Goal: Task Accomplishment & Management: Manage account settings

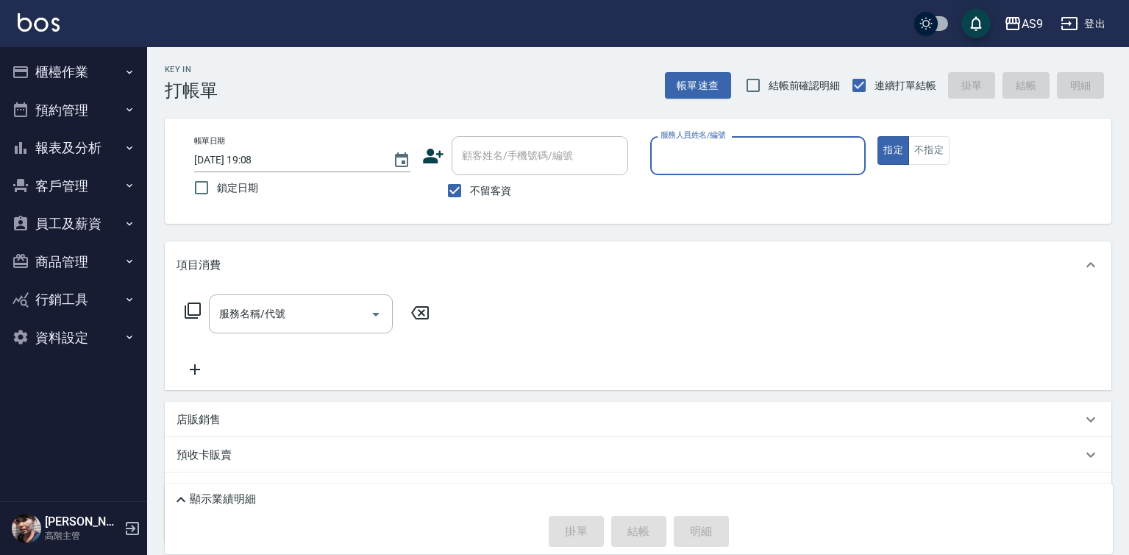
click at [87, 147] on button "報表及分析" at bounding box center [73, 148] width 135 height 38
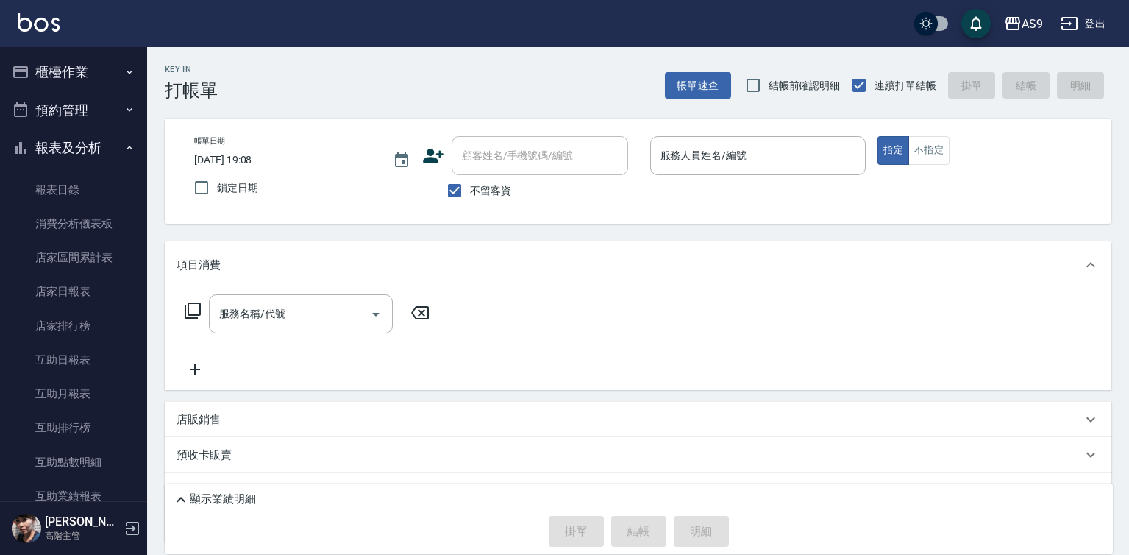
click at [79, 75] on button "櫃檯作業" at bounding box center [73, 72] width 135 height 38
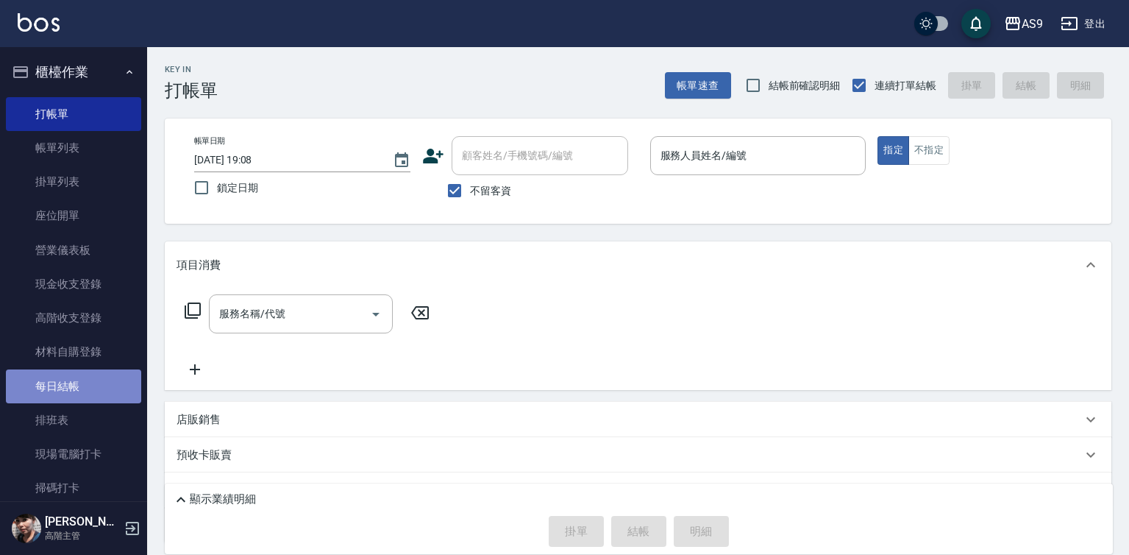
click at [73, 382] on link "每日結帳" at bounding box center [73, 386] width 135 height 34
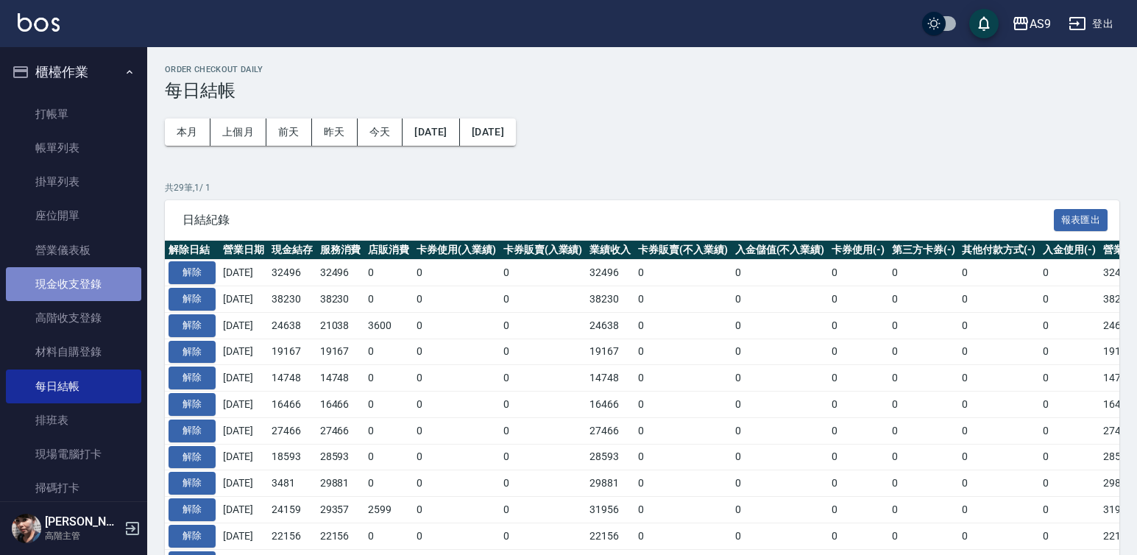
click at [82, 280] on link "現金收支登錄" at bounding box center [73, 284] width 135 height 34
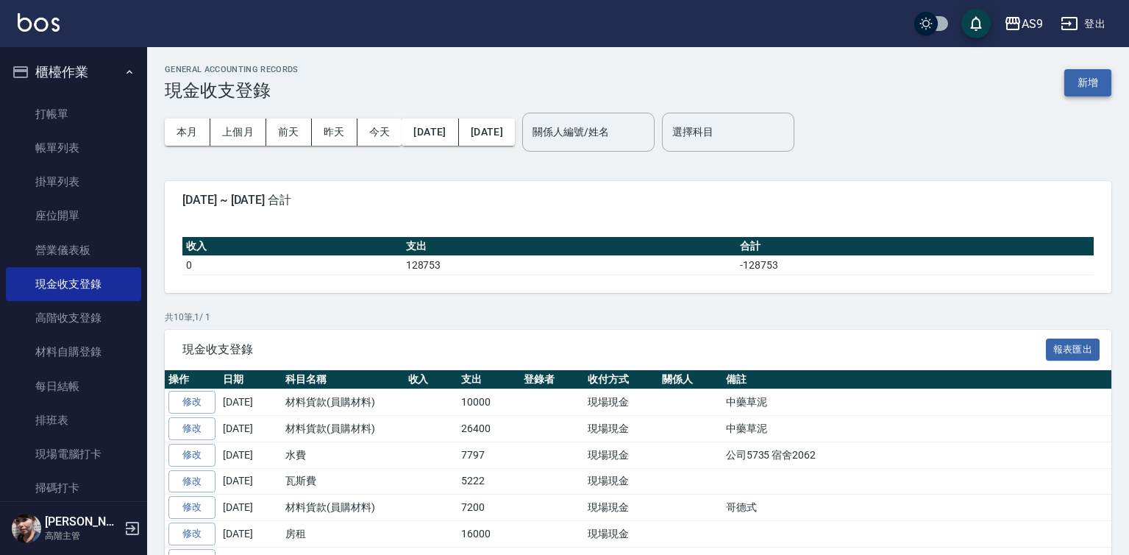
click at [1088, 74] on button "新增" at bounding box center [1088, 82] width 47 height 27
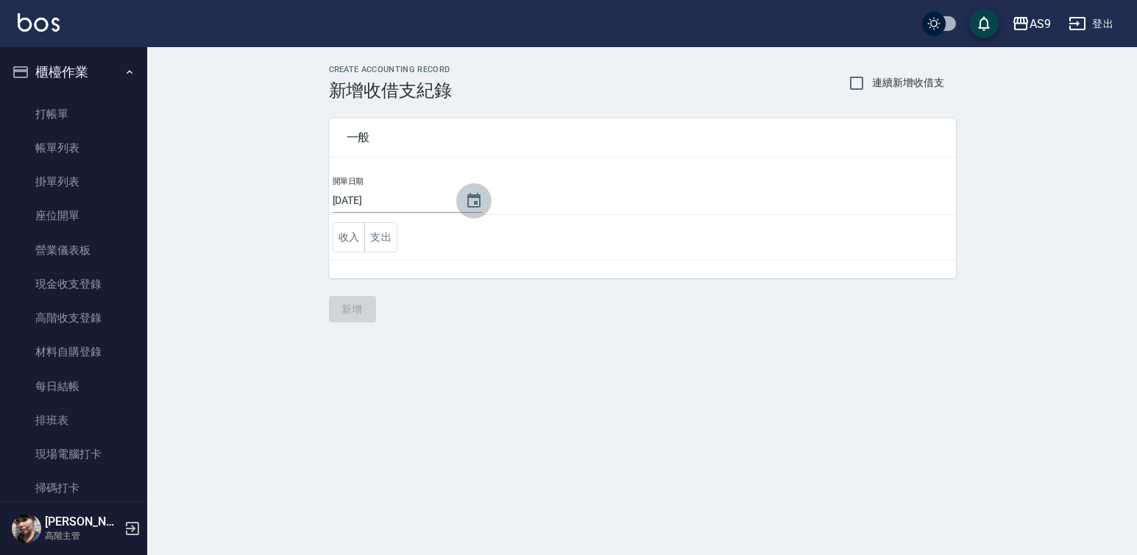
click at [468, 201] on icon "Choose date, selected date is 2025-08-20" at bounding box center [474, 201] width 18 height 18
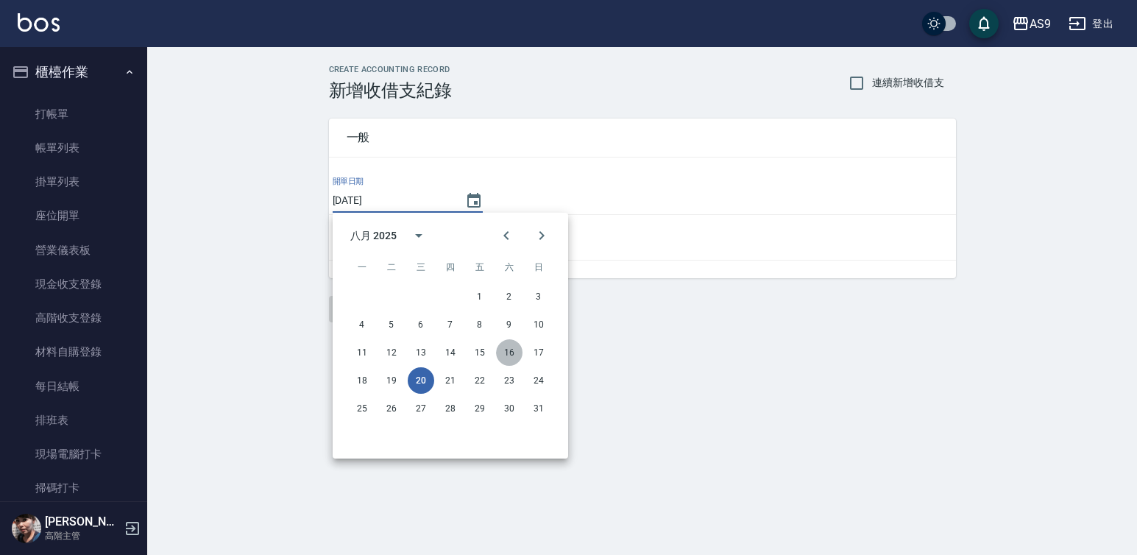
click at [517, 350] on button "16" at bounding box center [509, 352] width 26 height 26
type input "[DATE]"
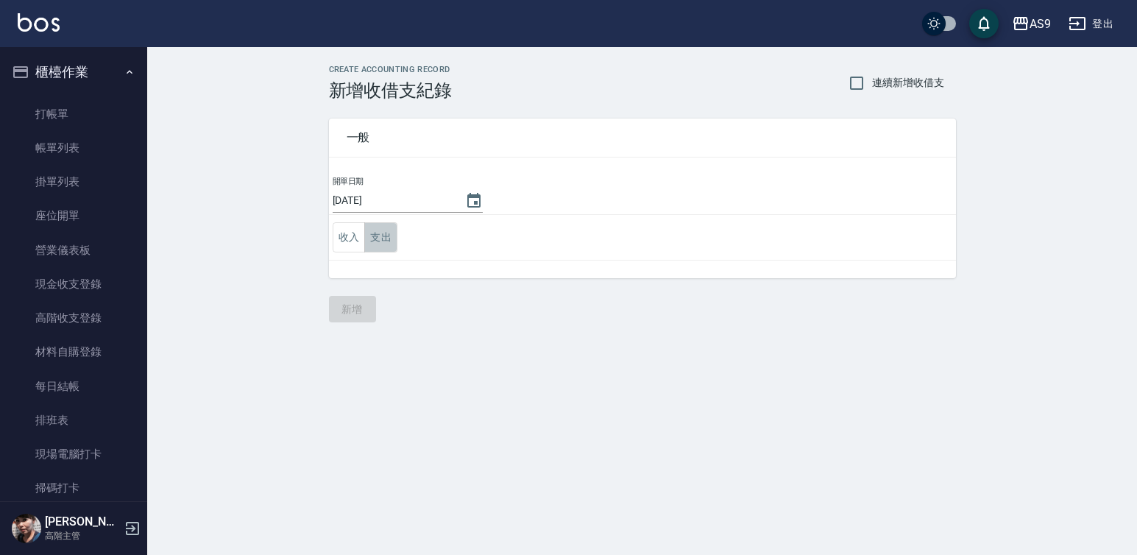
click at [383, 246] on button "支出" at bounding box center [380, 237] width 33 height 30
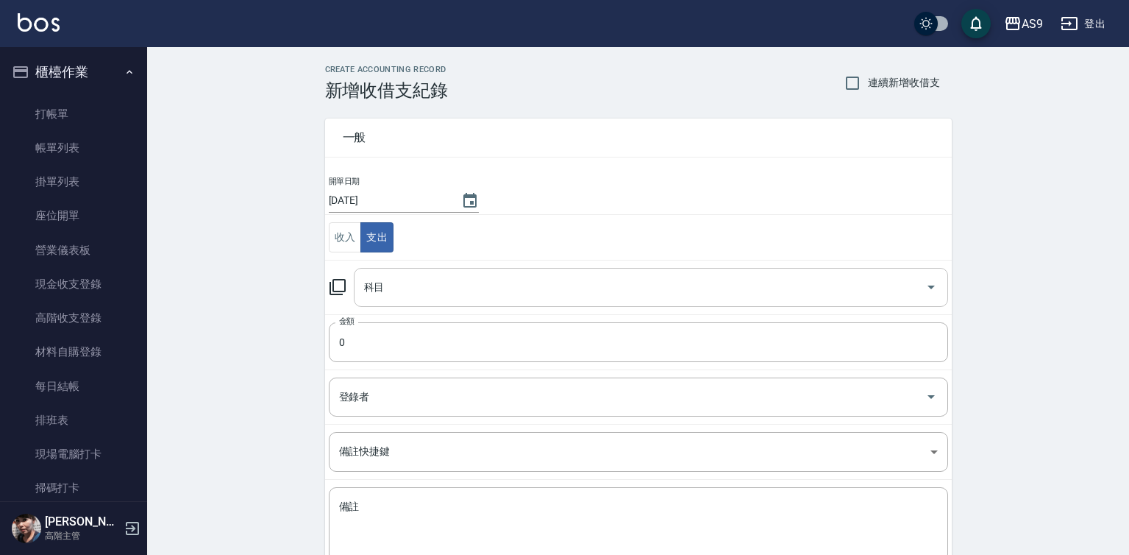
click at [404, 289] on input "科目" at bounding box center [640, 287] width 559 height 26
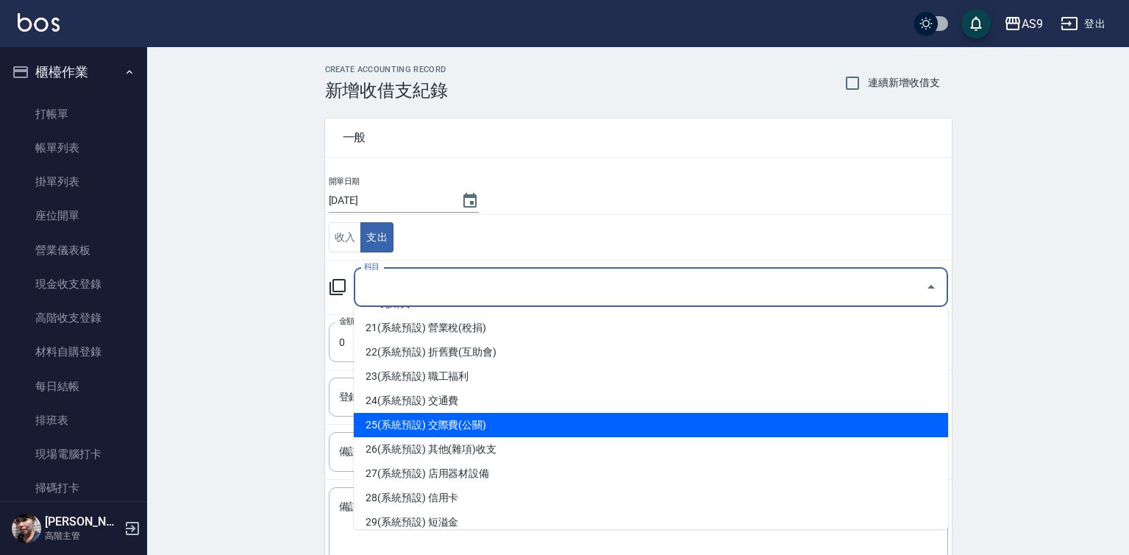
scroll to position [809, 0]
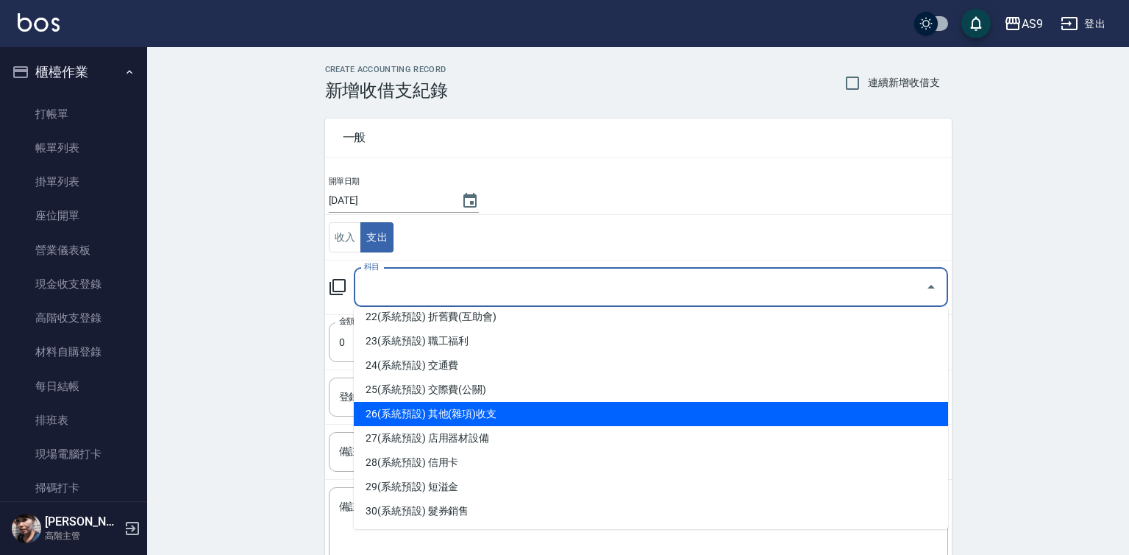
click at [472, 416] on li "26(系統預設) 其他(雜項)收支" at bounding box center [651, 414] width 595 height 24
type input "26(系統預設) 其他(雜項)收支"
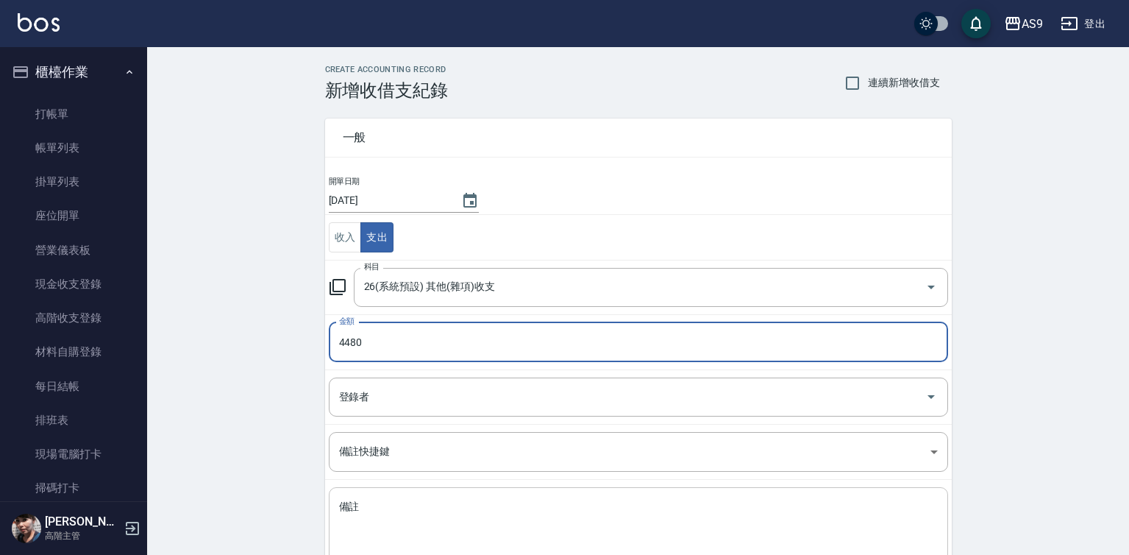
type input "4480"
click at [361, 508] on textarea "備註" at bounding box center [638, 525] width 599 height 50
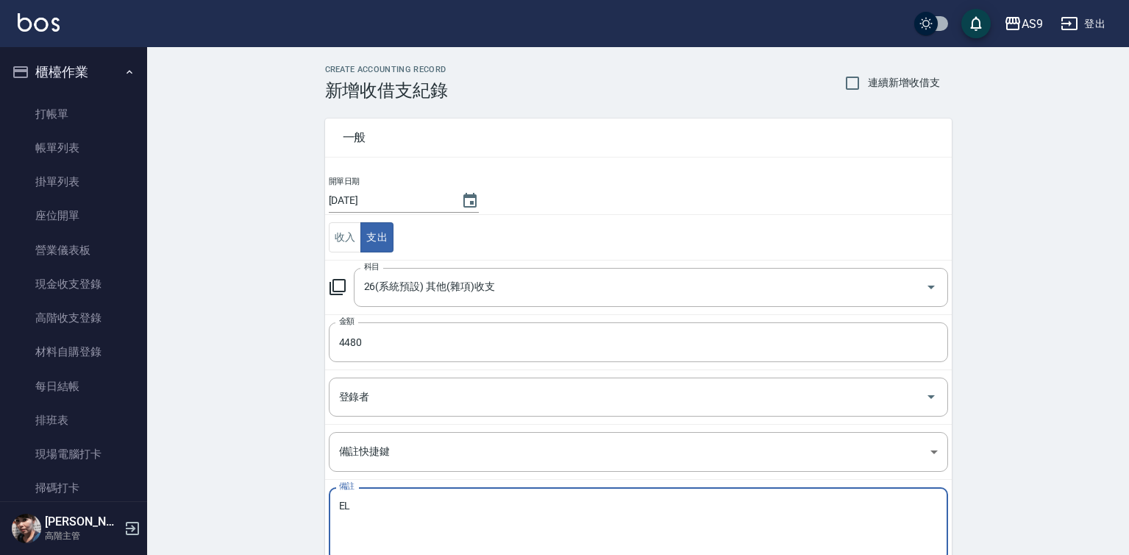
type textarea "E"
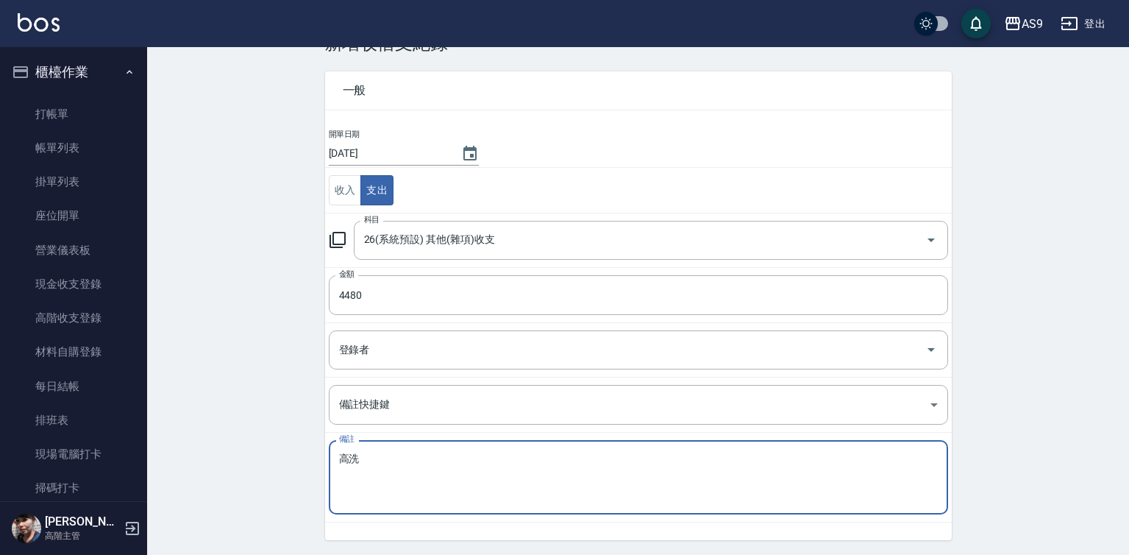
scroll to position [95, 0]
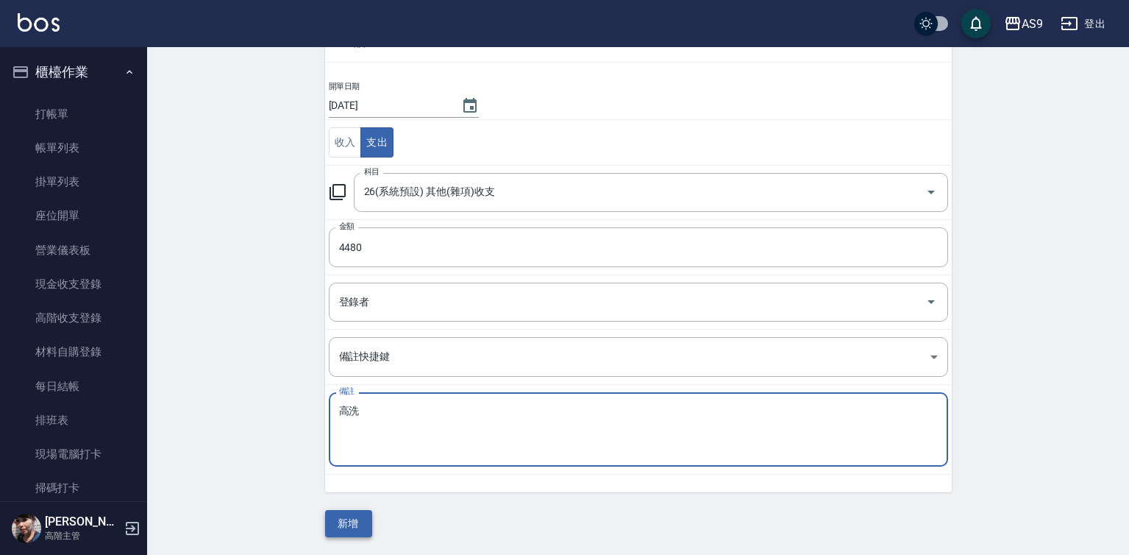
type textarea "高洗"
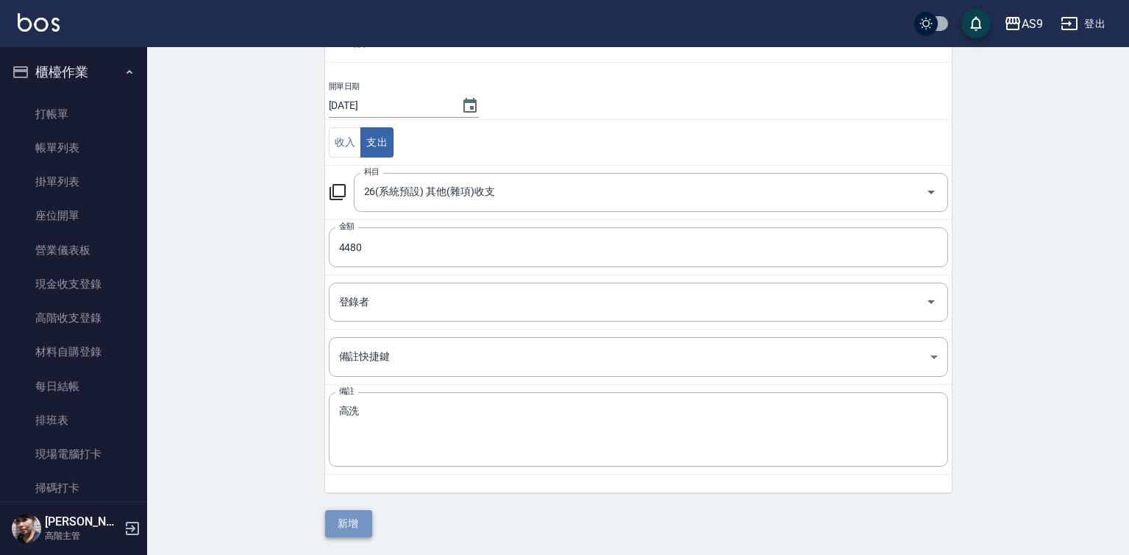
click at [357, 527] on button "新增" at bounding box center [348, 523] width 47 height 27
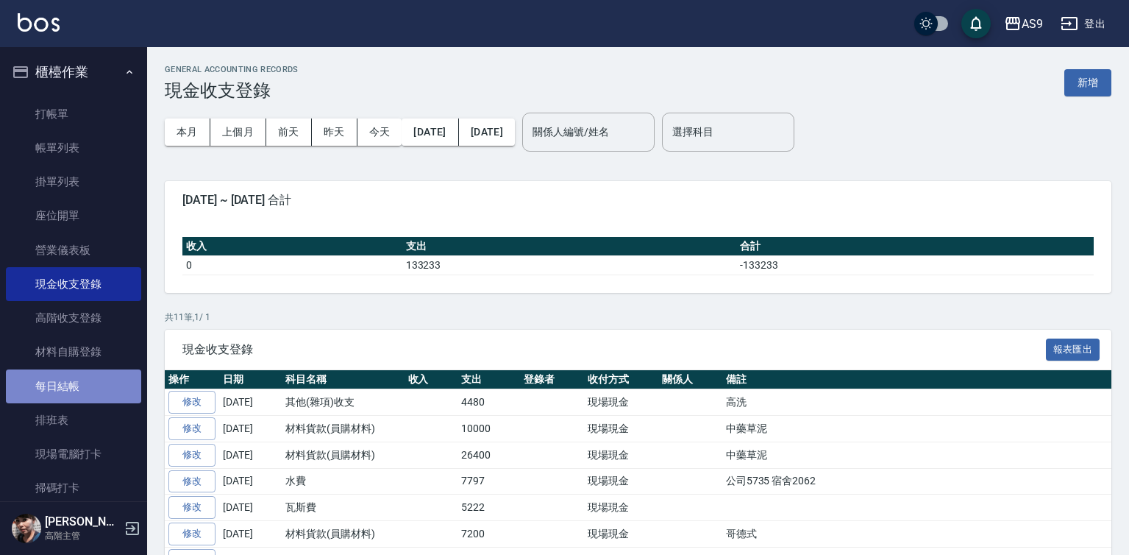
click at [82, 383] on link "每日結帳" at bounding box center [73, 386] width 135 height 34
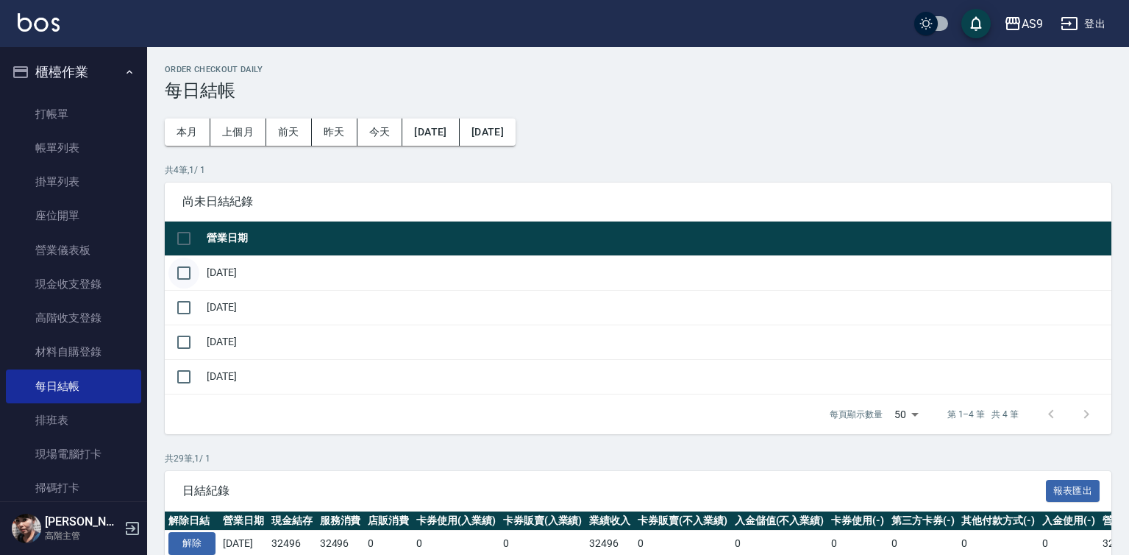
click at [186, 268] on input "checkbox" at bounding box center [183, 273] width 31 height 31
checkbox input "true"
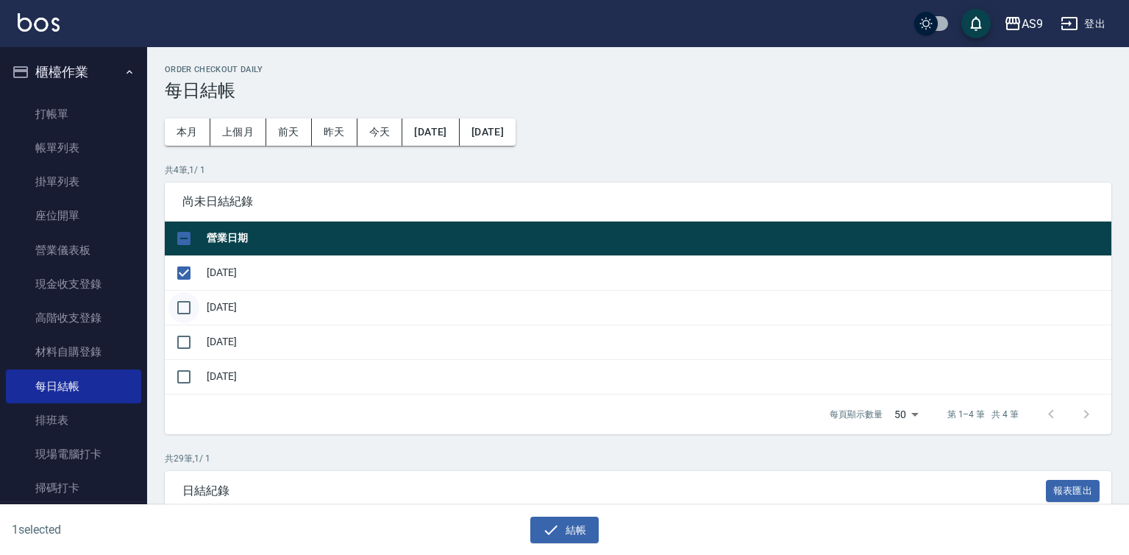
click at [192, 308] on input "checkbox" at bounding box center [183, 307] width 31 height 31
checkbox input "true"
click at [185, 336] on input "checkbox" at bounding box center [183, 342] width 31 height 31
checkbox input "true"
click at [577, 547] on div "3 selected 結帳" at bounding box center [564, 530] width 1129 height 51
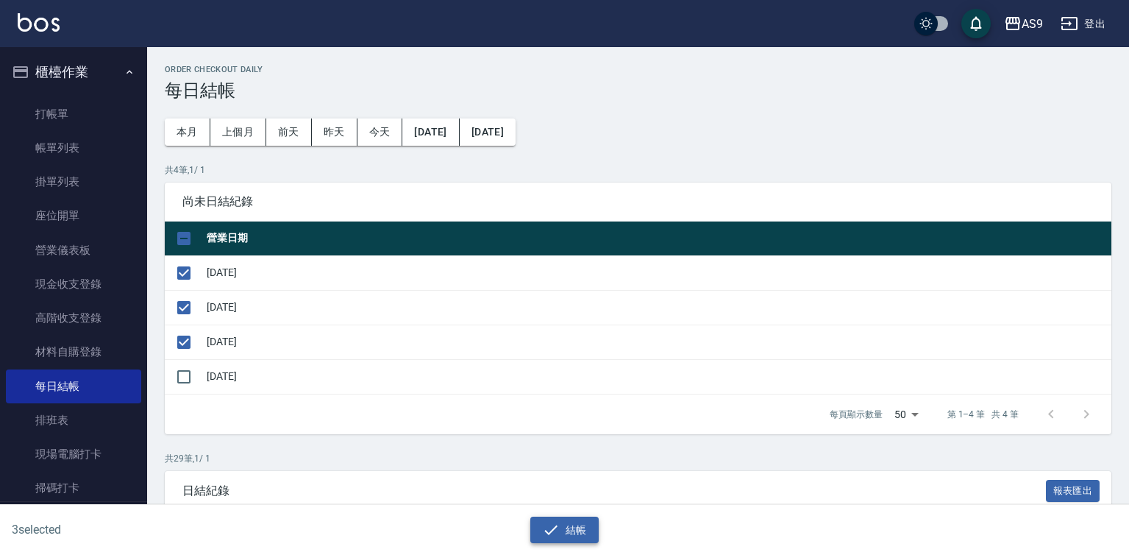
click at [572, 533] on button "結帳" at bounding box center [565, 530] width 68 height 27
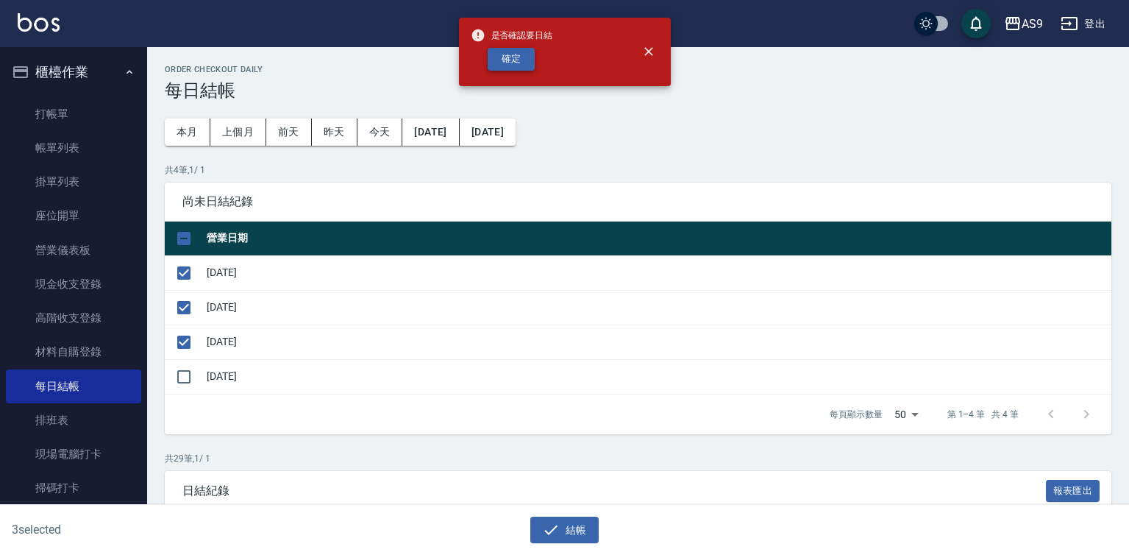
click at [511, 57] on button "確定" at bounding box center [511, 59] width 47 height 23
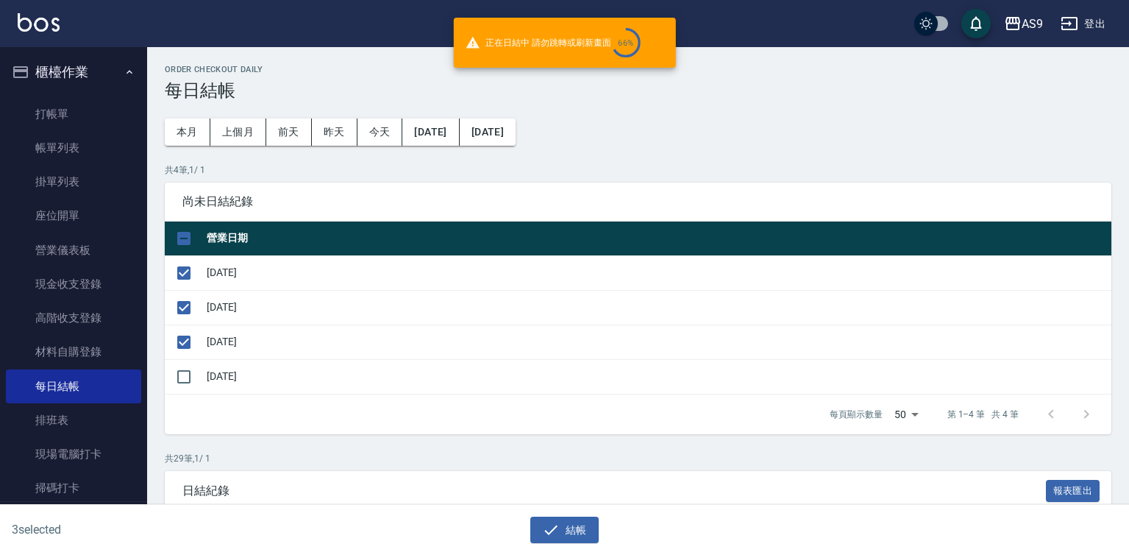
checkbox input "false"
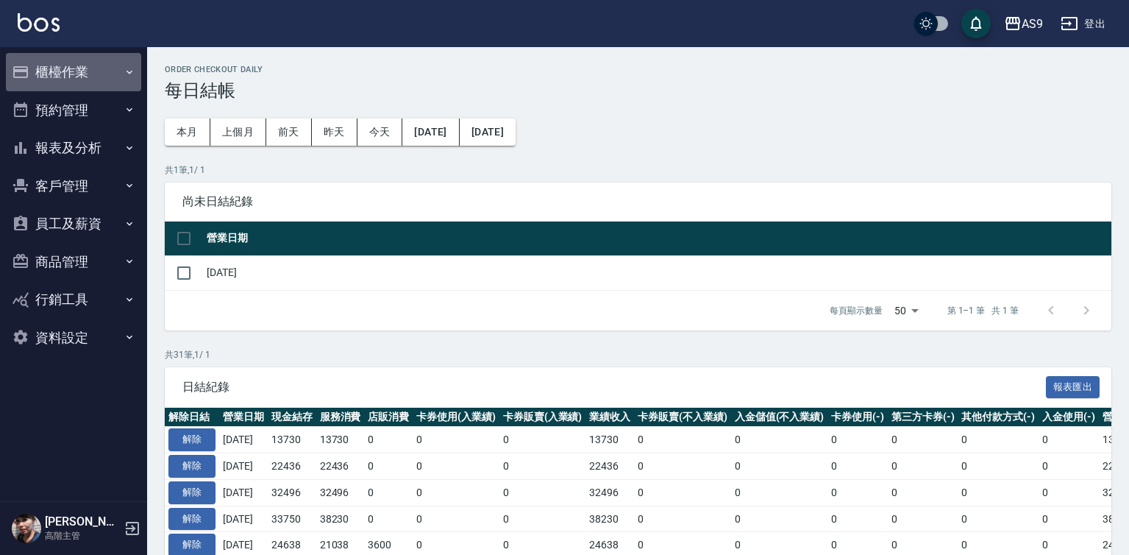
drag, startPoint x: 99, startPoint y: 71, endPoint x: 100, endPoint y: 194, distance: 122.9
click at [99, 75] on button "櫃檯作業" at bounding box center [73, 72] width 135 height 38
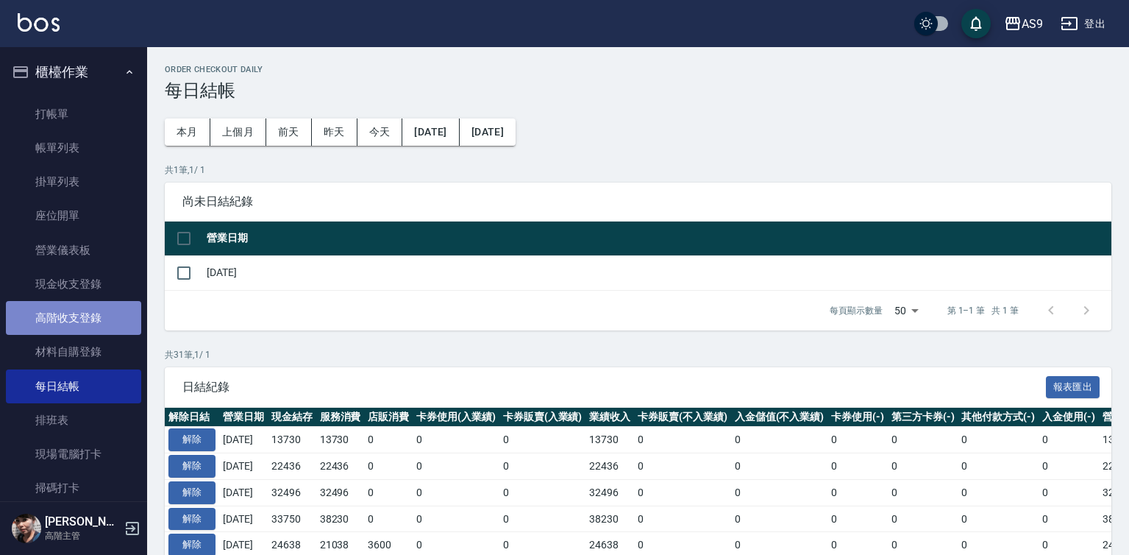
click at [99, 316] on link "高階收支登錄" at bounding box center [73, 318] width 135 height 34
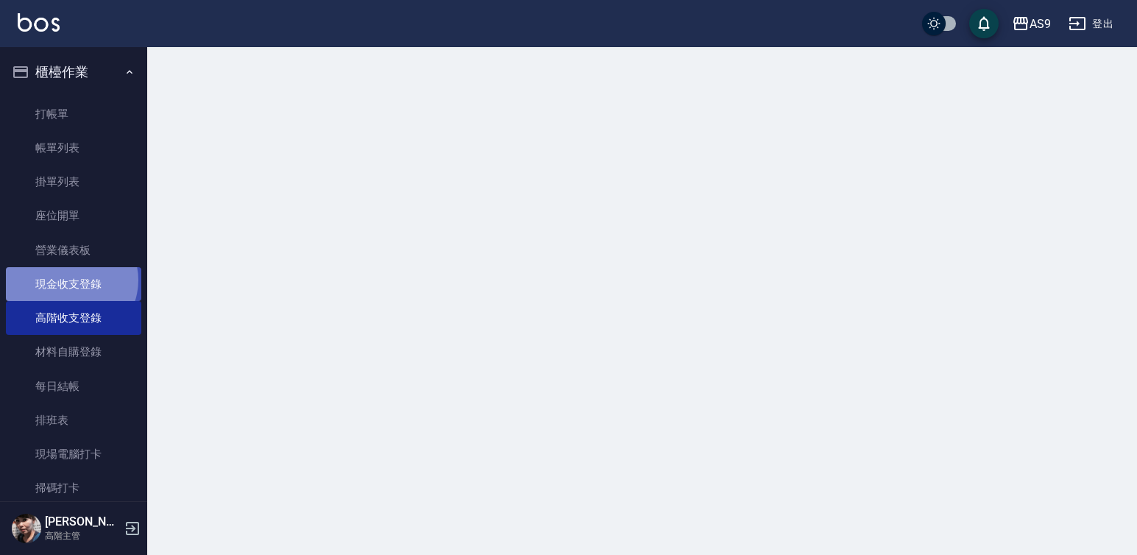
click at [70, 280] on link "現金收支登錄" at bounding box center [73, 284] width 135 height 34
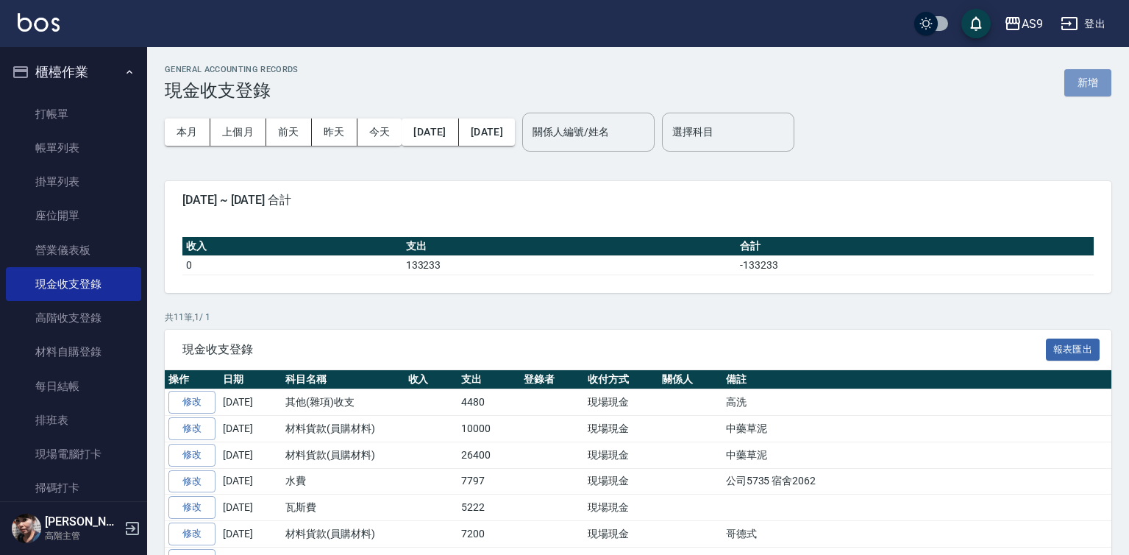
drag, startPoint x: 1076, startPoint y: 82, endPoint x: 998, endPoint y: 109, distance: 82.6
click at [1076, 83] on button "新增" at bounding box center [1088, 82] width 47 height 27
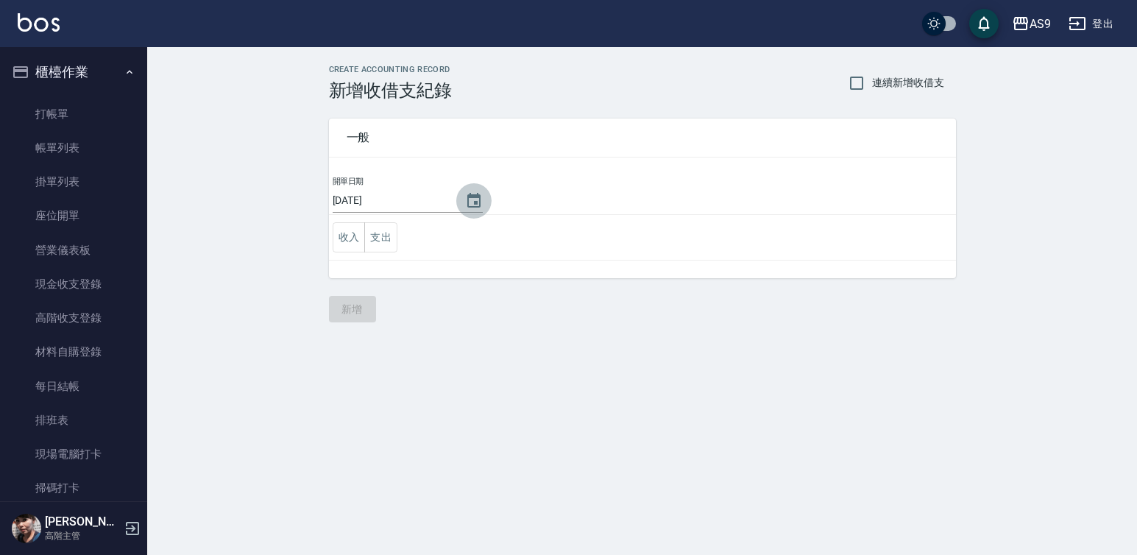
click at [465, 202] on icon "Choose date, selected date is 2025-08-20" at bounding box center [474, 201] width 18 height 18
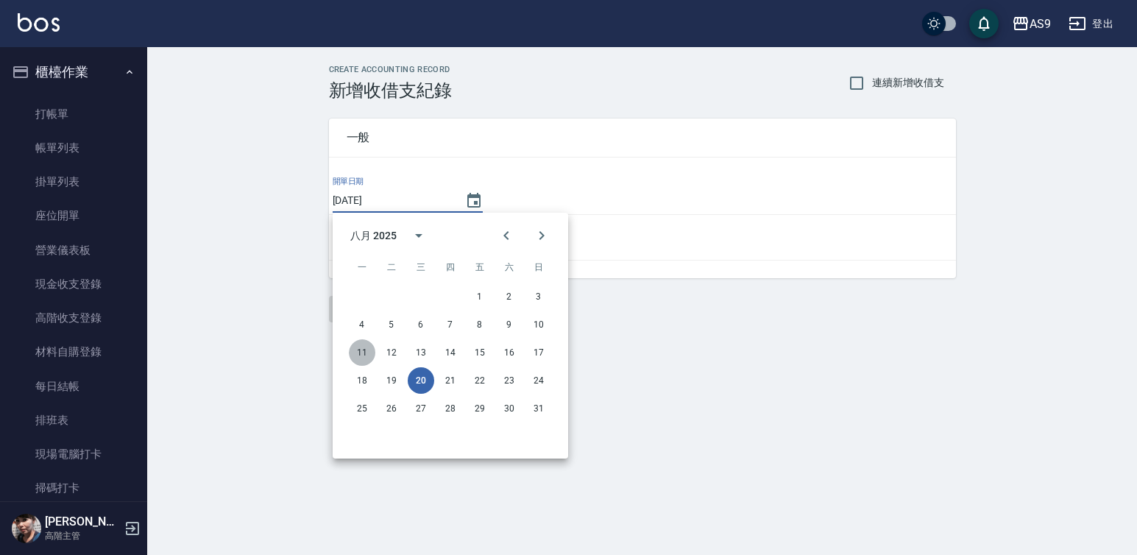
click at [364, 351] on button "11" at bounding box center [362, 352] width 26 height 26
type input "[DATE]"
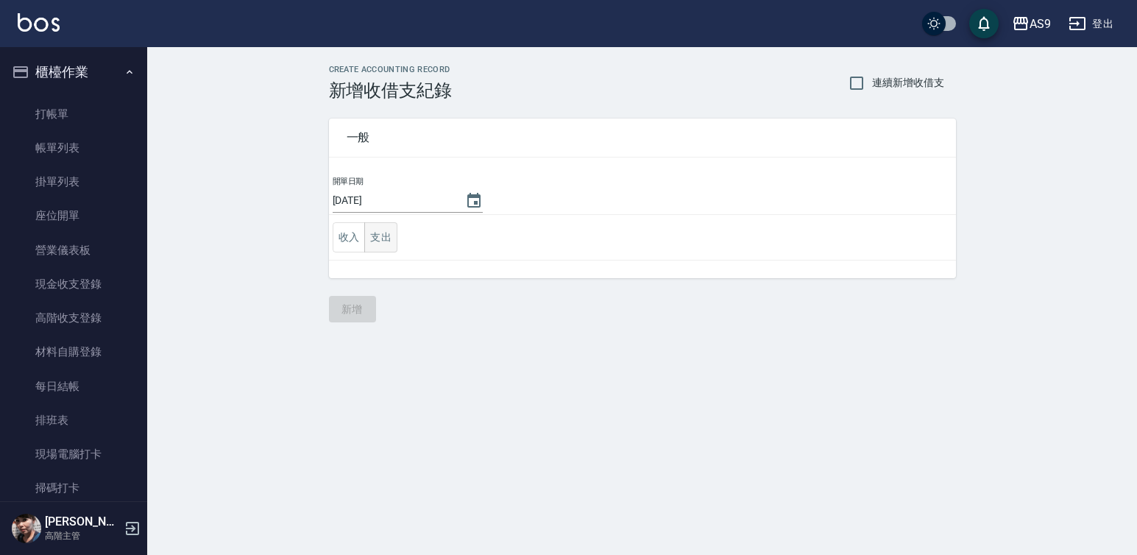
click at [380, 238] on button "支出" at bounding box center [380, 237] width 33 height 30
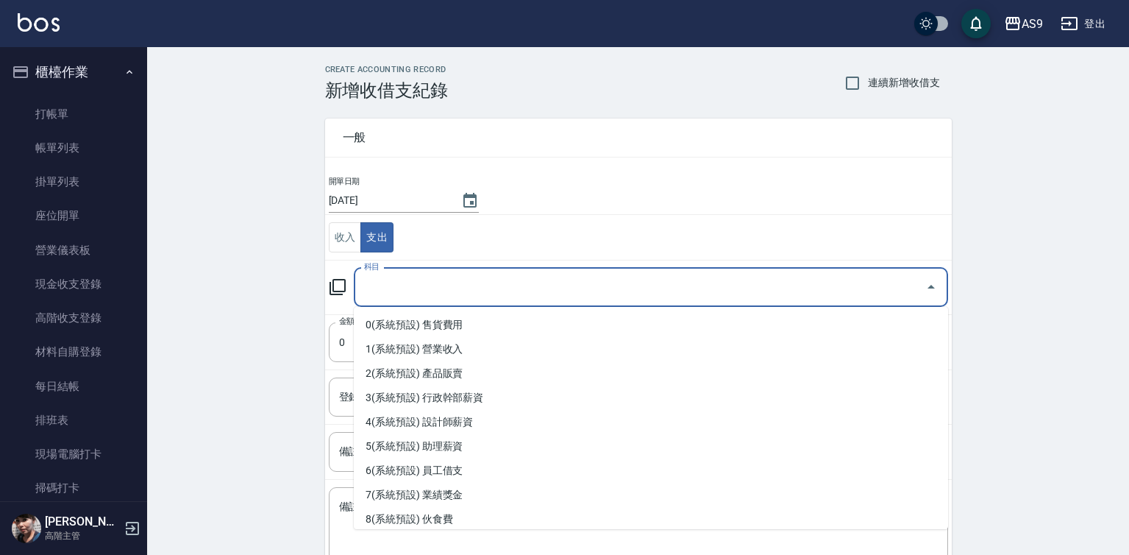
click at [416, 290] on input "科目" at bounding box center [640, 287] width 559 height 26
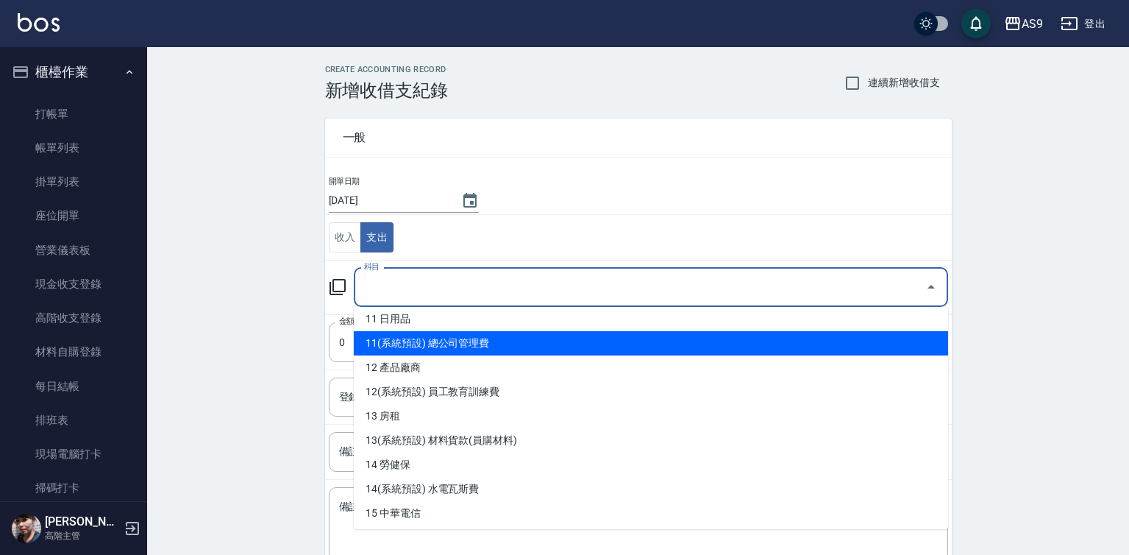
scroll to position [294, 0]
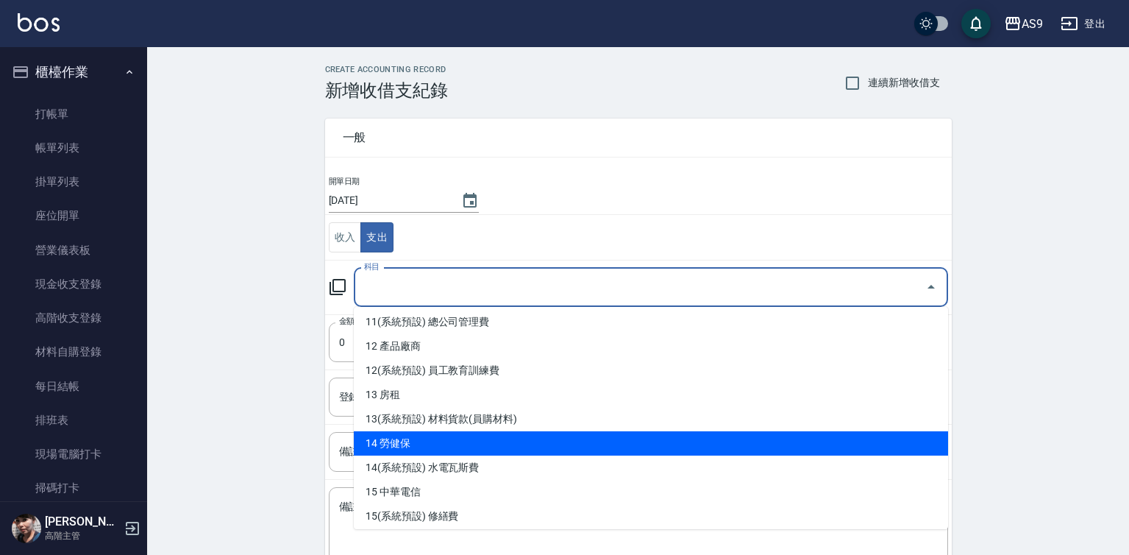
click at [388, 452] on li "14 勞健保" at bounding box center [651, 443] width 595 height 24
type input "14 勞健保"
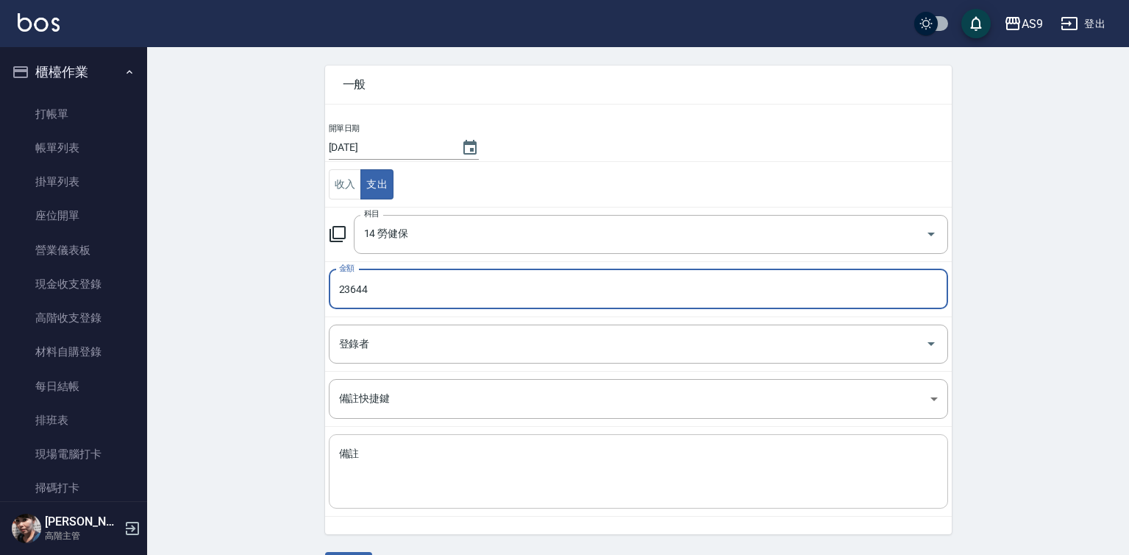
scroll to position [95, 0]
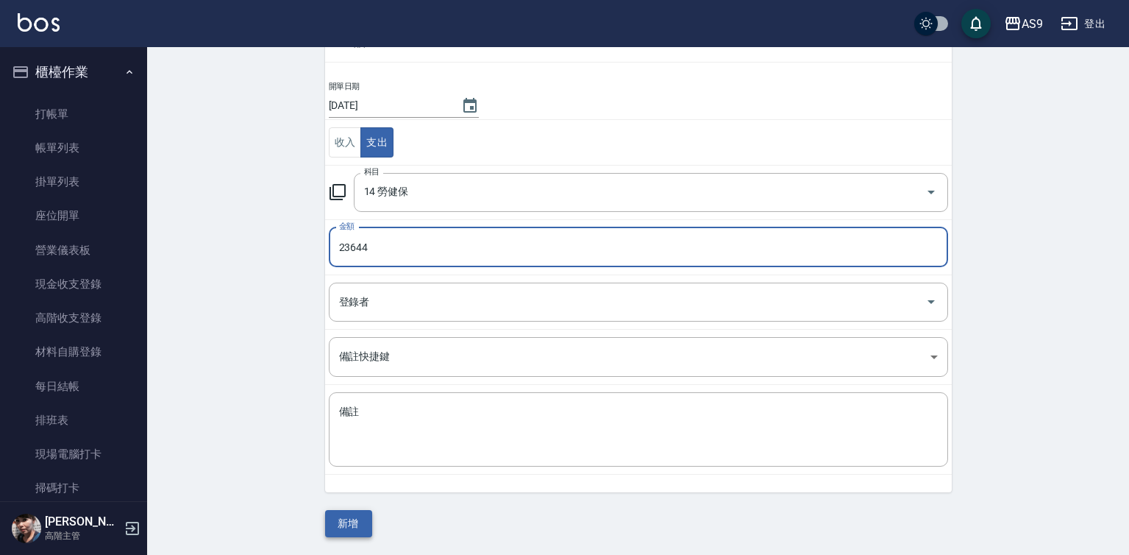
type input "23644"
click at [360, 525] on button "新增" at bounding box center [348, 523] width 47 height 27
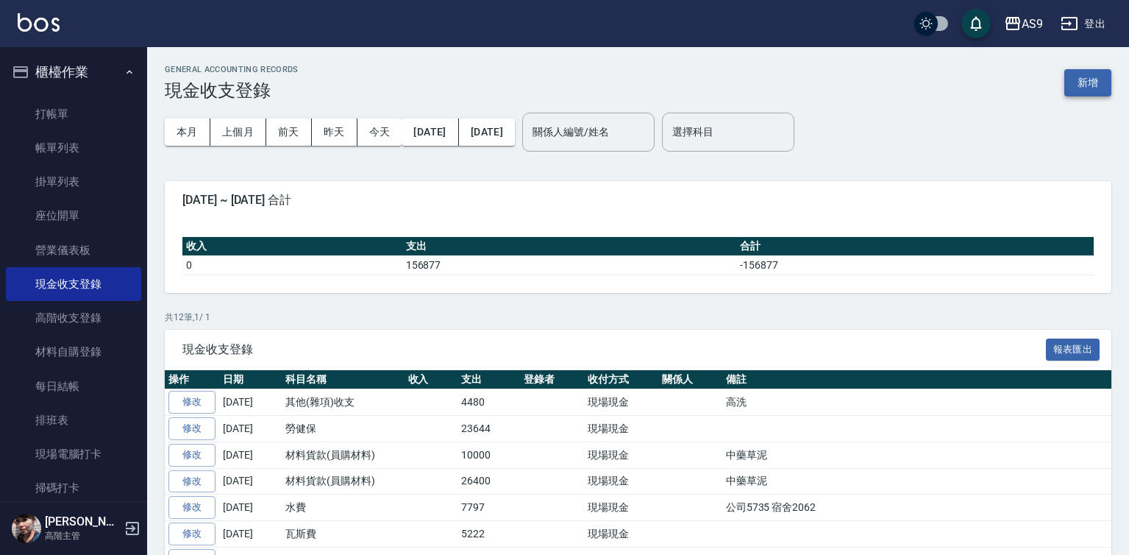
click at [1087, 83] on button "新增" at bounding box center [1088, 82] width 47 height 27
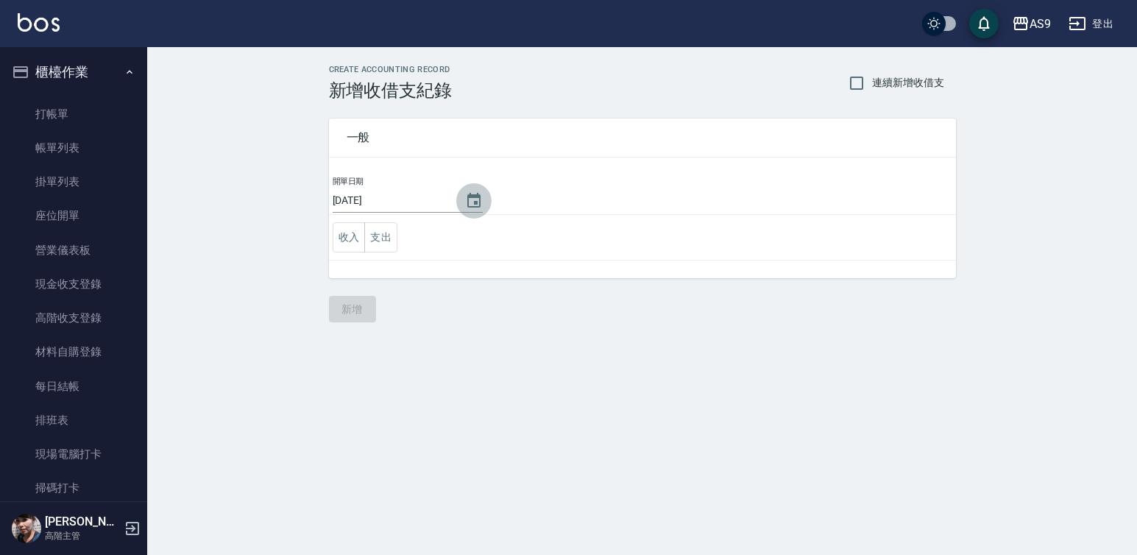
click at [466, 202] on icon "Choose date, selected date is 2025-08-20" at bounding box center [474, 201] width 18 height 18
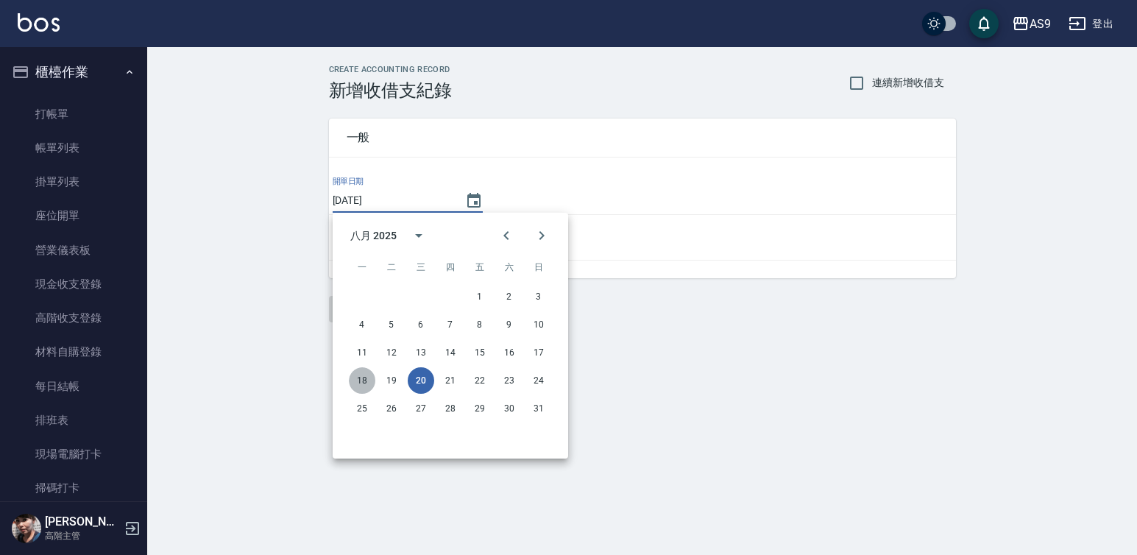
click at [362, 377] on button "18" at bounding box center [362, 380] width 26 height 26
type input "[DATE]"
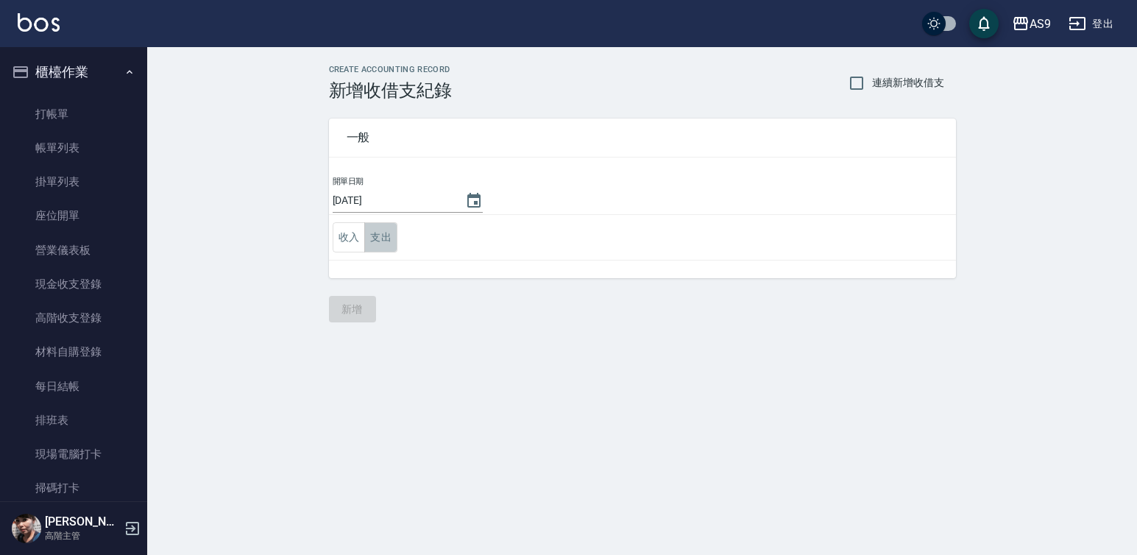
click at [391, 238] on button "支出" at bounding box center [380, 237] width 33 height 30
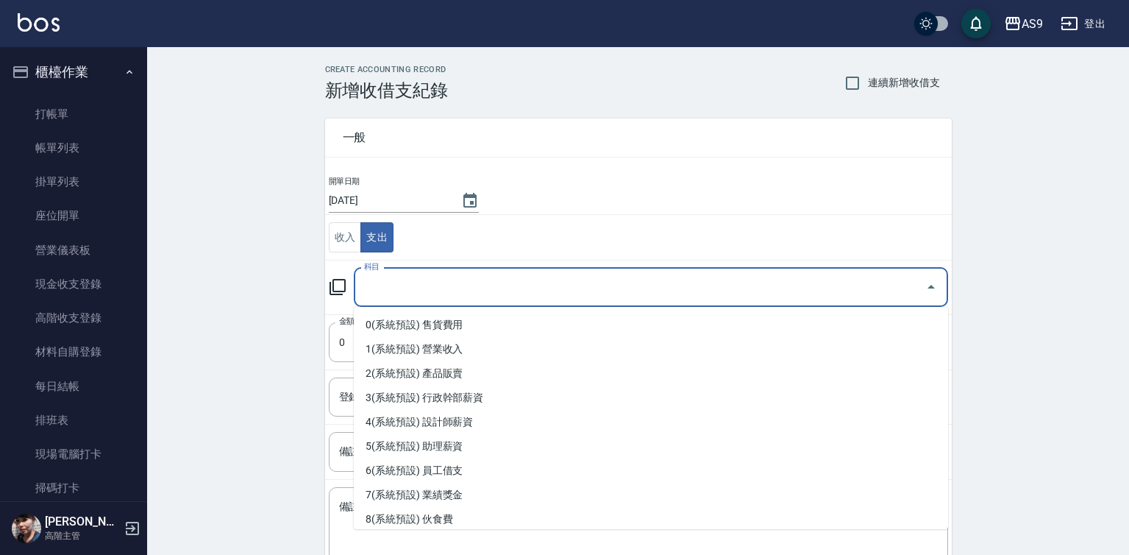
click at [412, 292] on input "科目" at bounding box center [640, 287] width 559 height 26
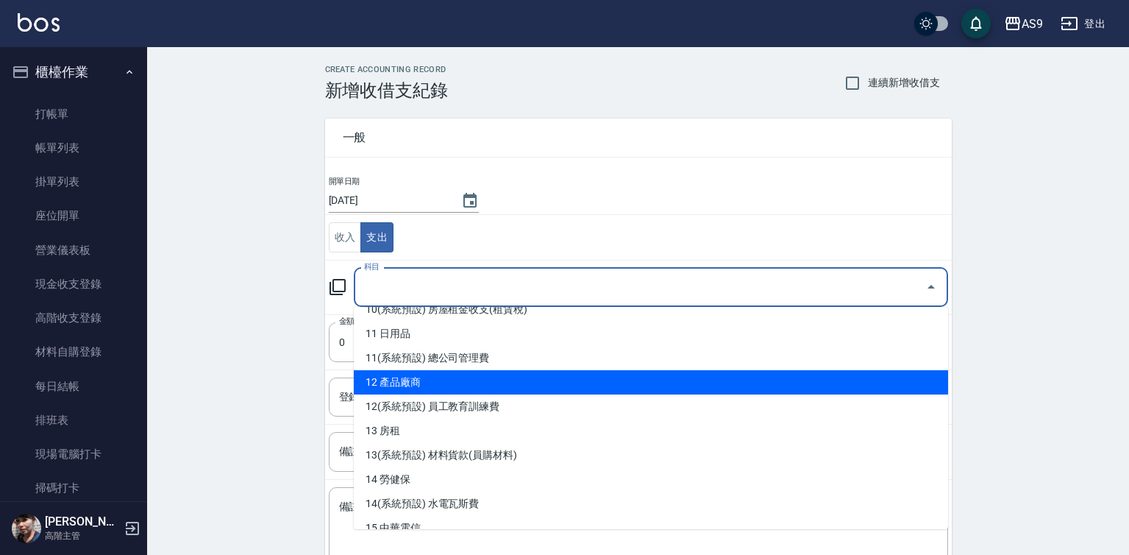
scroll to position [294, 0]
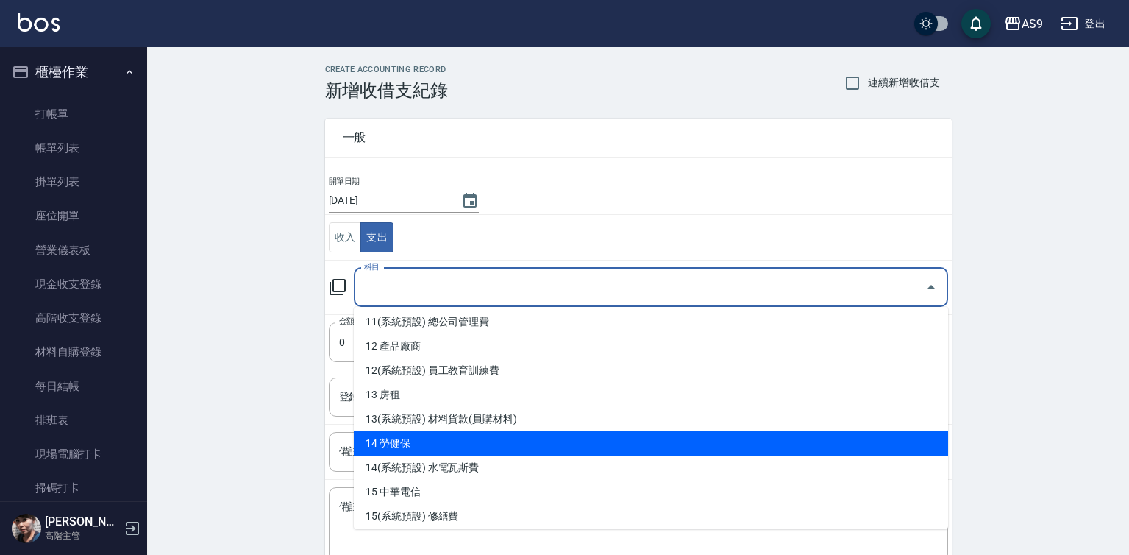
click at [387, 447] on li "14 勞健保" at bounding box center [651, 443] width 595 height 24
type input "14 勞健保"
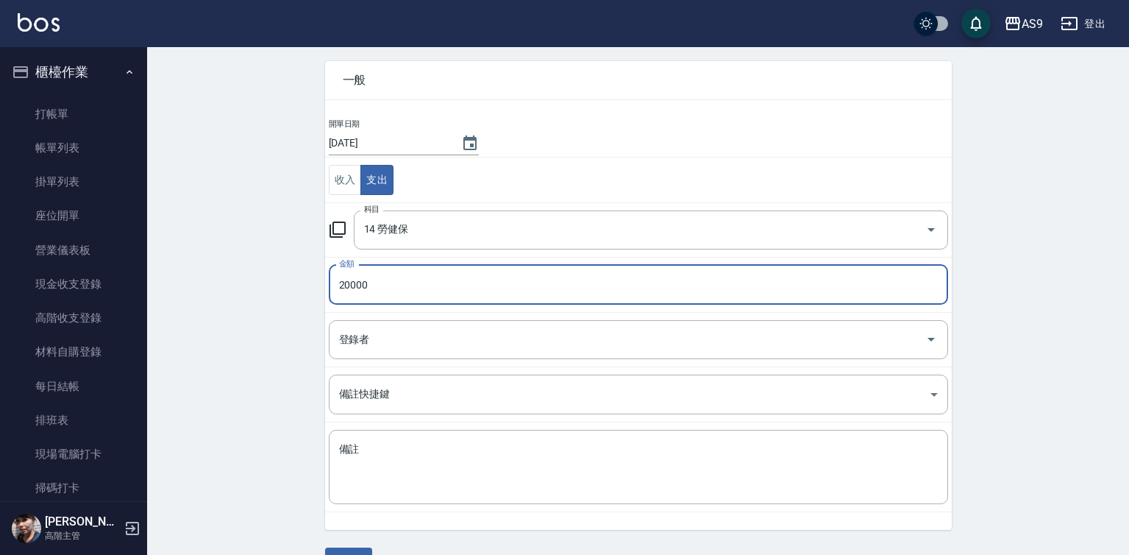
scroll to position [74, 0]
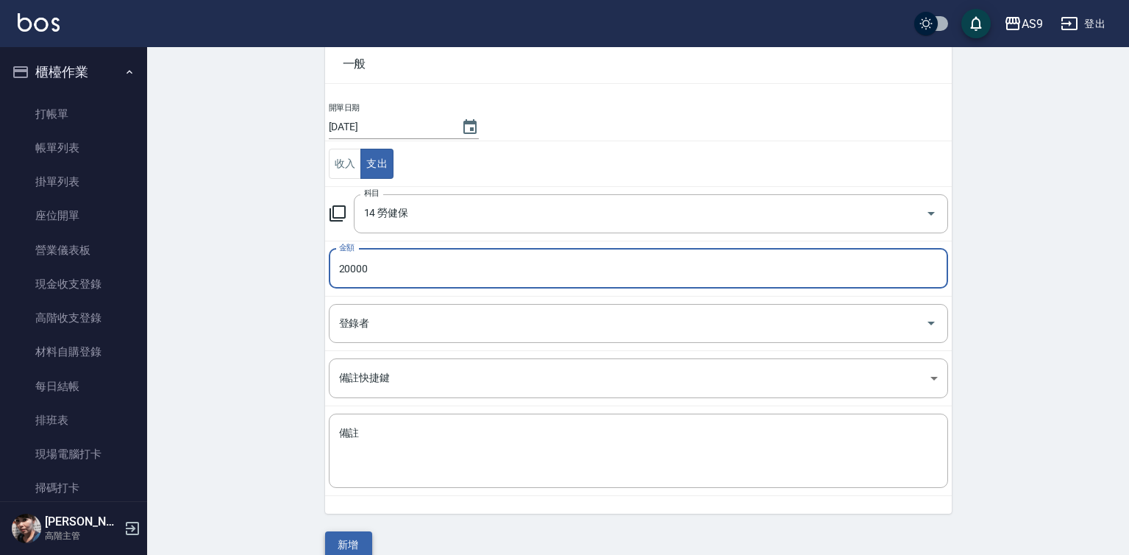
type input "20000"
click at [353, 545] on button "新增" at bounding box center [348, 544] width 47 height 27
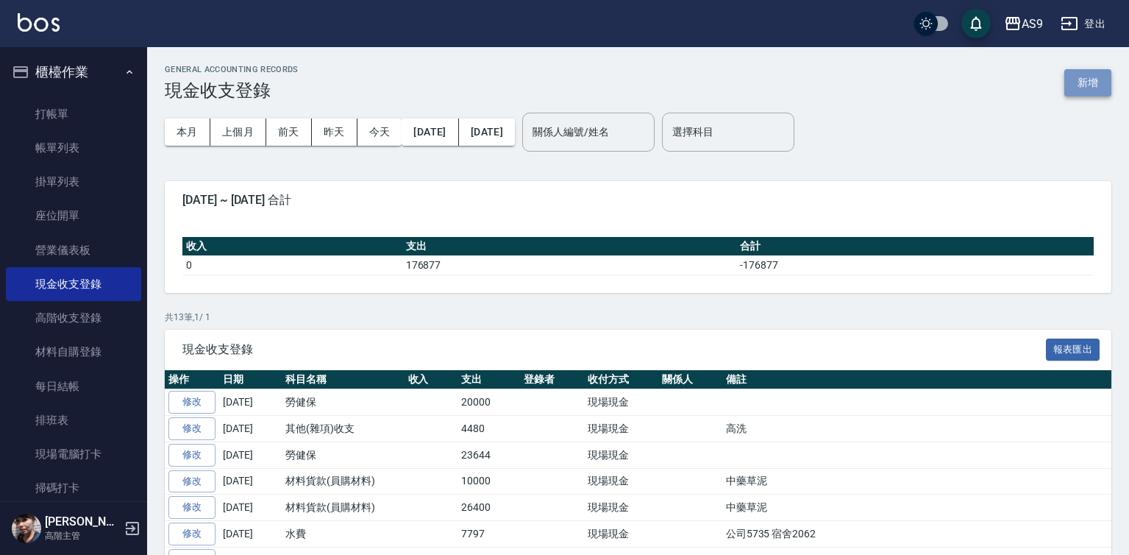
click at [1076, 82] on button "新增" at bounding box center [1088, 82] width 47 height 27
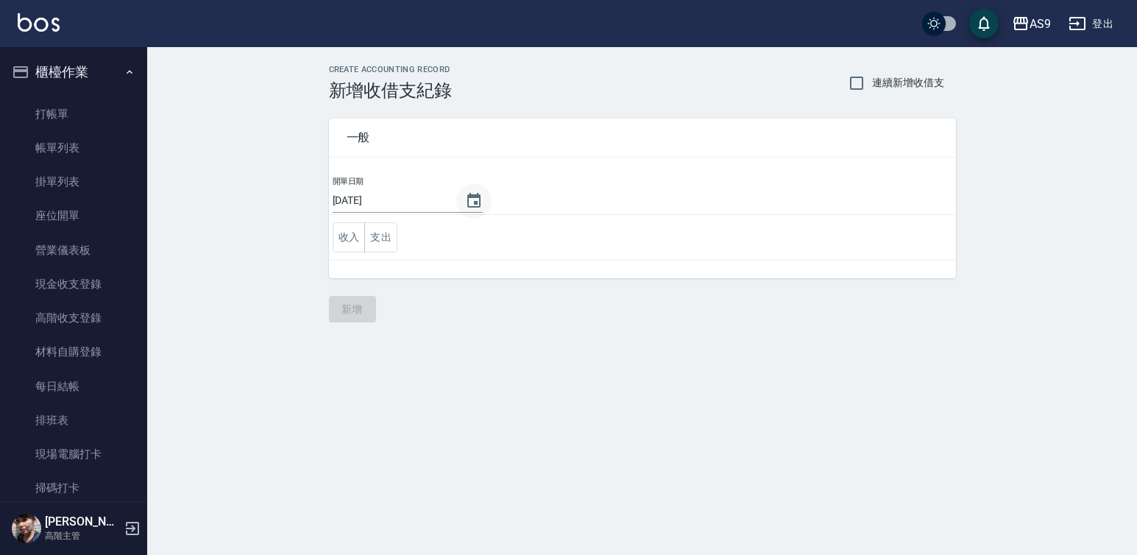
click at [469, 202] on icon "Choose date, selected date is 2025-08-20" at bounding box center [473, 200] width 13 height 15
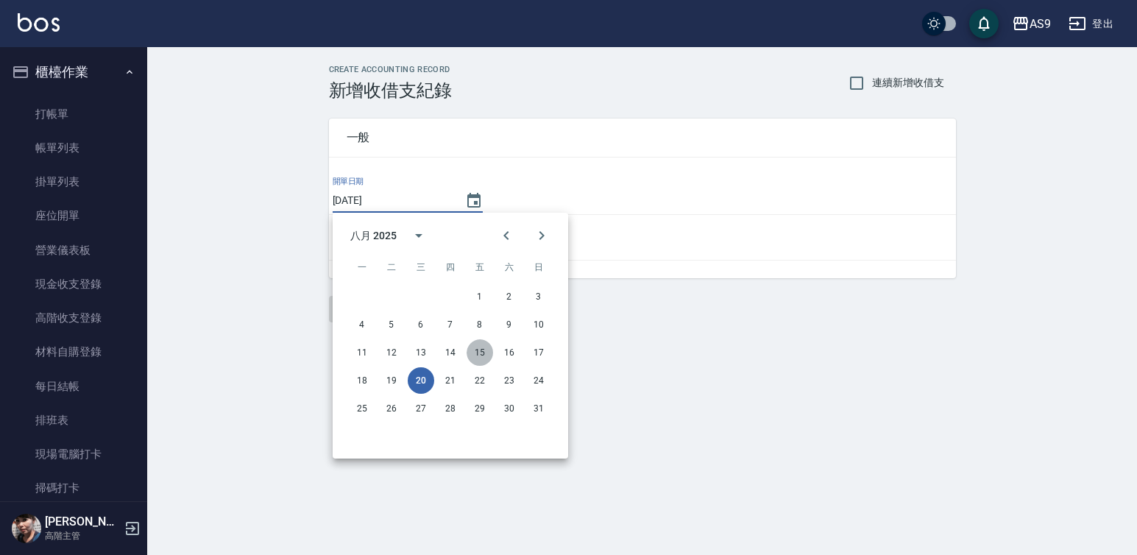
click at [480, 357] on button "15" at bounding box center [479, 352] width 26 height 26
type input "[DATE]"
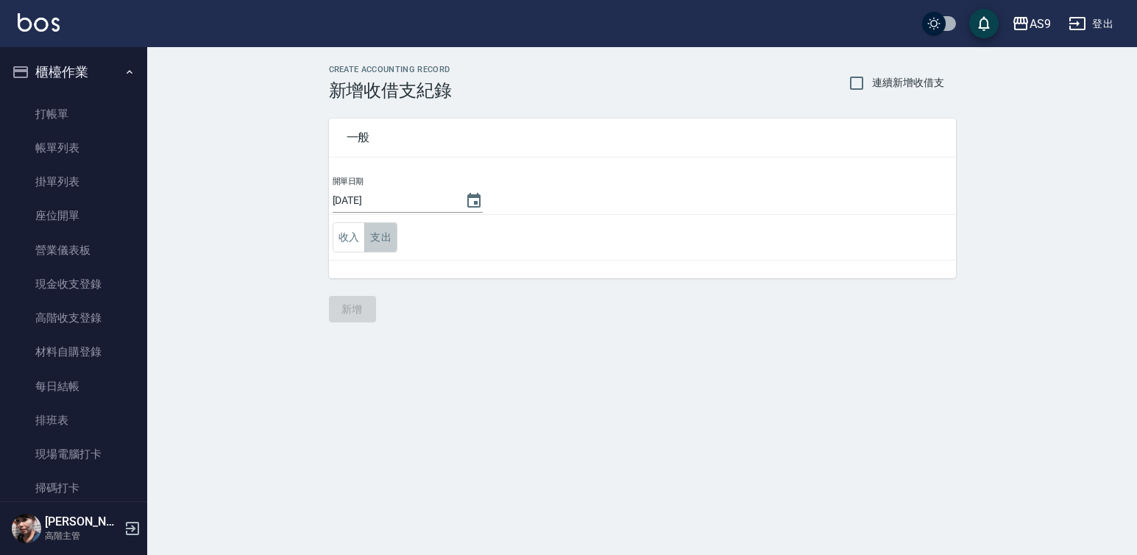
click at [390, 238] on button "支出" at bounding box center [380, 237] width 33 height 30
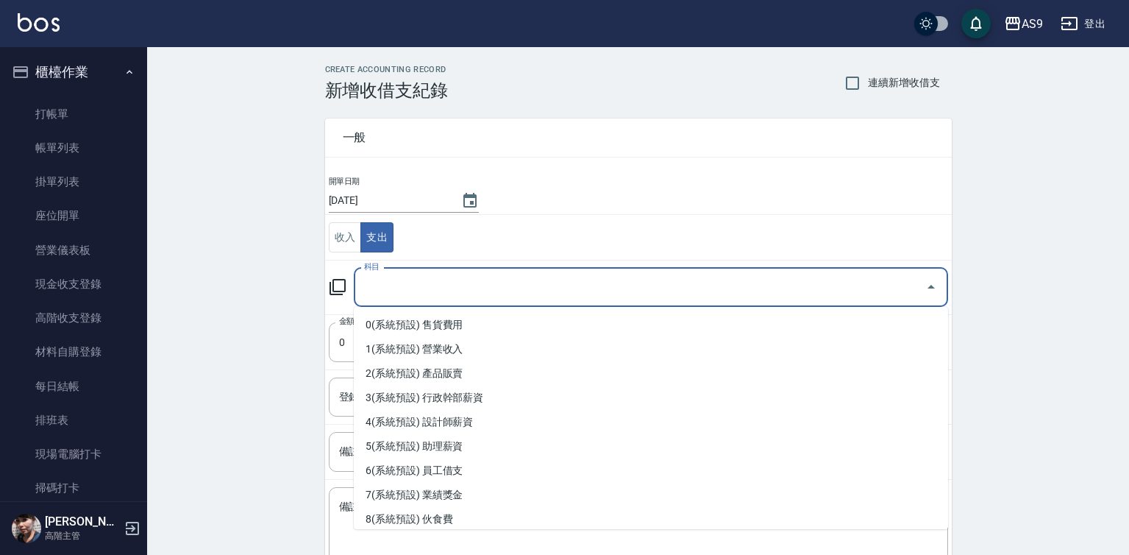
click at [388, 283] on input "科目" at bounding box center [640, 287] width 559 height 26
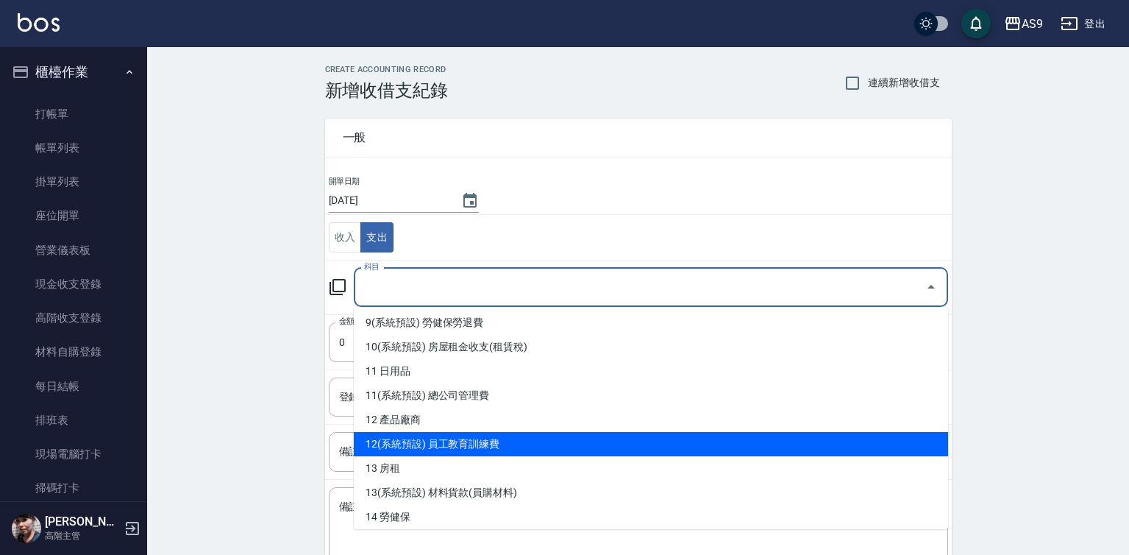
scroll to position [368, 0]
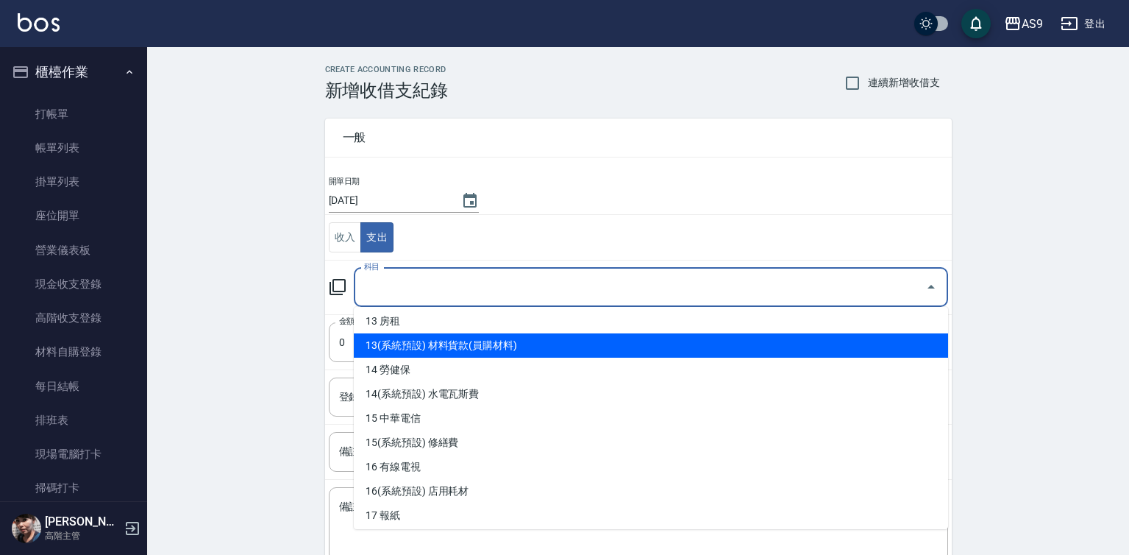
click at [480, 351] on li "13(系統預設) 材料貨款(員購材料)" at bounding box center [651, 345] width 595 height 24
type input "13(系統預設) 材料貨款(員購材料)"
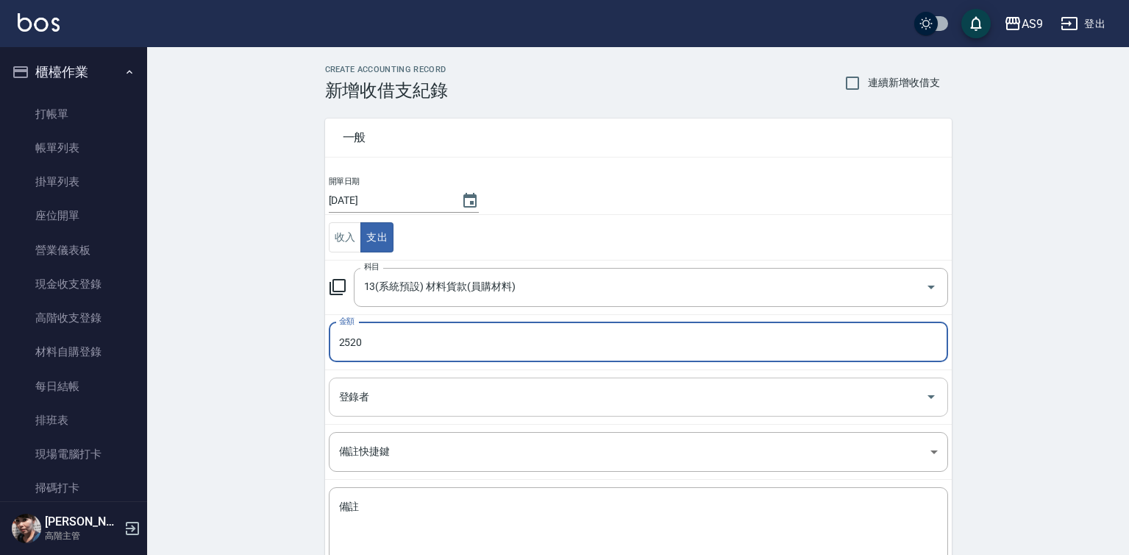
type input "2520"
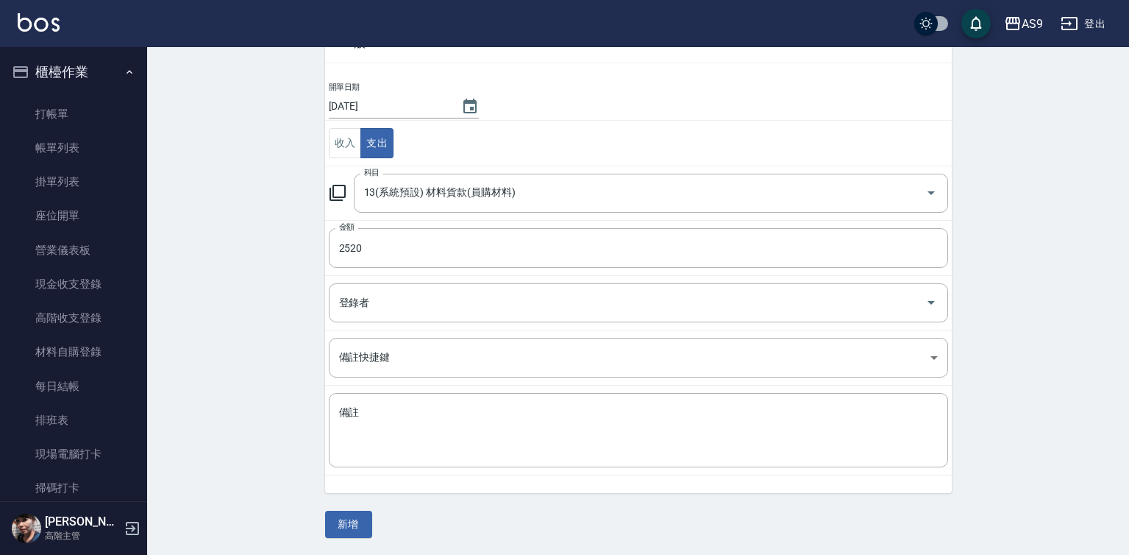
scroll to position [95, 0]
click at [344, 519] on button "新增" at bounding box center [348, 523] width 47 height 27
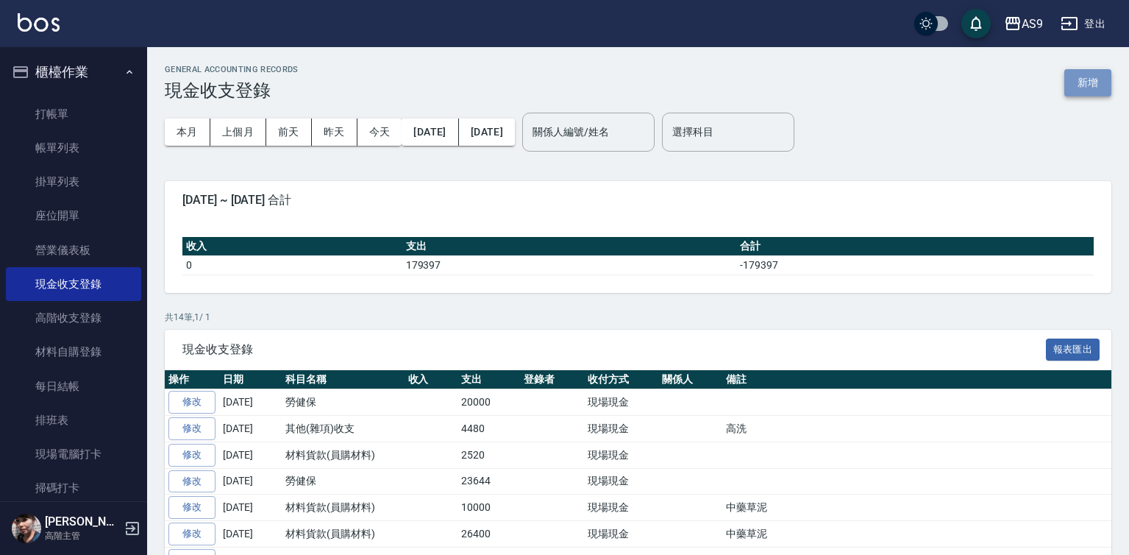
click at [1070, 87] on button "新增" at bounding box center [1088, 82] width 47 height 27
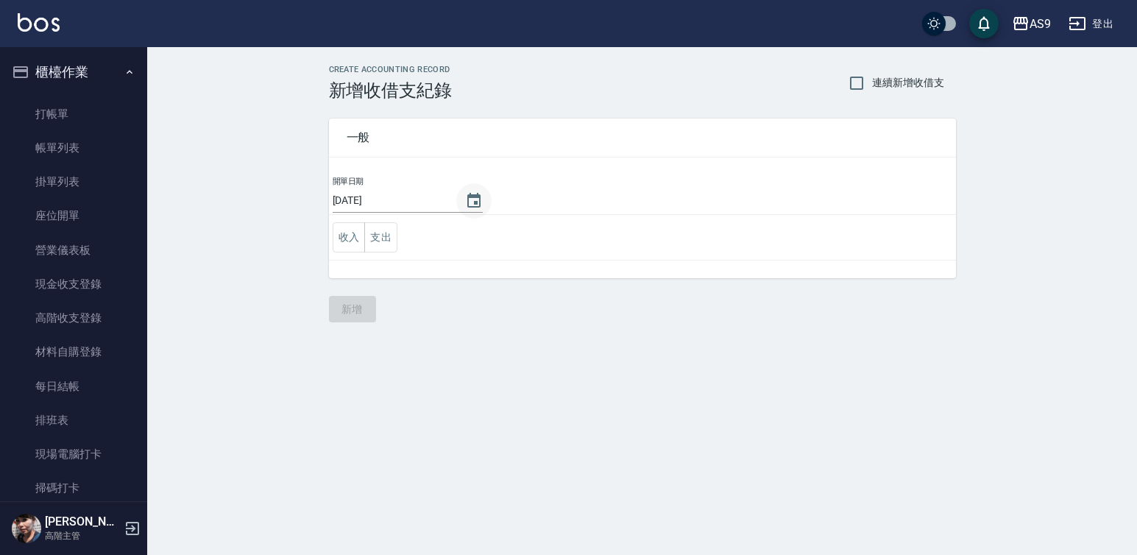
click at [469, 199] on icon "Choose date, selected date is 2025-08-20" at bounding box center [474, 201] width 18 height 18
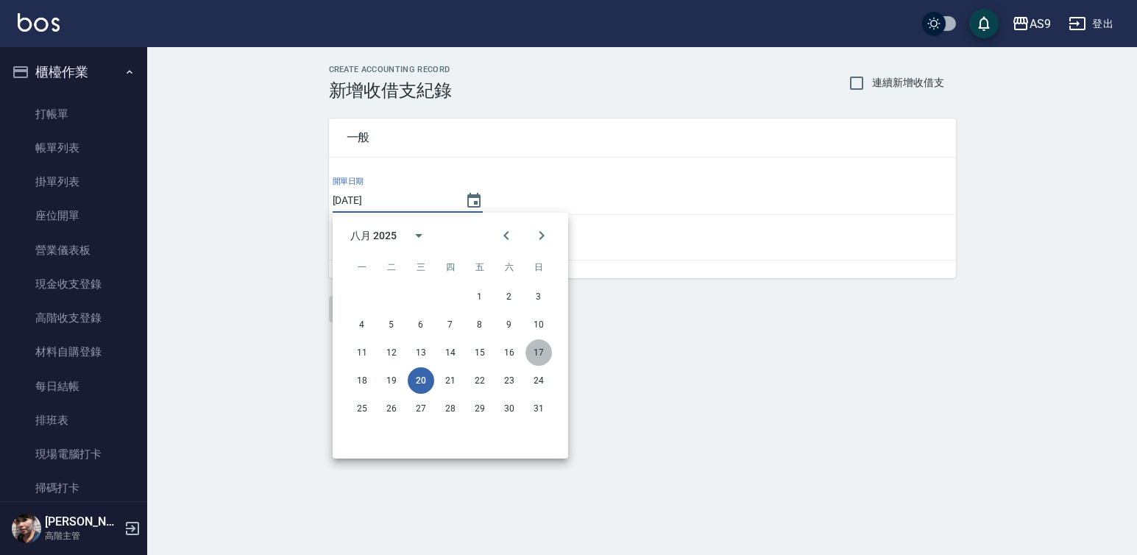
click at [536, 350] on button "17" at bounding box center [538, 352] width 26 height 26
type input "[DATE]"
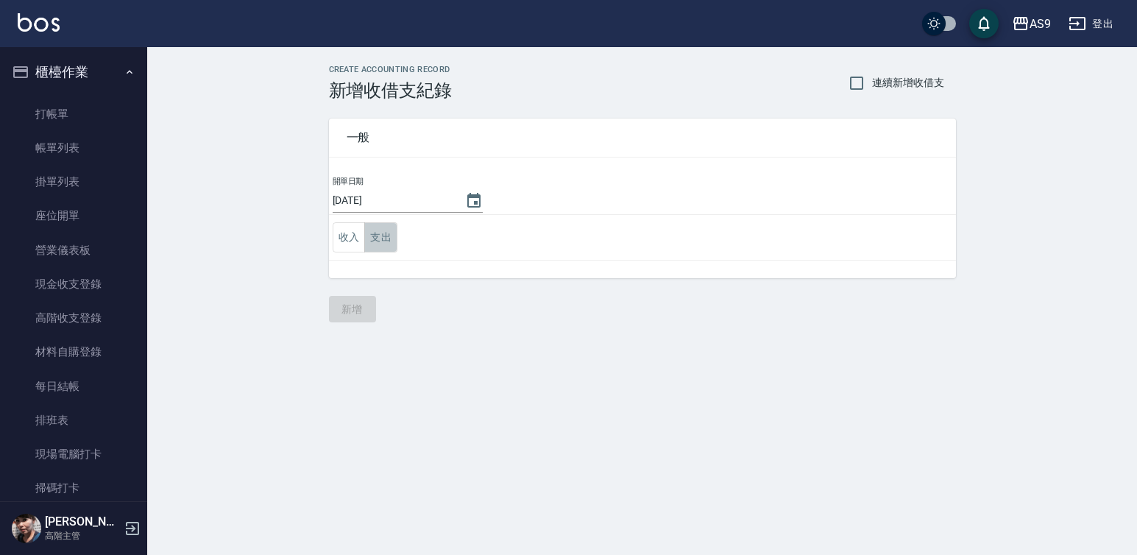
click at [384, 236] on button "支出" at bounding box center [380, 237] width 33 height 30
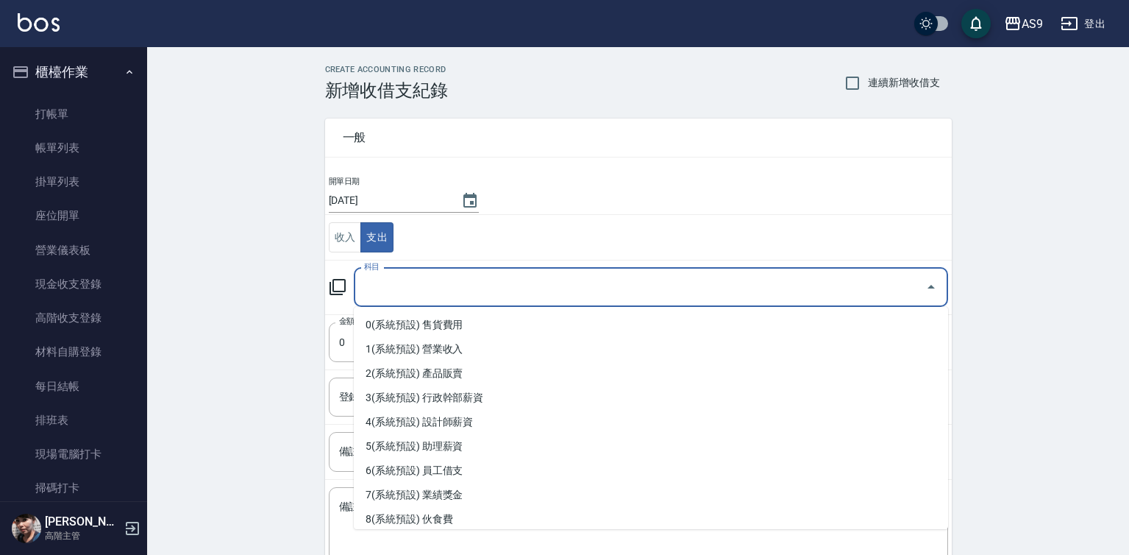
click at [397, 279] on input "科目" at bounding box center [640, 287] width 559 height 26
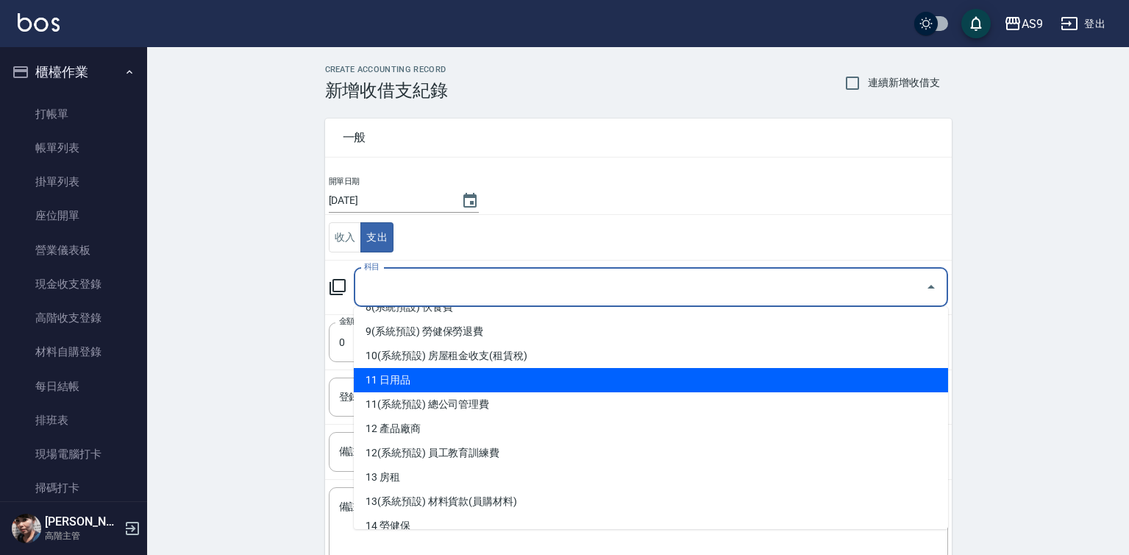
scroll to position [221, 0]
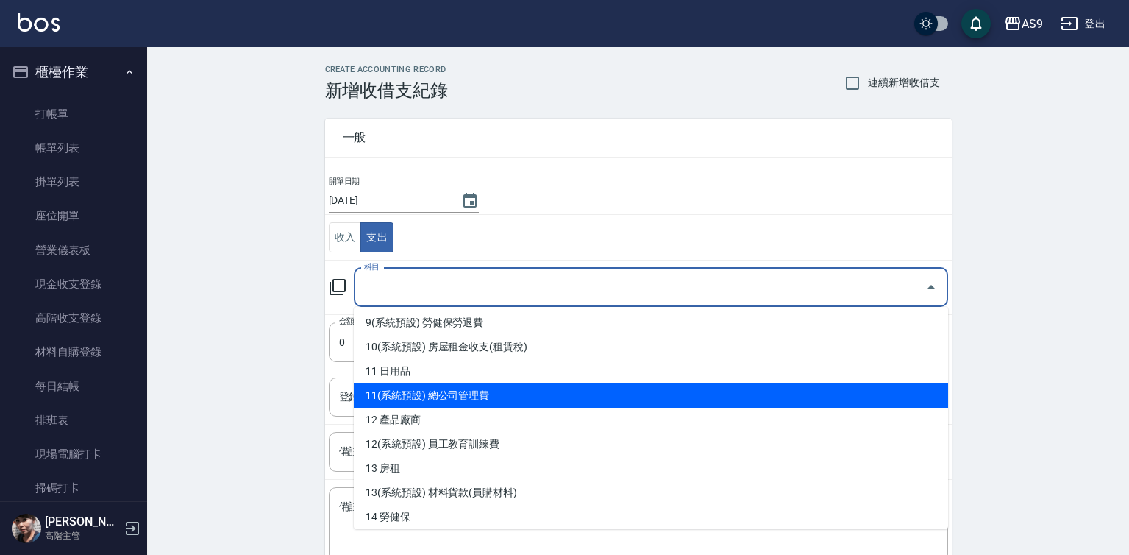
click at [450, 391] on li "11(系統預設) 總公司管理費" at bounding box center [651, 395] width 595 height 24
type input "11(系統預設) 總公司管理費"
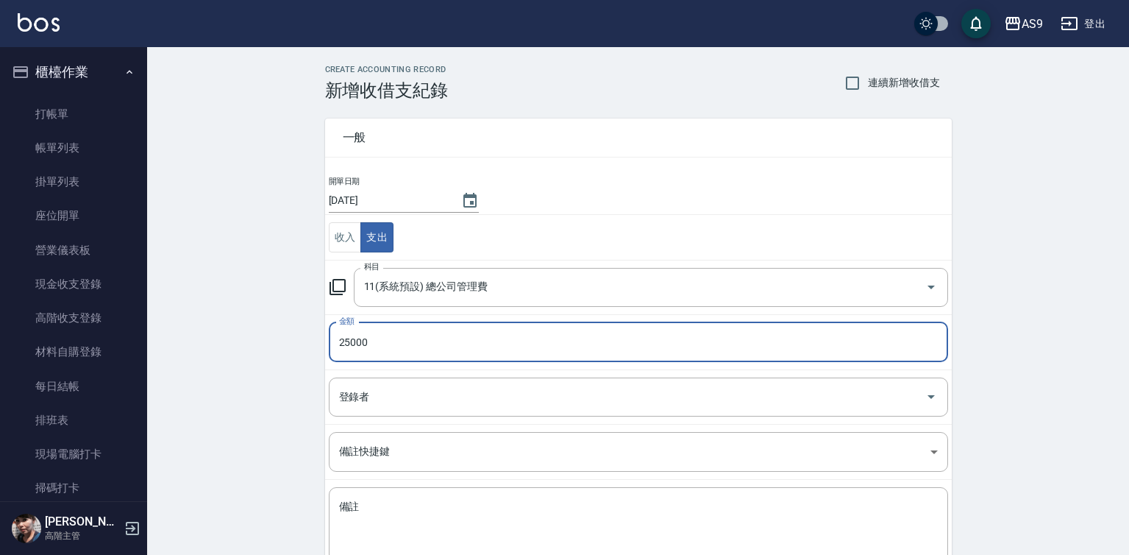
scroll to position [95, 0]
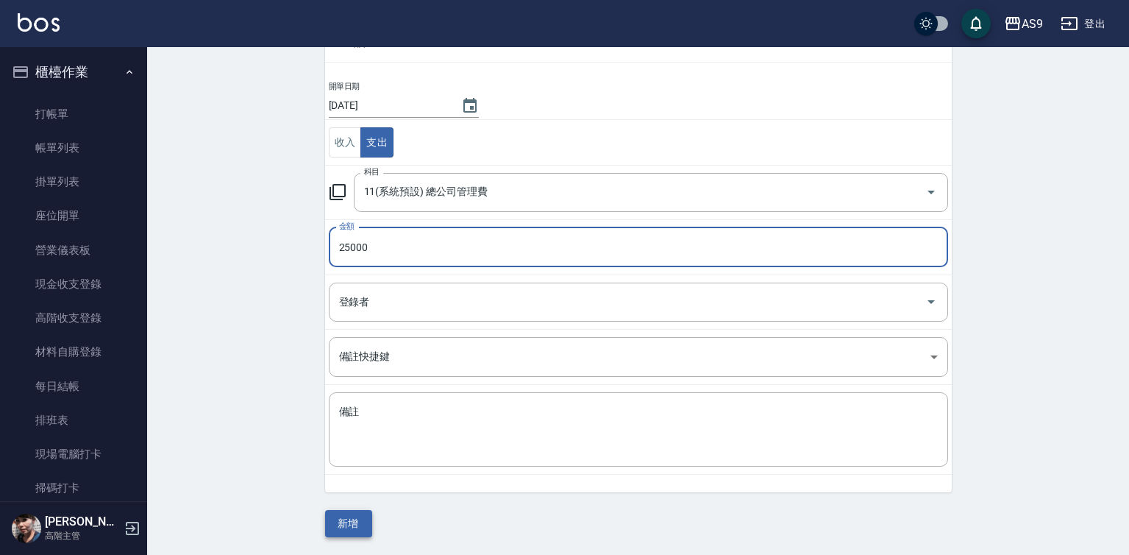
type input "25000"
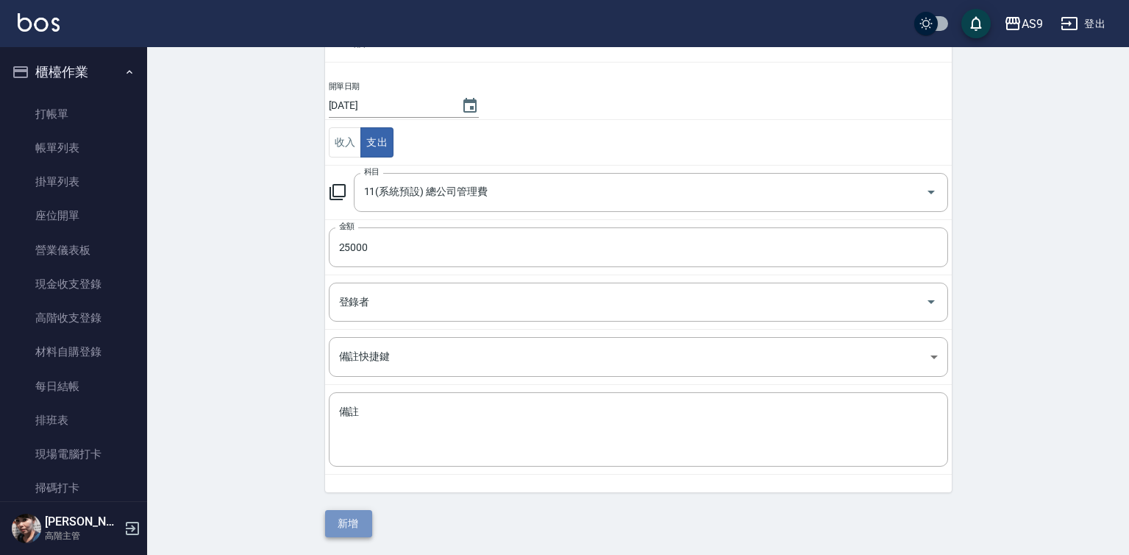
click at [335, 518] on button "新增" at bounding box center [348, 523] width 47 height 27
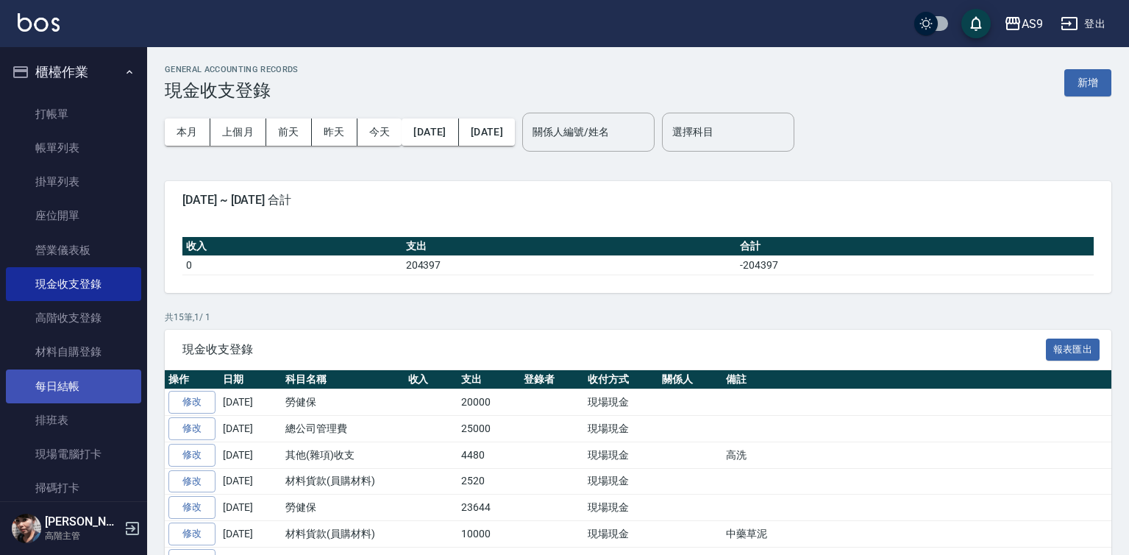
click at [68, 400] on link "每日結帳" at bounding box center [73, 386] width 135 height 34
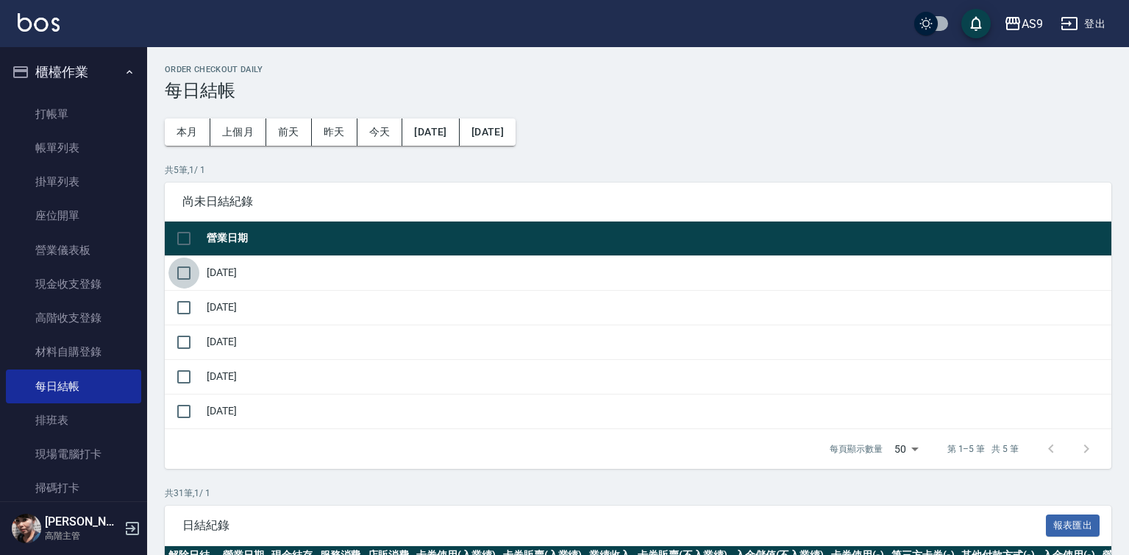
drag, startPoint x: 185, startPoint y: 274, endPoint x: 200, endPoint y: 305, distance: 35.2
click at [185, 276] on input "checkbox" at bounding box center [183, 273] width 31 height 31
checkbox input "true"
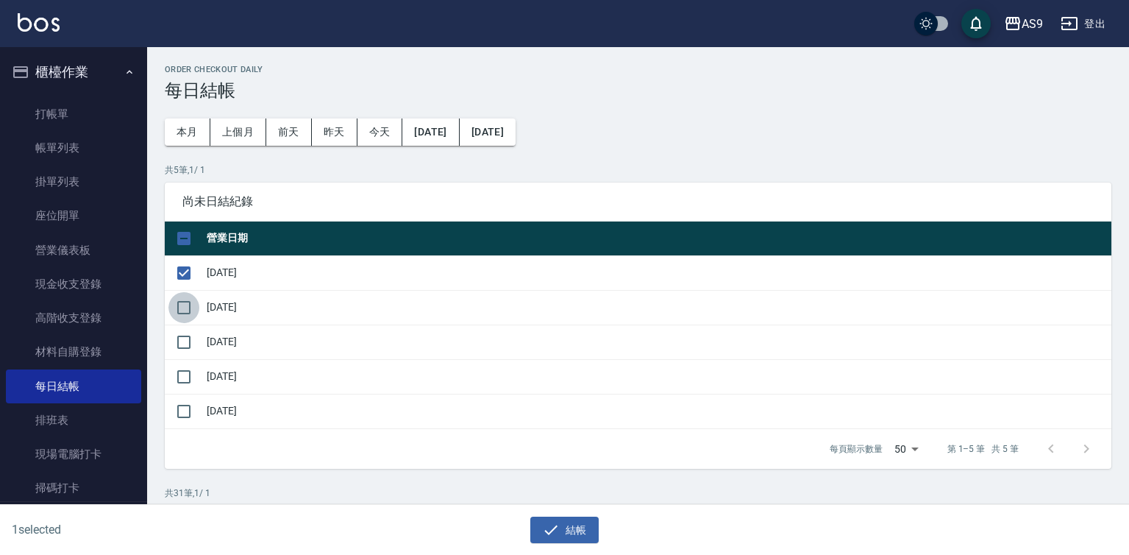
click at [180, 308] on input "checkbox" at bounding box center [183, 307] width 31 height 31
checkbox input "true"
click at [180, 343] on input "checkbox" at bounding box center [183, 342] width 31 height 31
checkbox input "true"
click at [182, 377] on input "checkbox" at bounding box center [183, 376] width 31 height 31
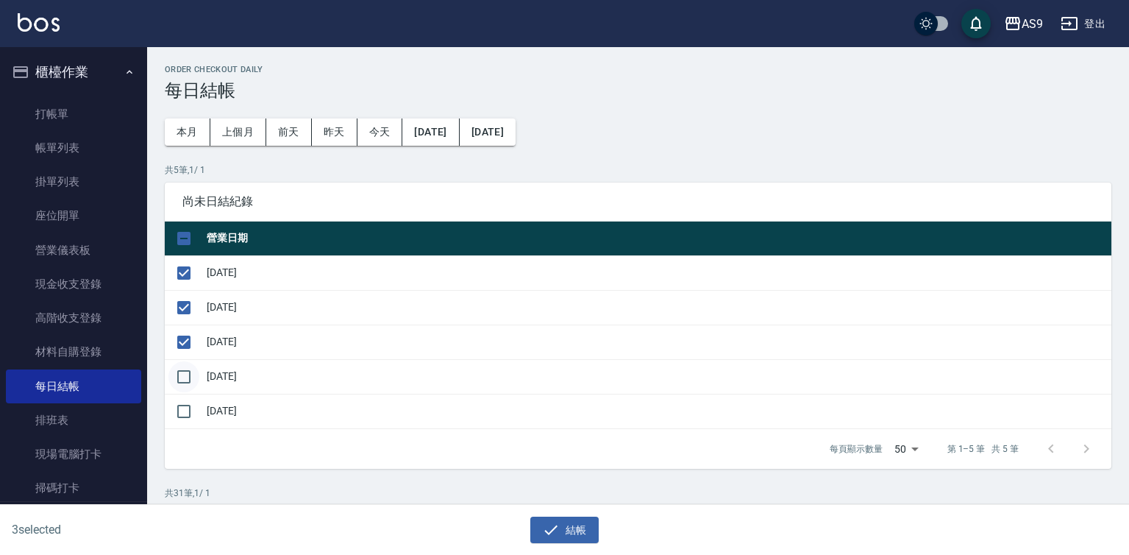
checkbox input "true"
click at [567, 529] on button "結帳" at bounding box center [565, 530] width 68 height 27
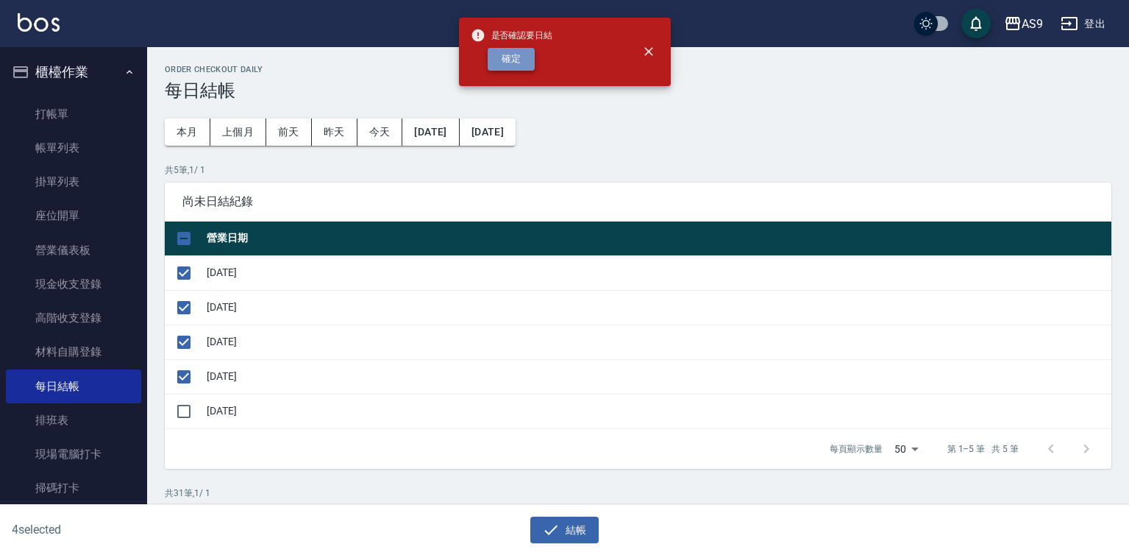
click at [511, 57] on button "確定" at bounding box center [511, 59] width 47 height 23
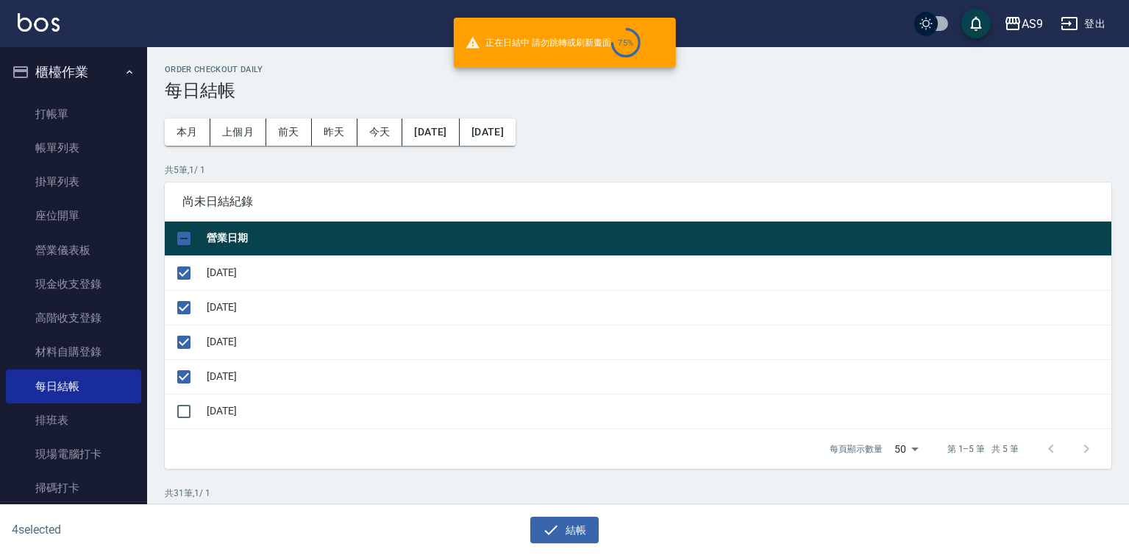
checkbox input "false"
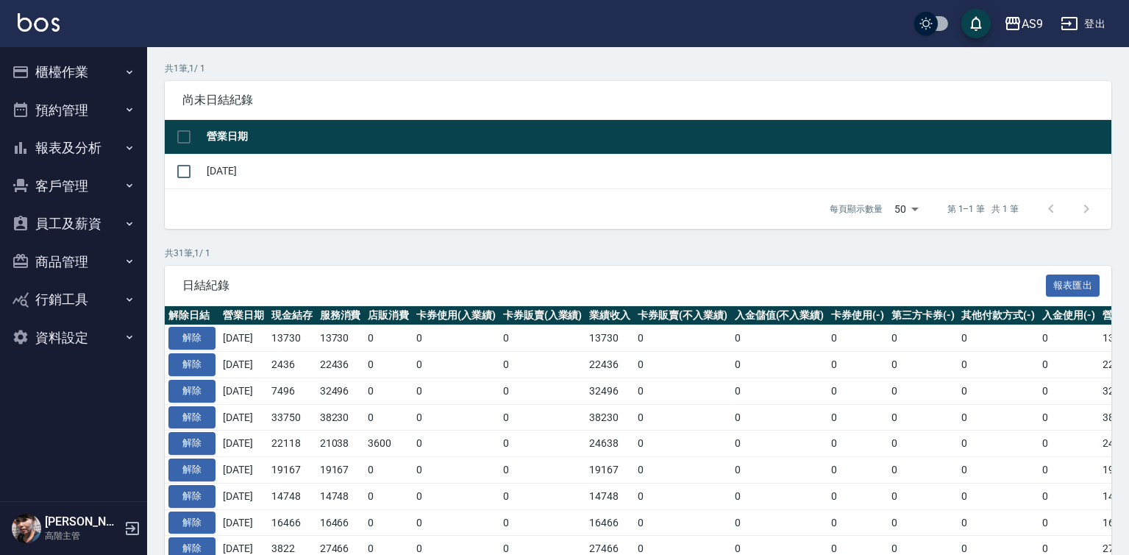
scroll to position [108, 0]
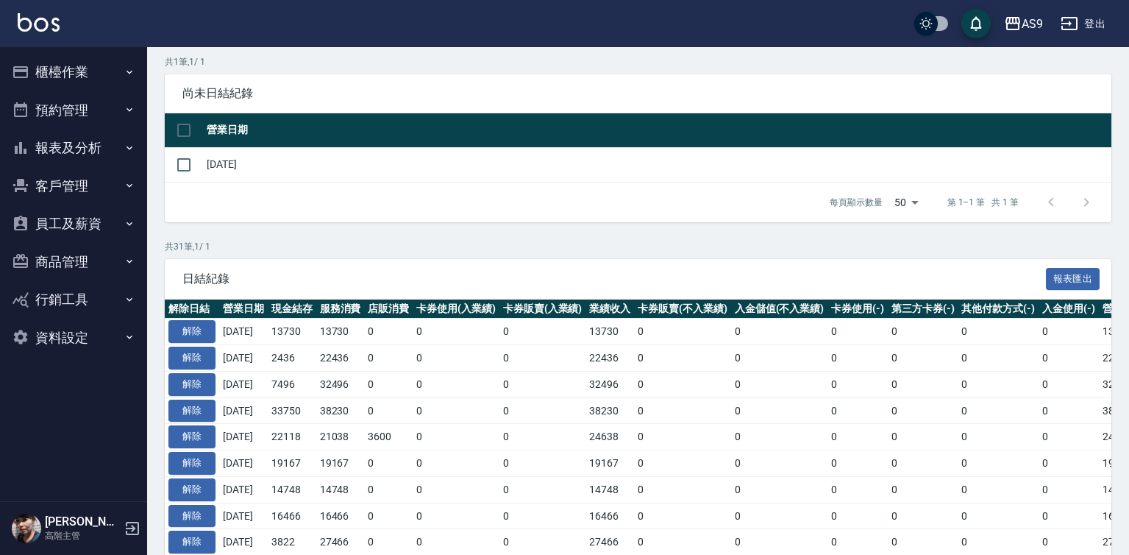
click at [65, 77] on button "櫃檯作業" at bounding box center [73, 72] width 135 height 38
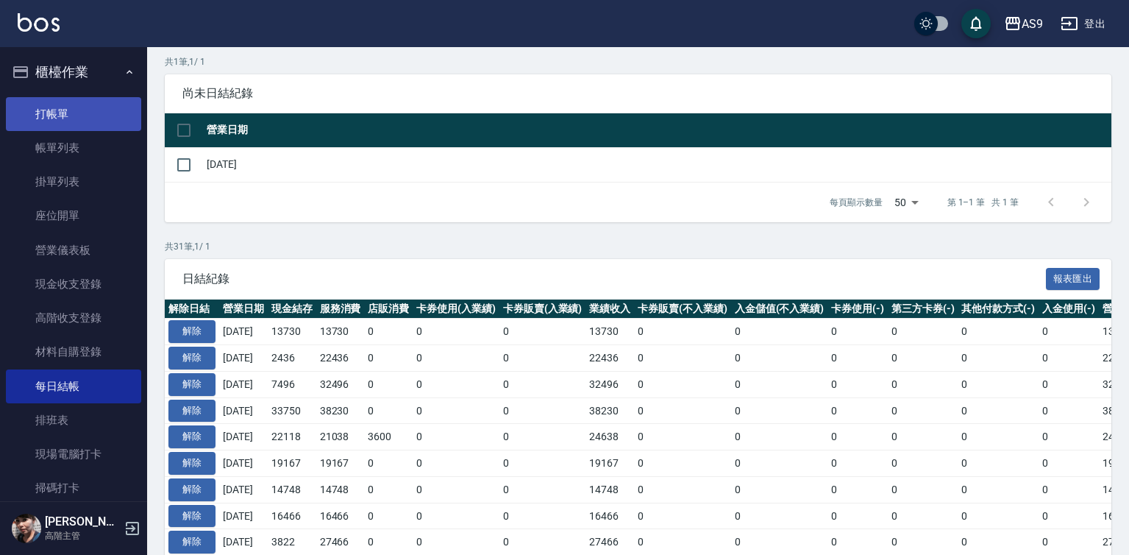
click at [87, 118] on link "打帳單" at bounding box center [73, 114] width 135 height 34
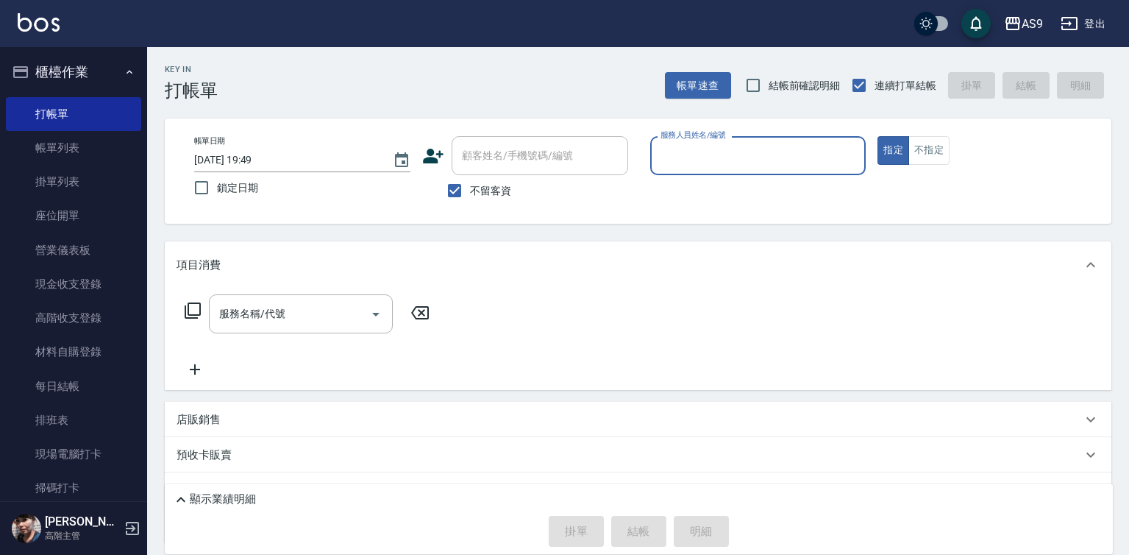
click at [700, 148] on input "服務人員姓名/編號" at bounding box center [758, 156] width 203 height 26
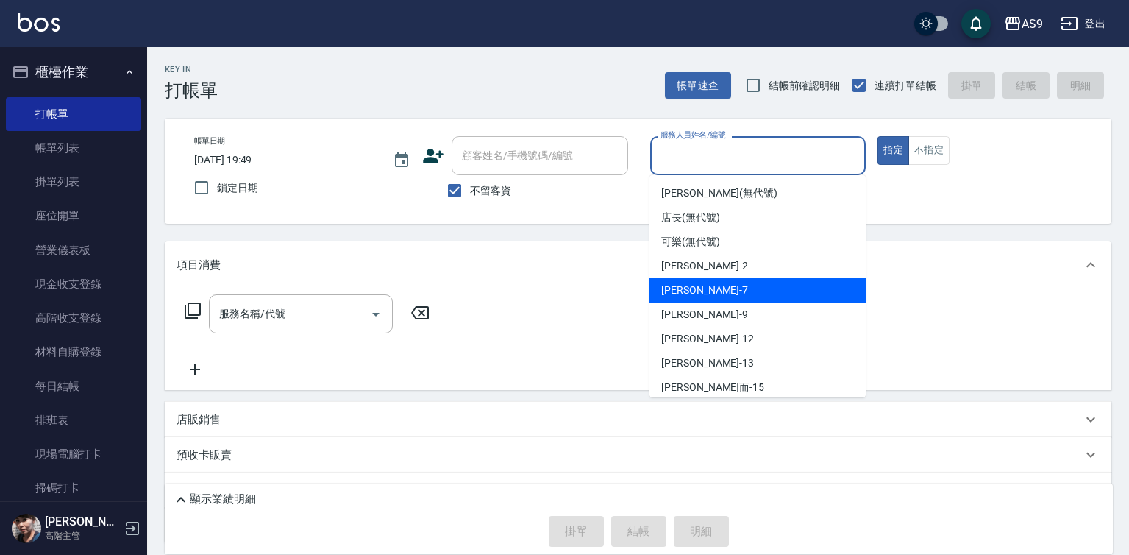
click at [724, 299] on div "Peggy -7" at bounding box center [758, 290] width 216 height 24
type input "Peggy-7"
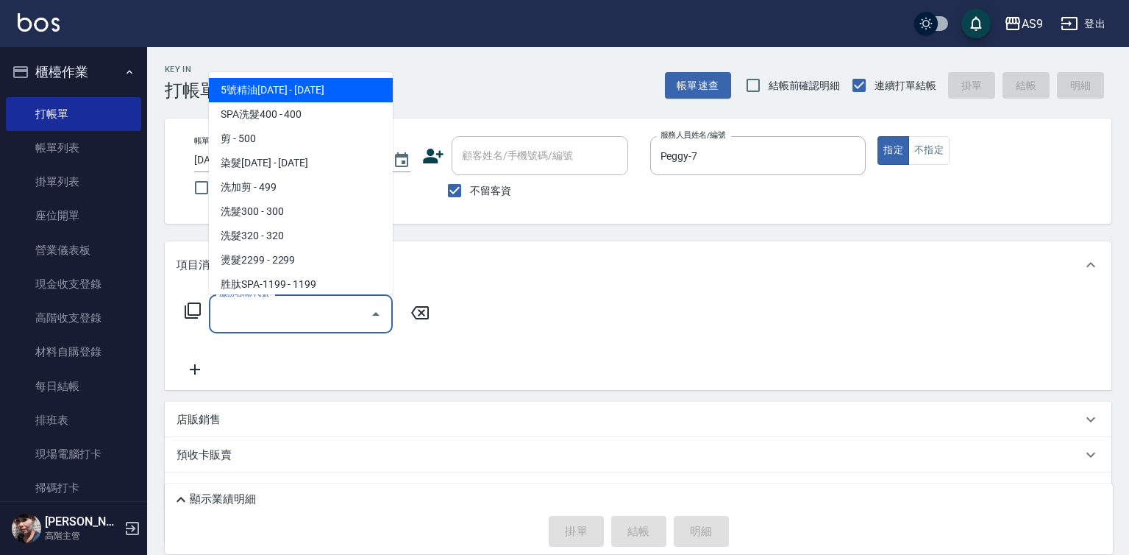
click at [326, 316] on input "服務名稱/代號" at bounding box center [290, 314] width 149 height 26
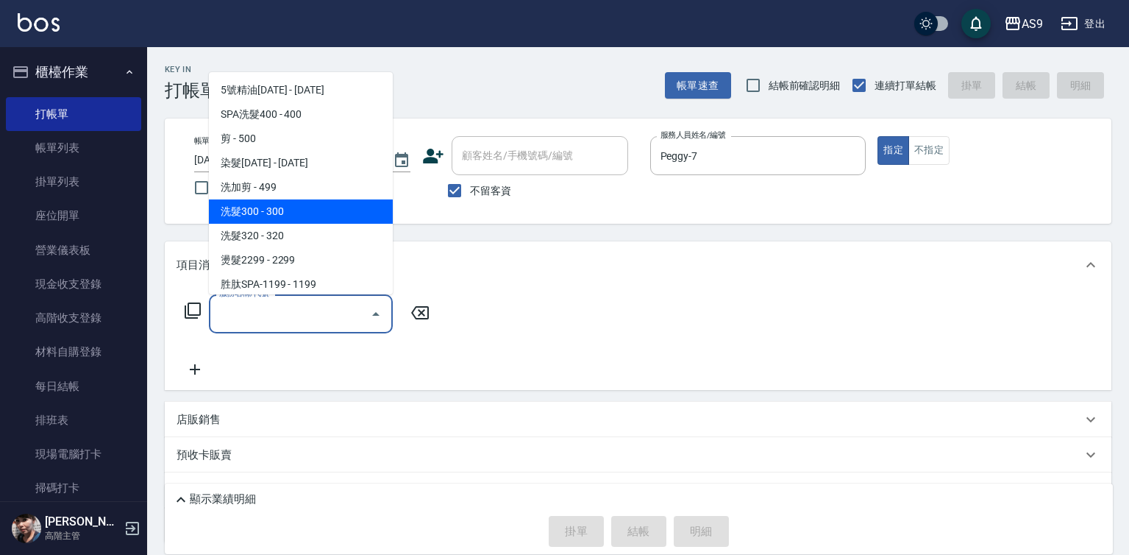
click at [291, 217] on span "洗髮300 - 300" at bounding box center [301, 211] width 184 height 24
type input "洗髮300(洗 髮300)"
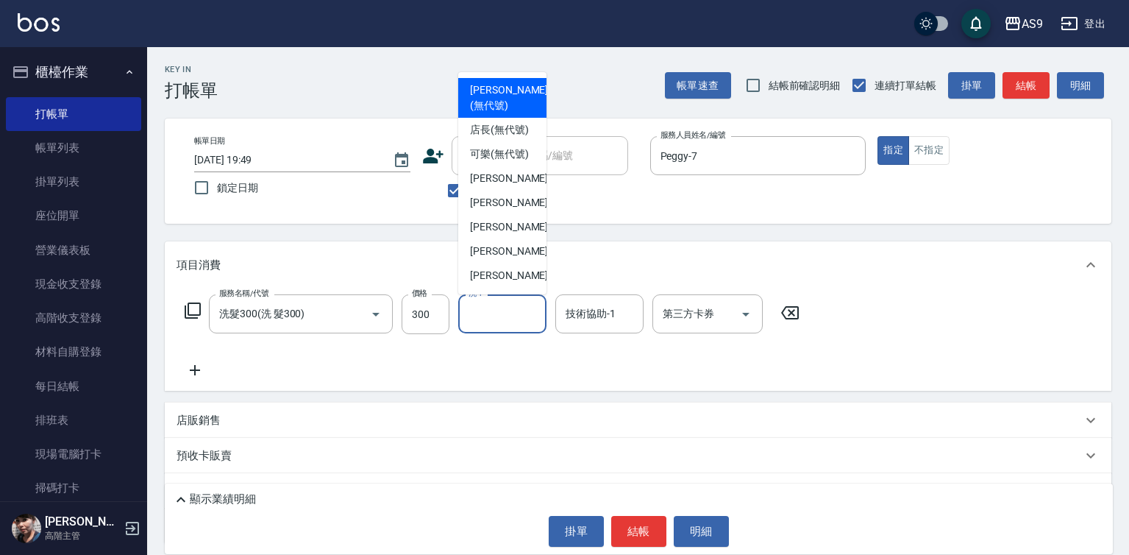
click at [483, 312] on input "洗-1" at bounding box center [502, 314] width 75 height 26
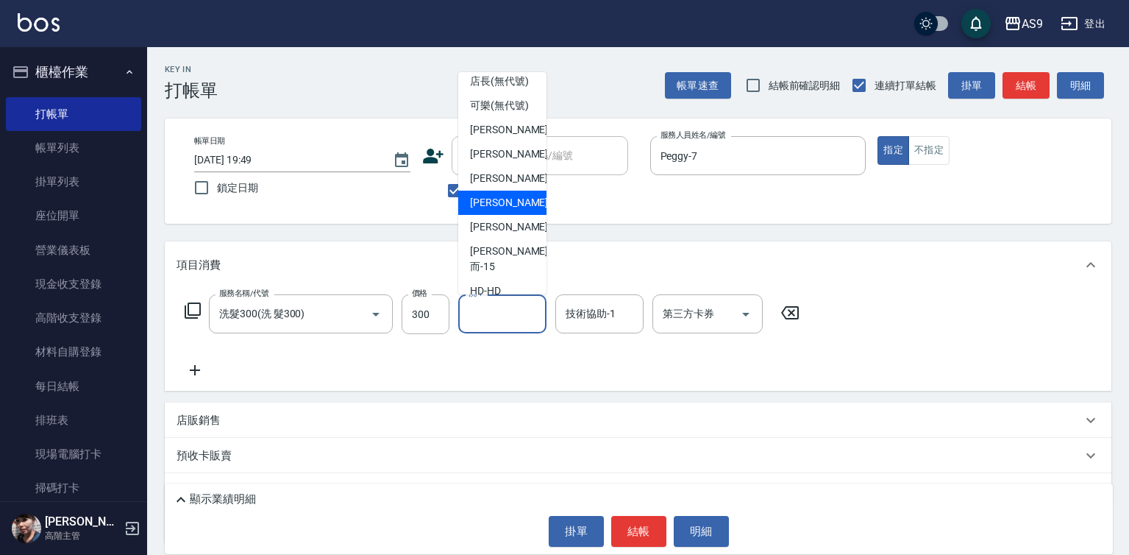
scroll to position [74, 0]
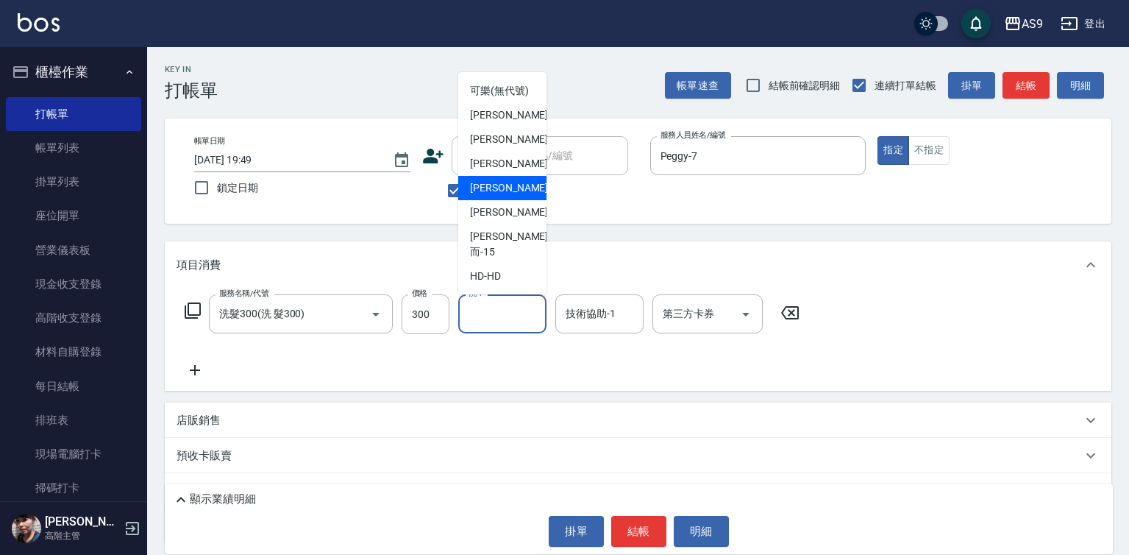
click at [518, 200] on div "戴佳慧 -12" at bounding box center [502, 188] width 88 height 24
type input "戴佳慧-12"
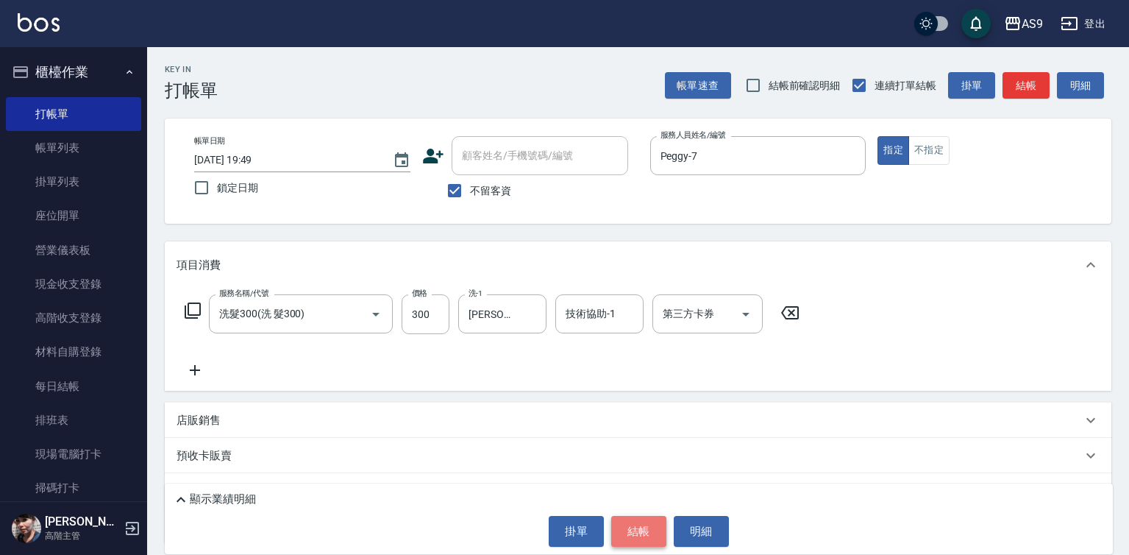
click at [647, 518] on button "結帳" at bounding box center [638, 531] width 55 height 31
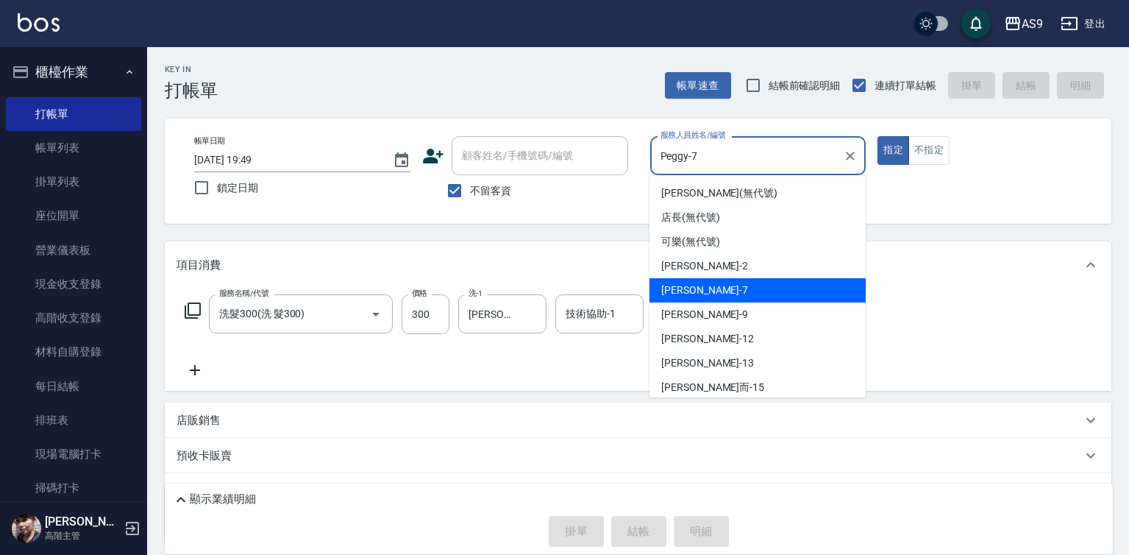
click at [722, 164] on input "Peggy-7" at bounding box center [747, 156] width 181 height 26
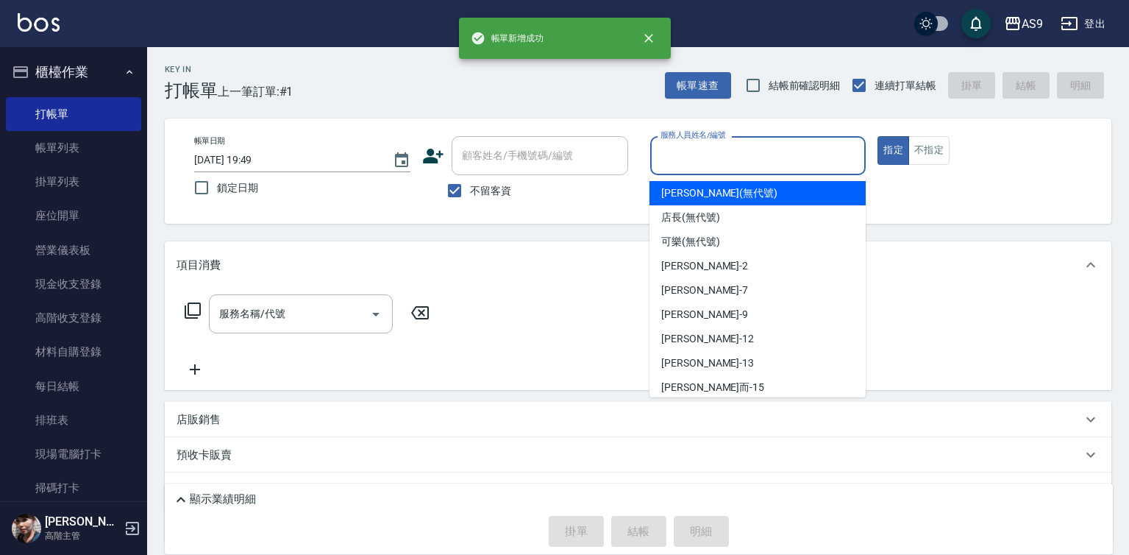
click at [702, 195] on span "Kelly (無代號)" at bounding box center [719, 192] width 116 height 15
type input "Kelly(無代號)"
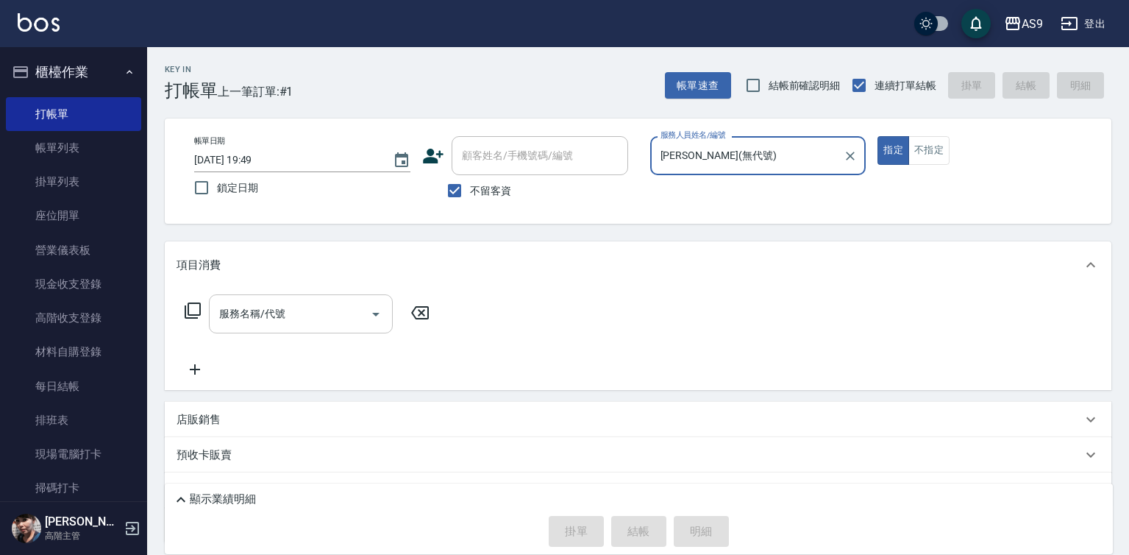
click at [300, 304] on input "服務名稱/代號" at bounding box center [290, 314] width 149 height 26
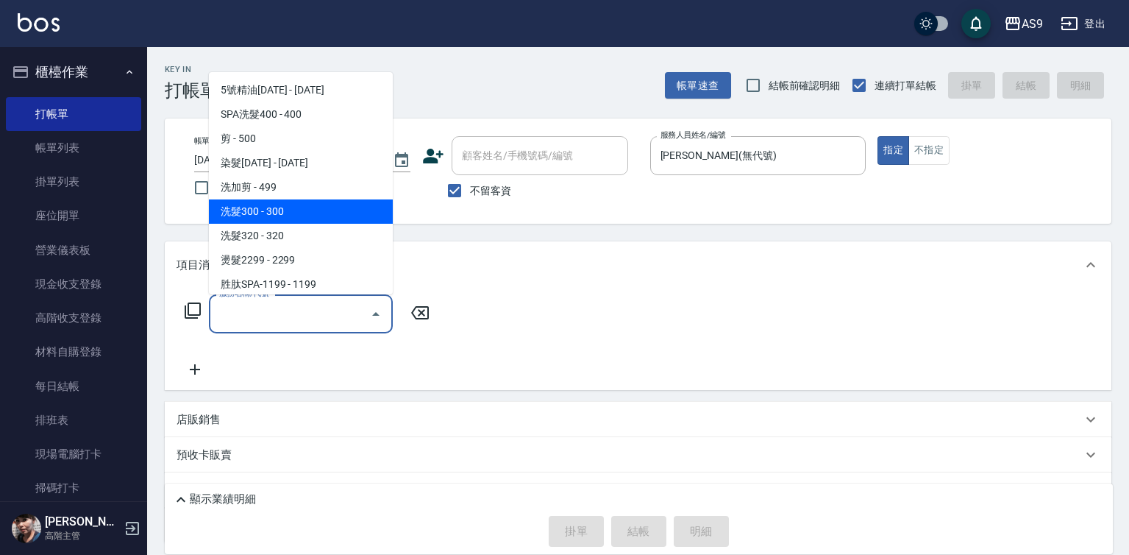
click at [291, 216] on span "洗髮300 - 300" at bounding box center [301, 211] width 184 height 24
type input "洗髮300(洗 髮300)"
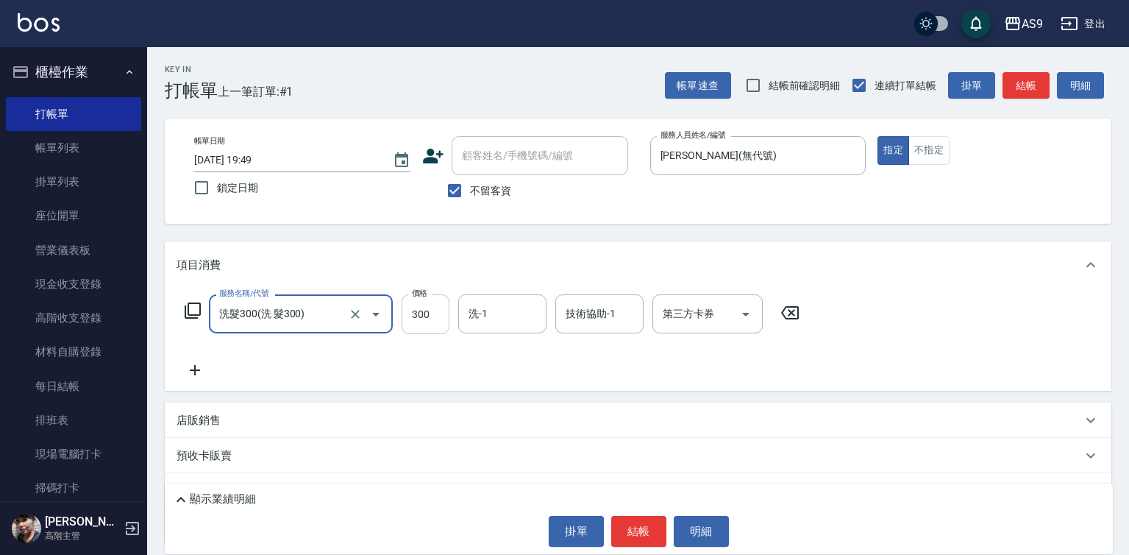
click at [413, 313] on input "300" at bounding box center [426, 314] width 48 height 40
type input "290"
click at [503, 311] on input "洗-1" at bounding box center [502, 314] width 75 height 26
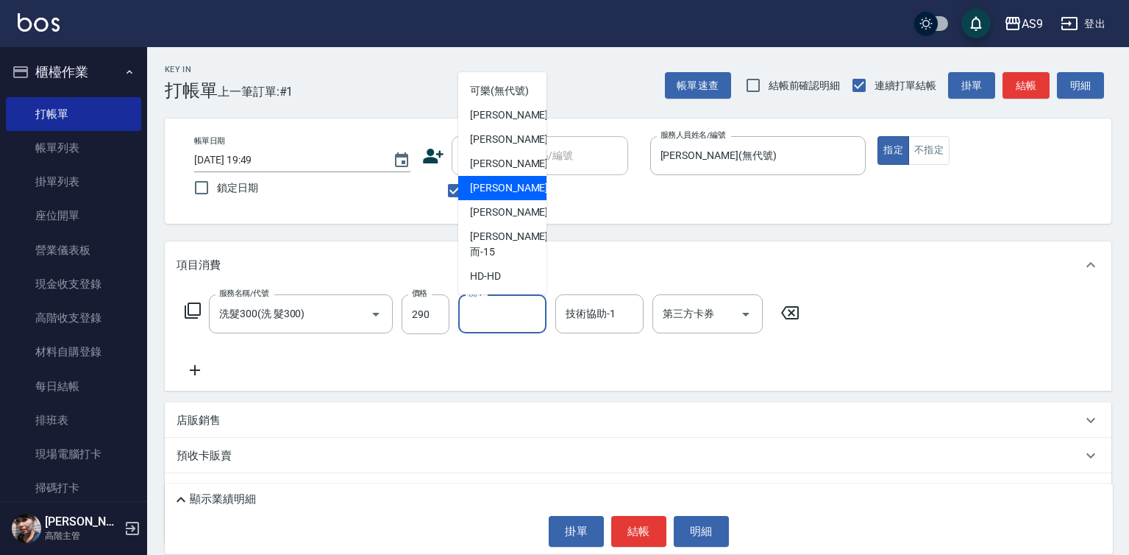
click at [516, 200] on div "戴佳慧 -12" at bounding box center [502, 188] width 88 height 24
type input "戴佳慧-12"
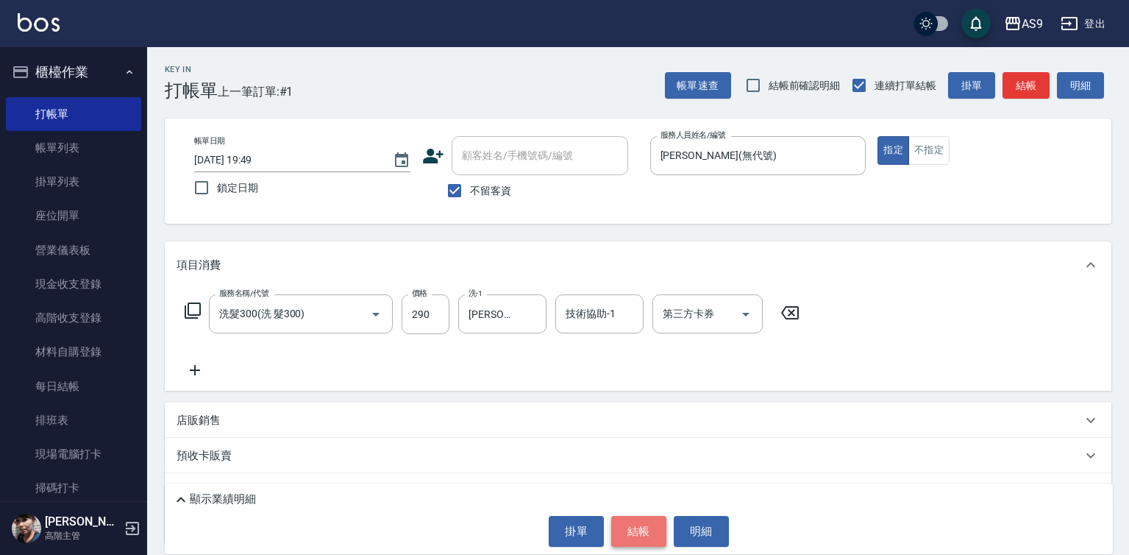
drag, startPoint x: 644, startPoint y: 519, endPoint x: 620, endPoint y: 487, distance: 40.0
click at [643, 519] on button "結帳" at bounding box center [638, 531] width 55 height 31
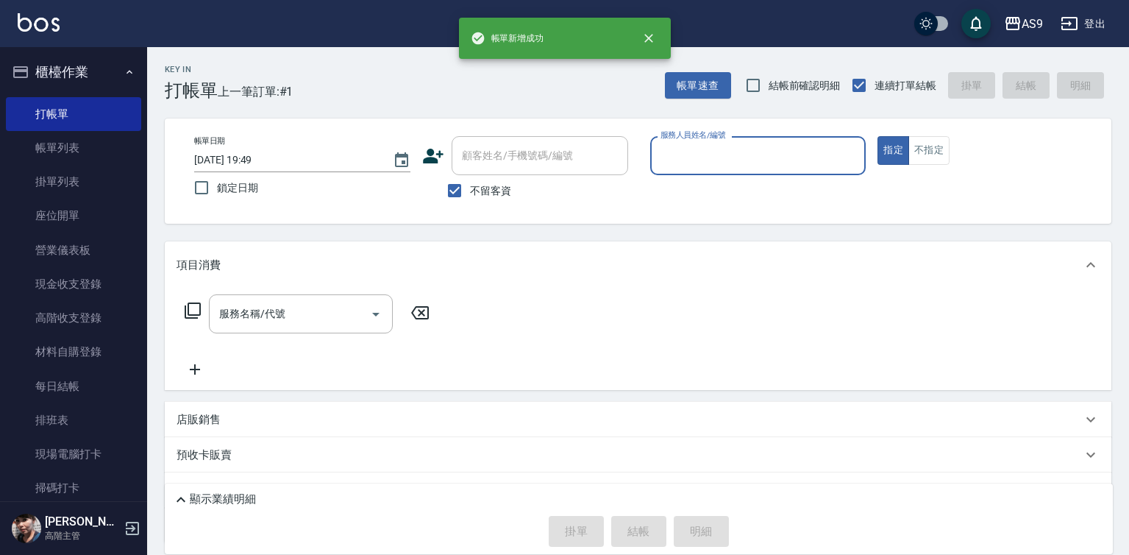
click at [696, 152] on input "服務人員姓名/編號" at bounding box center [758, 156] width 203 height 26
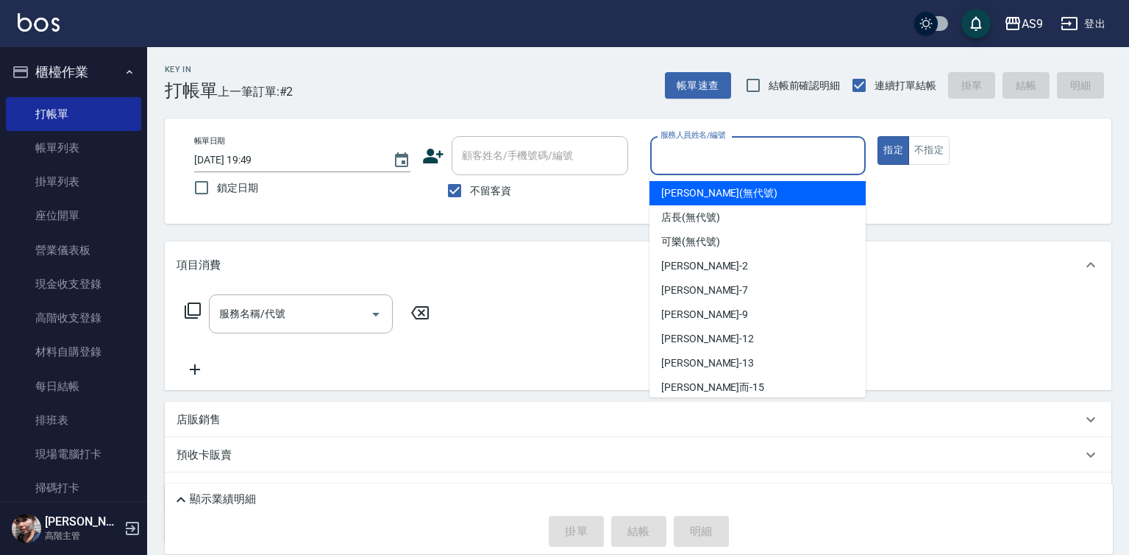
click at [692, 191] on span "Kelly (無代號)" at bounding box center [719, 192] width 116 height 15
type input "Kelly(無代號)"
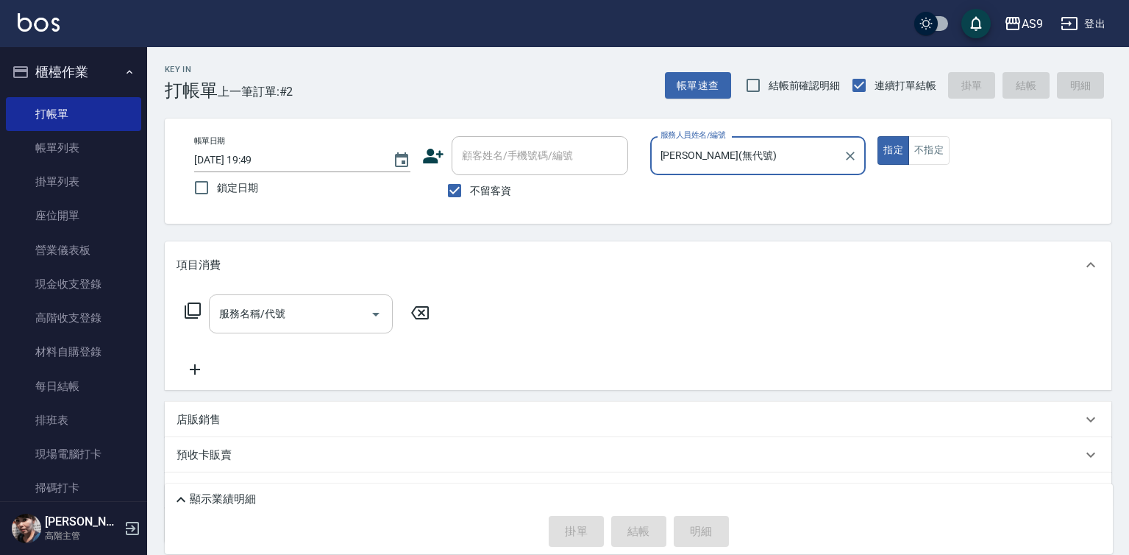
click at [310, 313] on input "服務名稱/代號" at bounding box center [290, 314] width 149 height 26
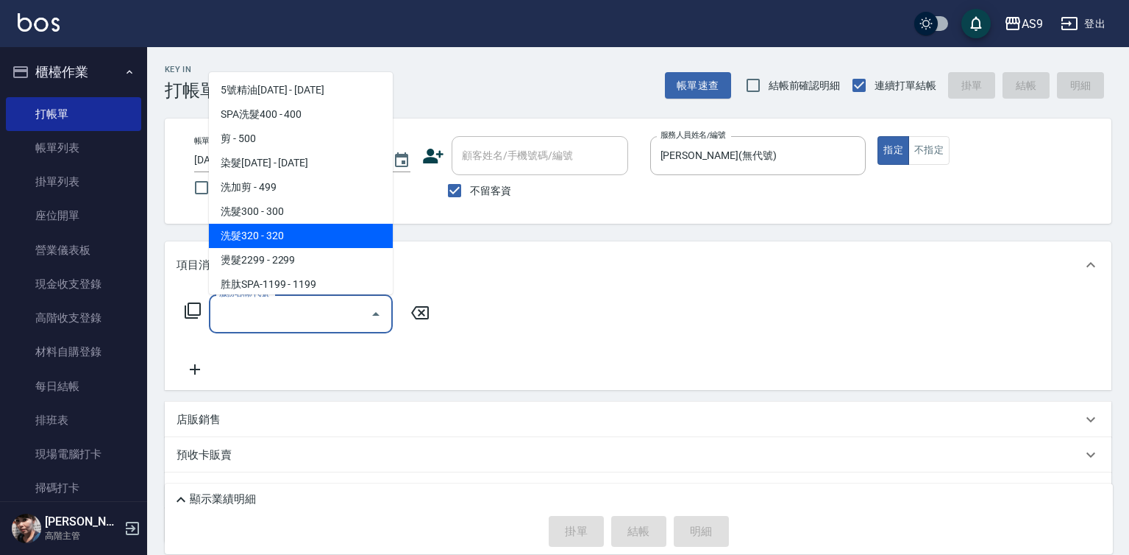
click at [278, 233] on span "洗髮320 - 320" at bounding box center [301, 236] width 184 height 24
type input "洗髮320(洗髮320)"
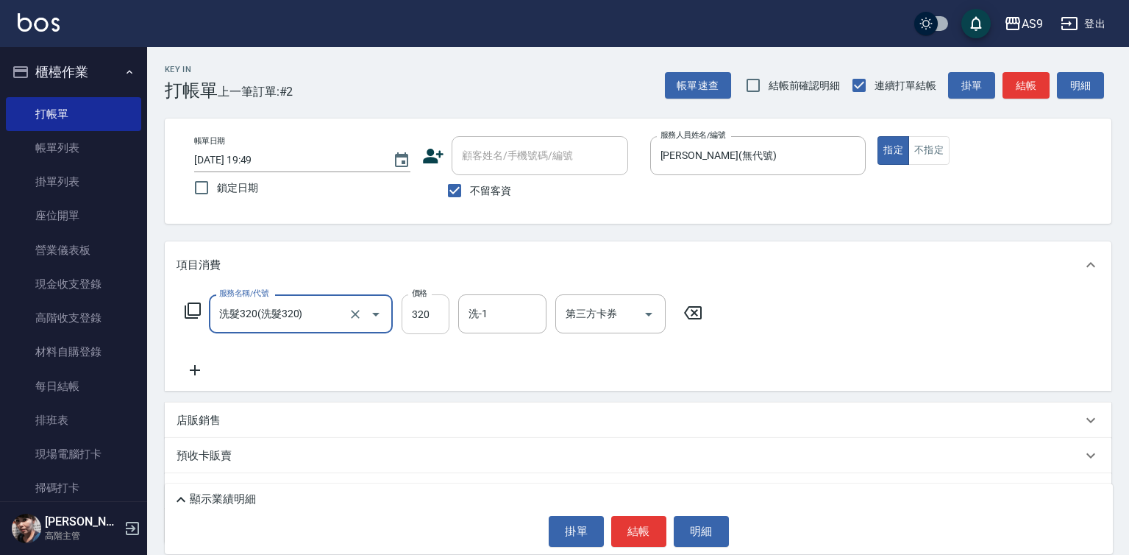
click at [437, 319] on input "320" at bounding box center [426, 314] width 48 height 40
click at [436, 319] on input "320" at bounding box center [426, 314] width 48 height 40
type input "272"
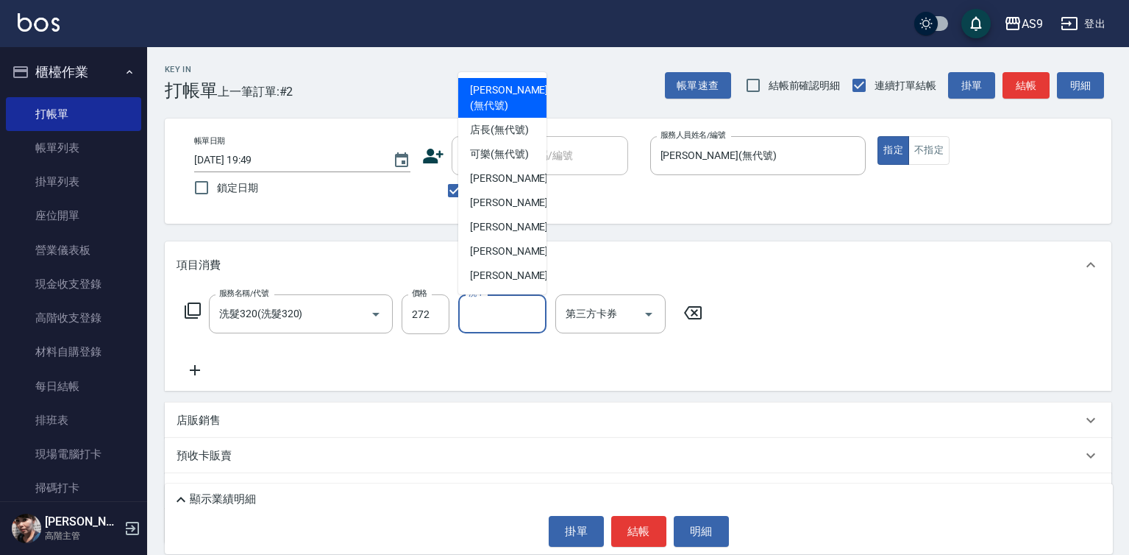
click at [505, 322] on input "洗-1" at bounding box center [502, 314] width 75 height 26
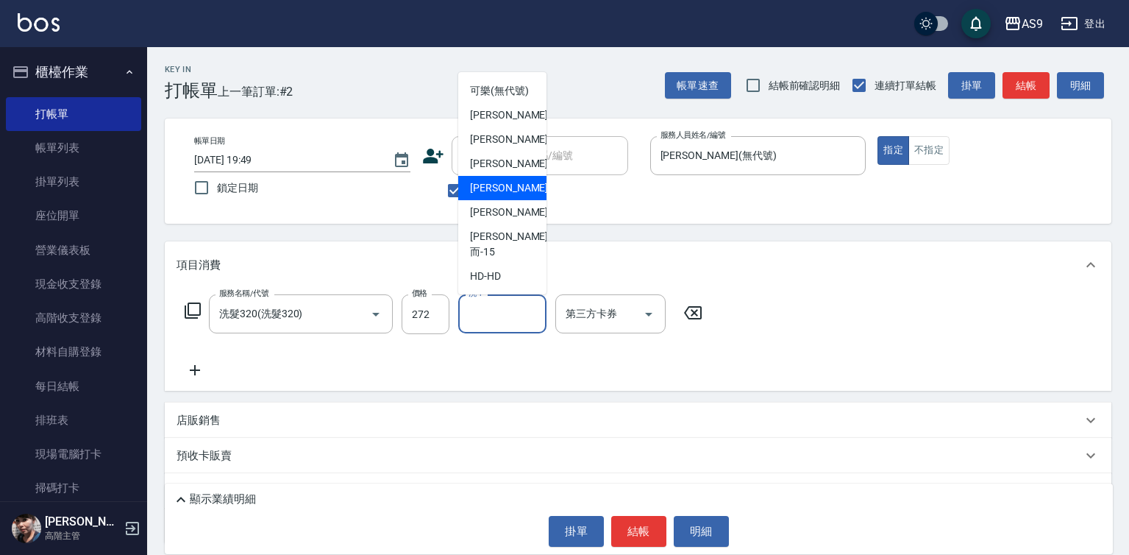
click at [519, 200] on div "戴佳慧 -12" at bounding box center [502, 188] width 88 height 24
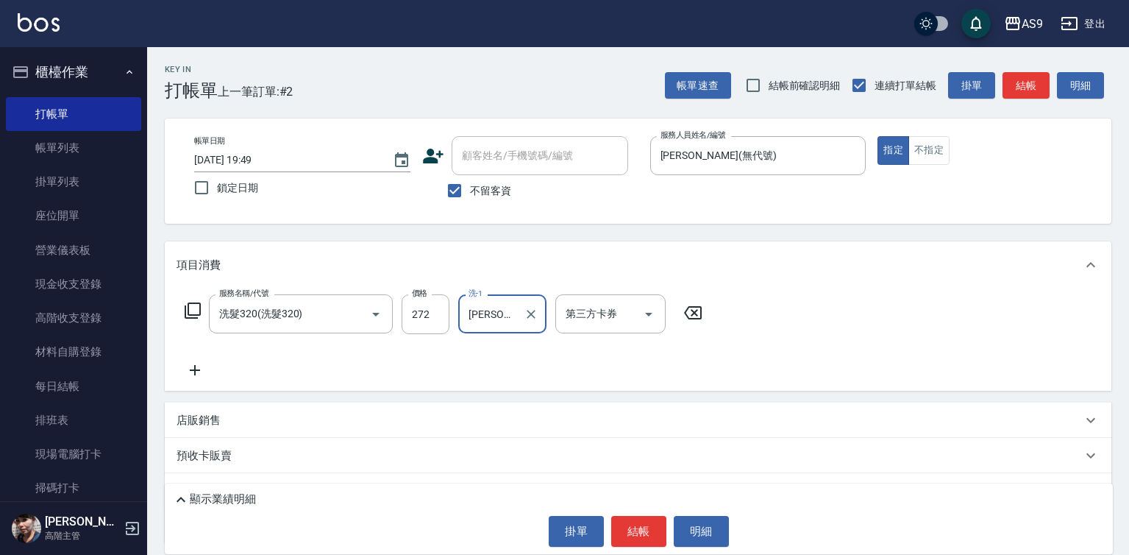
type input "戴佳慧-12"
drag, startPoint x: 903, startPoint y: 155, endPoint x: 939, endPoint y: 154, distance: 36.1
click at [919, 155] on div "指定 不指定" at bounding box center [986, 150] width 216 height 29
click at [940, 153] on button "不指定" at bounding box center [929, 150] width 41 height 29
click at [636, 519] on button "結帳" at bounding box center [638, 531] width 55 height 31
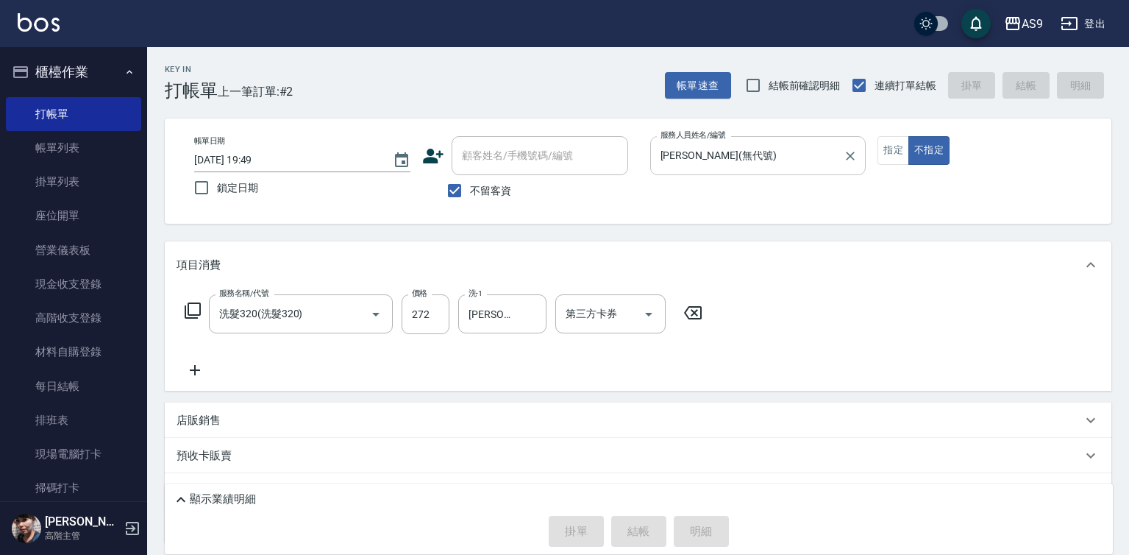
type input "2025/08/20 19:50"
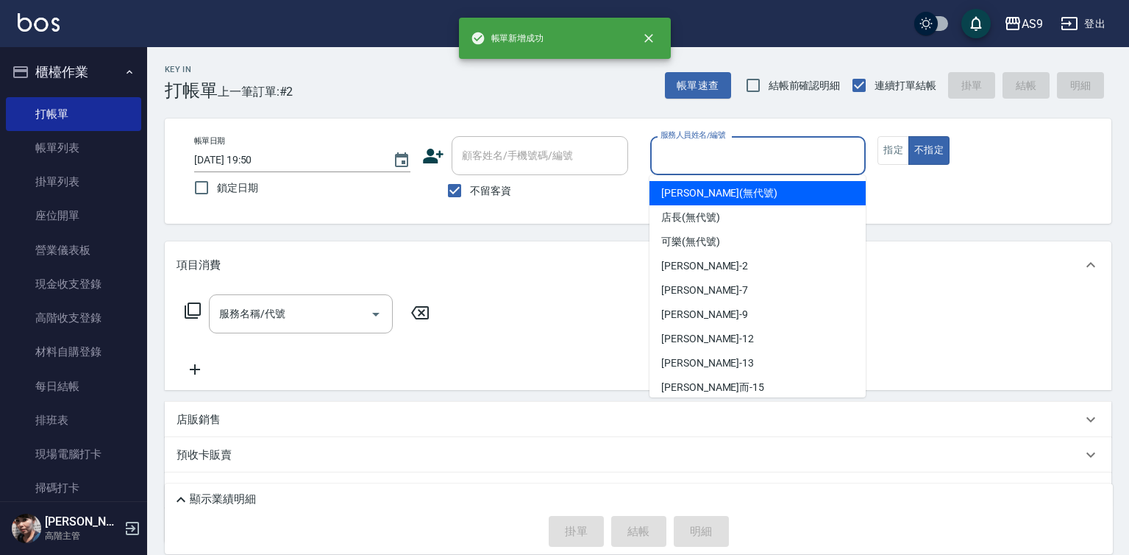
click at [718, 159] on input "服務人員姓名/編號" at bounding box center [758, 156] width 203 height 26
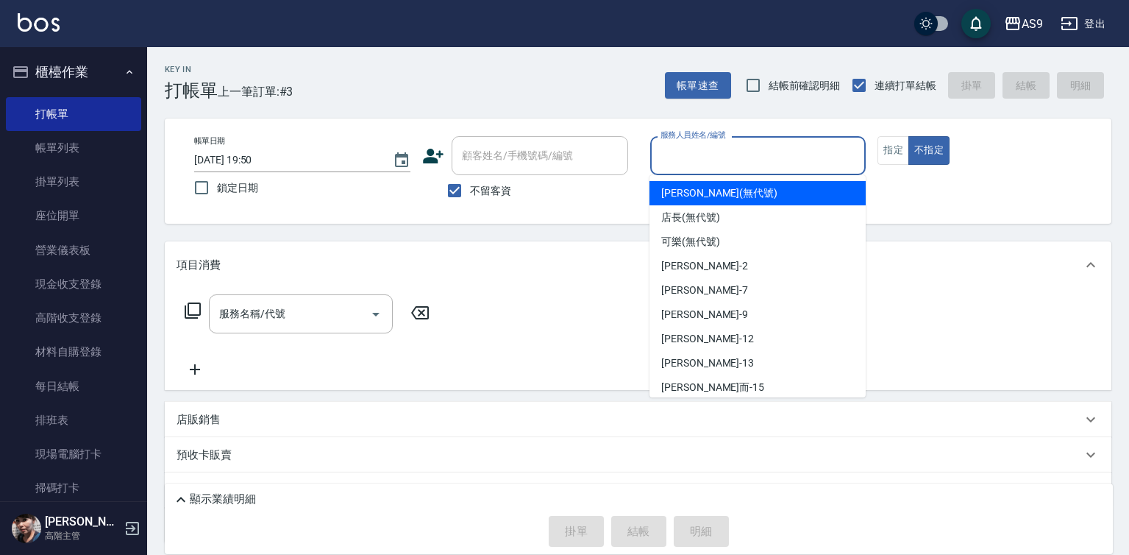
drag, startPoint x: 730, startPoint y: 200, endPoint x: 589, endPoint y: 234, distance: 145.3
click at [730, 199] on div "Kelly (無代號)" at bounding box center [758, 193] width 216 height 24
type input "Kelly(無代號)"
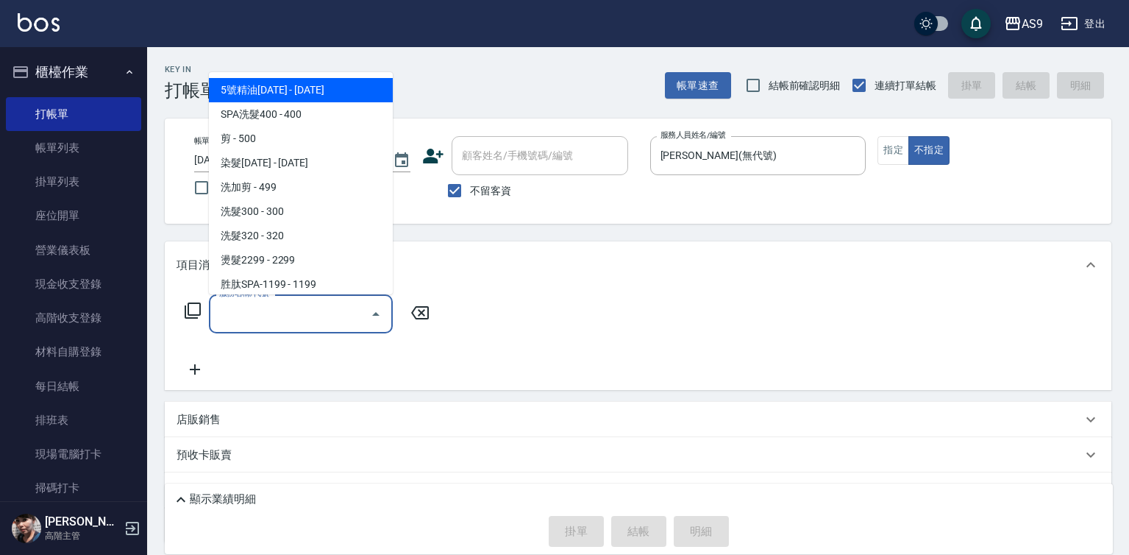
click at [311, 319] on input "服務名稱/代號" at bounding box center [290, 314] width 149 height 26
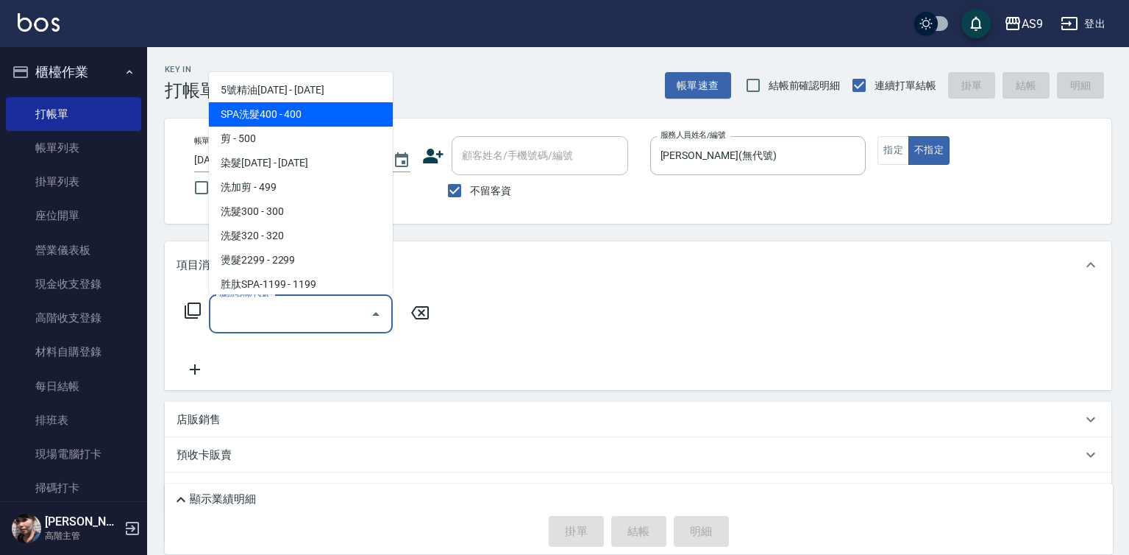
click at [302, 117] on span "SPA洗髮400 - 400" at bounding box center [301, 114] width 184 height 24
type input "SPA洗髮400(SPA洗髮400)"
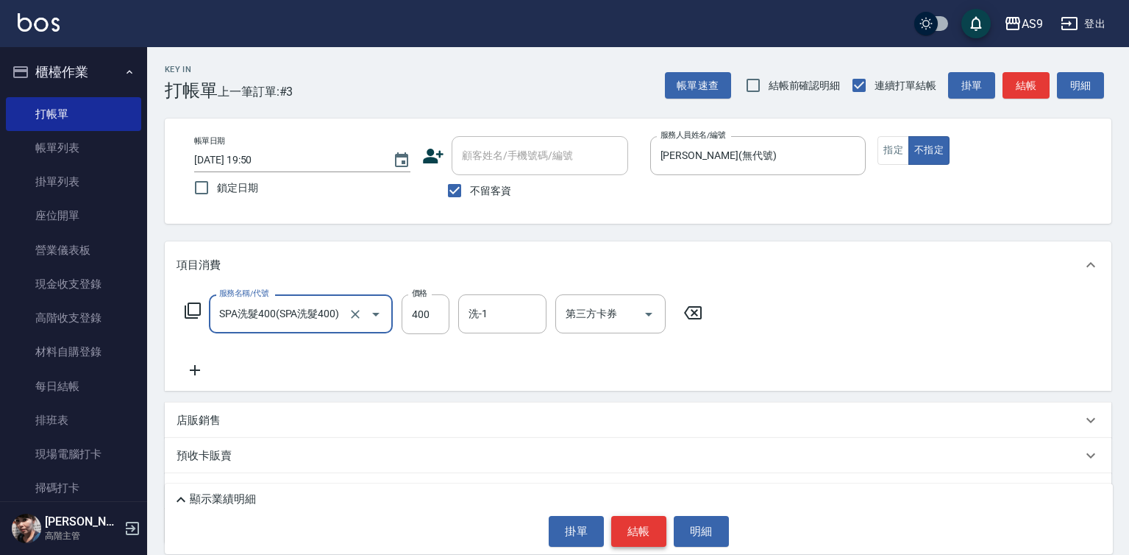
click at [631, 536] on button "結帳" at bounding box center [638, 531] width 55 height 31
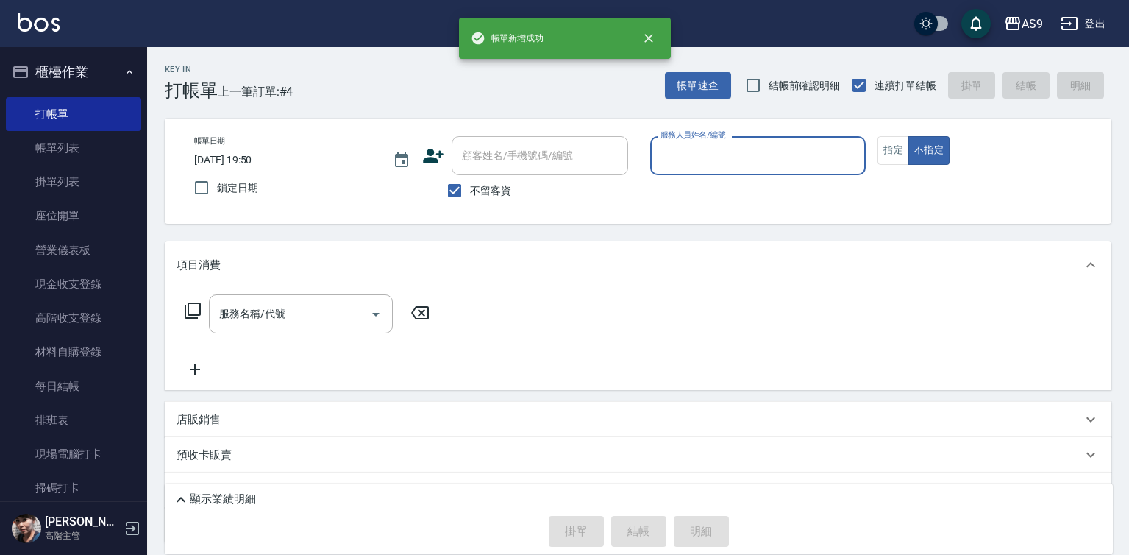
click at [692, 154] on input "服務人員姓名/編號" at bounding box center [758, 156] width 203 height 26
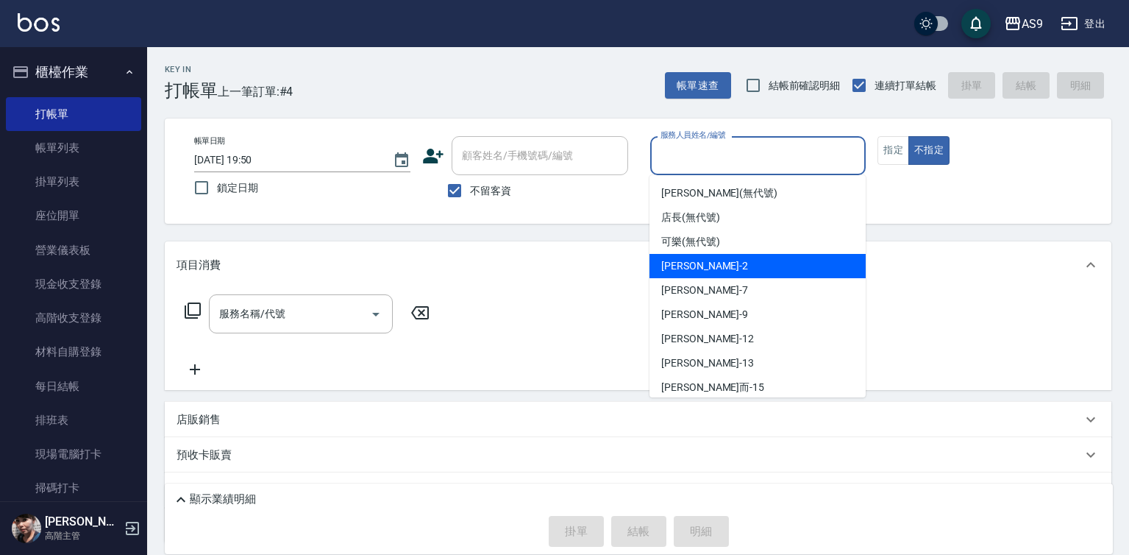
click at [705, 267] on span "Wendy怡蘭 -2" at bounding box center [704, 265] width 87 height 15
type input "Wendy怡蘭-2"
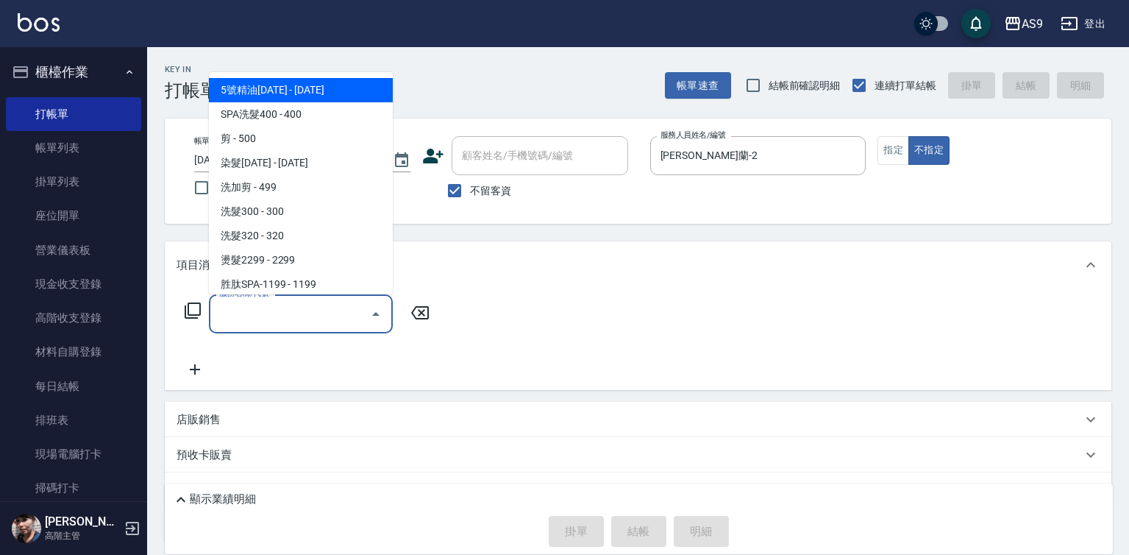
click at [322, 308] on input "服務名稱/代號" at bounding box center [290, 314] width 149 height 26
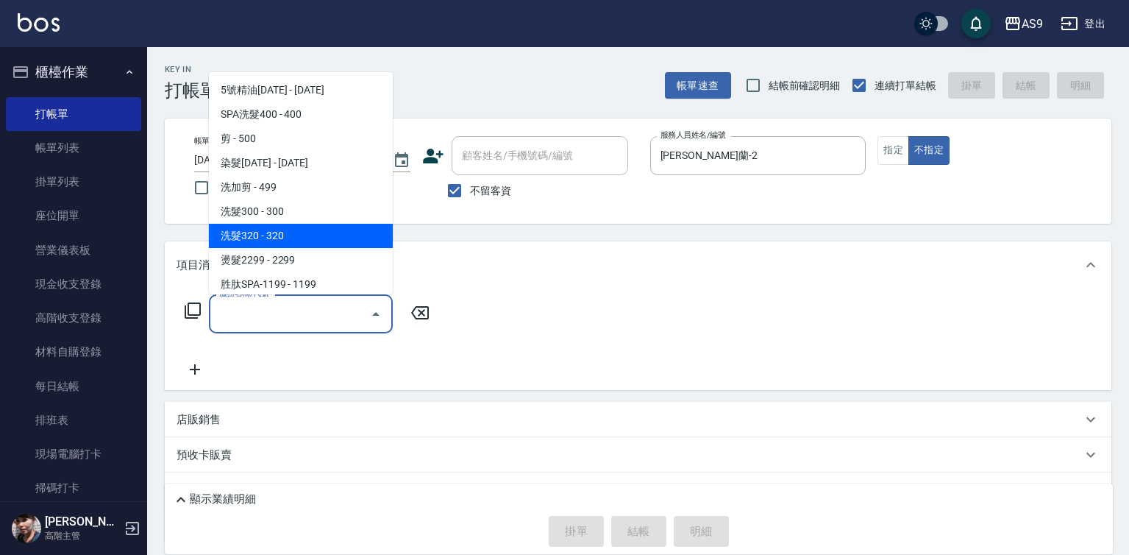
click at [287, 215] on span "洗髮300 - 300" at bounding box center [301, 211] width 184 height 24
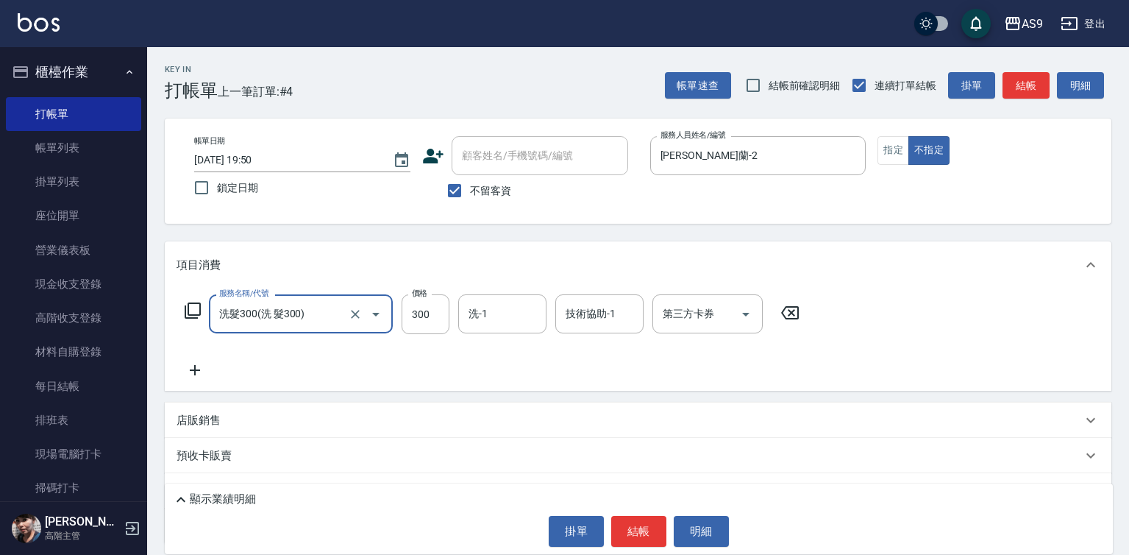
drag, startPoint x: 333, startPoint y: 332, endPoint x: 314, endPoint y: 294, distance: 41.8
click at [332, 322] on div "洗髮300(洗 髮300) 服務名稱/代號" at bounding box center [301, 313] width 184 height 39
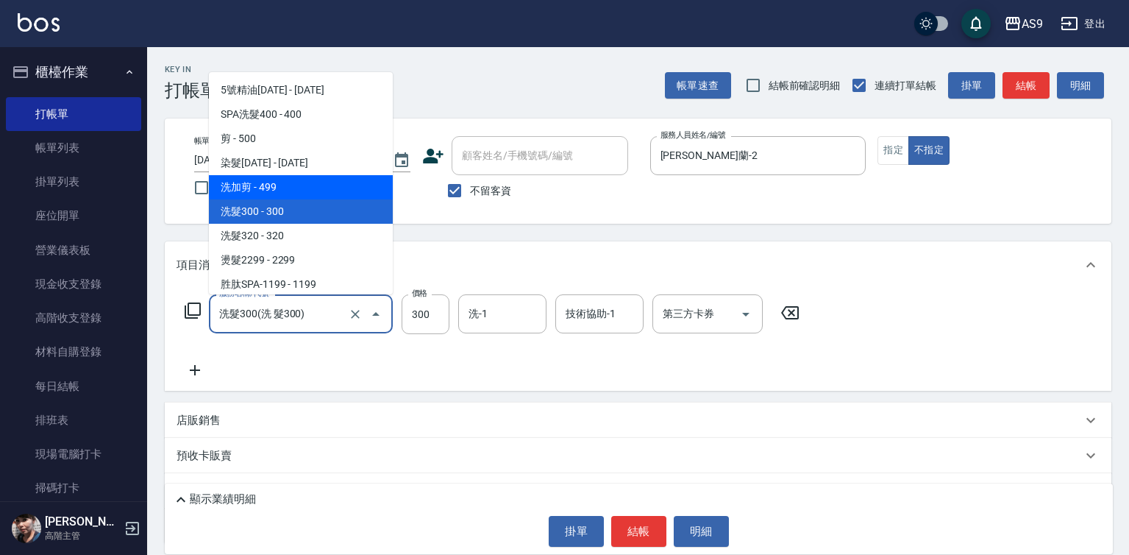
click at [289, 186] on span "洗加剪 - 499" at bounding box center [301, 187] width 184 height 24
type input "洗加剪(洗加剪)"
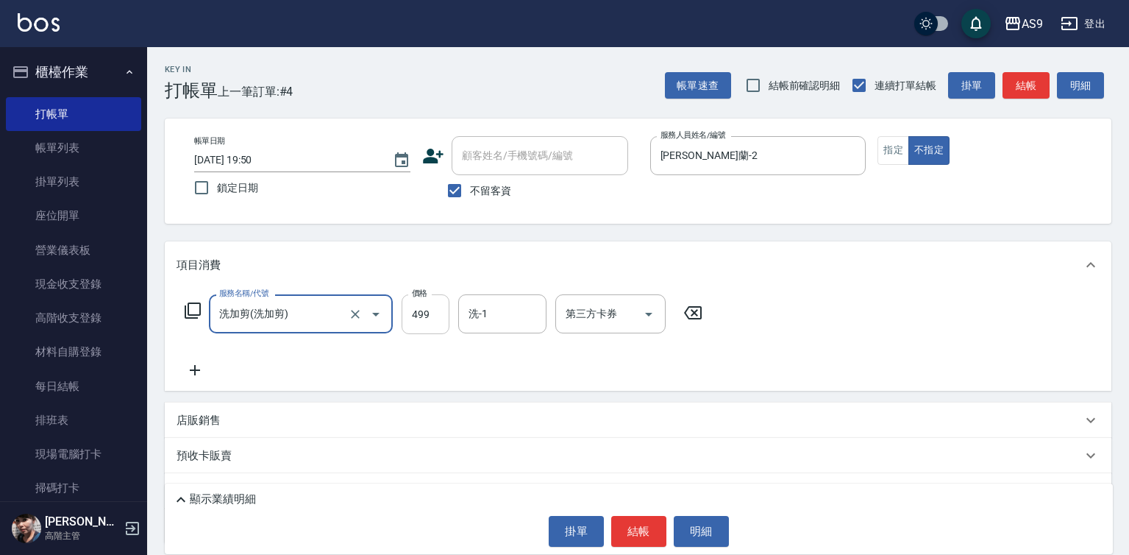
click at [431, 311] on input "499" at bounding box center [426, 314] width 48 height 40
type input "519"
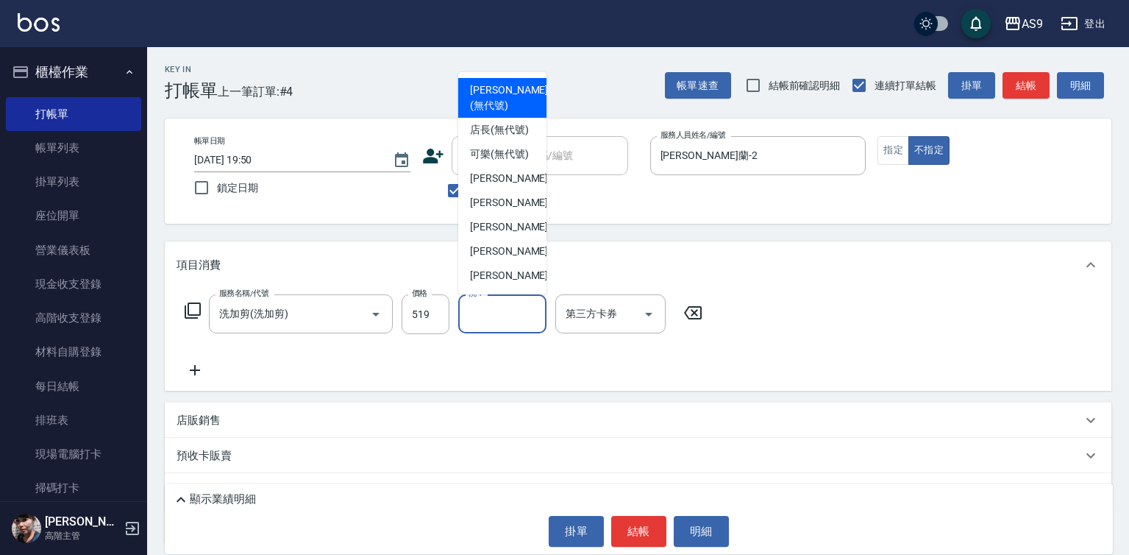
click at [526, 320] on input "洗-1" at bounding box center [502, 314] width 75 height 26
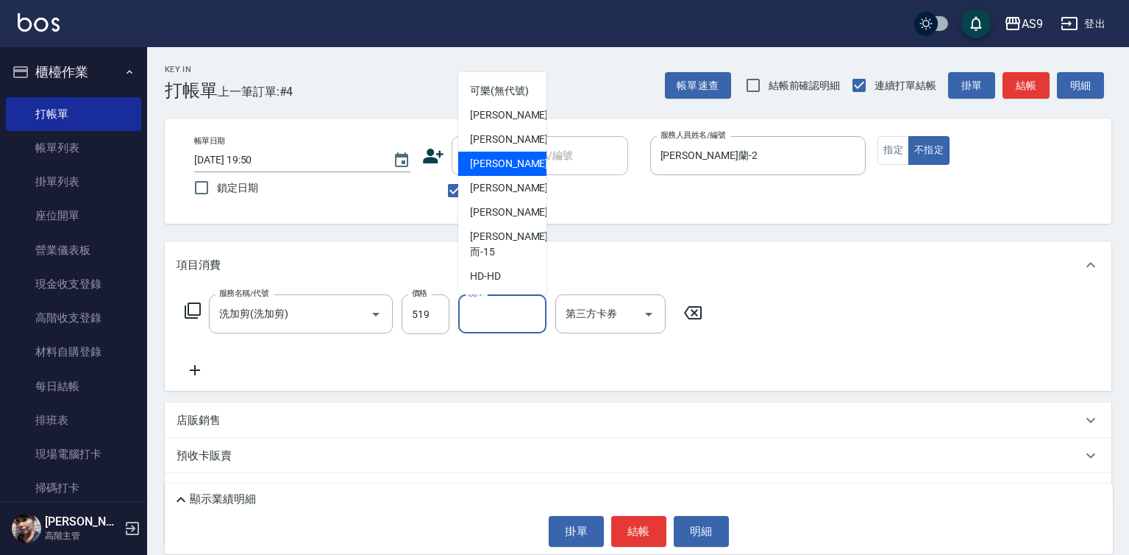
scroll to position [94, 0]
click at [522, 200] on div "戴佳慧 -12" at bounding box center [502, 188] width 88 height 24
type input "戴佳慧-12"
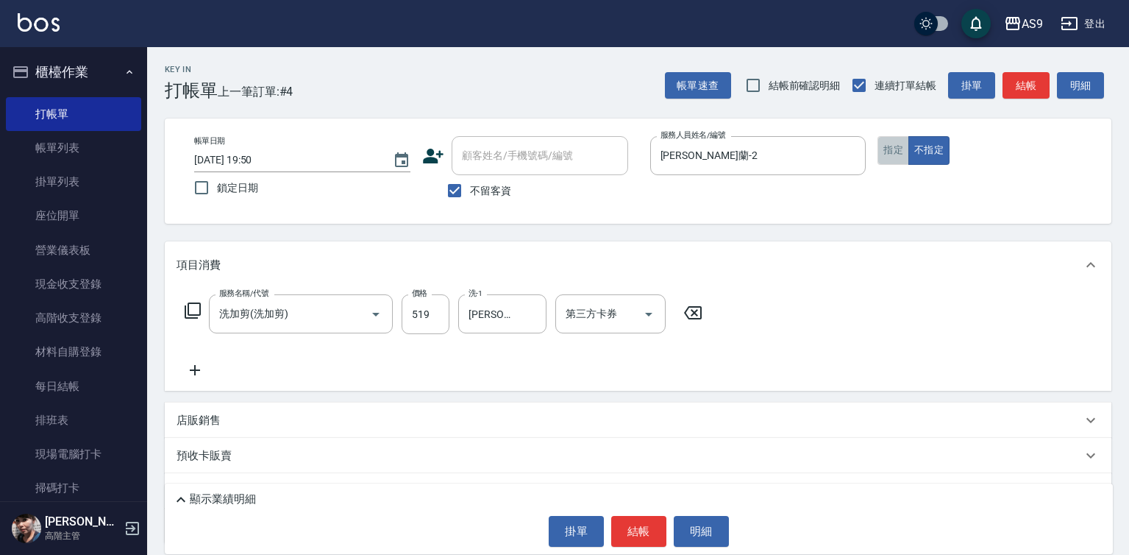
click at [905, 155] on button "指定" at bounding box center [894, 150] width 32 height 29
click at [637, 539] on button "結帳" at bounding box center [638, 531] width 55 height 31
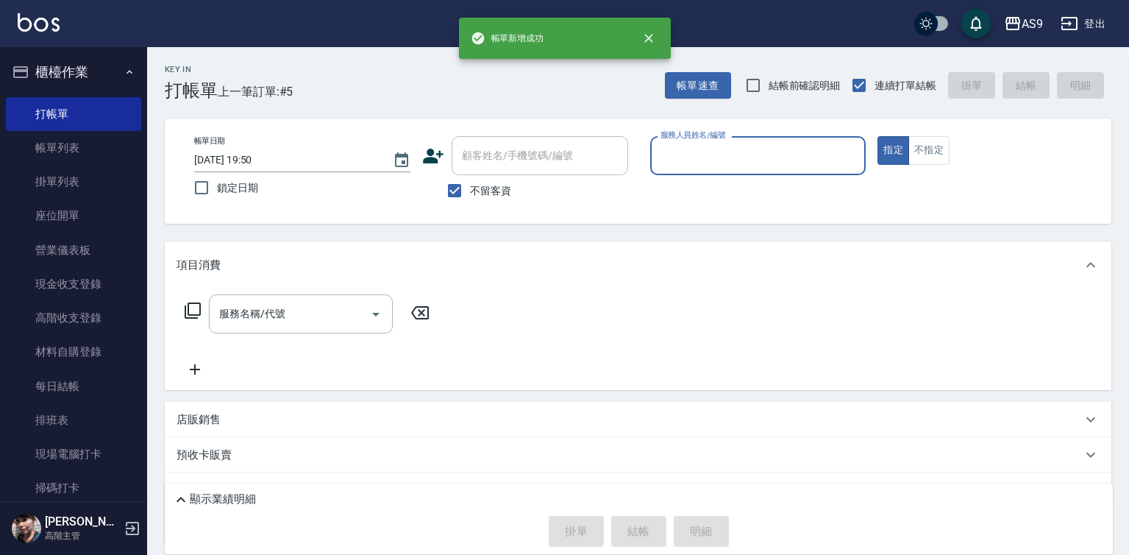
click at [728, 165] on input "服務人員姓名/編號" at bounding box center [758, 156] width 203 height 26
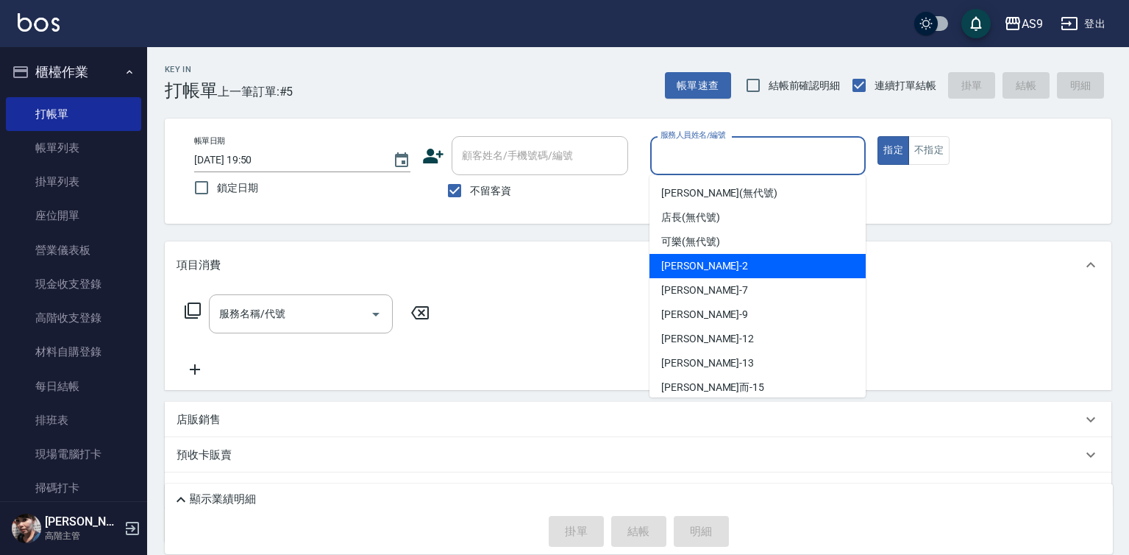
click at [737, 270] on div "Wendy怡蘭 -2" at bounding box center [758, 266] width 216 height 24
type input "Wendy怡蘭-2"
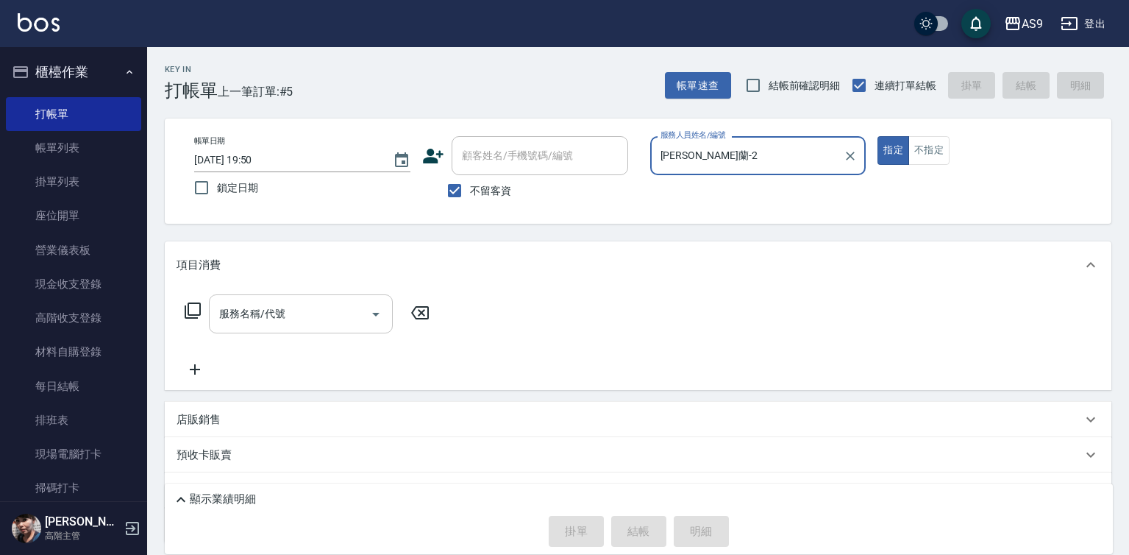
drag, startPoint x: 310, startPoint y: 353, endPoint x: 305, endPoint y: 324, distance: 29.0
click at [308, 345] on div "服務名稱/代號 服務名稱/代號" at bounding box center [308, 336] width 262 height 84
drag, startPoint x: 305, startPoint y: 322, endPoint x: 310, endPoint y: 297, distance: 25.5
click at [305, 320] on input "服務名稱/代號" at bounding box center [290, 314] width 149 height 26
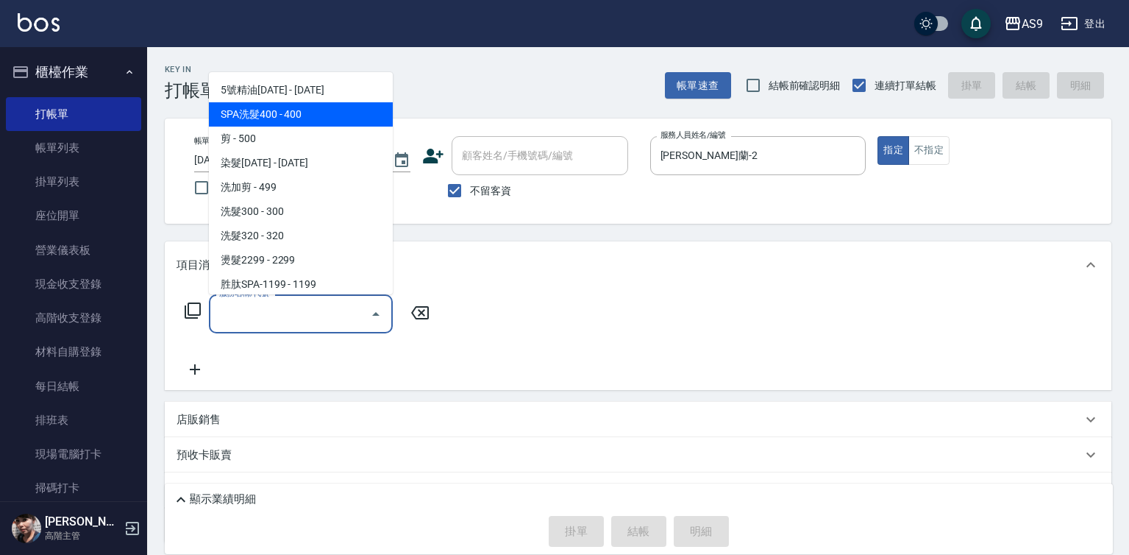
click at [325, 111] on span "SPA洗髮400 - 400" at bounding box center [301, 114] width 184 height 24
type input "SPA洗髮400(SPA洗髮400)"
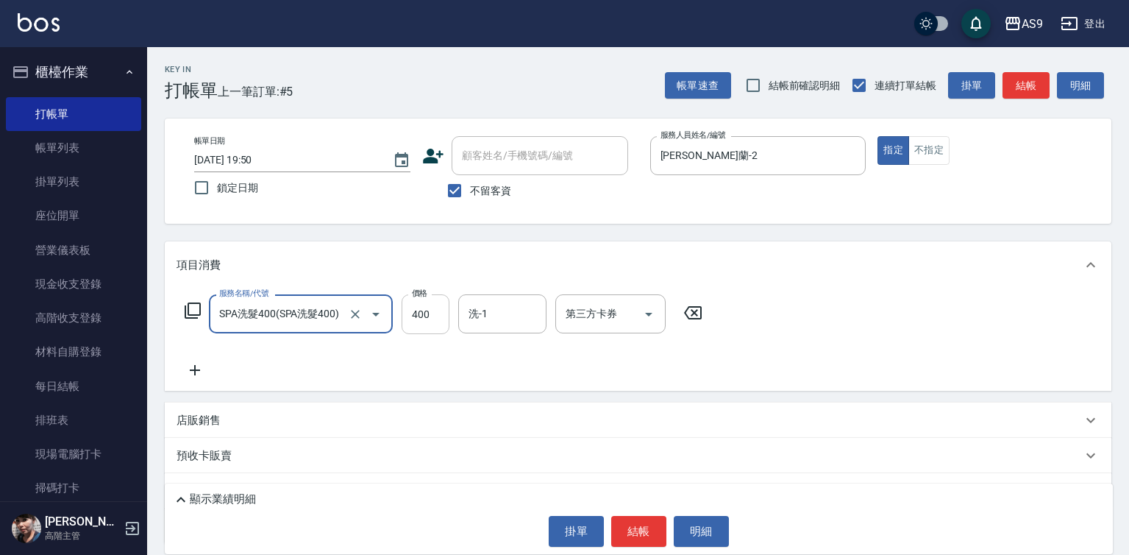
click at [433, 307] on input "400" at bounding box center [426, 314] width 48 height 40
click at [432, 307] on input "400" at bounding box center [426, 314] width 48 height 40
type input "363"
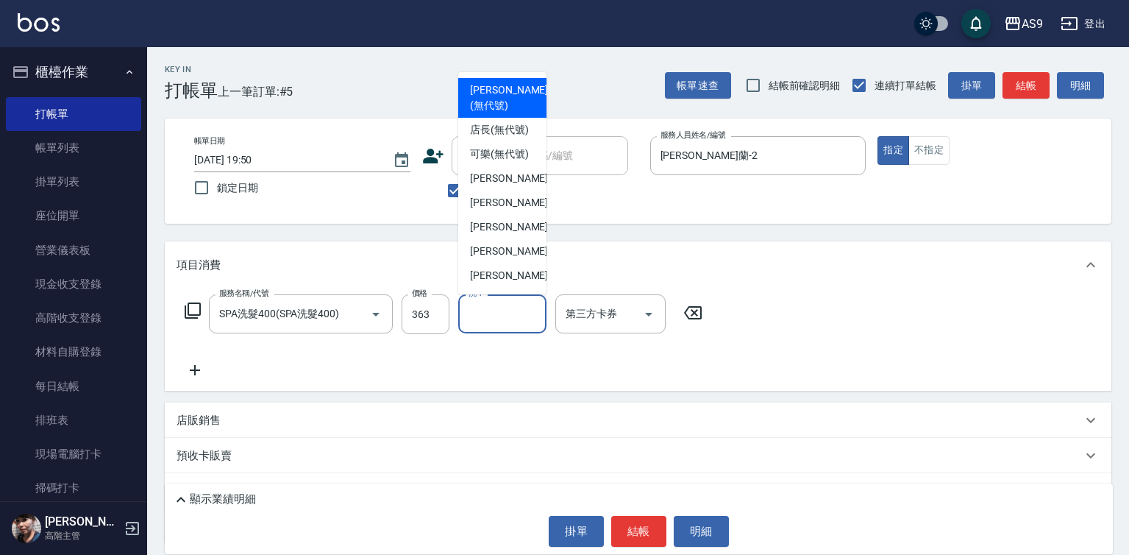
click at [486, 317] on input "洗-1" at bounding box center [502, 314] width 75 height 26
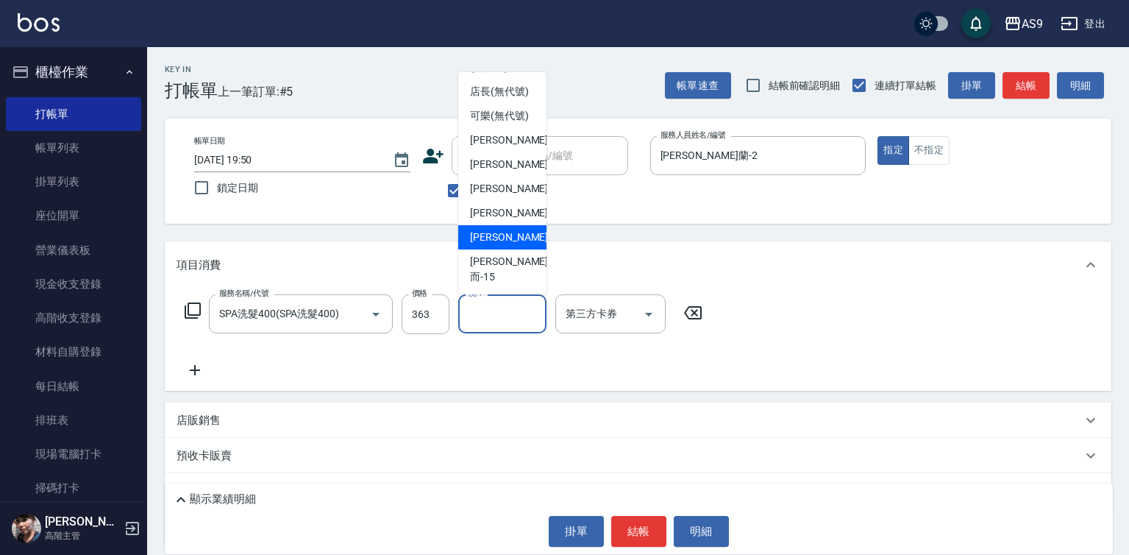
scroll to position [74, 0]
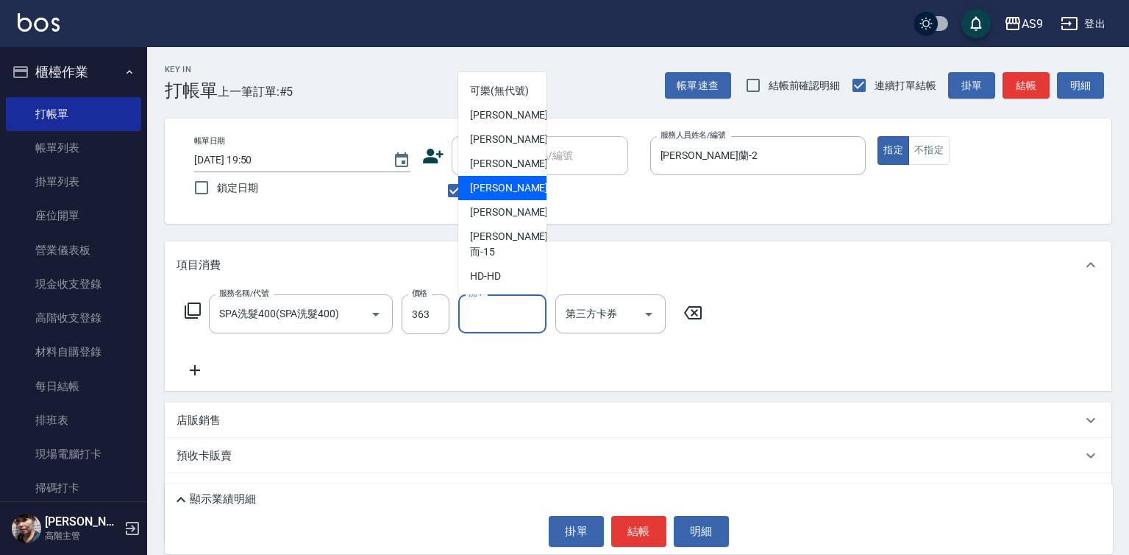
click at [511, 196] on span "戴佳慧 -12" at bounding box center [516, 187] width 93 height 15
type input "戴佳慧-12"
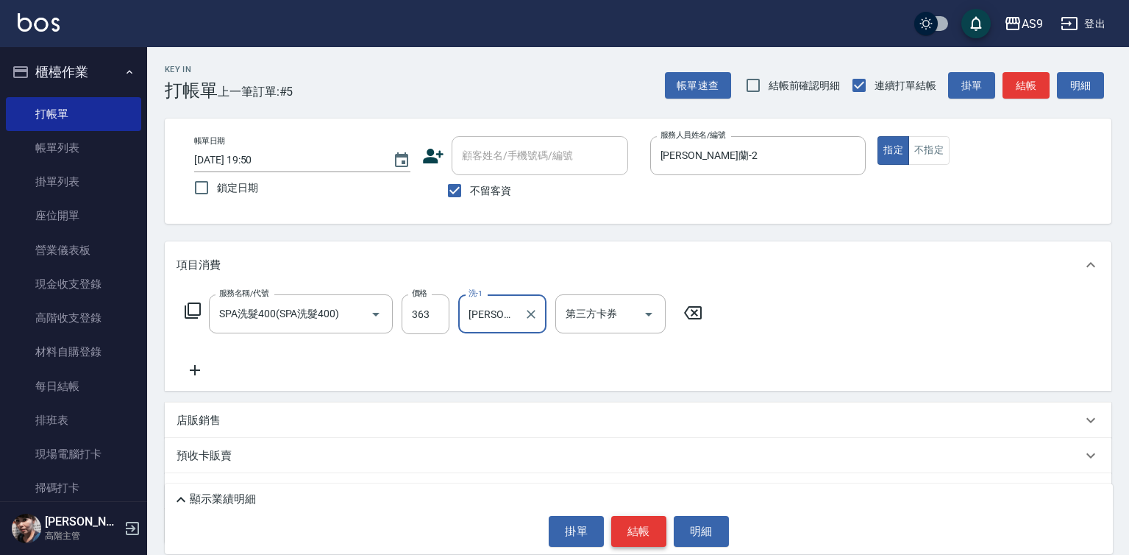
drag, startPoint x: 670, startPoint y: 530, endPoint x: 650, endPoint y: 528, distance: 19.3
click at [668, 530] on div "掛單 結帳 明細" at bounding box center [639, 531] width 934 height 31
click at [650, 527] on button "結帳" at bounding box center [638, 531] width 55 height 31
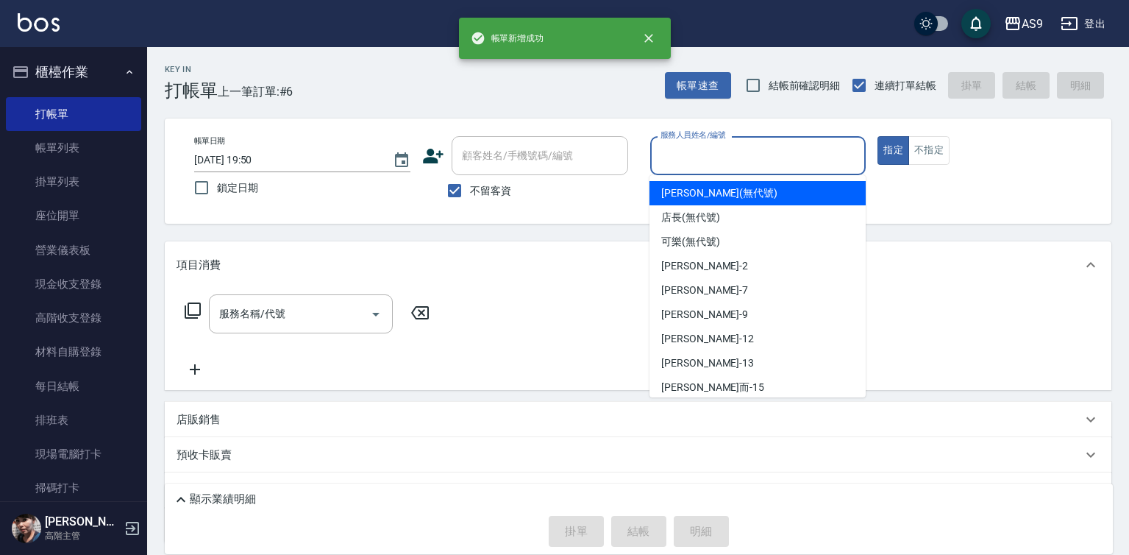
click at [738, 158] on input "服務人員姓名/編號" at bounding box center [758, 156] width 203 height 26
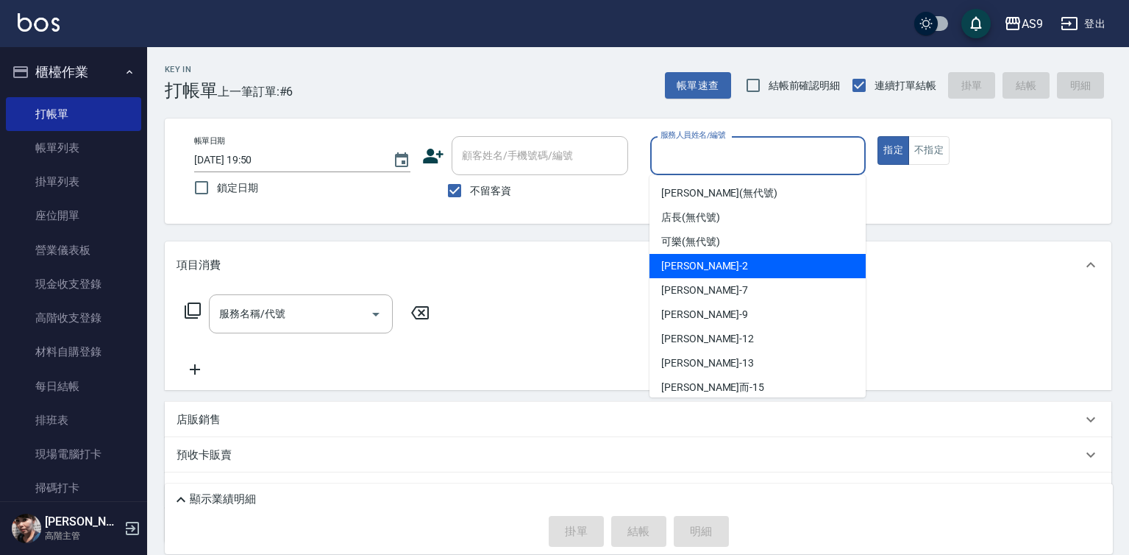
click at [728, 277] on div "Wendy怡蘭 -2" at bounding box center [758, 266] width 216 height 24
type input "Wendy怡蘭-2"
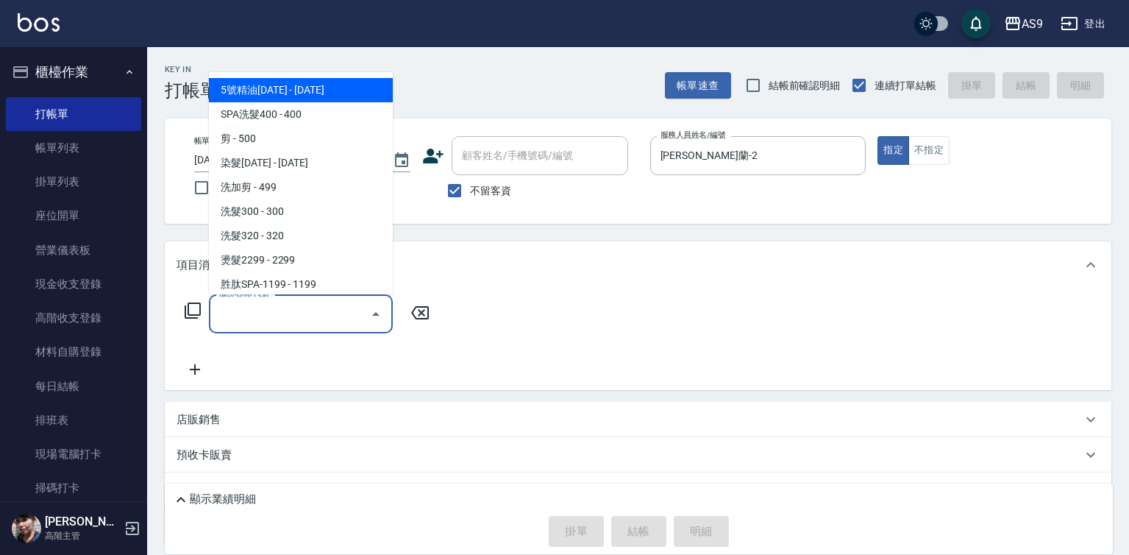
click at [338, 319] on input "服務名稱/代號" at bounding box center [290, 314] width 149 height 26
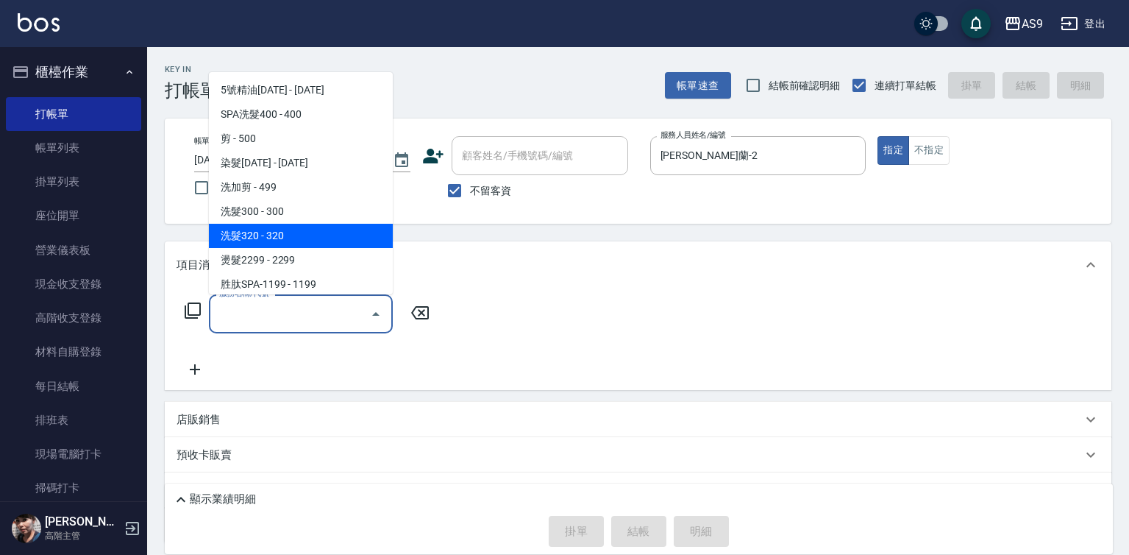
click at [328, 233] on span "洗髮320 - 320" at bounding box center [301, 236] width 184 height 24
type input "洗髮320(洗髮320)"
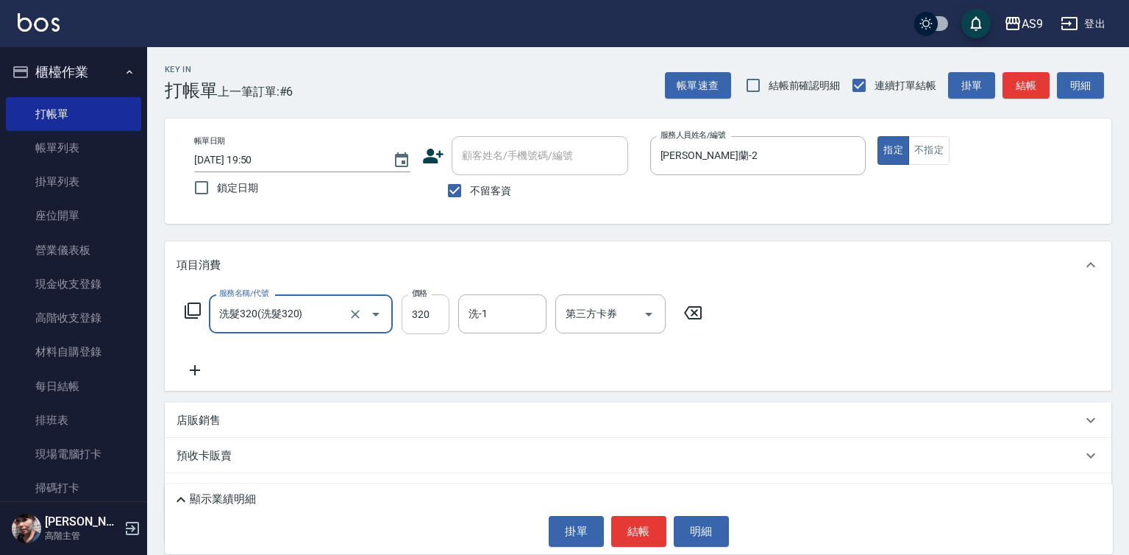
click at [416, 306] on input "320" at bounding box center [426, 314] width 48 height 40
type input "270"
drag, startPoint x: 494, startPoint y: 314, endPoint x: 509, endPoint y: 315, distance: 14.7
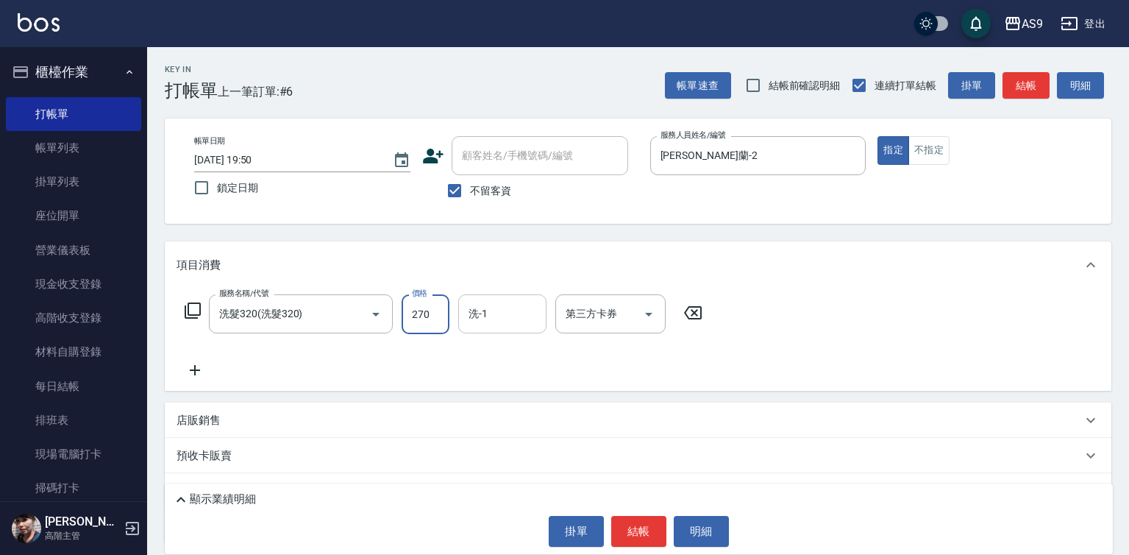
click at [494, 314] on input "洗-1" at bounding box center [502, 314] width 75 height 26
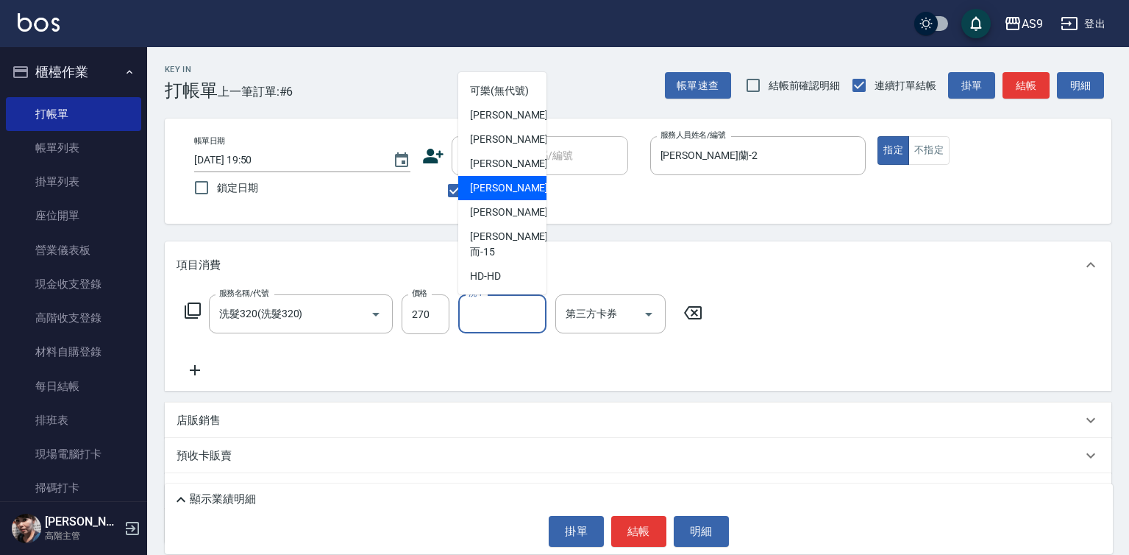
click at [519, 200] on div "戴佳慧 -12" at bounding box center [502, 188] width 88 height 24
type input "戴佳慧-12"
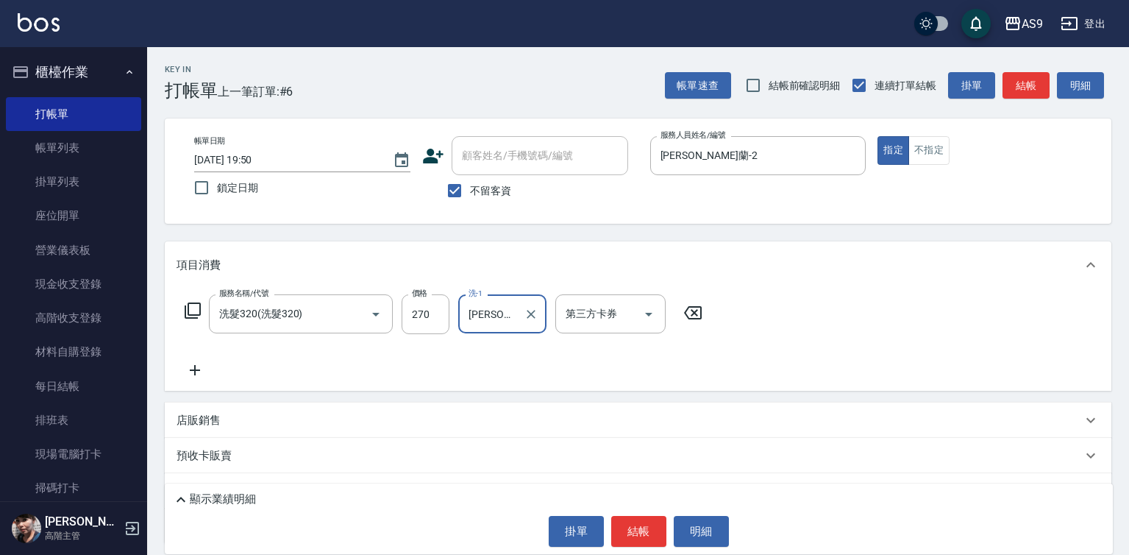
drag, startPoint x: 934, startPoint y: 152, endPoint x: 886, endPoint y: 202, distance: 69.7
click at [934, 151] on button "不指定" at bounding box center [929, 150] width 41 height 29
drag, startPoint x: 630, startPoint y: 521, endPoint x: 639, endPoint y: 442, distance: 79.2
click at [632, 521] on button "結帳" at bounding box center [638, 531] width 55 height 31
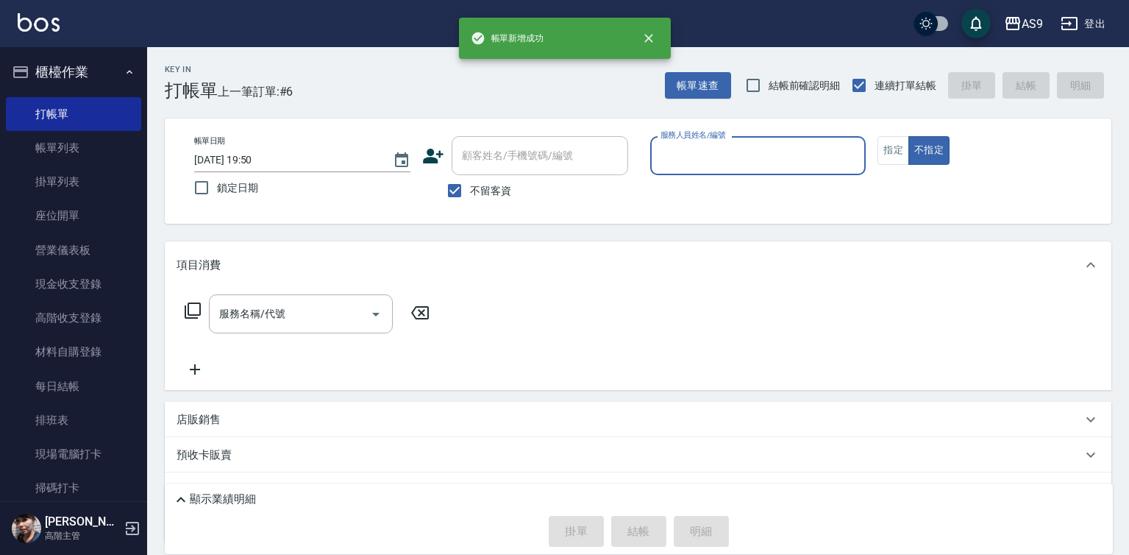
click at [706, 152] on input "服務人員姓名/編號" at bounding box center [758, 156] width 203 height 26
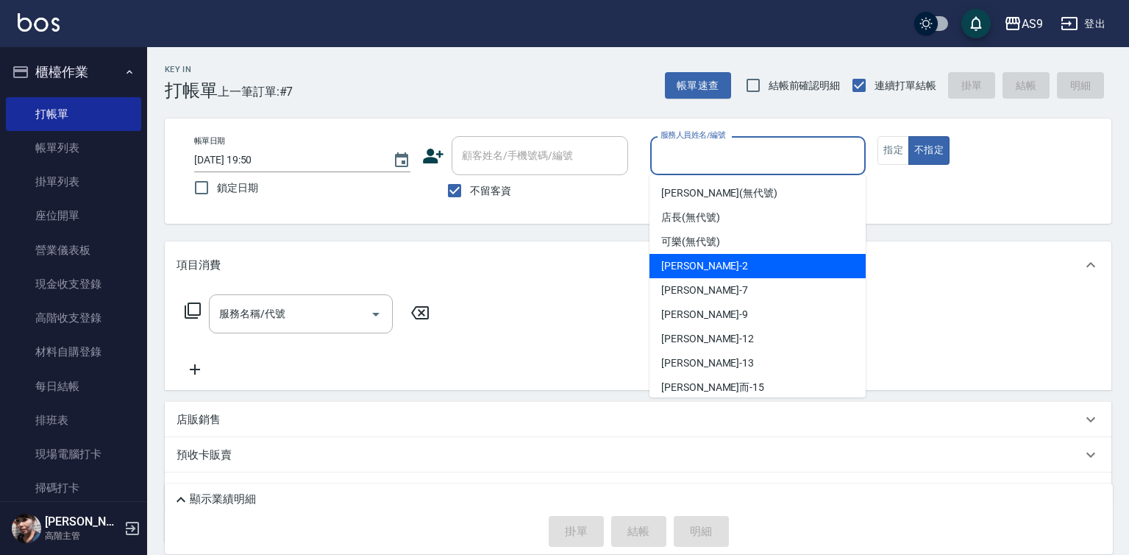
click at [726, 269] on div "Wendy怡蘭 -2" at bounding box center [758, 266] width 216 height 24
type input "Wendy怡蘭-2"
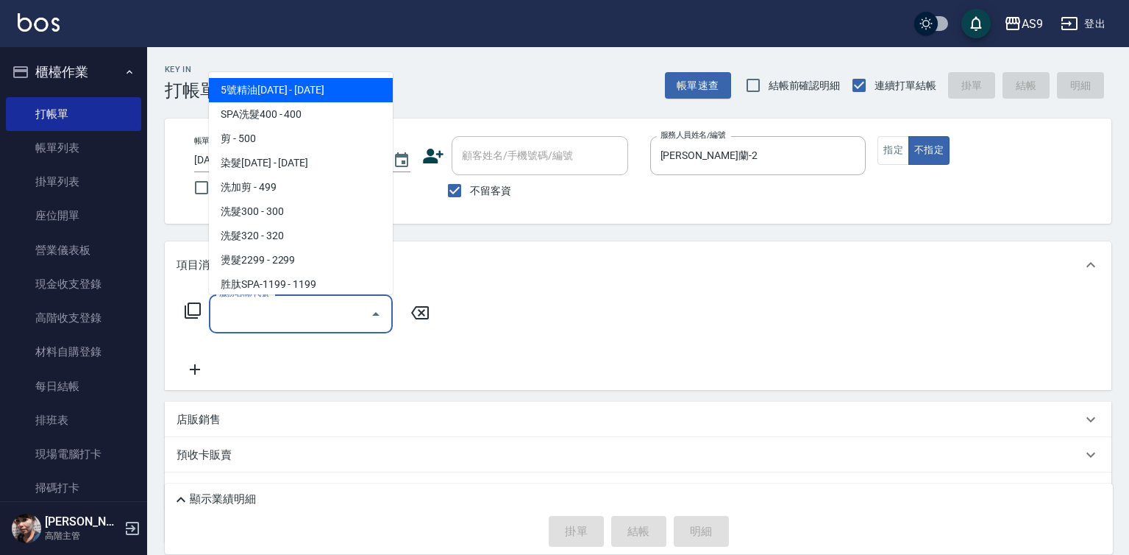
click at [358, 316] on input "服務名稱/代號" at bounding box center [290, 314] width 149 height 26
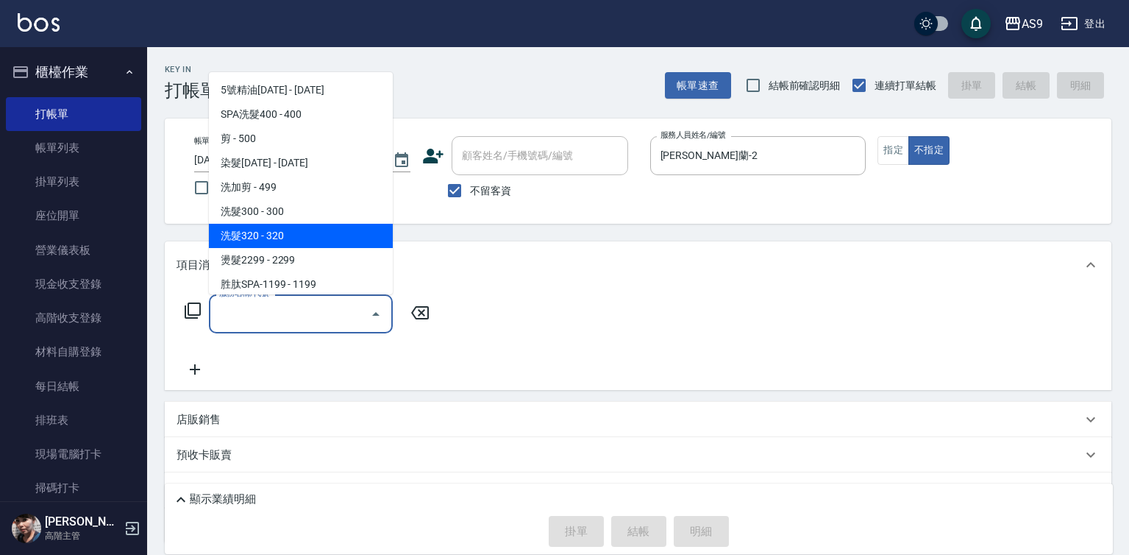
click at [313, 228] on span "洗髮320 - 320" at bounding box center [301, 236] width 184 height 24
type input "洗髮320(洗髮320)"
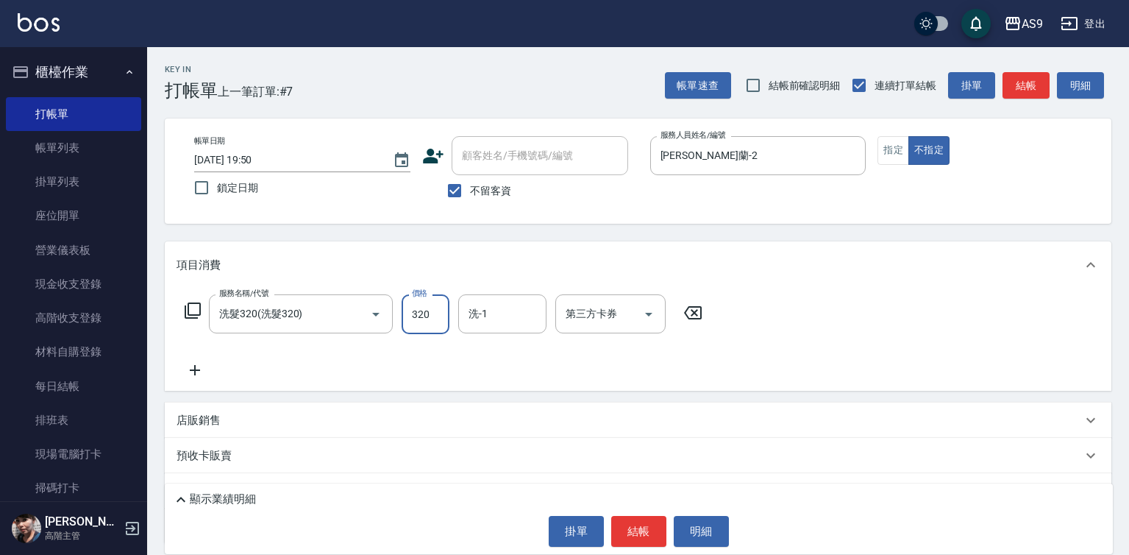
click at [412, 306] on input "320" at bounding box center [426, 314] width 48 height 40
type input "272"
click at [484, 316] on input "洗-1" at bounding box center [502, 314] width 75 height 26
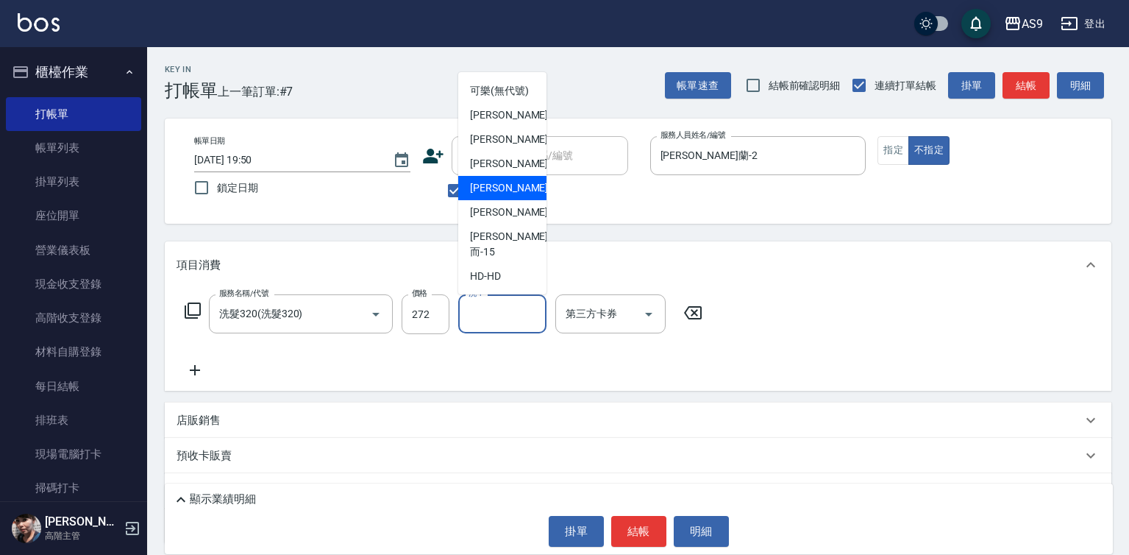
click at [514, 196] on span "戴佳慧 -12" at bounding box center [516, 187] width 93 height 15
type input "戴佳慧-12"
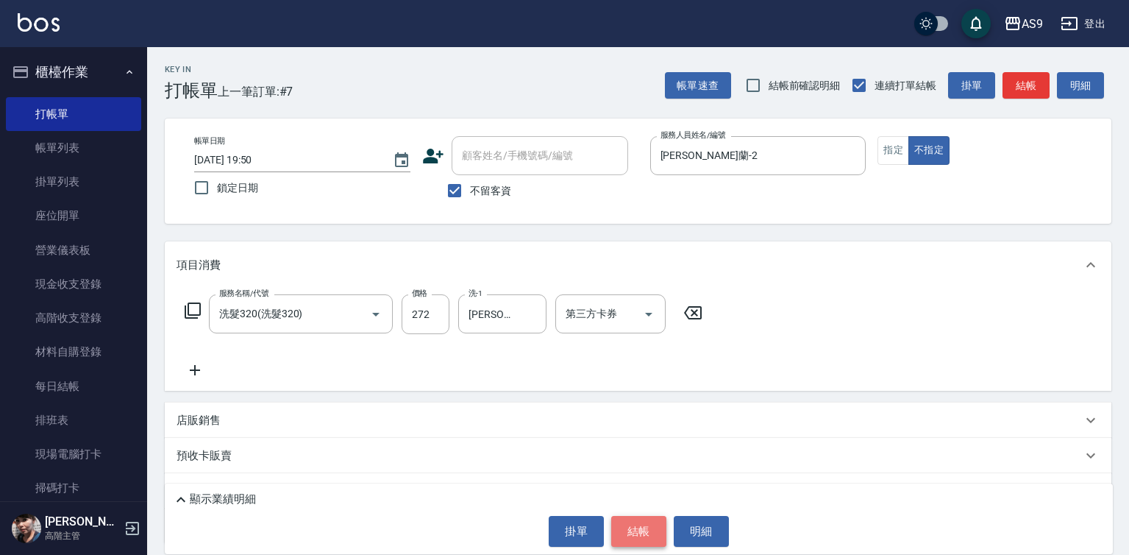
click at [630, 539] on button "結帳" at bounding box center [638, 531] width 55 height 31
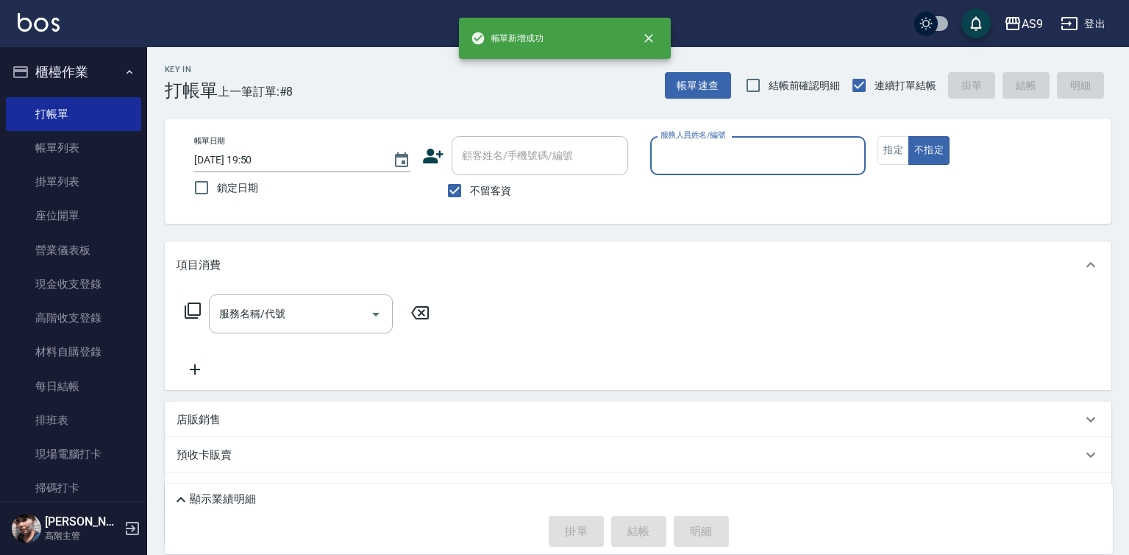
click at [729, 176] on p at bounding box center [758, 182] width 216 height 15
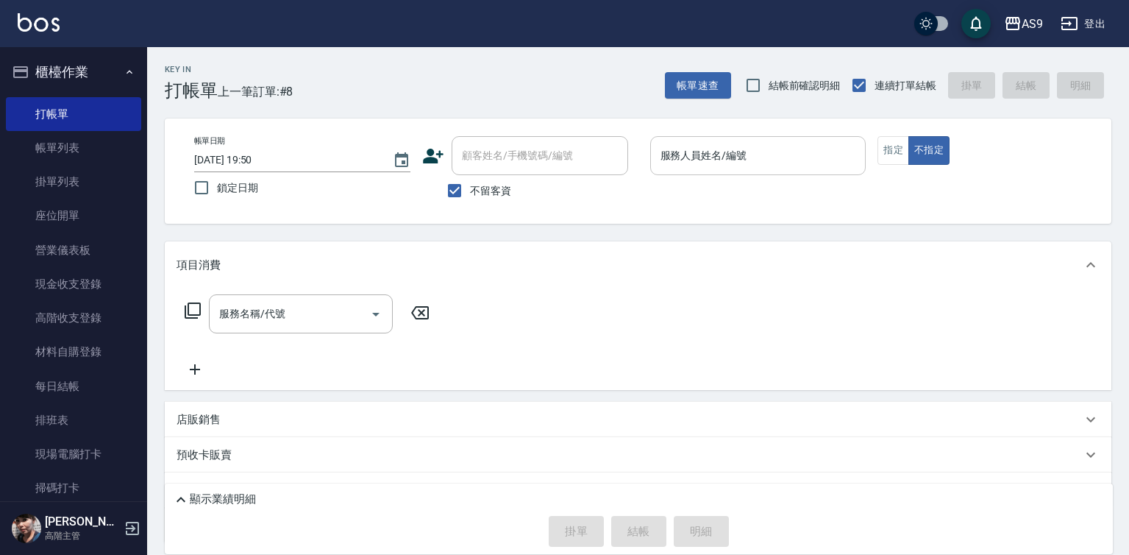
click at [724, 152] on input "服務人員姓名/編號" at bounding box center [758, 156] width 203 height 26
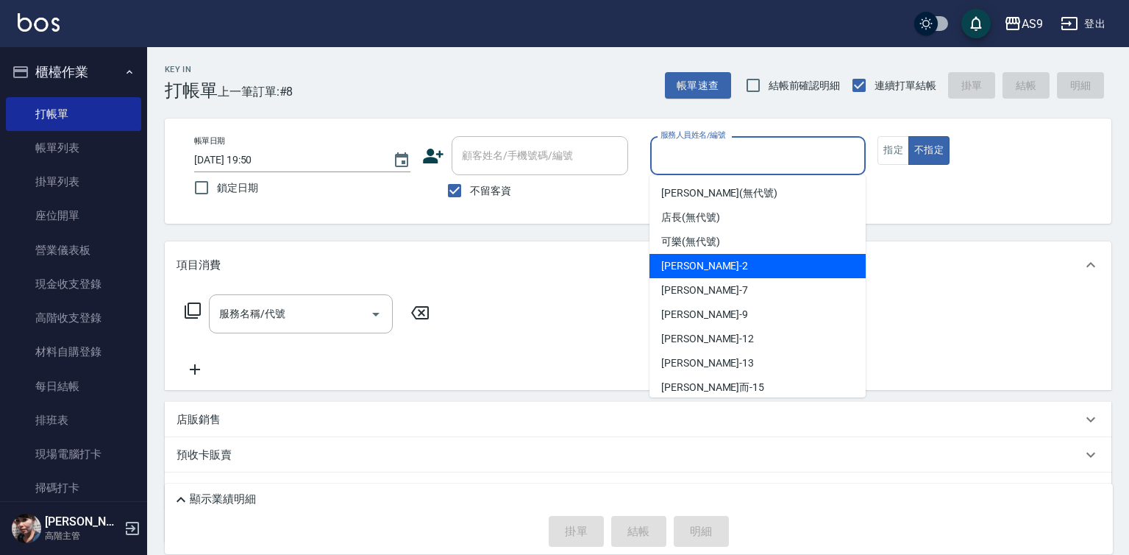
click at [729, 264] on div "Wendy怡蘭 -2" at bounding box center [758, 266] width 216 height 24
type input "Wendy怡蘭-2"
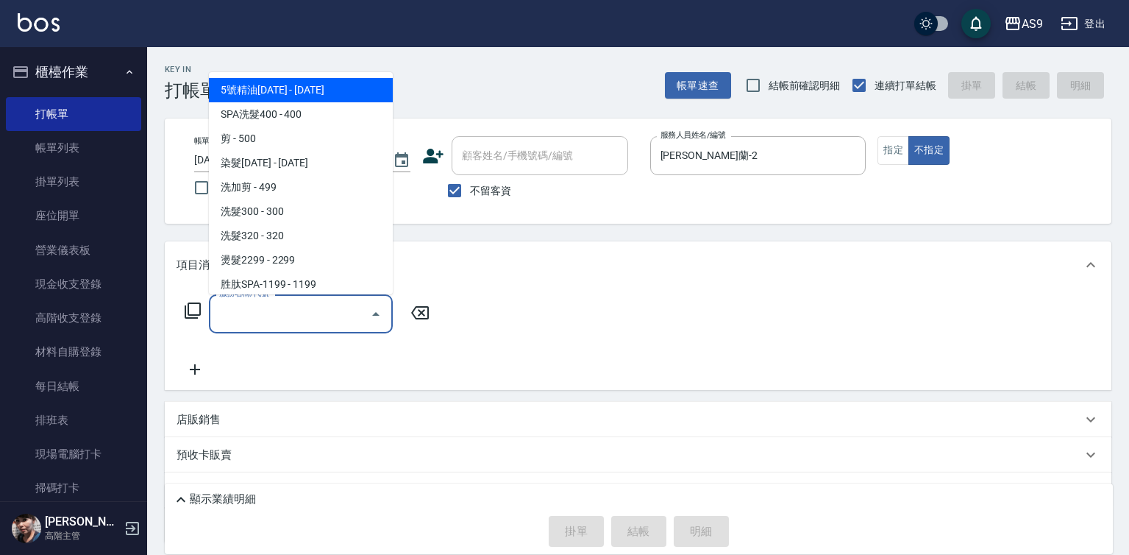
click at [340, 318] on input "服務名稱/代號" at bounding box center [290, 314] width 149 height 26
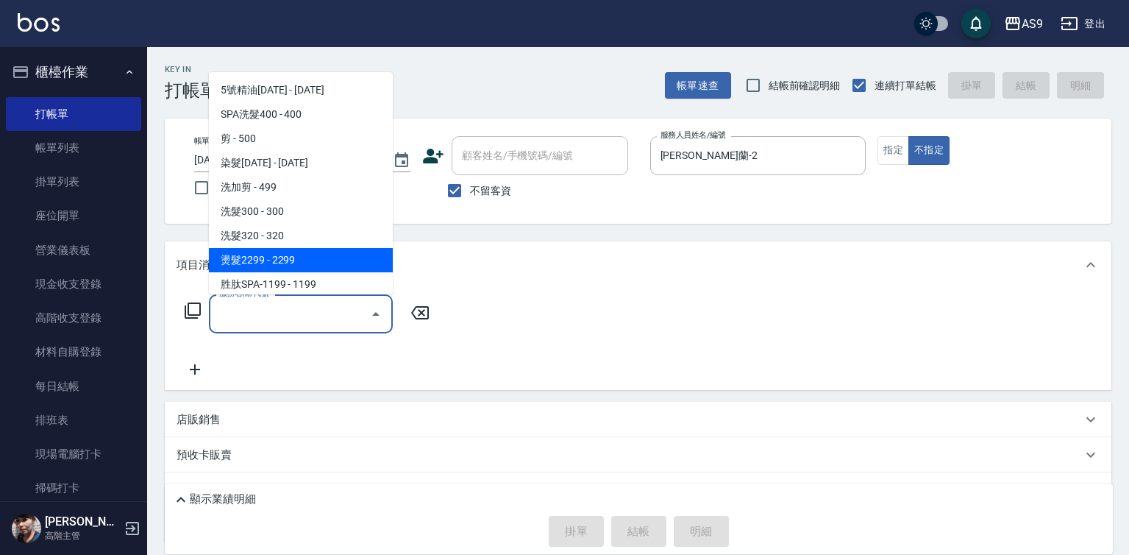
click at [317, 259] on span "燙髮2299 - 2299" at bounding box center [301, 260] width 184 height 24
type input "燙髮2299(燙2299)"
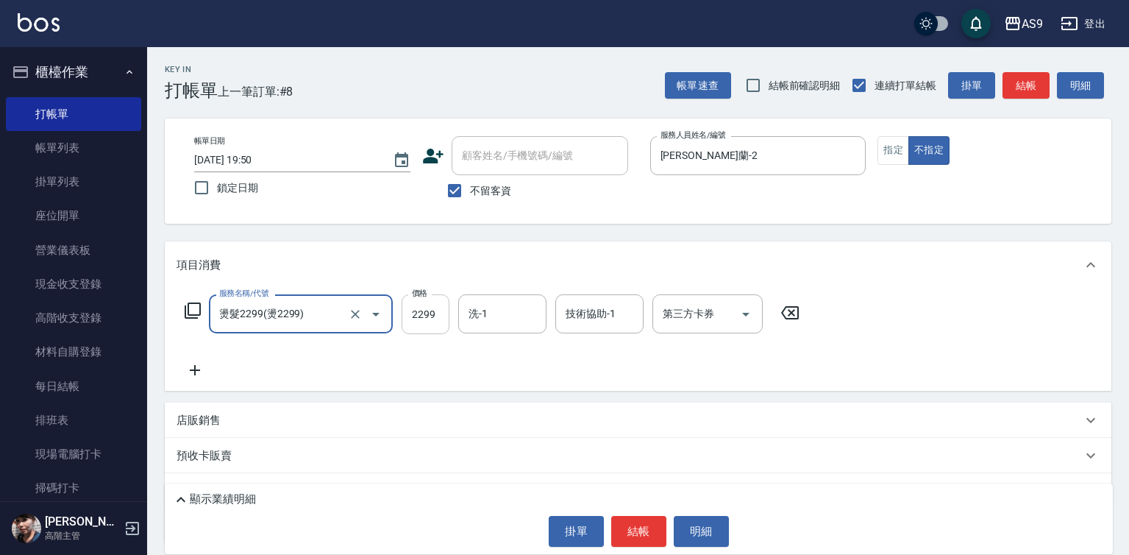
click at [419, 315] on input "2299" at bounding box center [426, 314] width 48 height 40
type input "2349"
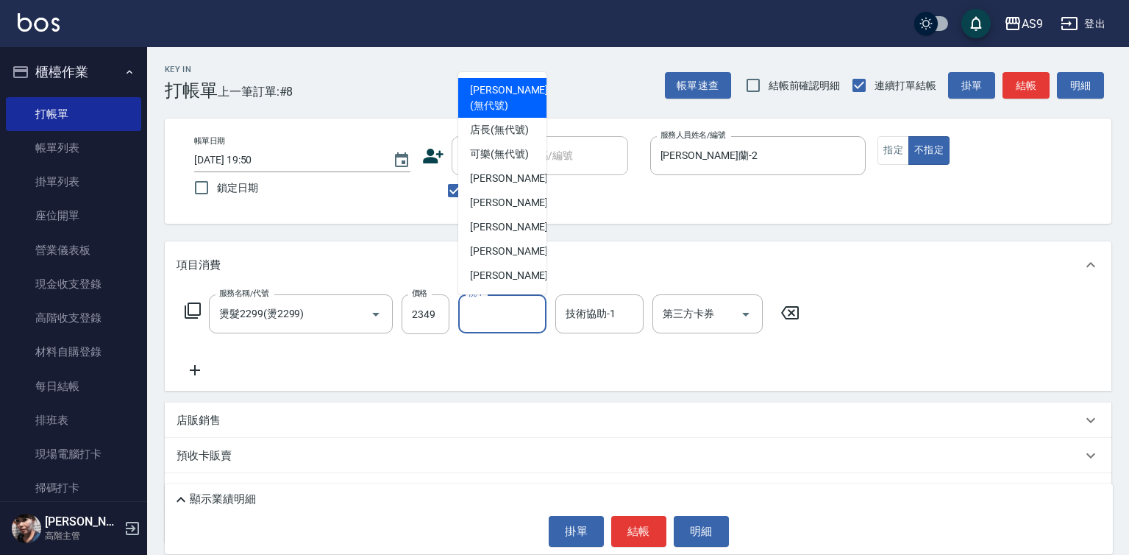
click at [505, 312] on input "洗-1" at bounding box center [502, 314] width 75 height 26
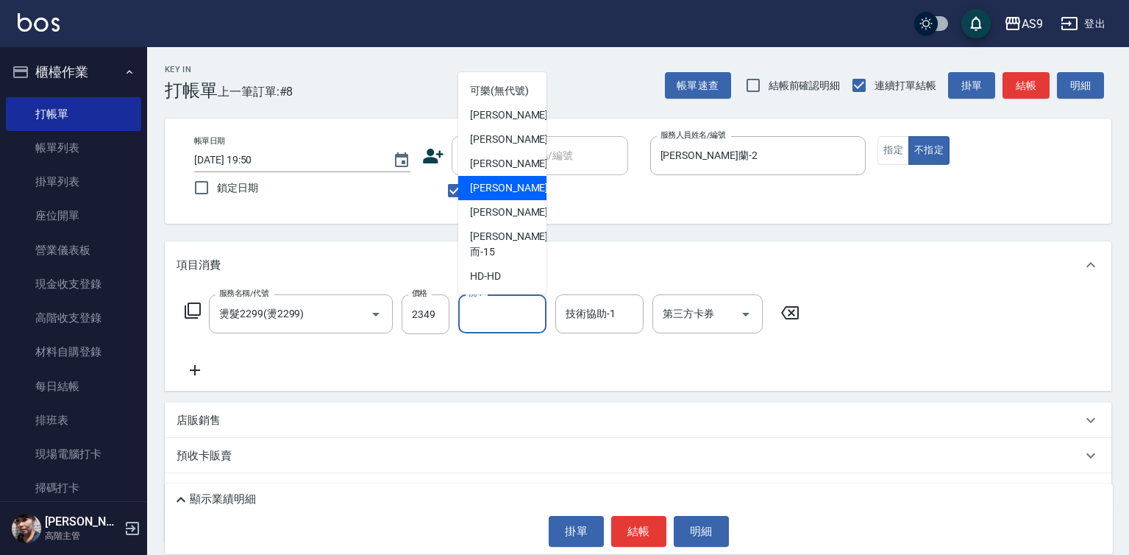
click at [522, 200] on div "戴佳慧 -12" at bounding box center [502, 188] width 88 height 24
type input "戴佳慧-12"
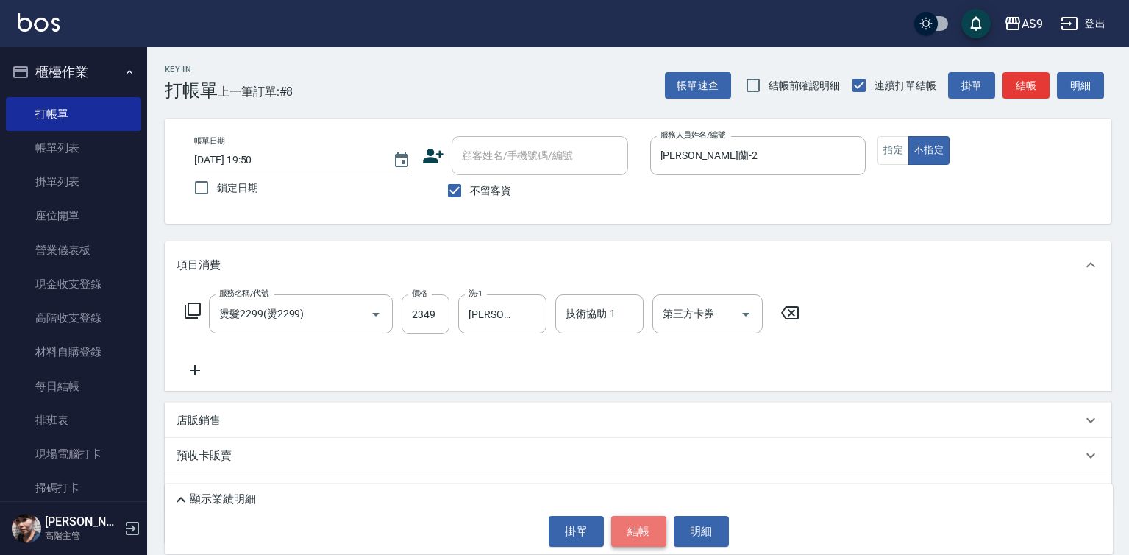
click at [642, 534] on button "結帳" at bounding box center [638, 531] width 55 height 31
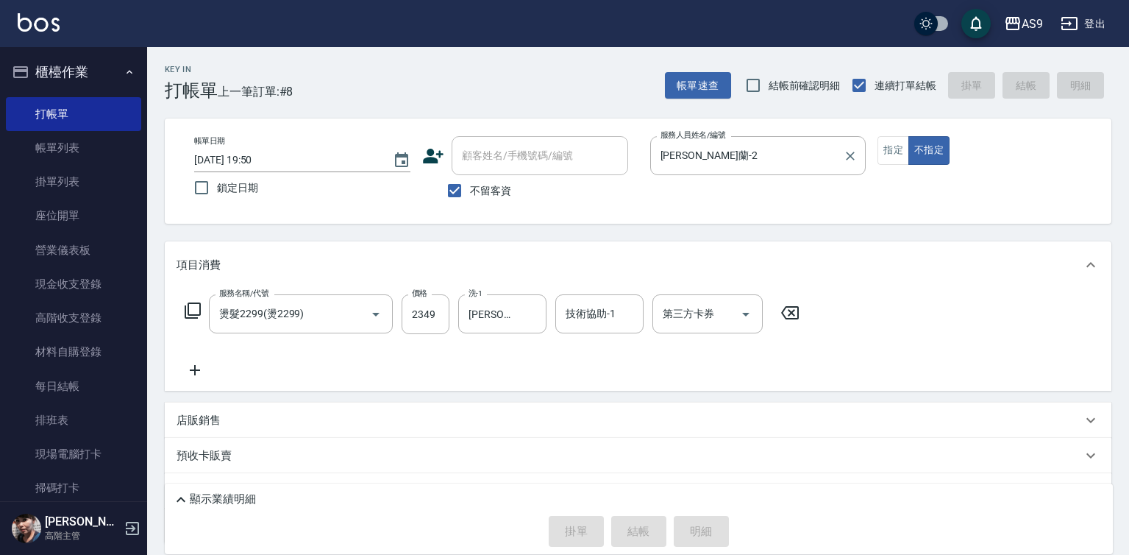
type input "2025/08/20 19:51"
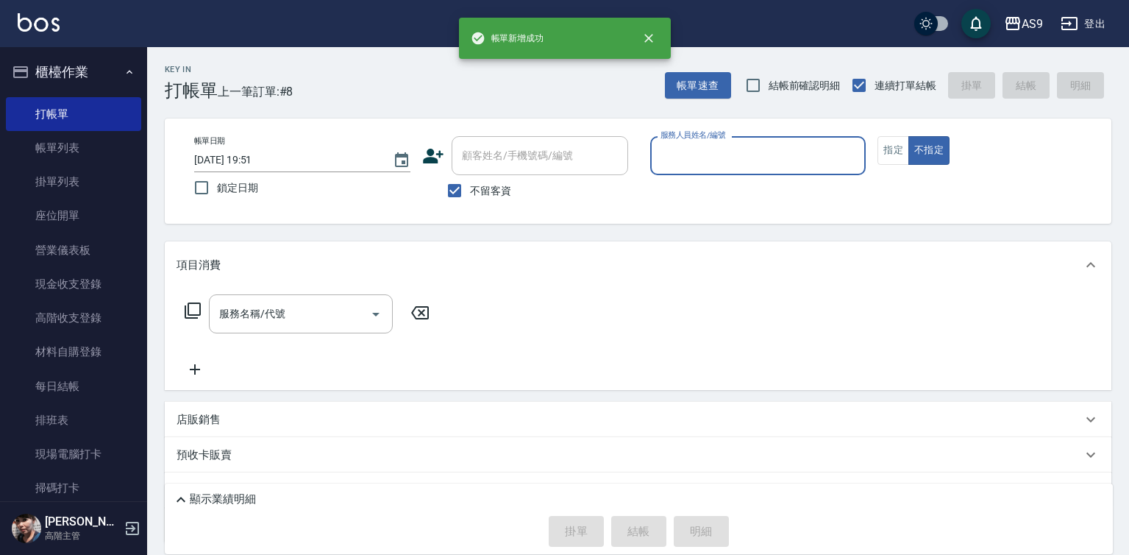
click at [708, 152] on input "服務人員姓名/編號" at bounding box center [758, 156] width 203 height 26
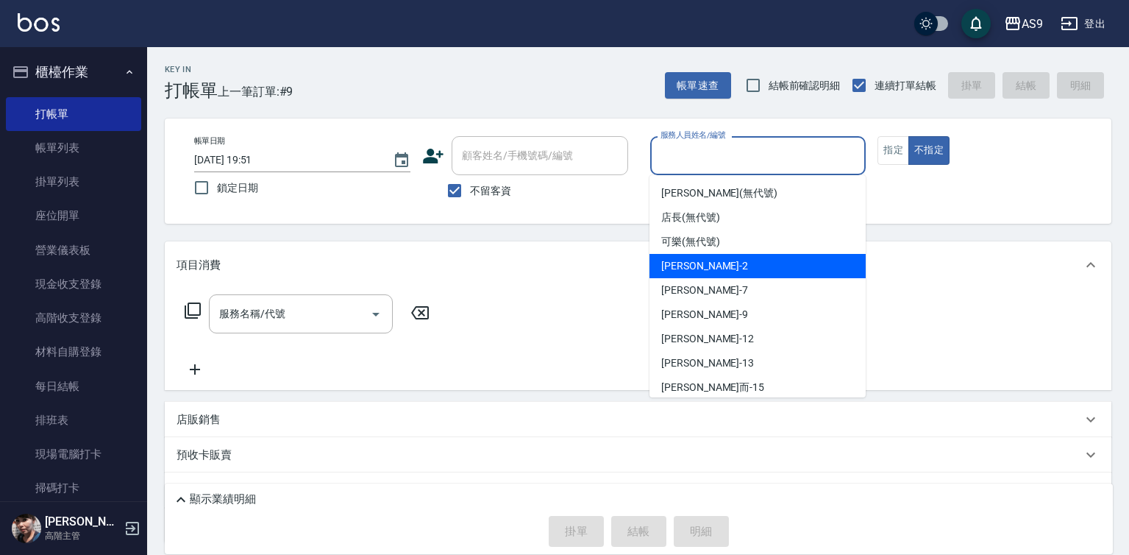
click at [720, 273] on span "Wendy怡蘭 -2" at bounding box center [704, 265] width 87 height 15
type input "Wendy怡蘭-2"
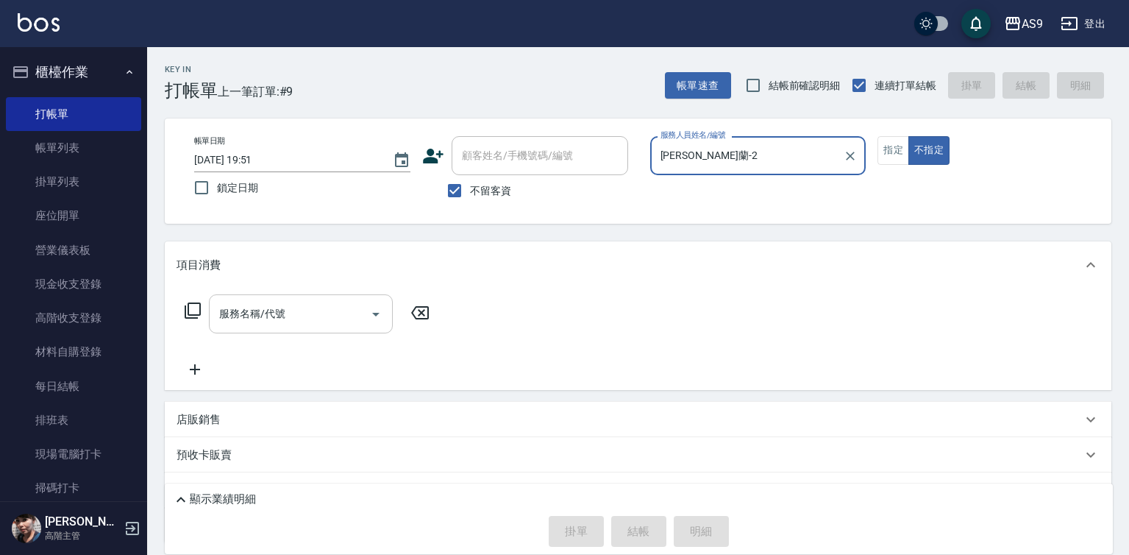
click at [327, 311] on input "服務名稱/代號" at bounding box center [290, 314] width 149 height 26
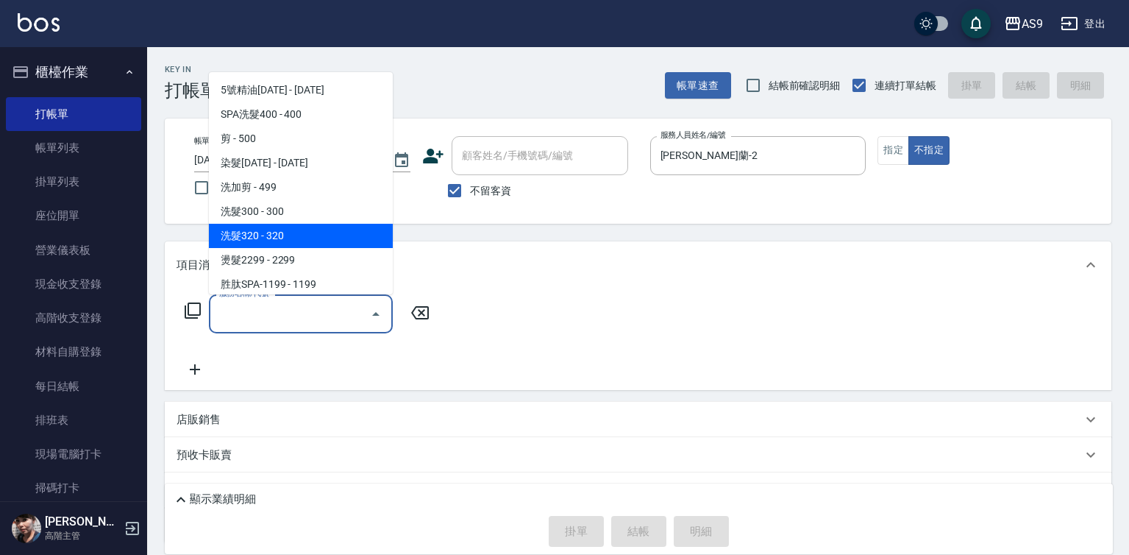
click at [297, 231] on span "洗髮320 - 320" at bounding box center [301, 236] width 184 height 24
type input "洗髮320(洗髮320)"
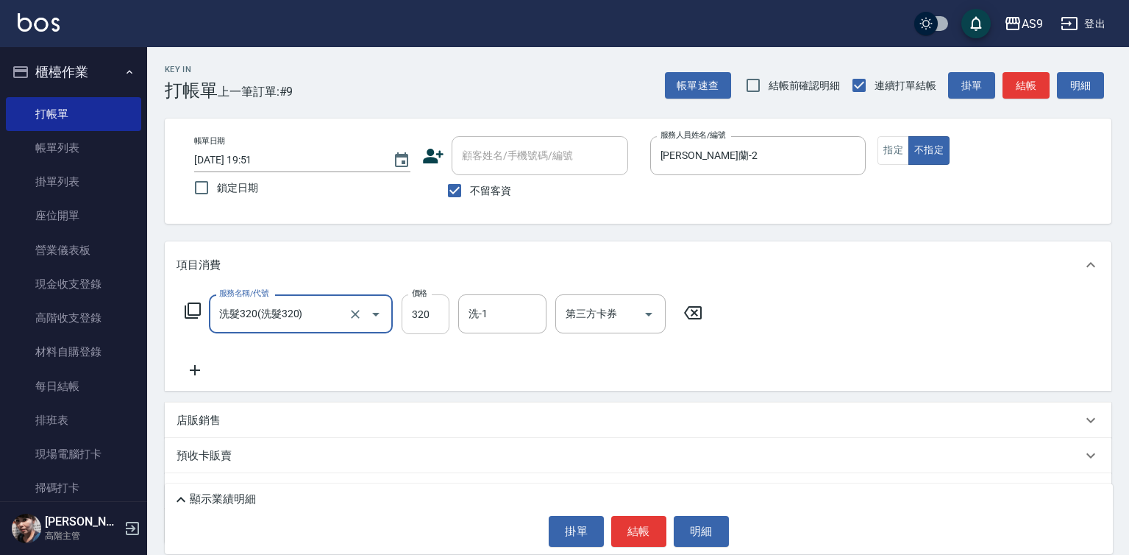
click at [413, 310] on input "320" at bounding box center [426, 314] width 48 height 40
click at [441, 313] on input "272320" at bounding box center [426, 314] width 48 height 40
type input "272"
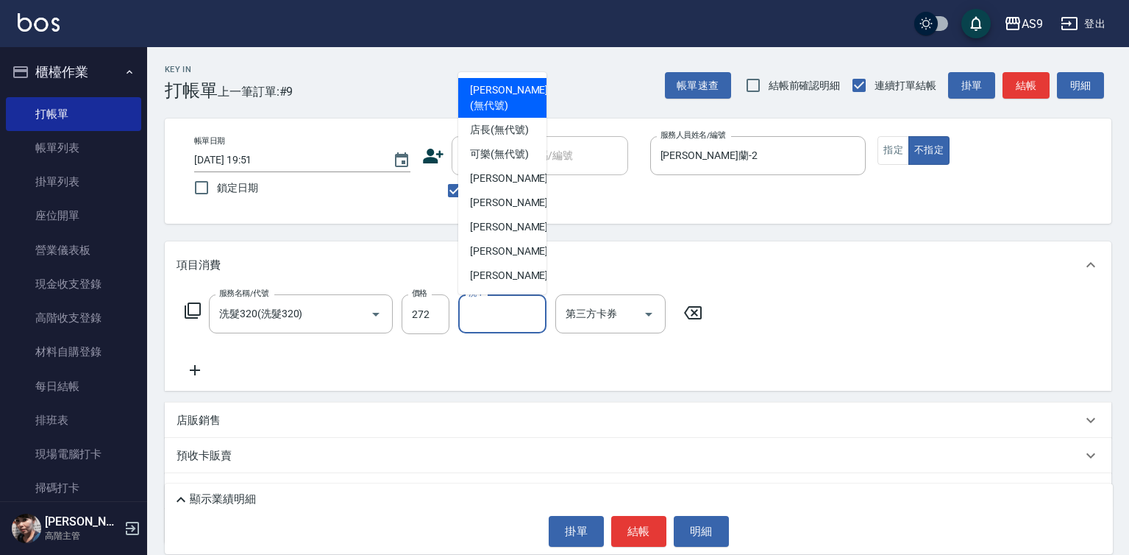
click at [497, 313] on input "洗-1" at bounding box center [502, 314] width 75 height 26
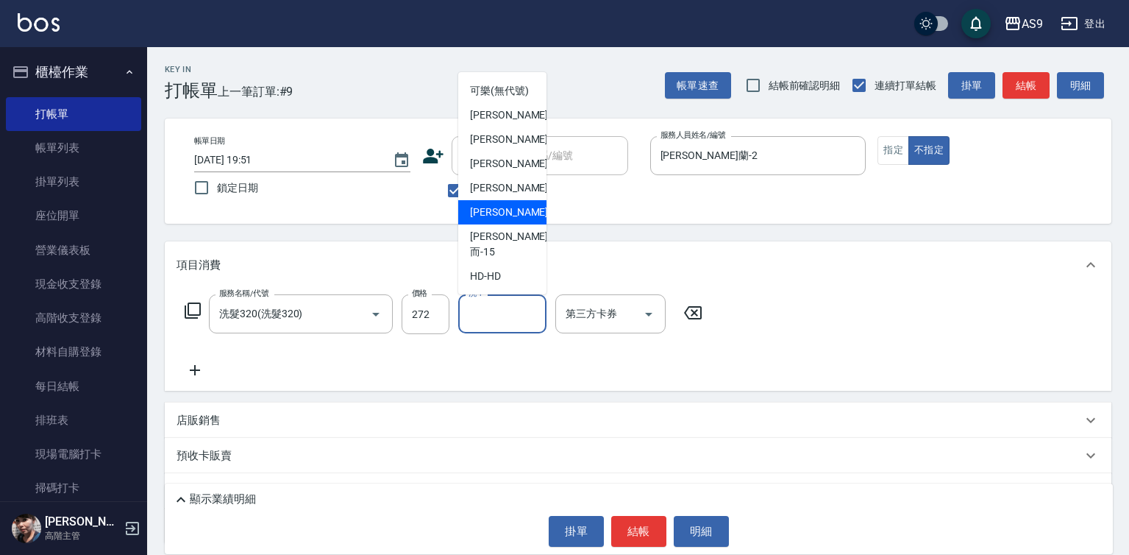
click at [514, 224] on div "林葦葦 -13" at bounding box center [502, 212] width 88 height 24
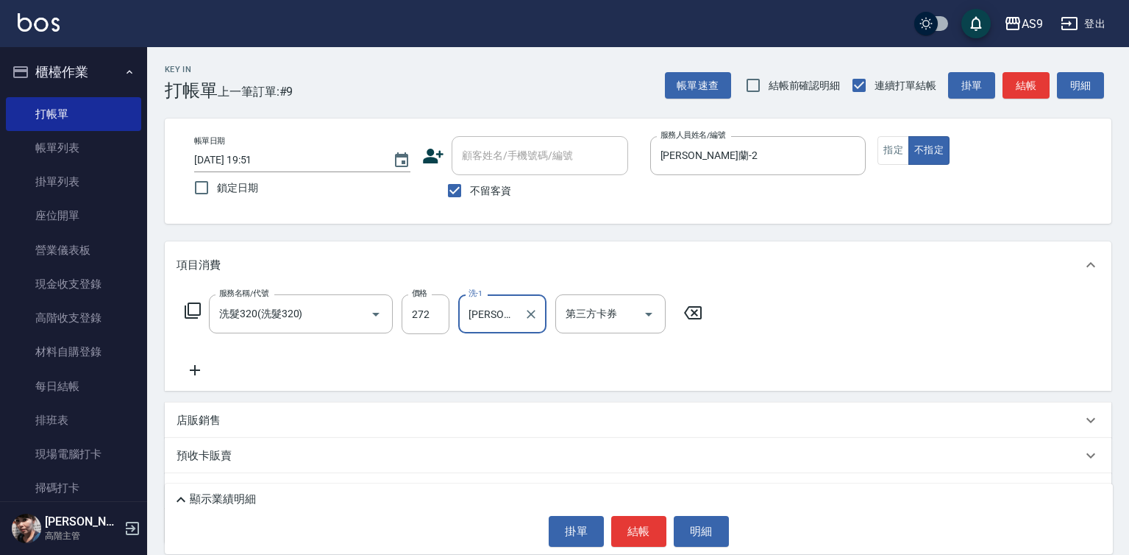
drag, startPoint x: 496, startPoint y: 311, endPoint x: 508, endPoint y: 303, distance: 14.9
click at [497, 311] on input "林葦葦-13" at bounding box center [491, 314] width 53 height 26
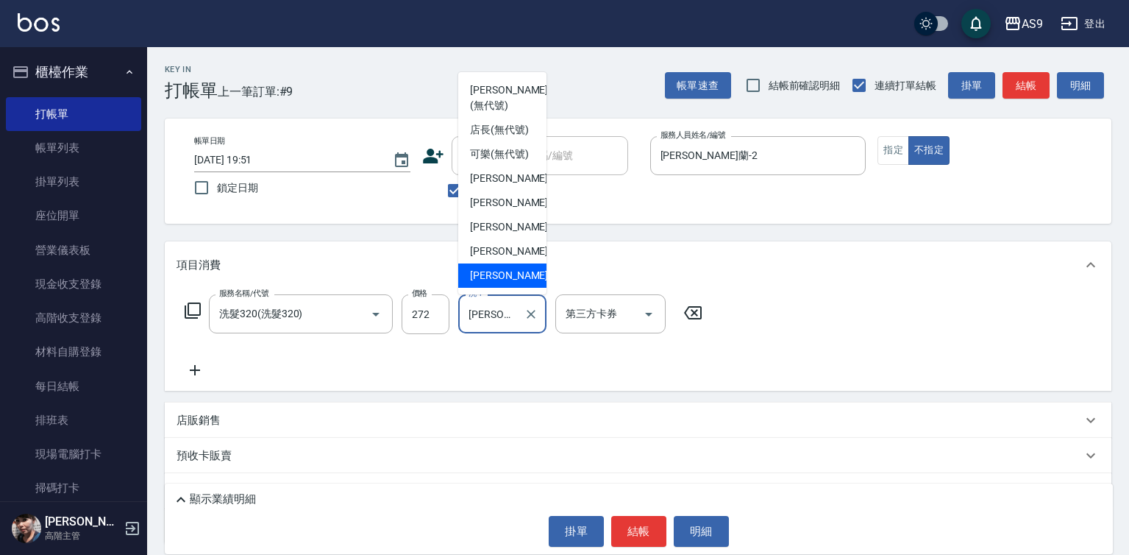
scroll to position [40, 0]
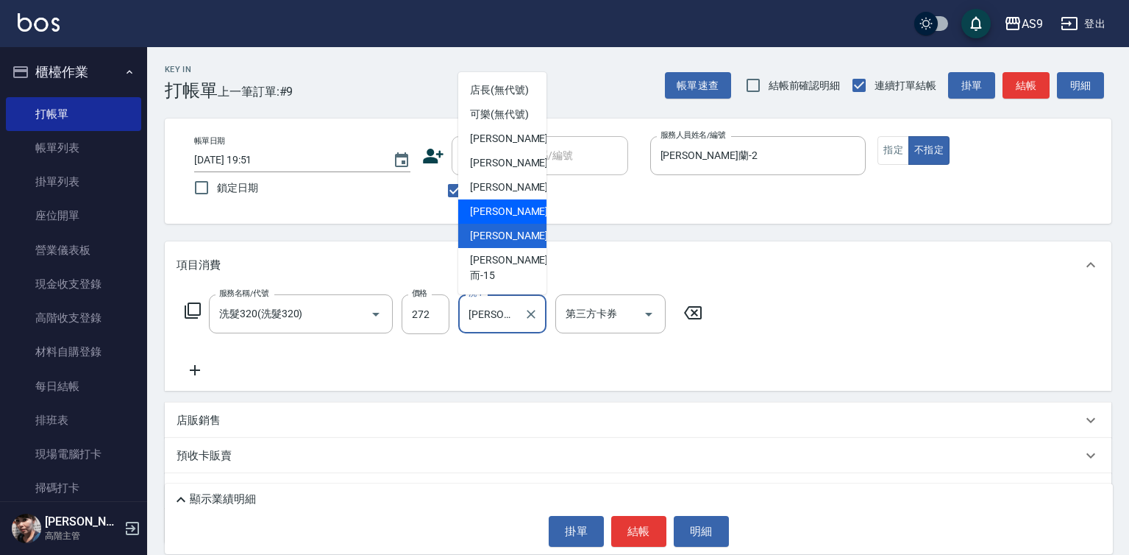
drag, startPoint x: 512, startPoint y: 257, endPoint x: 540, endPoint y: 342, distance: 89.8
click at [513, 219] on span "戴佳慧 -12" at bounding box center [516, 211] width 93 height 15
type input "戴佳慧-12"
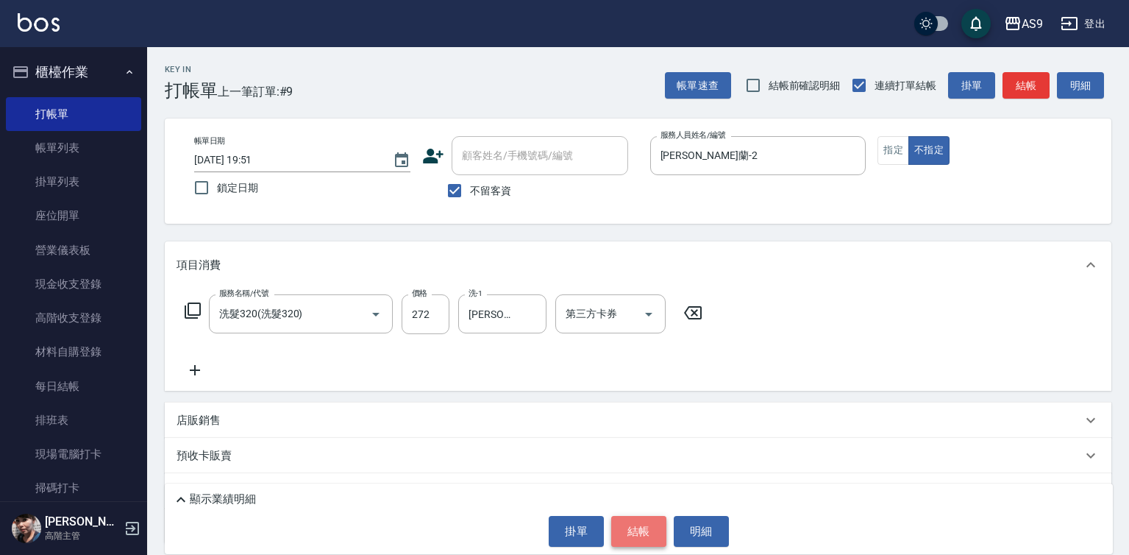
drag, startPoint x: 636, startPoint y: 523, endPoint x: 672, endPoint y: 409, distance: 119.6
click at [637, 522] on button "結帳" at bounding box center [638, 531] width 55 height 31
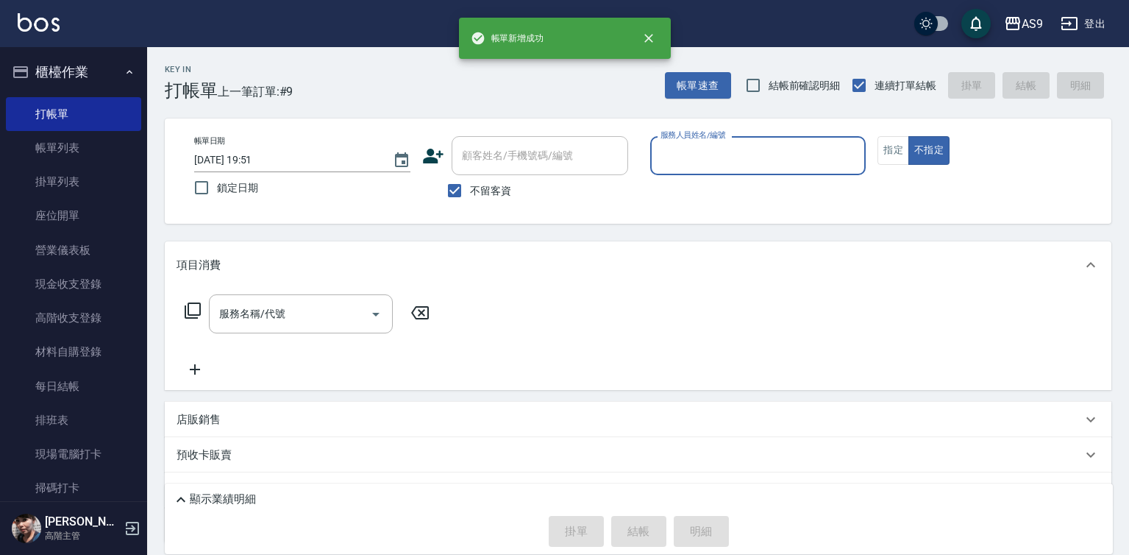
click at [714, 158] on input "服務人員姓名/編號" at bounding box center [758, 156] width 203 height 26
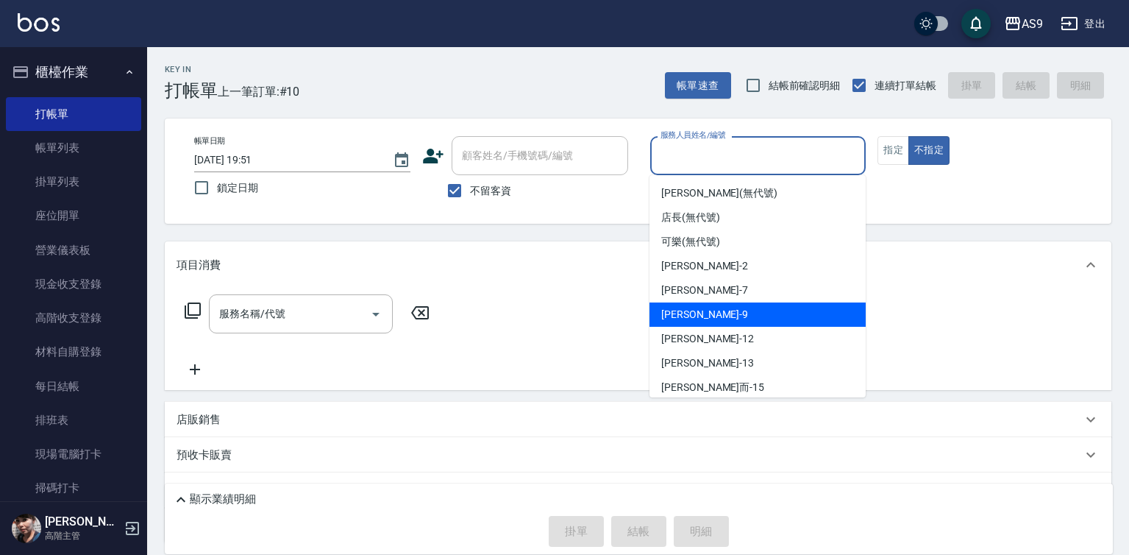
drag, startPoint x: 712, startPoint y: 303, endPoint x: 711, endPoint y: 294, distance: 9.0
click at [712, 298] on ul "Kelly (無代號) 店長 (無代號) 可樂 (無代號) Wendy怡蘭 -2 Peggy -7 葉美鈴 -9 戴佳慧 -12 林葦葦 -13 遲婷而 -1…" at bounding box center [758, 286] width 216 height 222
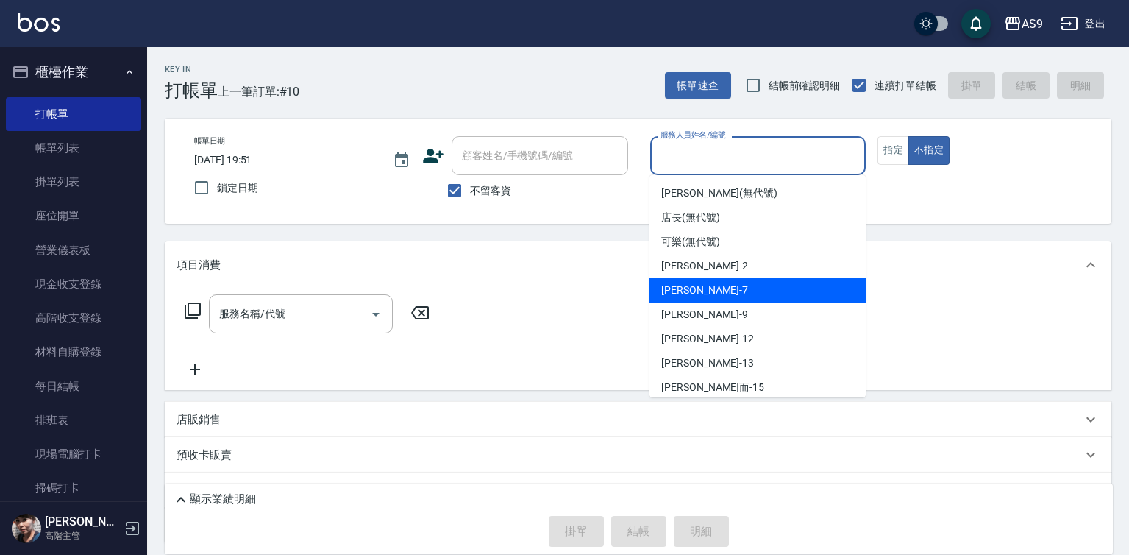
click at [707, 291] on div "Peggy -7" at bounding box center [758, 290] width 216 height 24
type input "Peggy-7"
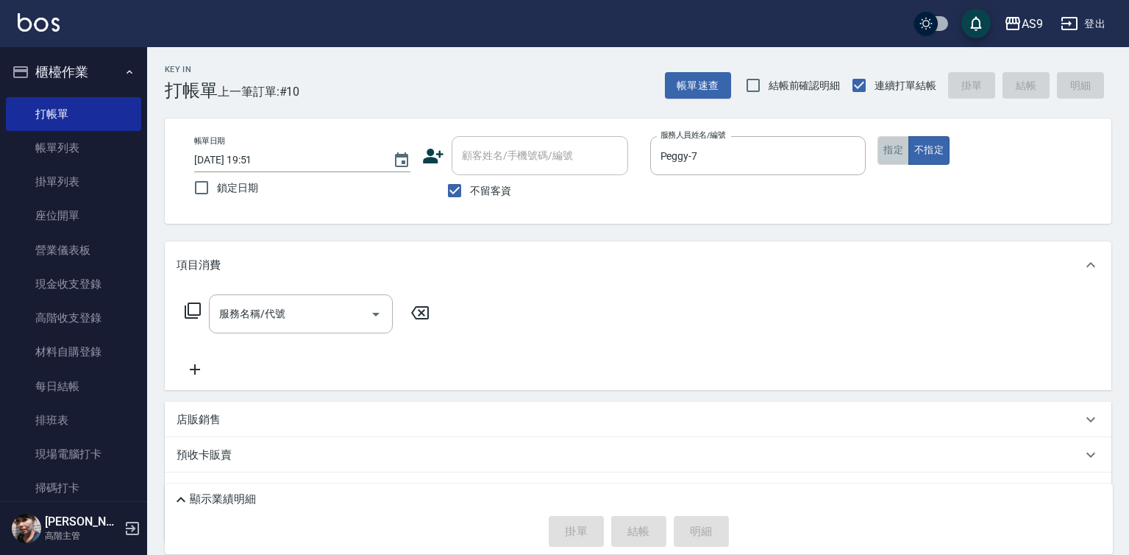
click at [897, 150] on button "指定" at bounding box center [894, 150] width 32 height 29
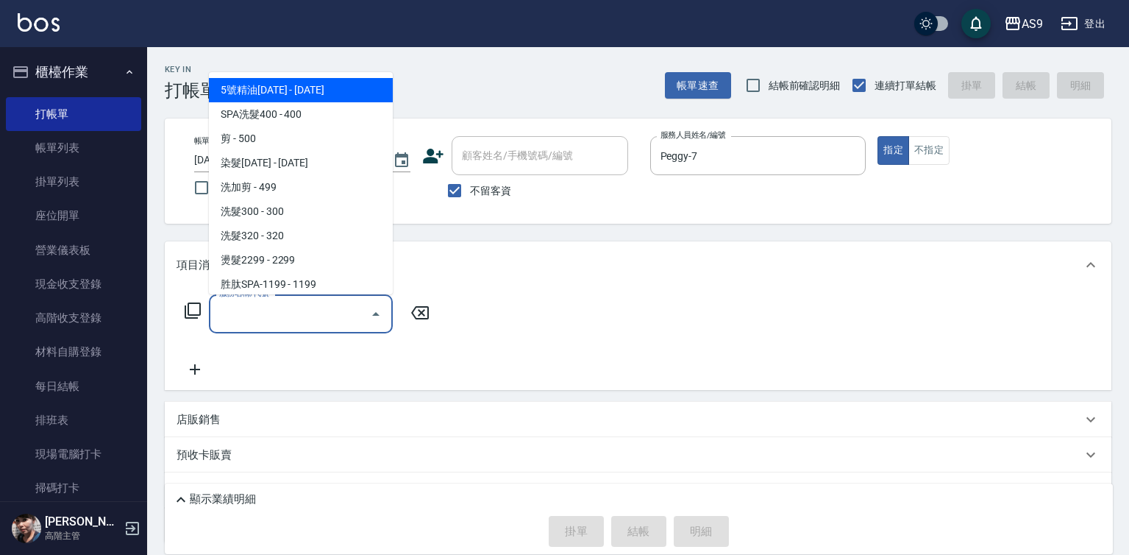
click at [309, 313] on input "服務名稱/代號" at bounding box center [290, 314] width 149 height 26
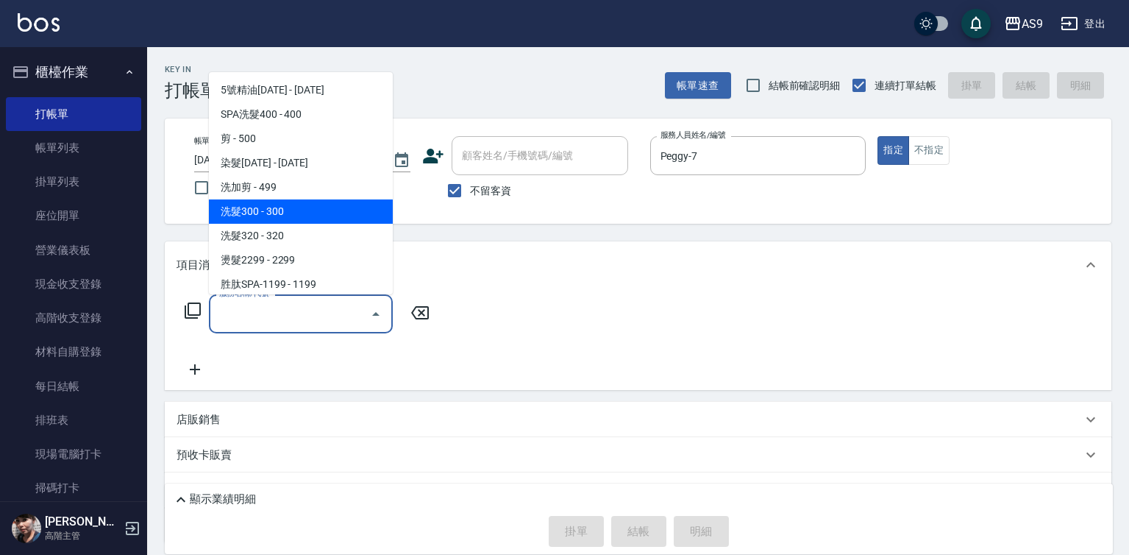
click at [280, 212] on span "洗髮300 - 300" at bounding box center [301, 211] width 184 height 24
type input "洗髮300(洗 髮300)"
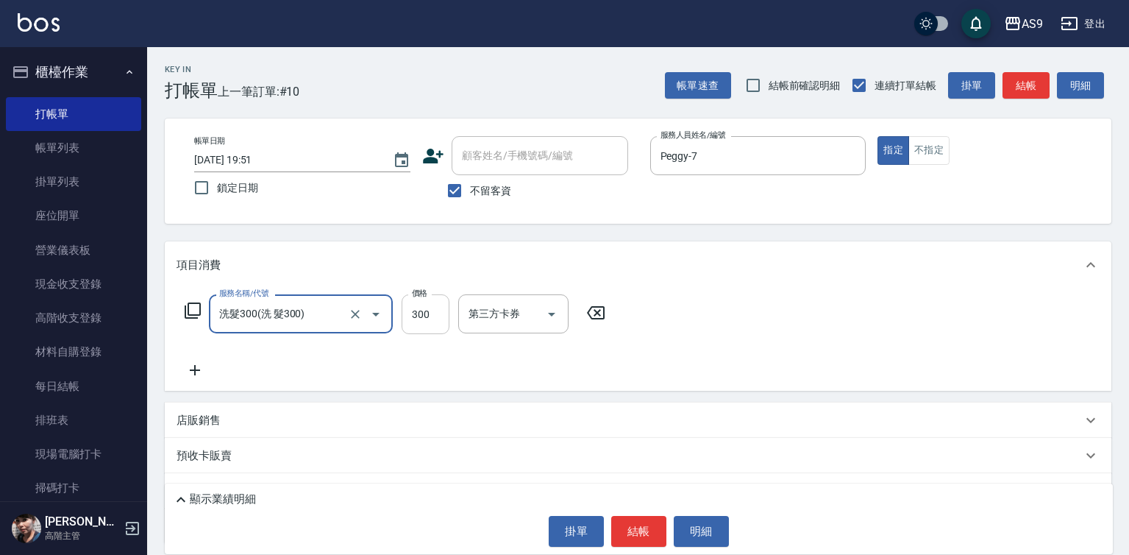
click at [425, 326] on input "300" at bounding box center [426, 314] width 48 height 40
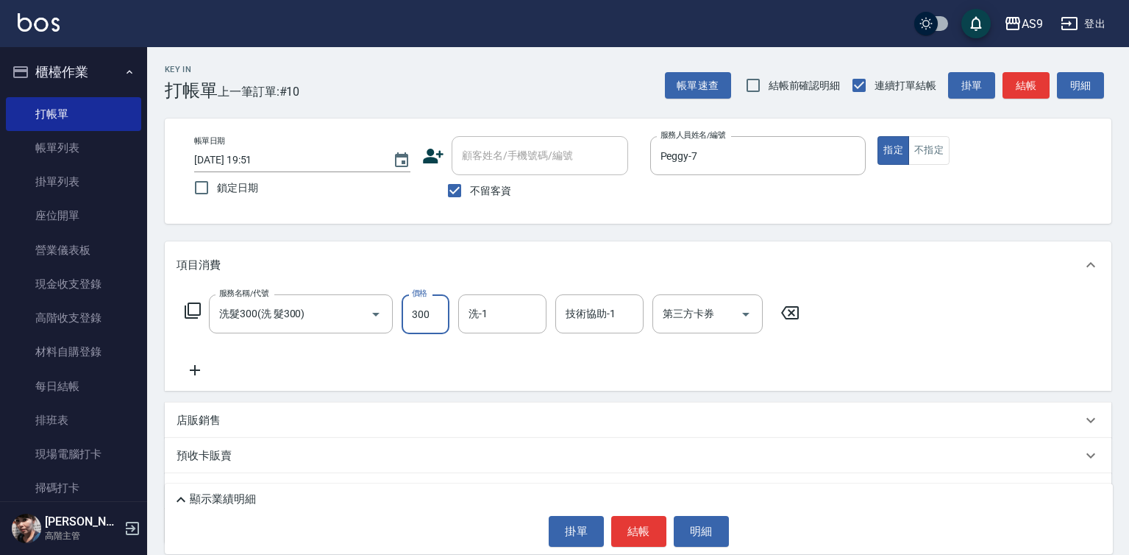
click at [425, 326] on input "300" at bounding box center [426, 314] width 48 height 40
type input "272"
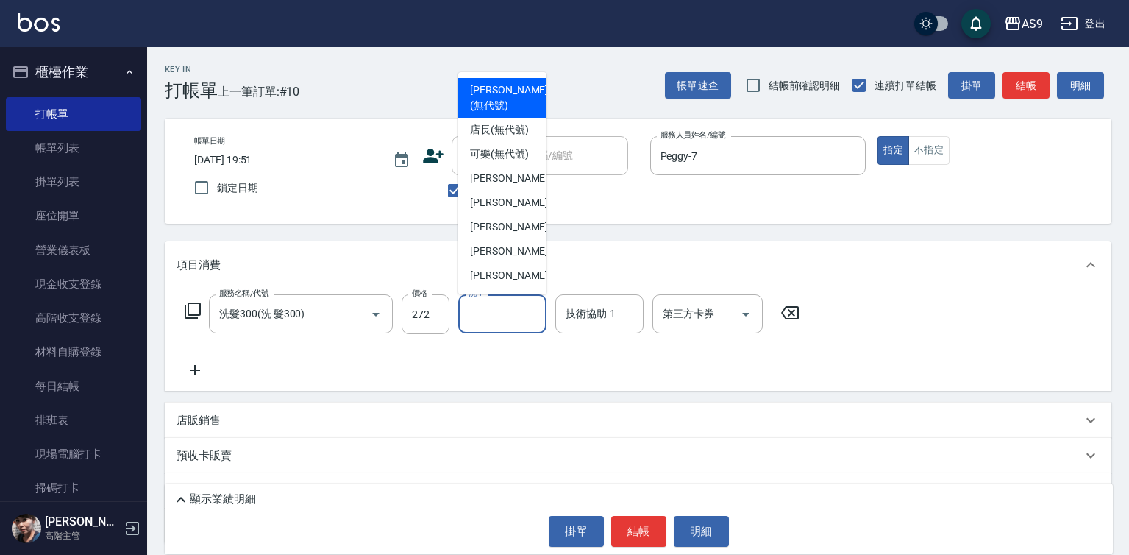
click at [489, 311] on input "洗-1" at bounding box center [502, 314] width 75 height 26
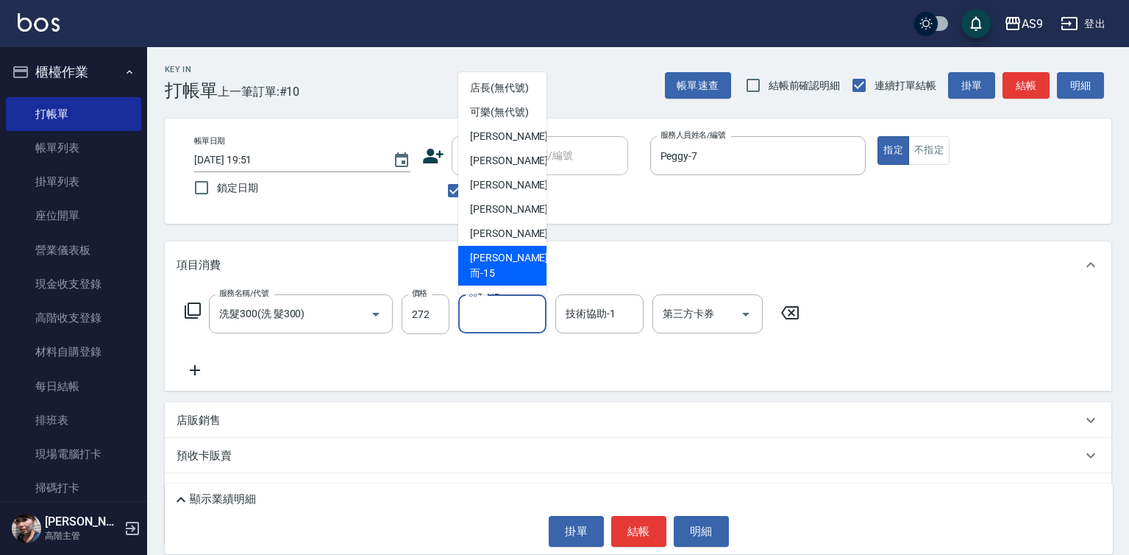
scroll to position [94, 0]
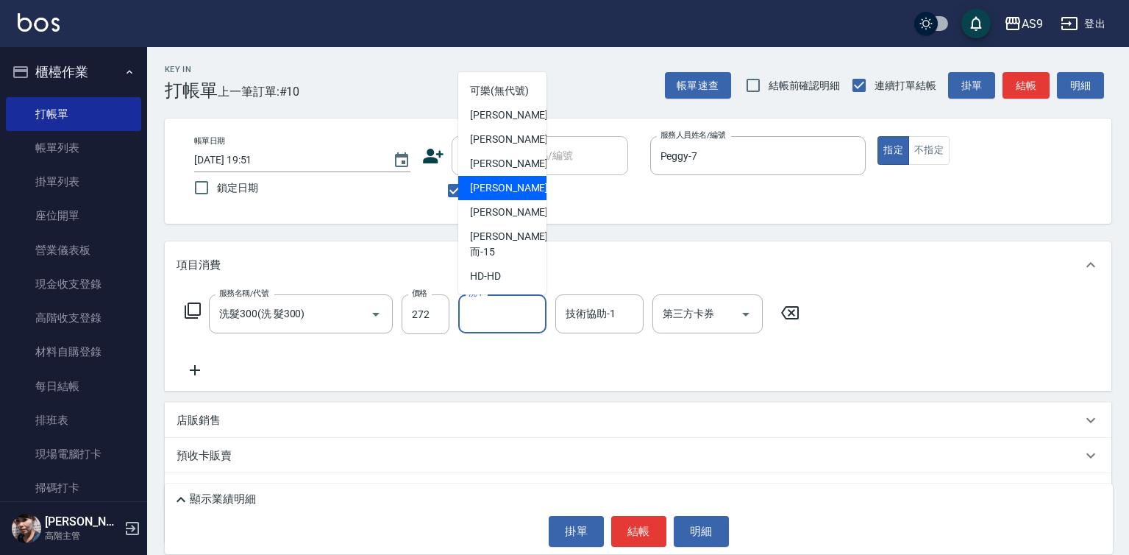
click at [511, 196] on span "戴佳慧 -12" at bounding box center [516, 187] width 93 height 15
type input "戴佳慧-12"
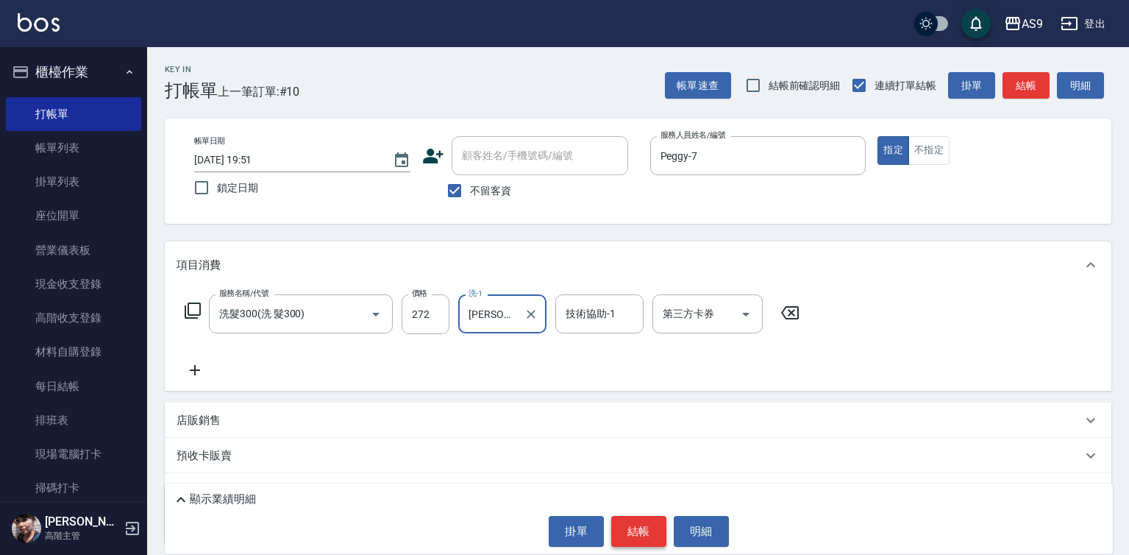
click at [620, 542] on button "結帳" at bounding box center [638, 531] width 55 height 31
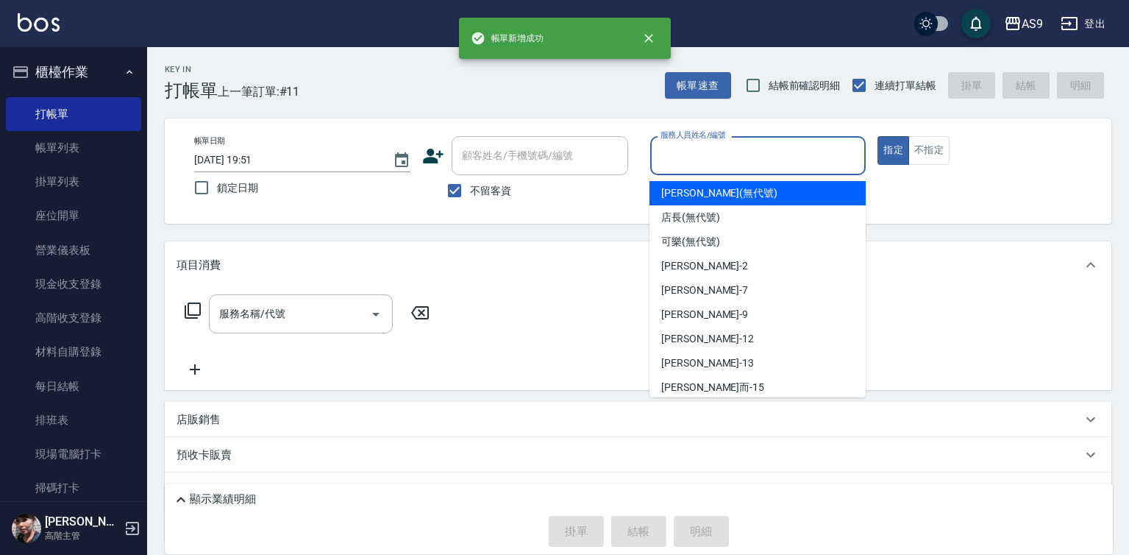
drag, startPoint x: 686, startPoint y: 162, endPoint x: 709, endPoint y: 216, distance: 59.3
click at [687, 163] on input "服務人員姓名/編號" at bounding box center [758, 156] width 203 height 26
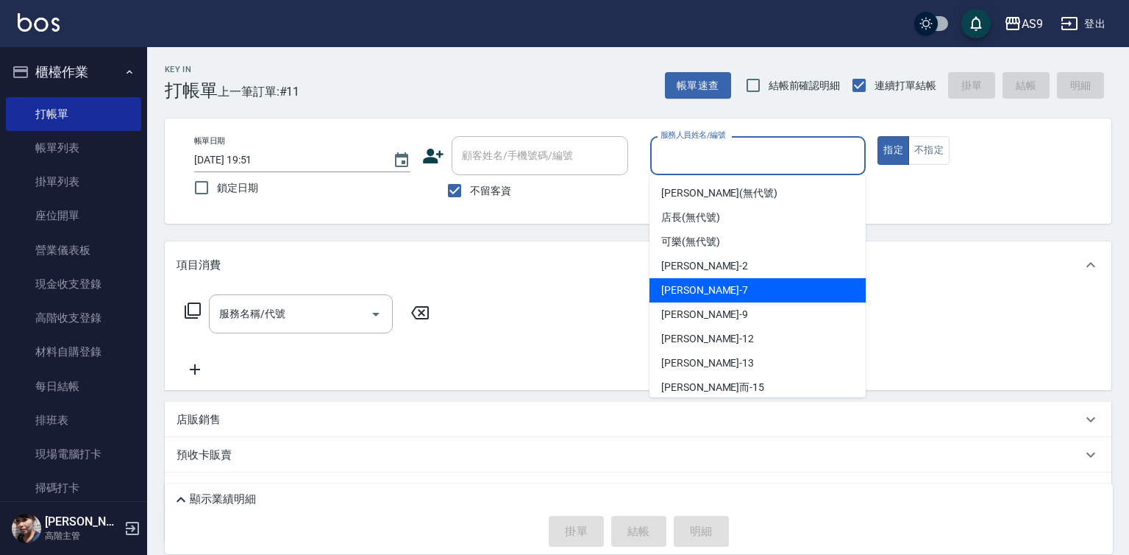
click at [715, 292] on div "Peggy -7" at bounding box center [758, 290] width 216 height 24
type input "Peggy-7"
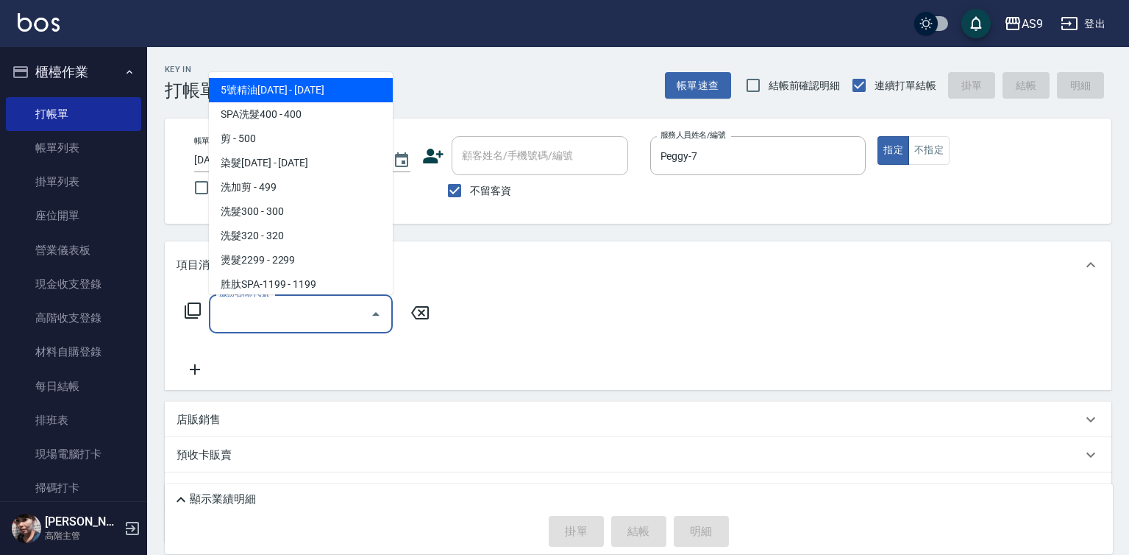
click at [353, 315] on input "服務名稱/代號" at bounding box center [290, 314] width 149 height 26
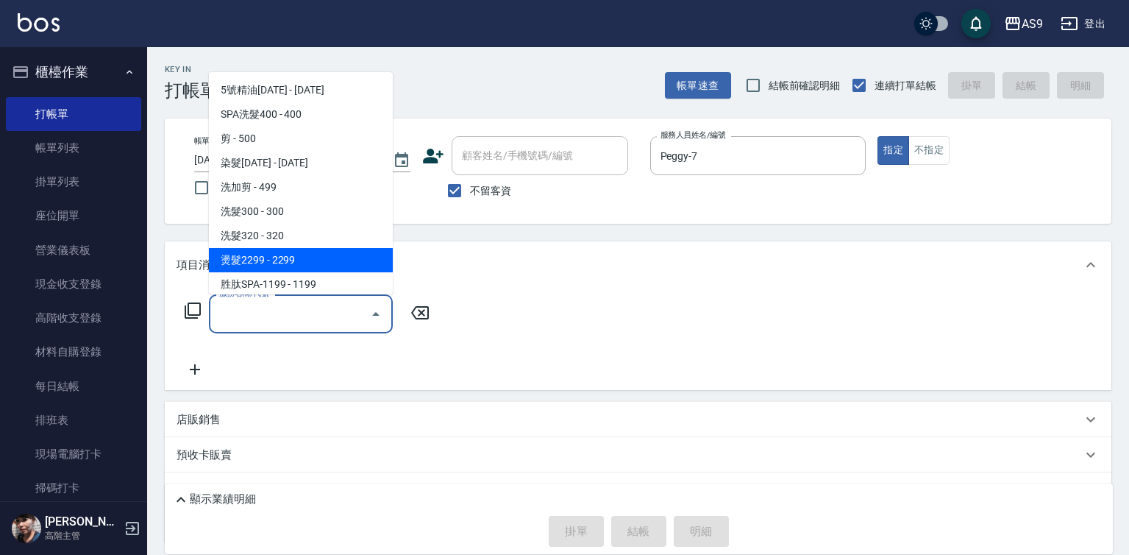
click at [289, 261] on span "燙髮2299 - 2299" at bounding box center [301, 260] width 184 height 24
type input "燙髮2299(燙2299)"
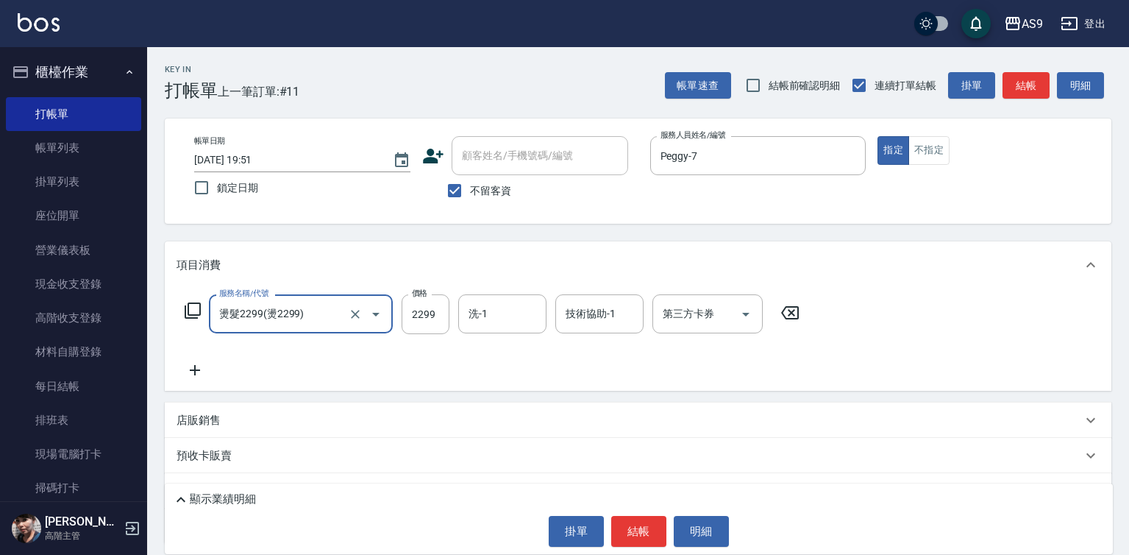
click at [192, 371] on icon at bounding box center [195, 370] width 37 height 18
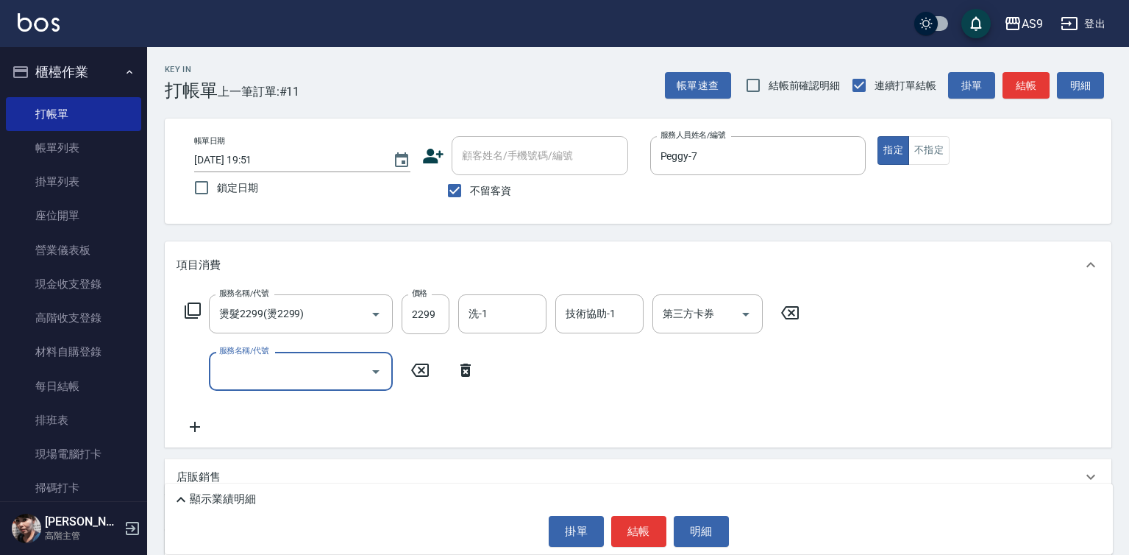
drag, startPoint x: 247, startPoint y: 372, endPoint x: 258, endPoint y: 359, distance: 17.2
click at [249, 372] on input "服務名稱/代號" at bounding box center [290, 371] width 149 height 26
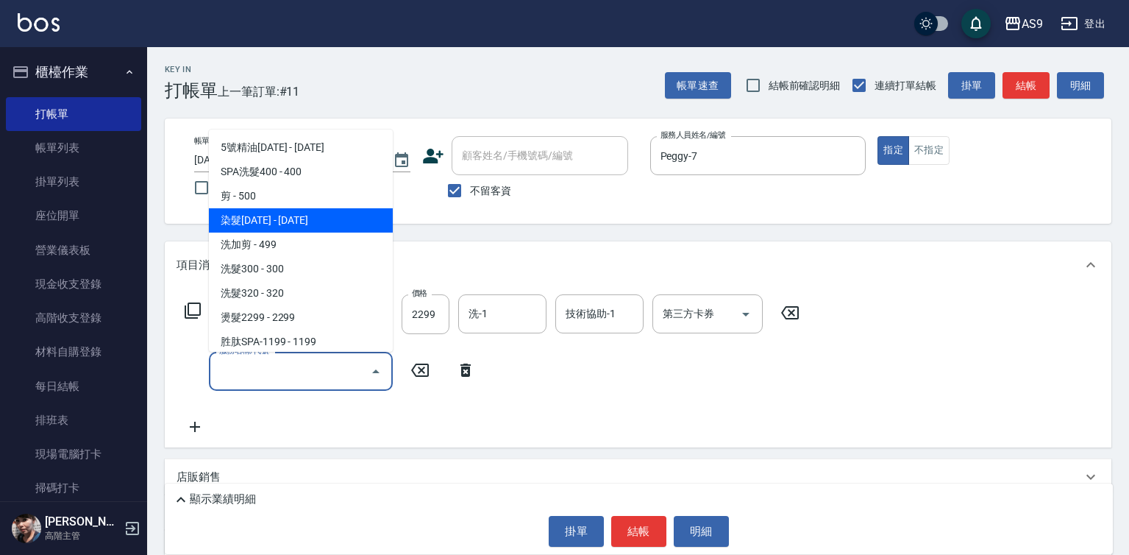
click at [269, 224] on span "染髮1500 - 1500" at bounding box center [301, 220] width 184 height 24
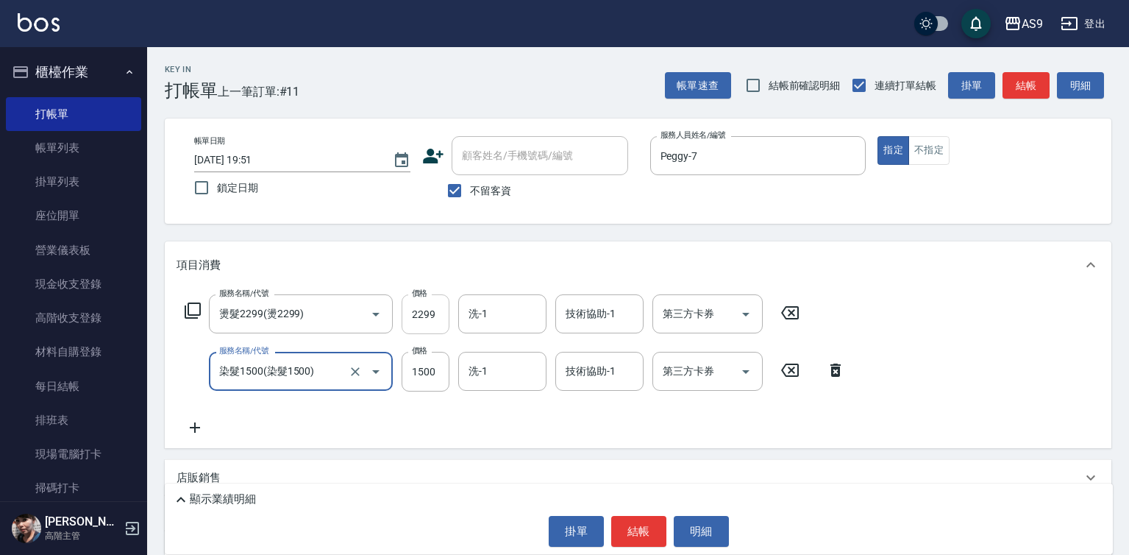
click at [429, 314] on input "2299" at bounding box center [426, 314] width 48 height 40
type input "染髮1500"
click at [429, 314] on input "2299" at bounding box center [426, 314] width 48 height 40
type input "3000"
click at [421, 365] on input "1500" at bounding box center [426, 372] width 48 height 40
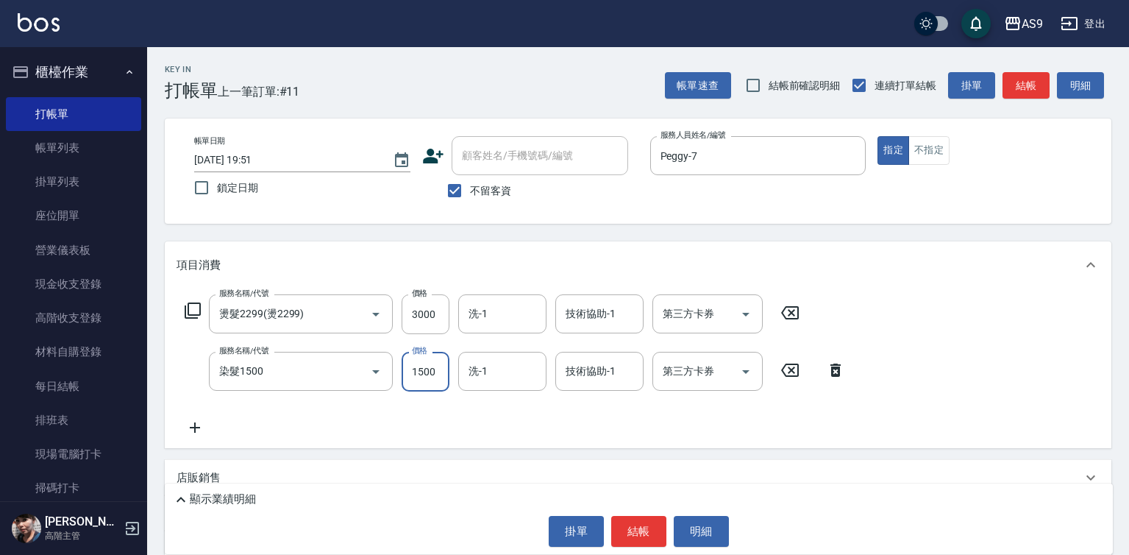
click at [421, 365] on input "1500" at bounding box center [426, 372] width 48 height 40
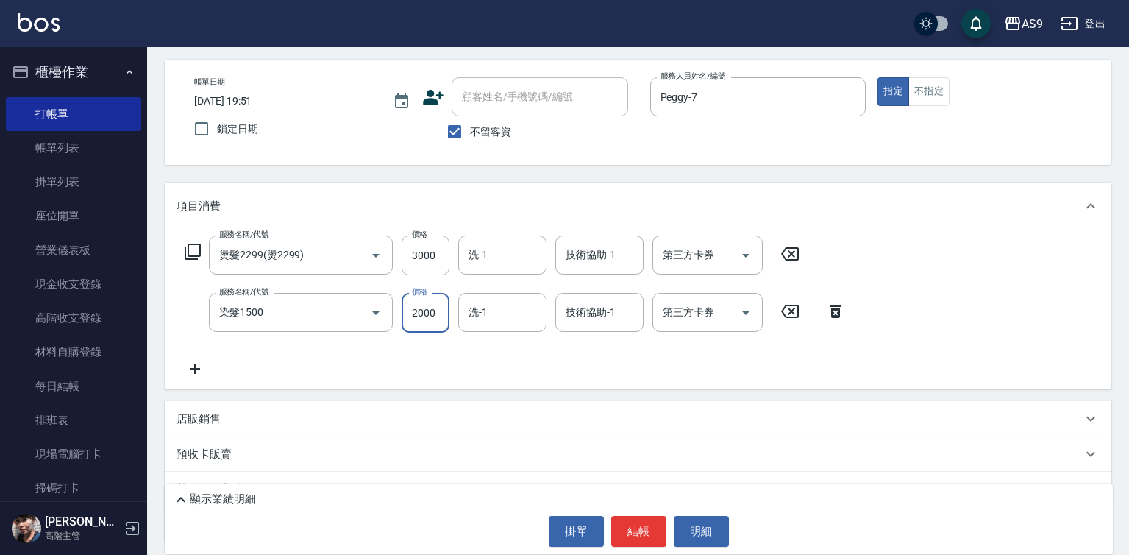
scroll to position [127, 0]
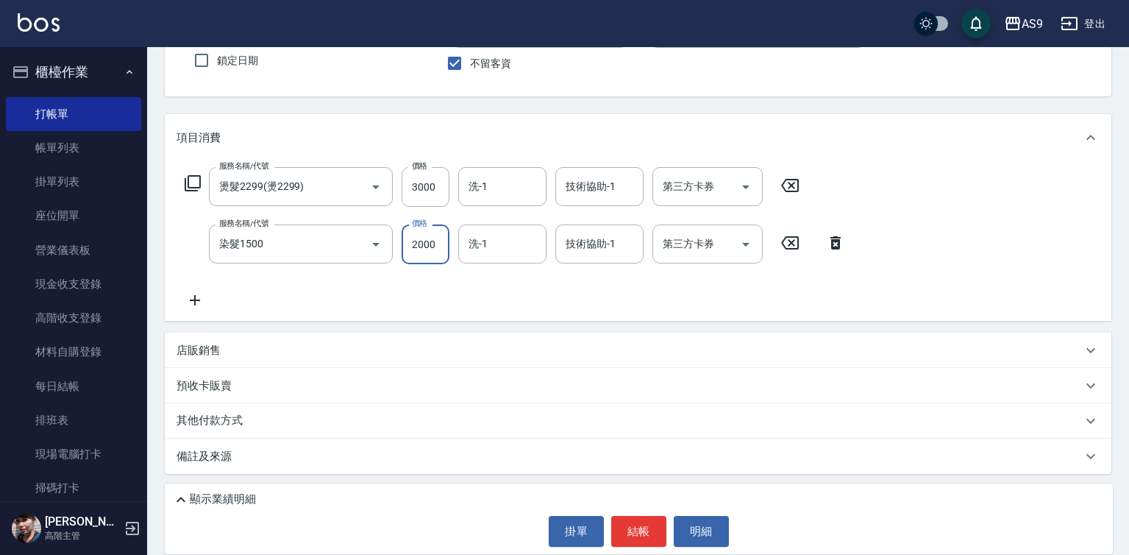
type input "2000"
click at [235, 357] on div "店販銷售" at bounding box center [630, 350] width 906 height 15
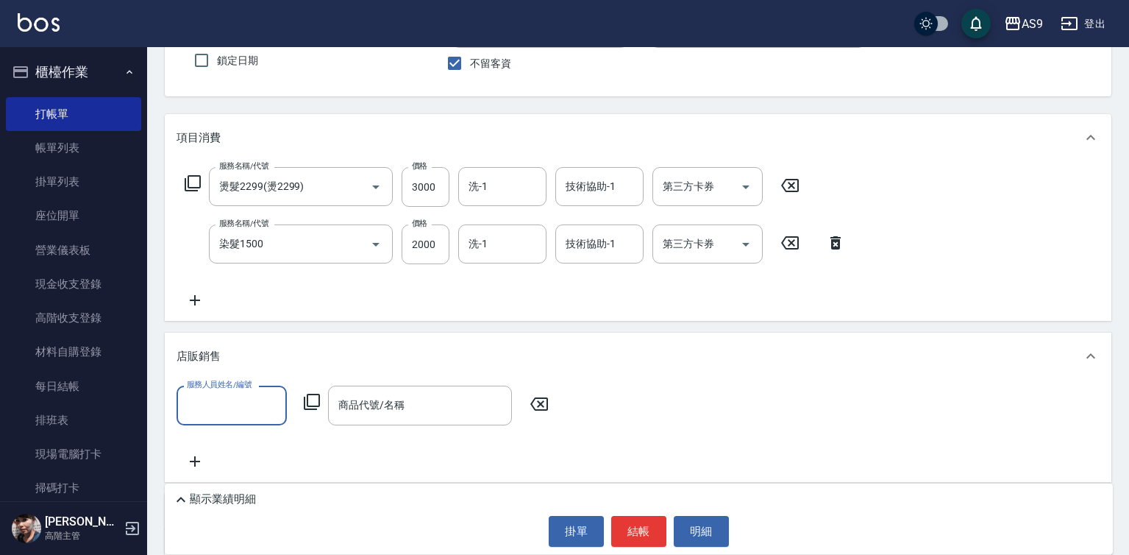
scroll to position [0, 0]
click at [258, 407] on input "服務人員姓名/編號" at bounding box center [231, 405] width 97 height 26
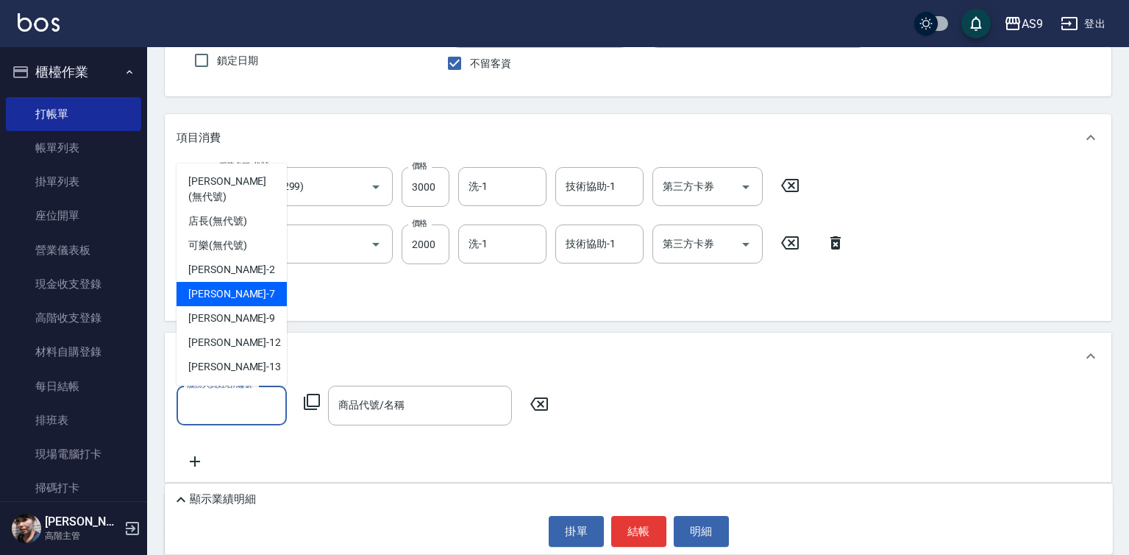
drag, startPoint x: 233, startPoint y: 274, endPoint x: 331, endPoint y: 376, distance: 142.1
click at [236, 282] on div "Peggy -7" at bounding box center [232, 294] width 110 height 24
type input "Peggy-7"
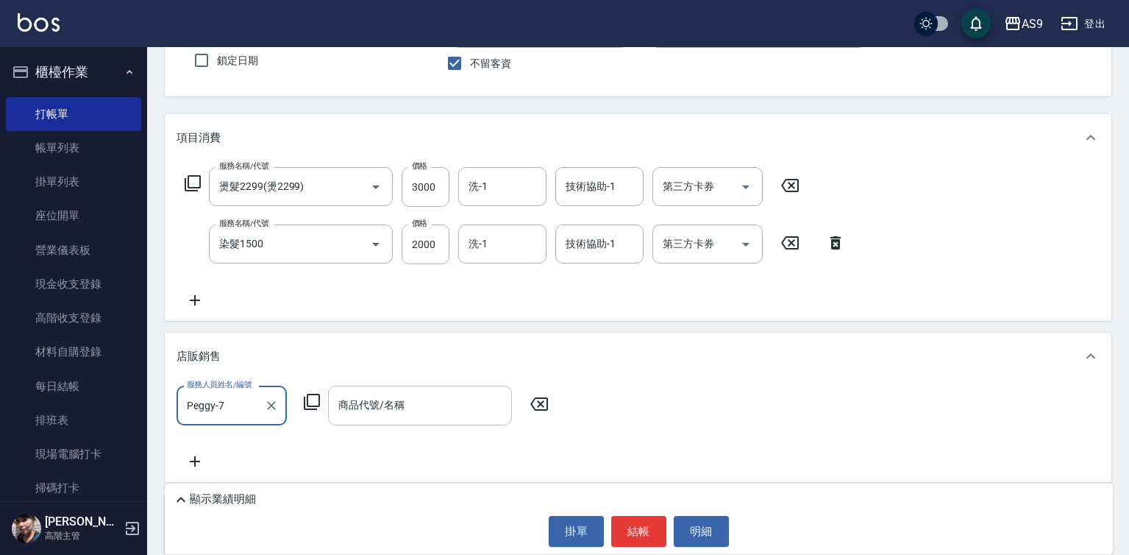
click at [397, 412] on div "商品代號/名稱 商品代號/名稱" at bounding box center [420, 405] width 184 height 39
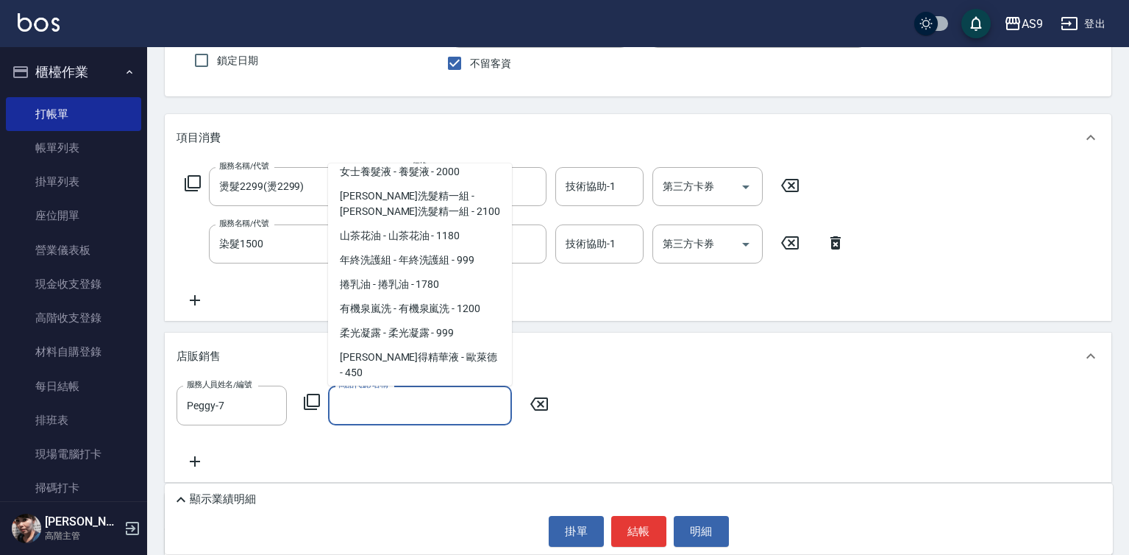
scroll to position [736, 0]
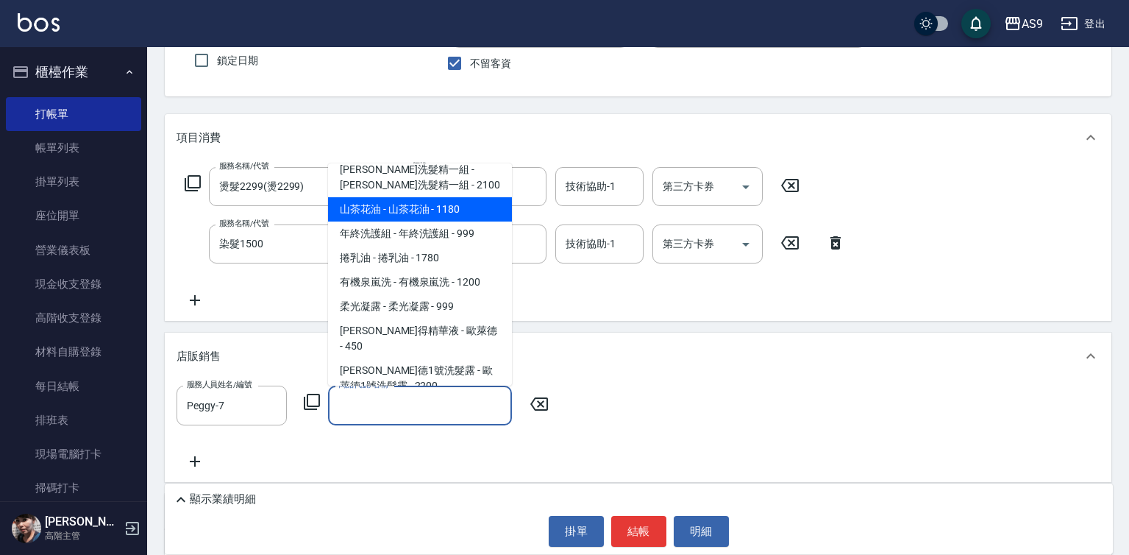
click at [453, 207] on span "山茶花油 - 山茶花油 - 1180" at bounding box center [420, 209] width 184 height 24
type input "山茶花油"
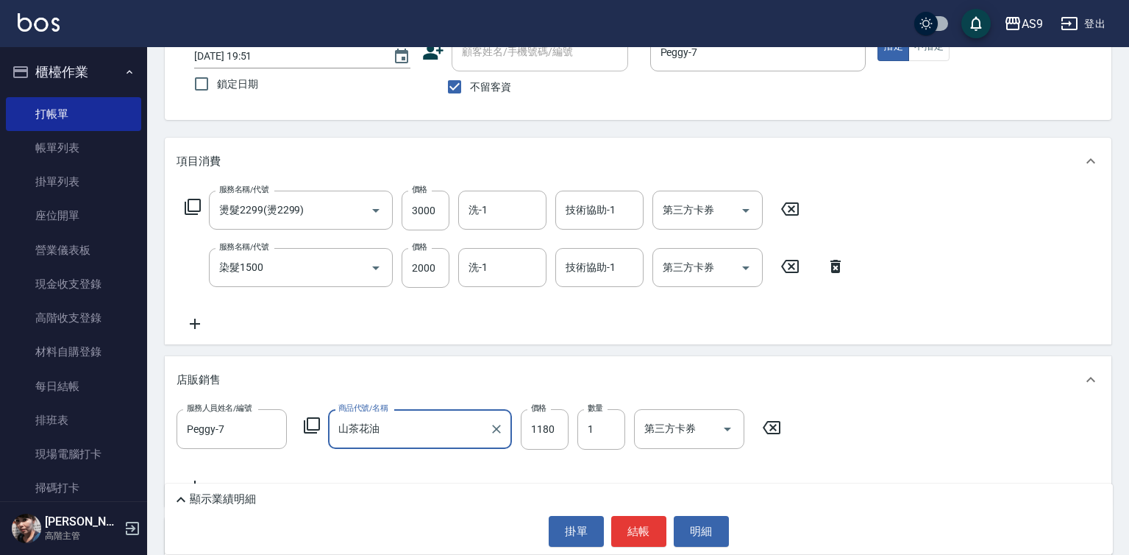
scroll to position [54, 0]
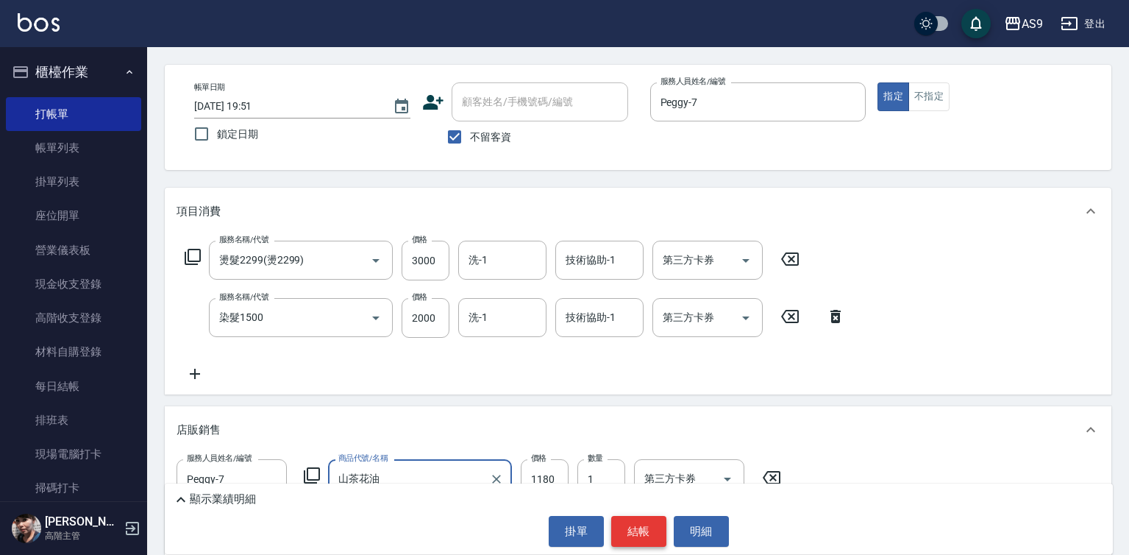
click at [639, 539] on button "結帳" at bounding box center [638, 531] width 55 height 31
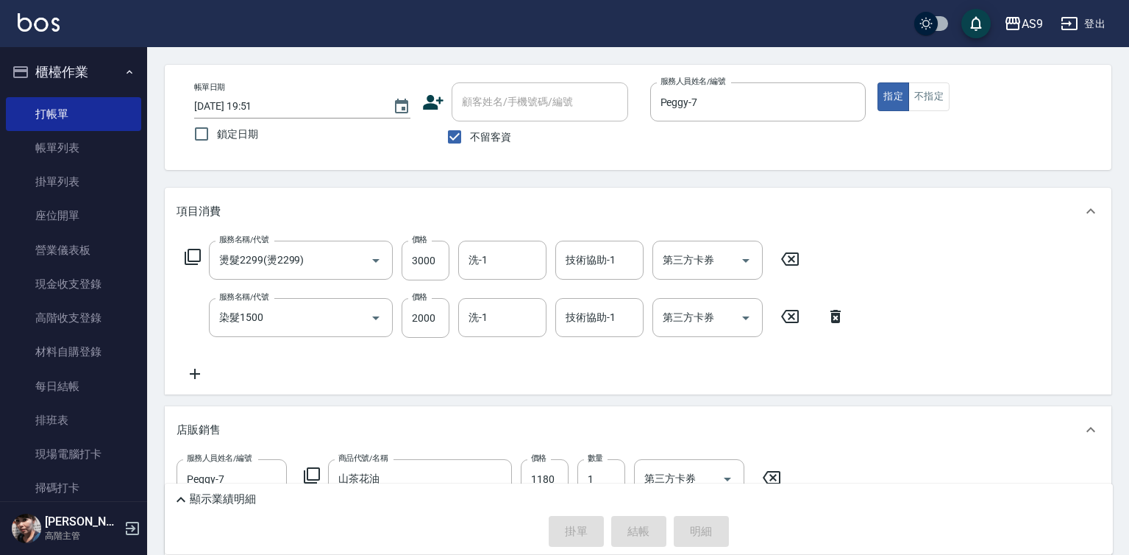
type input "2025/08/20 19:52"
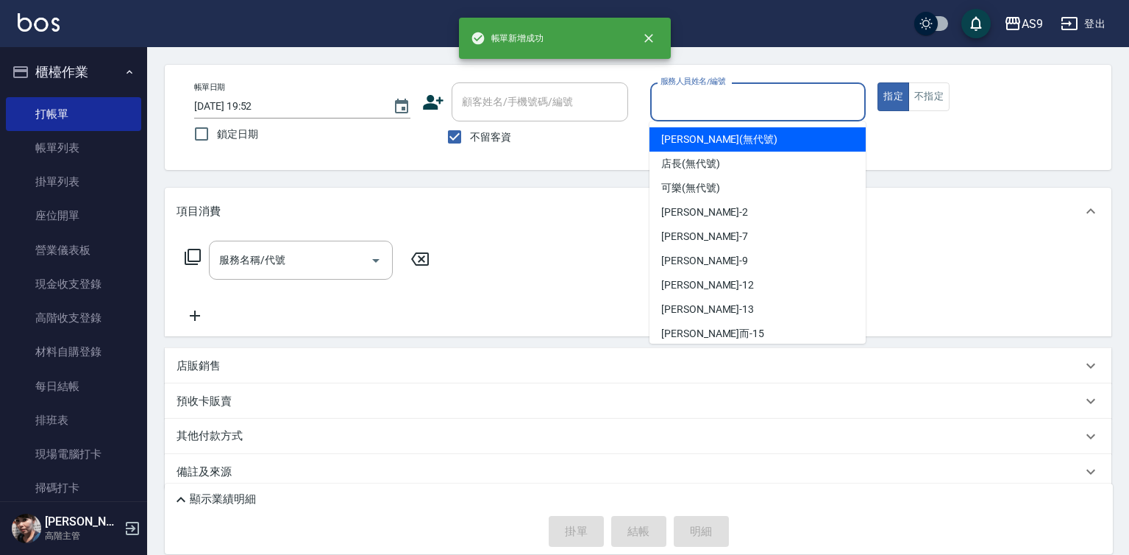
click at [721, 110] on input "服務人員姓名/編號" at bounding box center [758, 102] width 203 height 26
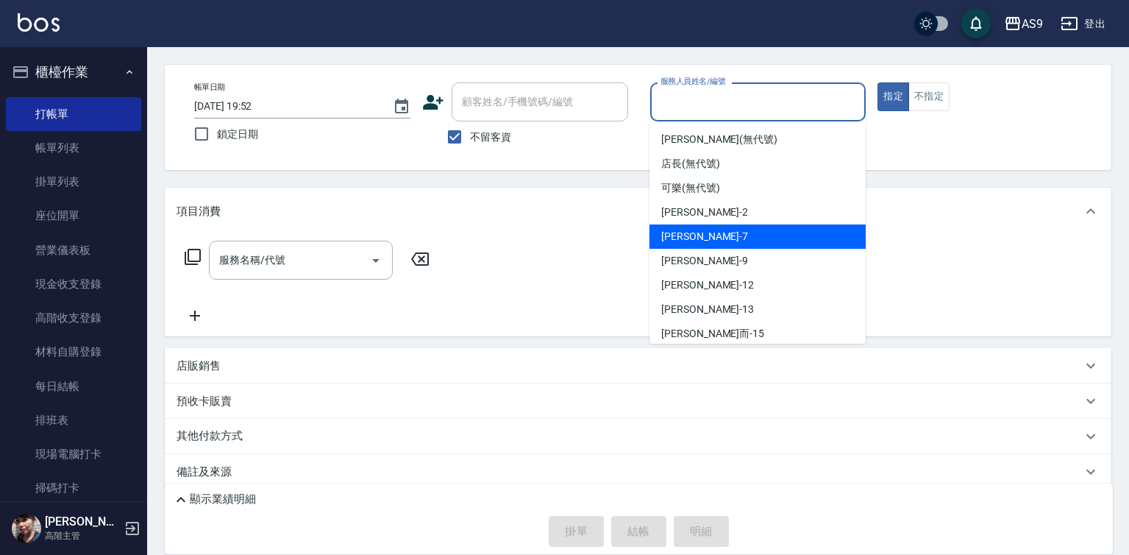
click at [739, 241] on div "Peggy -7" at bounding box center [758, 236] width 216 height 24
type input "Peggy-7"
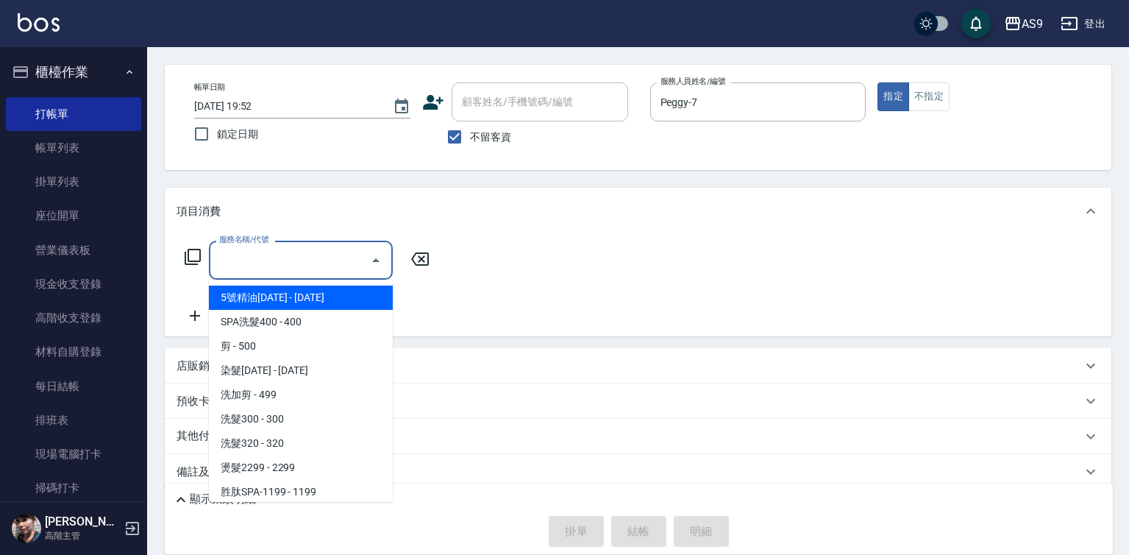
click at [317, 270] on input "服務名稱/代號" at bounding box center [290, 260] width 149 height 26
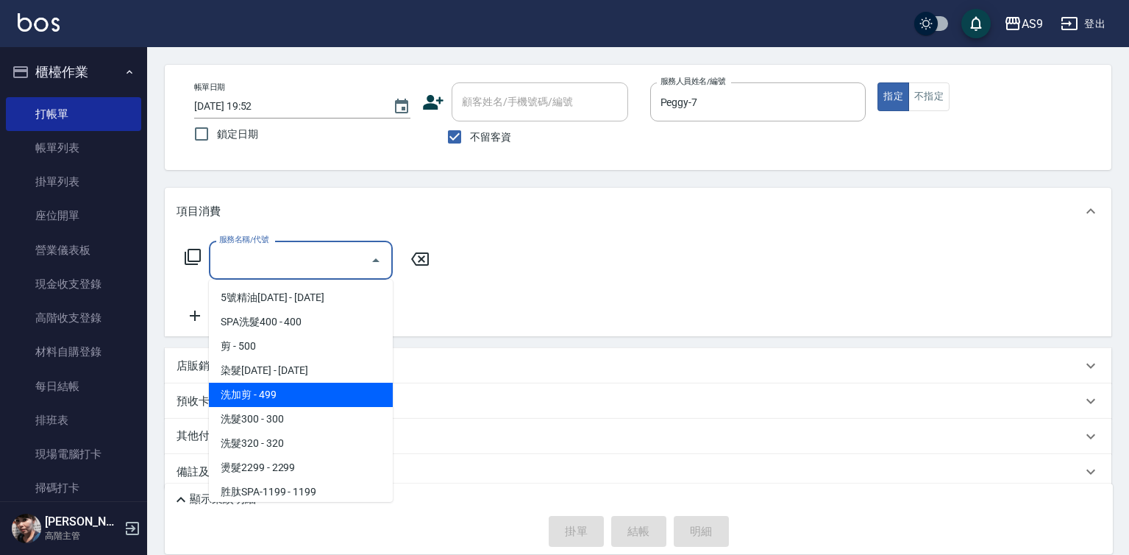
click at [301, 399] on span "洗加剪 - 499" at bounding box center [301, 395] width 184 height 24
type input "洗加剪(洗加剪)"
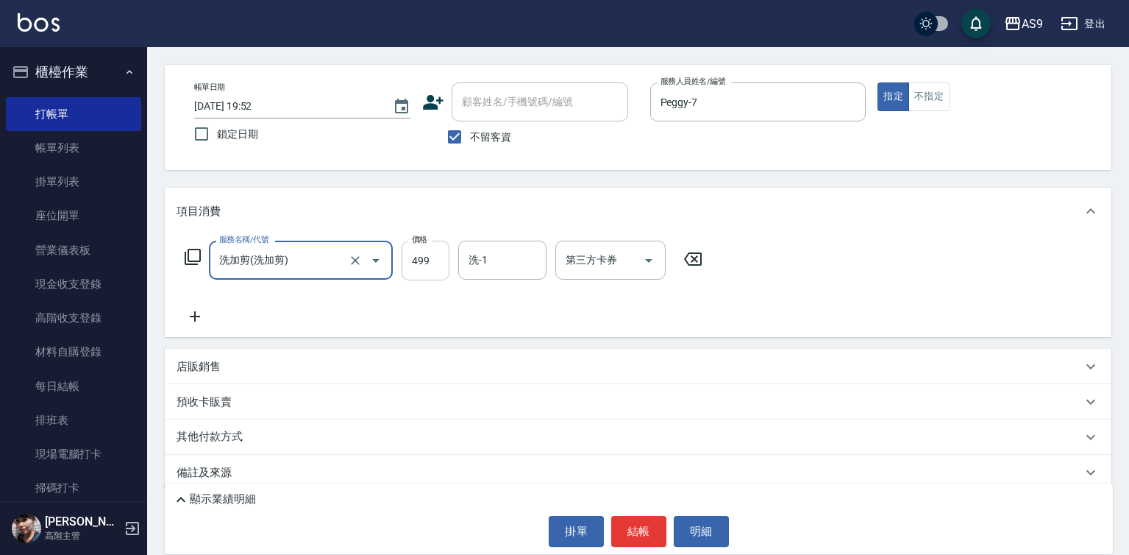
click at [430, 263] on input "499" at bounding box center [426, 261] width 48 height 40
click at [430, 260] on input "429" at bounding box center [426, 261] width 48 height 40
type input "420"
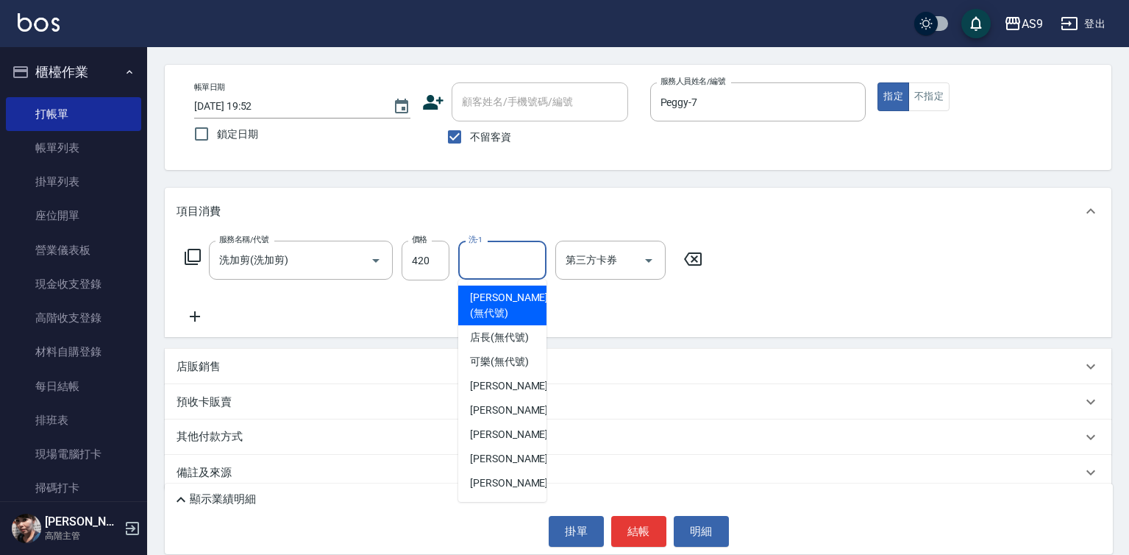
click at [497, 263] on input "洗-1" at bounding box center [502, 260] width 75 height 26
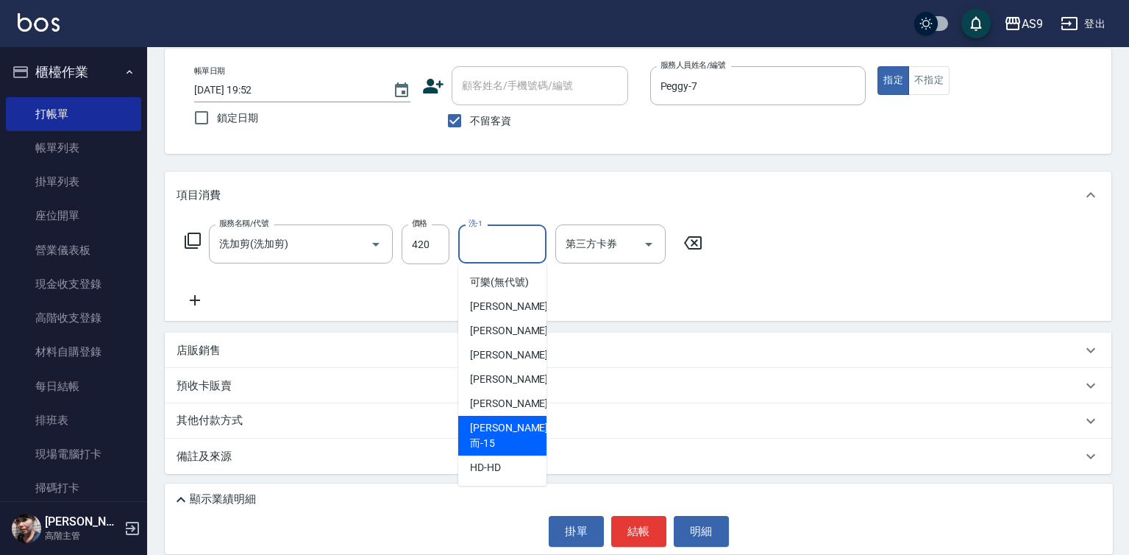
scroll to position [94, 0]
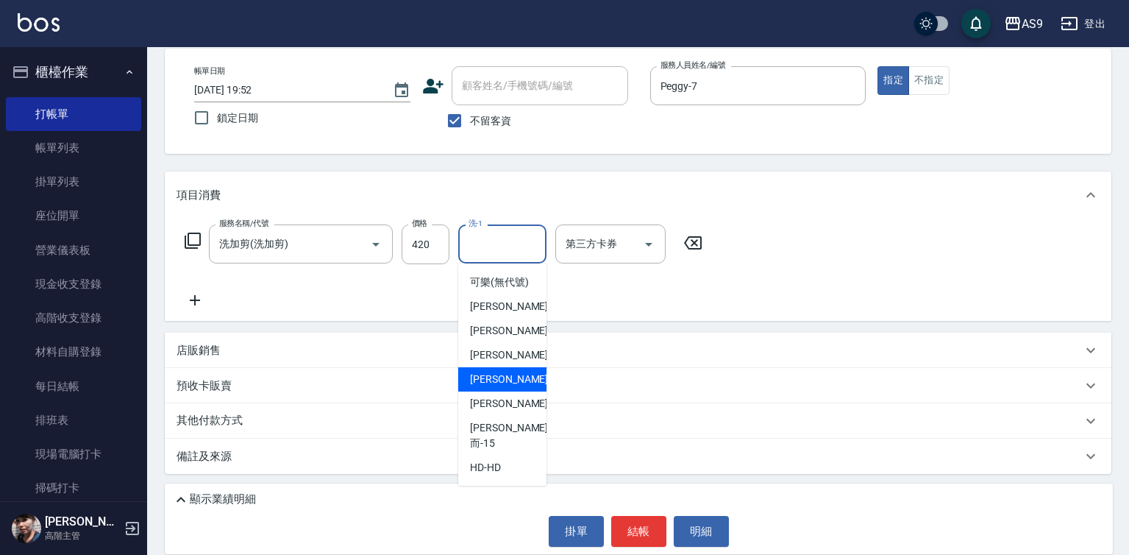
click at [512, 387] on span "戴佳慧 -12" at bounding box center [516, 379] width 93 height 15
type input "戴佳慧-12"
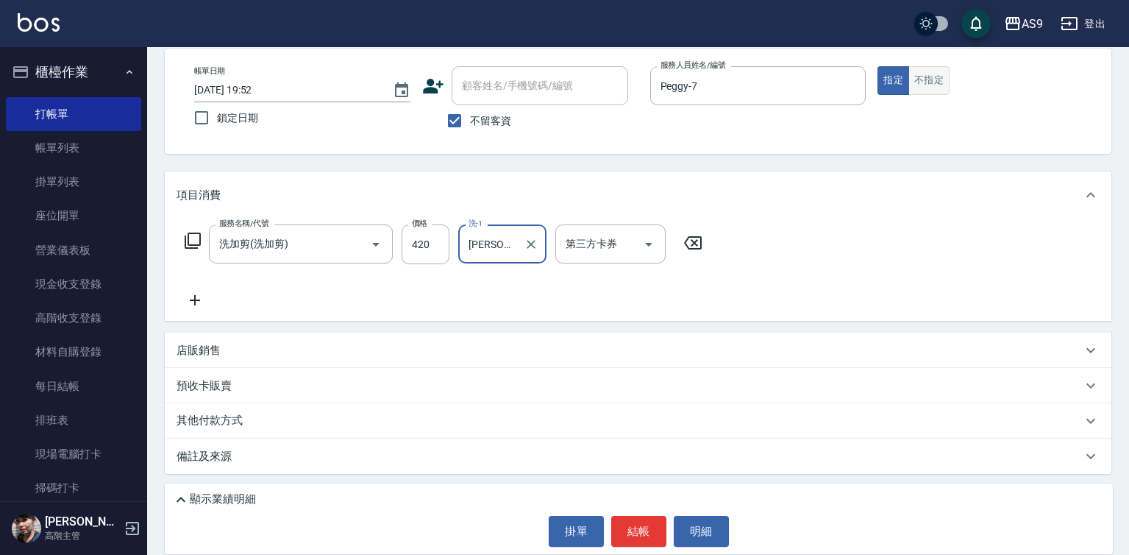
click at [946, 82] on button "不指定" at bounding box center [929, 80] width 41 height 29
click at [651, 520] on button "結帳" at bounding box center [638, 531] width 55 height 31
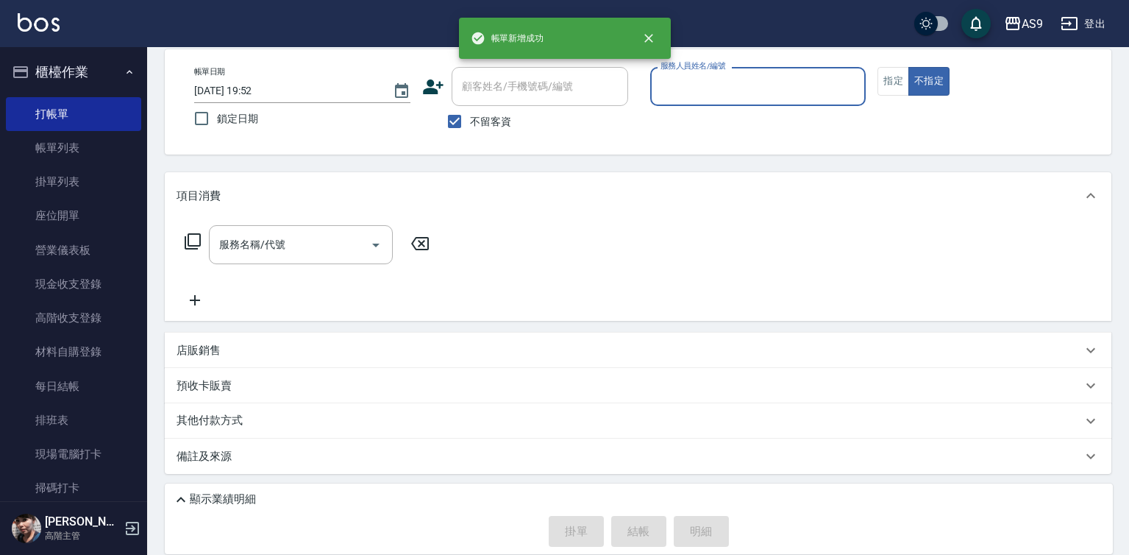
scroll to position [69, 0]
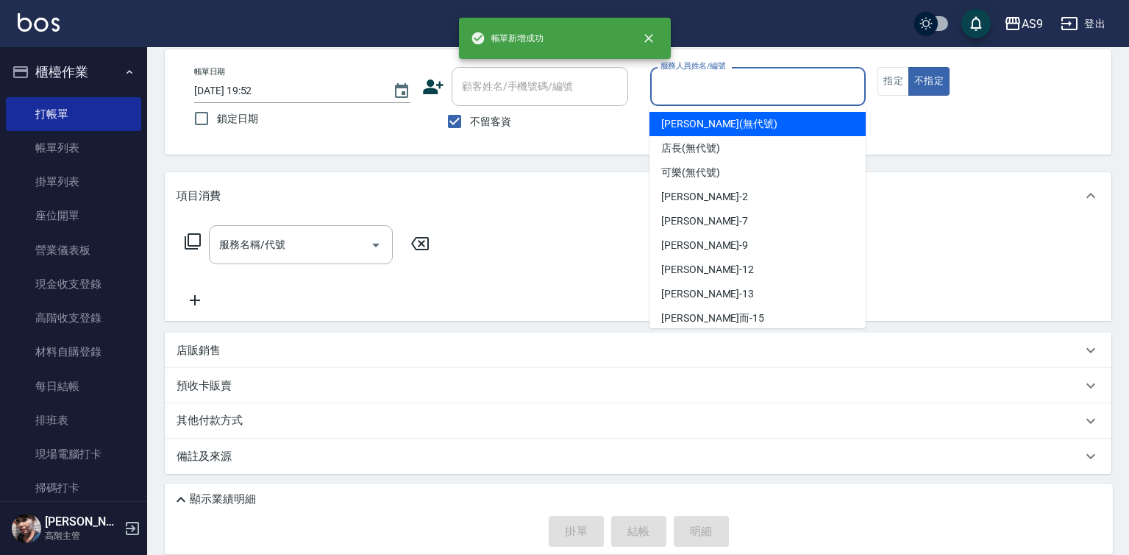
click at [737, 80] on input "服務人員姓名/編號" at bounding box center [758, 87] width 203 height 26
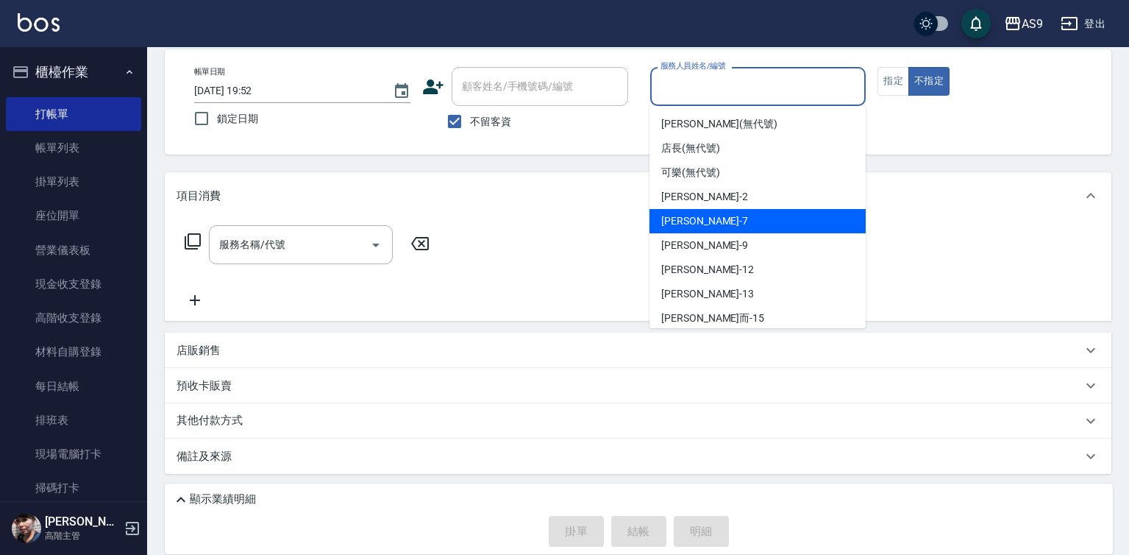
drag, startPoint x: 717, startPoint y: 216, endPoint x: 598, endPoint y: 235, distance: 120.7
click at [717, 216] on div "Peggy -7" at bounding box center [758, 221] width 216 height 24
type input "Peggy-7"
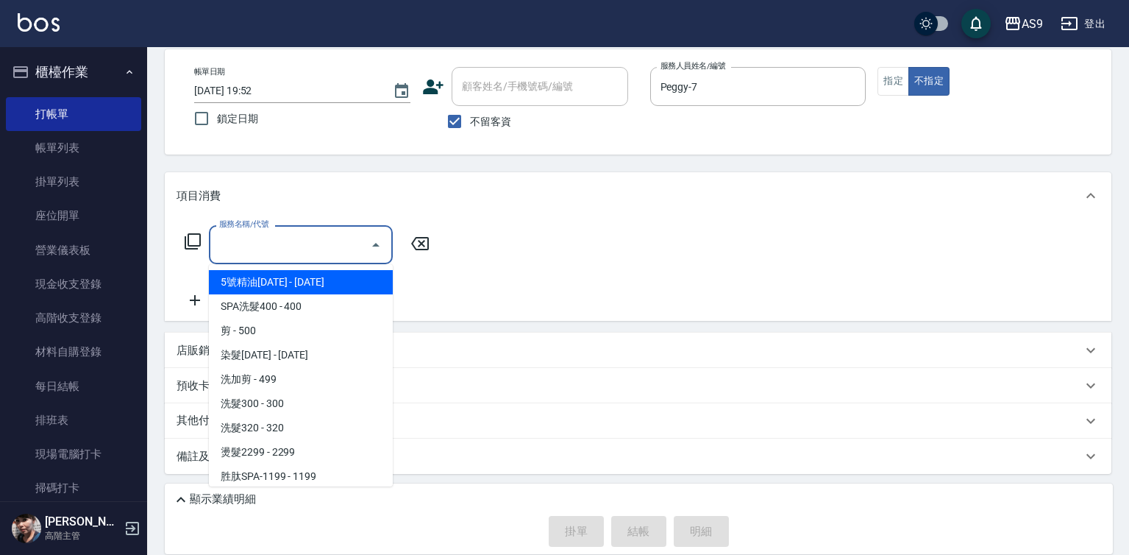
click at [316, 240] on input "服務名稱/代號" at bounding box center [290, 245] width 149 height 26
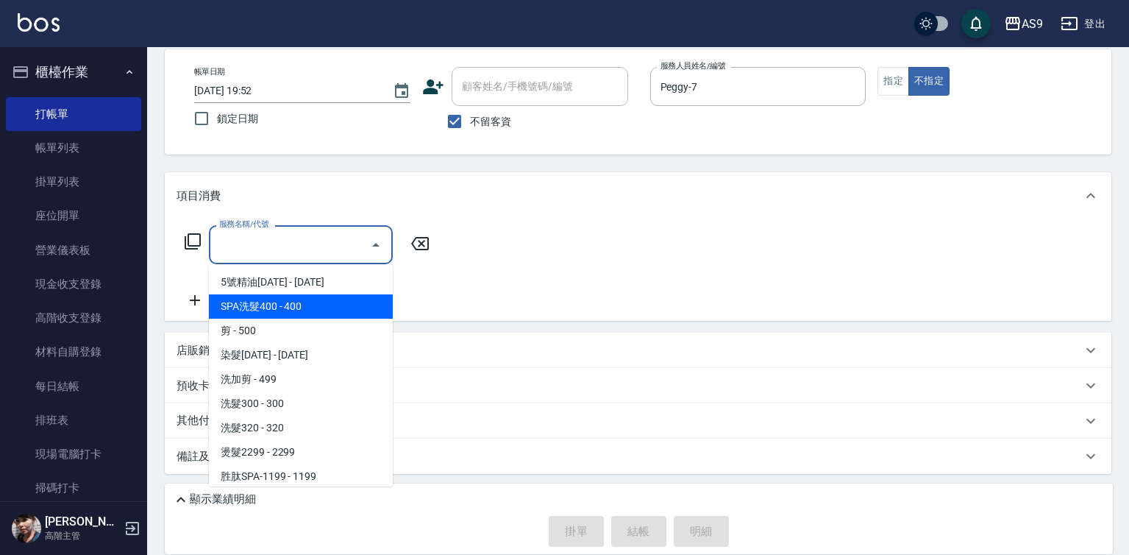
click at [318, 308] on span "SPA洗髮400 - 400" at bounding box center [301, 306] width 184 height 24
type input "SPA洗髮400(SPA洗髮400)"
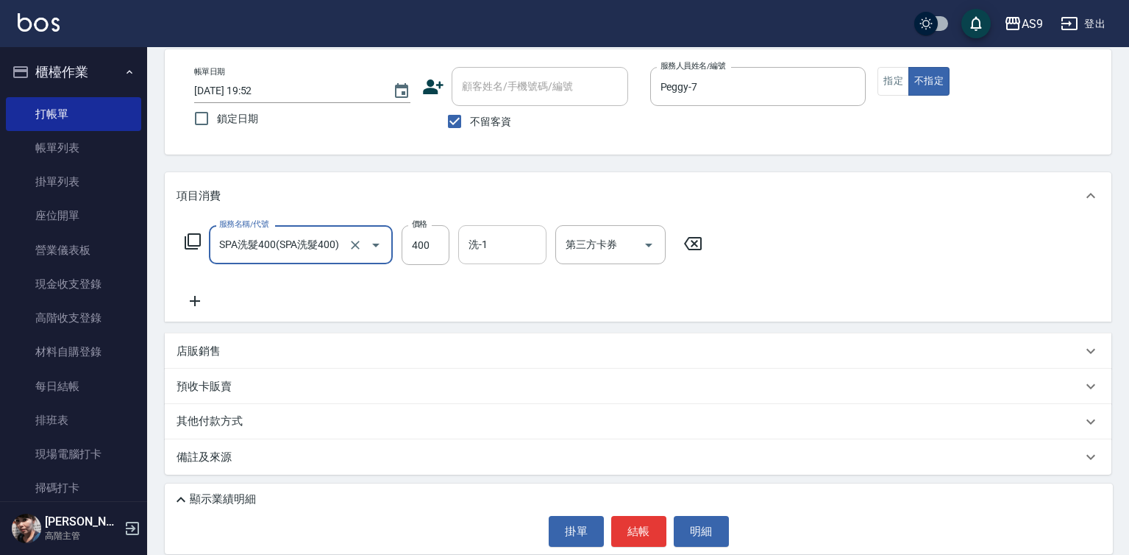
click at [500, 250] on input "洗-1" at bounding box center [502, 245] width 75 height 26
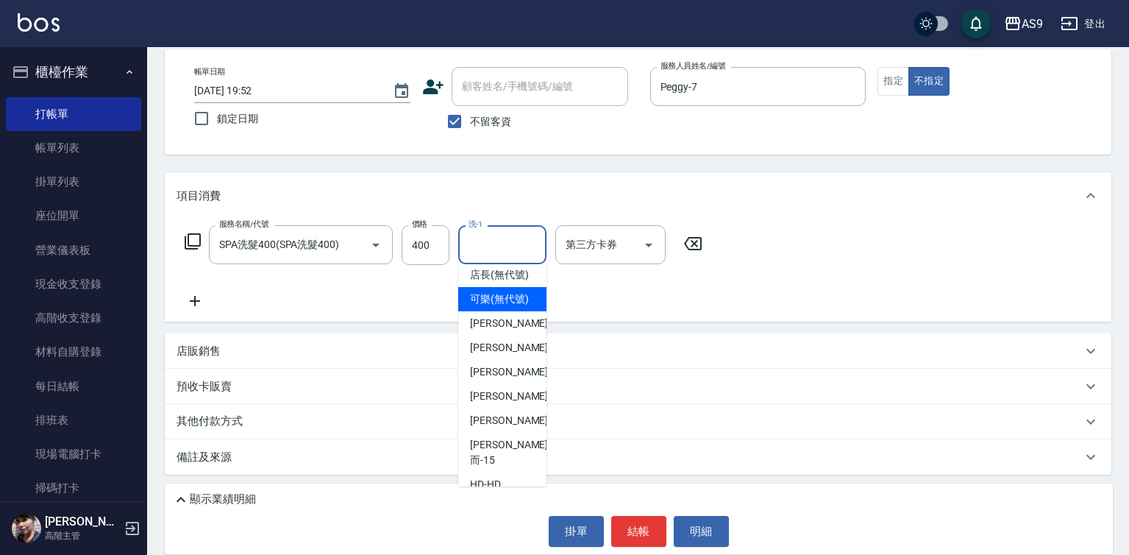
scroll to position [94, 0]
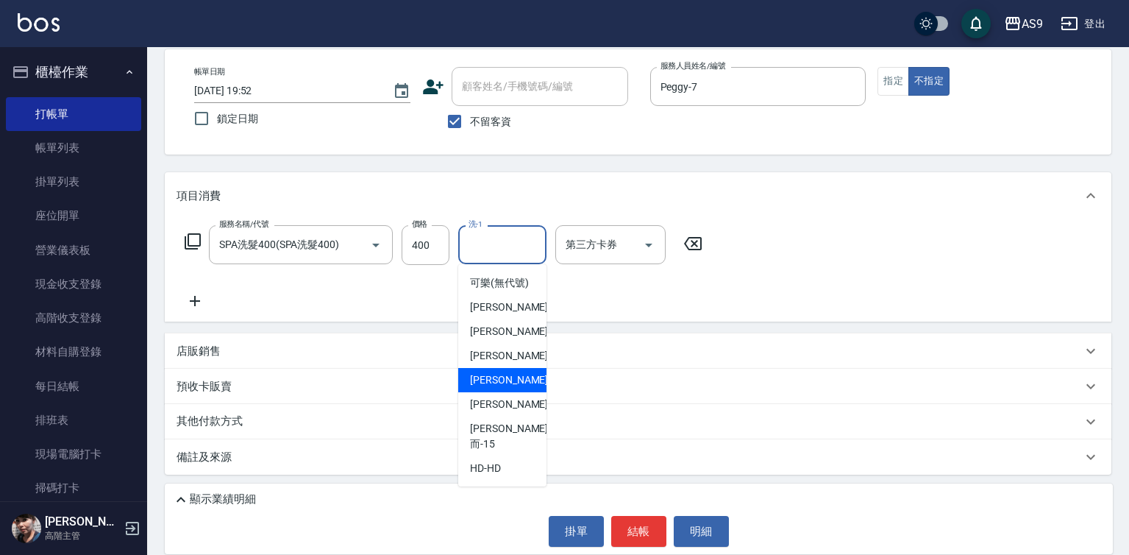
click at [522, 392] on div "戴佳慧 -12" at bounding box center [502, 380] width 88 height 24
type input "戴佳慧-12"
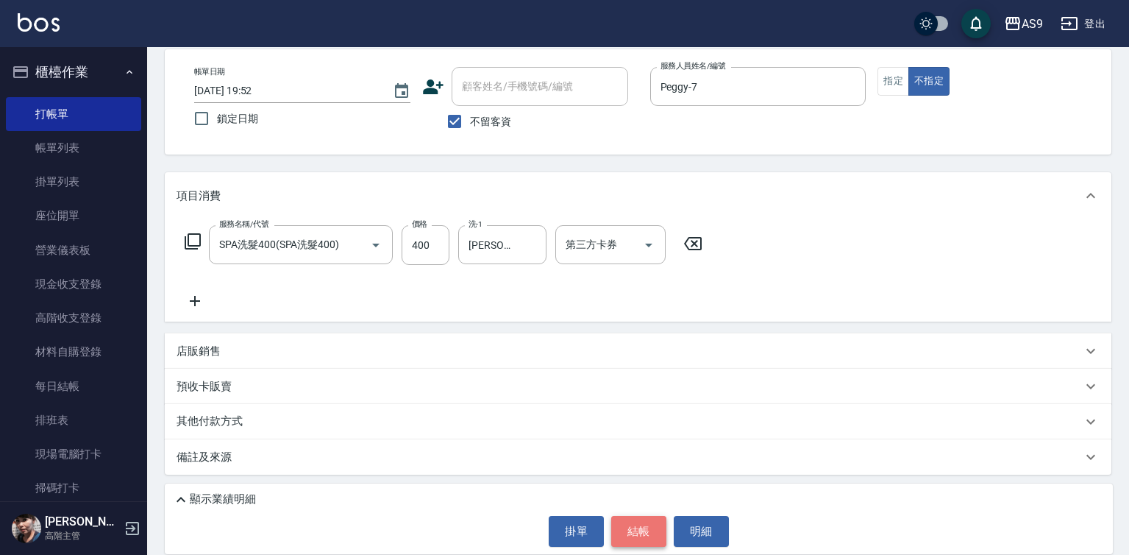
click at [638, 533] on button "結帳" at bounding box center [638, 531] width 55 height 31
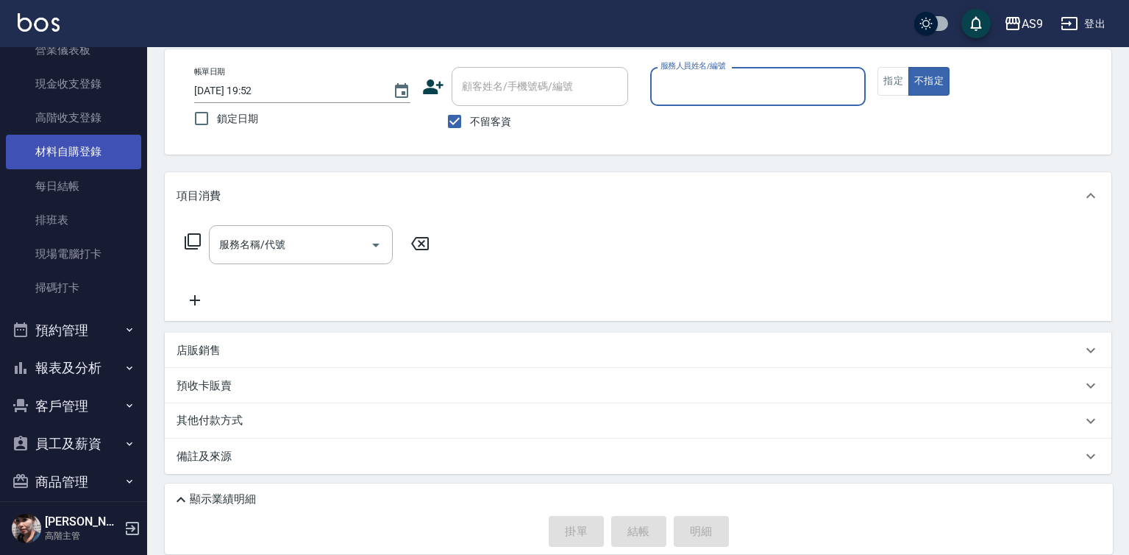
scroll to position [293, 0]
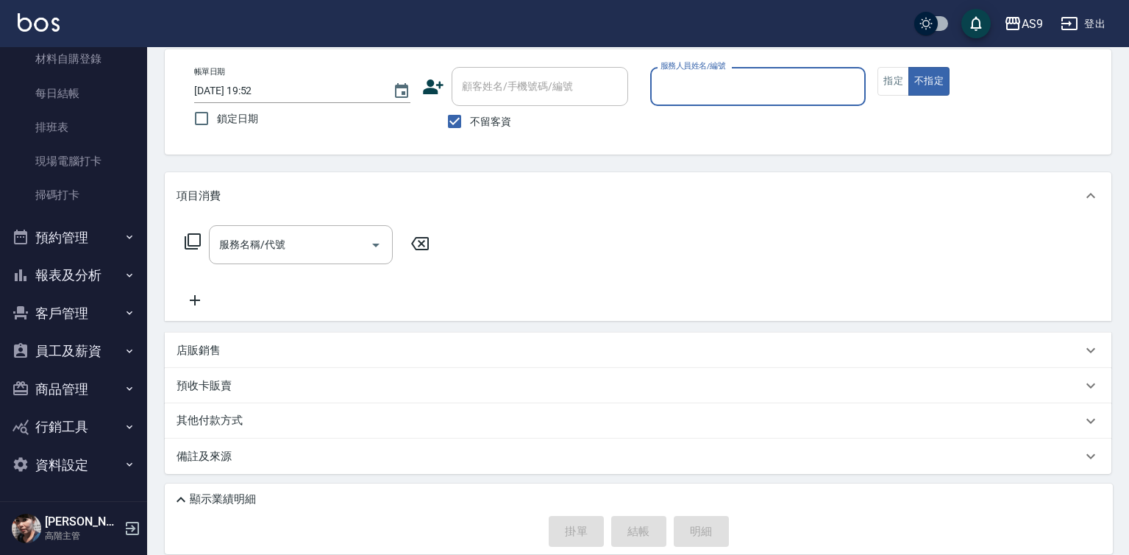
click at [63, 283] on button "報表及分析" at bounding box center [73, 275] width 135 height 38
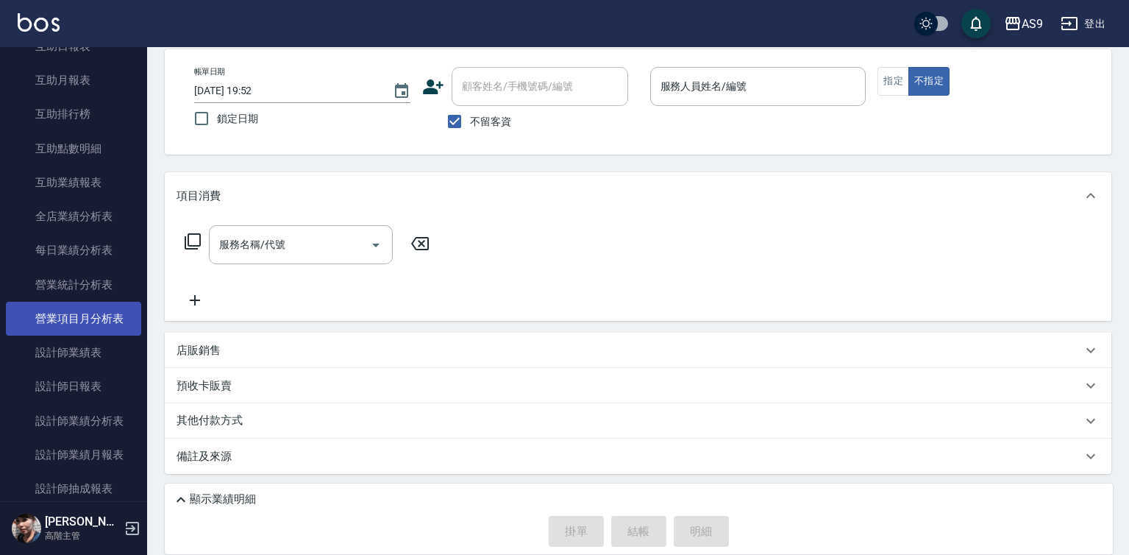
scroll to position [734, 0]
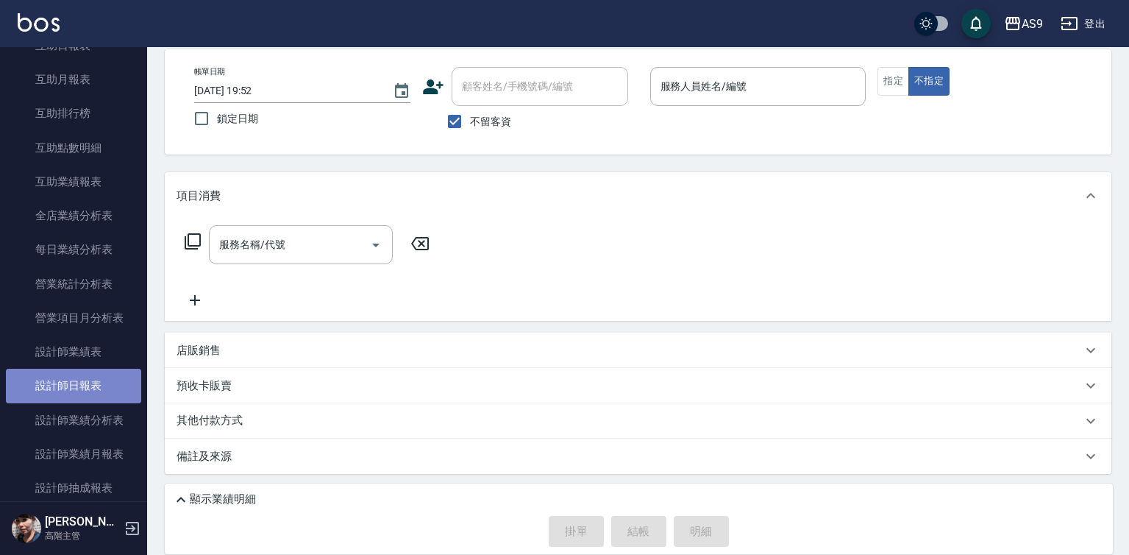
click at [88, 388] on link "設計師日報表" at bounding box center [73, 386] width 135 height 34
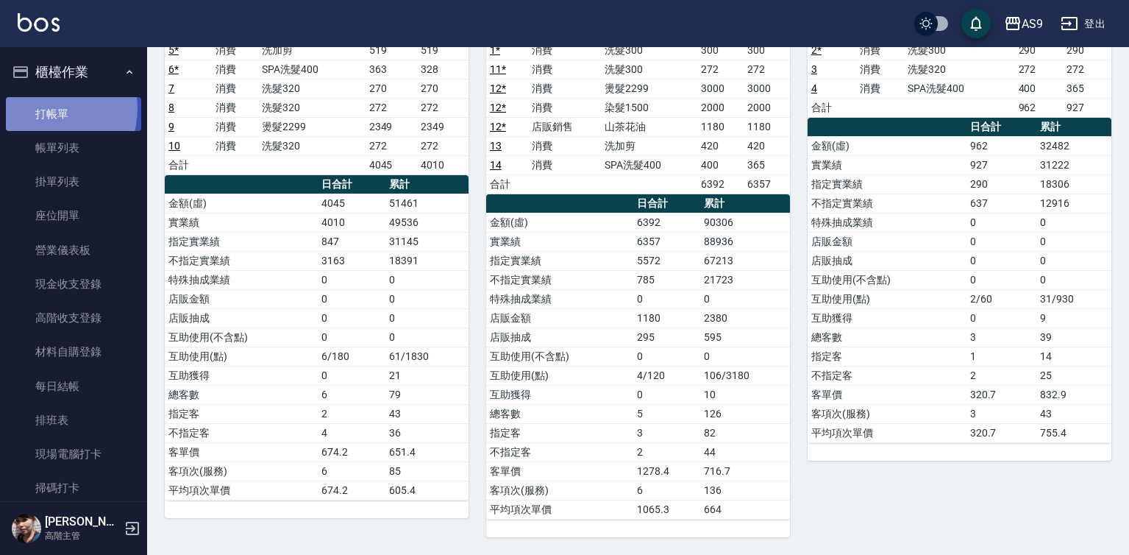
click at [52, 108] on link "打帳單" at bounding box center [73, 114] width 135 height 34
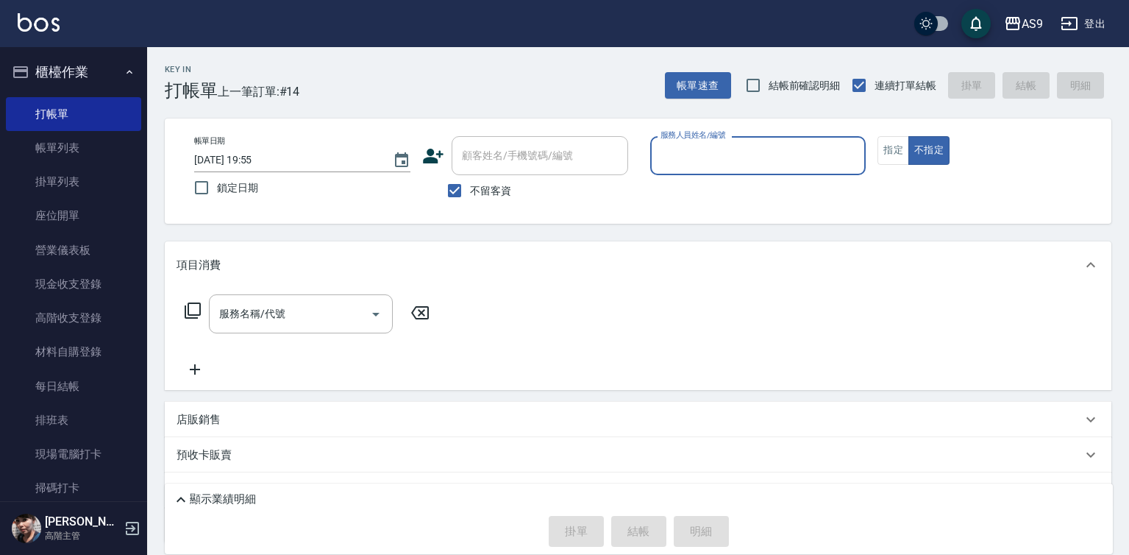
click at [724, 150] on input "服務人員姓名/編號" at bounding box center [758, 156] width 203 height 26
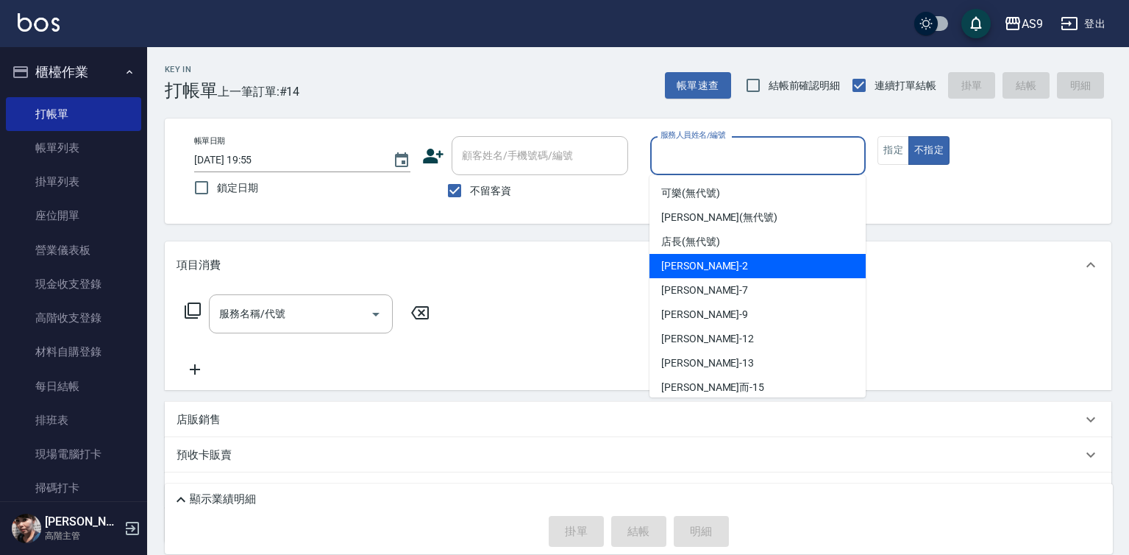
click at [710, 269] on span "Wendy怡蘭 -2" at bounding box center [704, 265] width 87 height 15
type input "Wendy怡蘭-2"
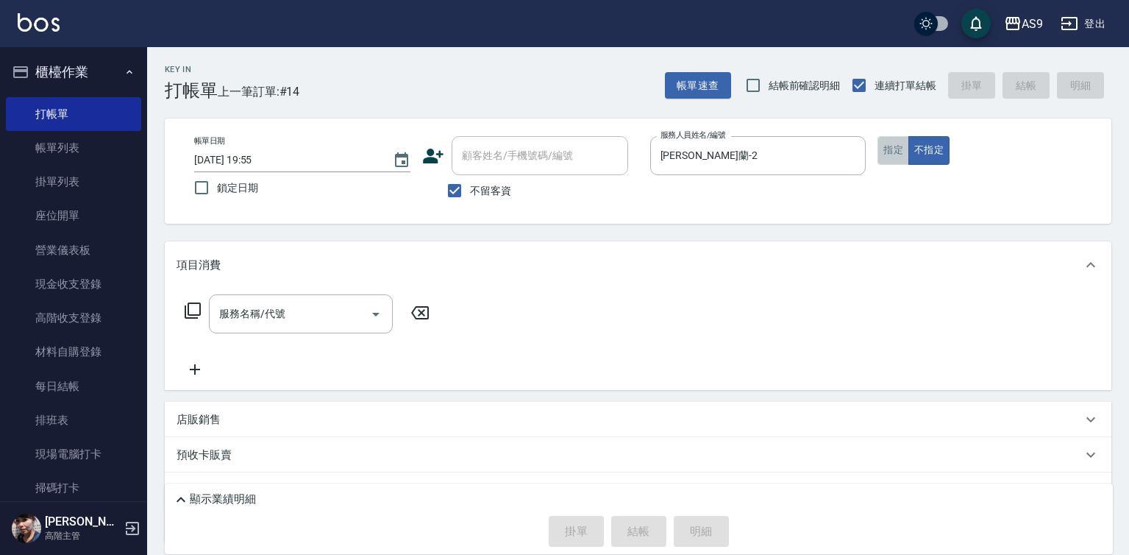
click at [885, 153] on button "指定" at bounding box center [894, 150] width 32 height 29
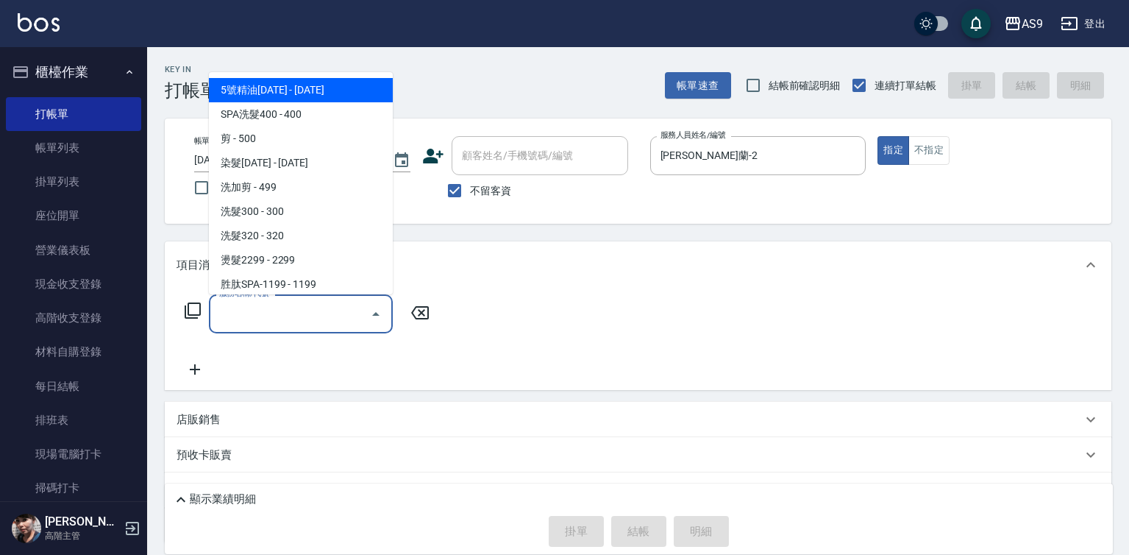
drag, startPoint x: 316, startPoint y: 309, endPoint x: 312, endPoint y: 207, distance: 101.6
click at [316, 310] on input "服務名稱/代號" at bounding box center [290, 314] width 149 height 26
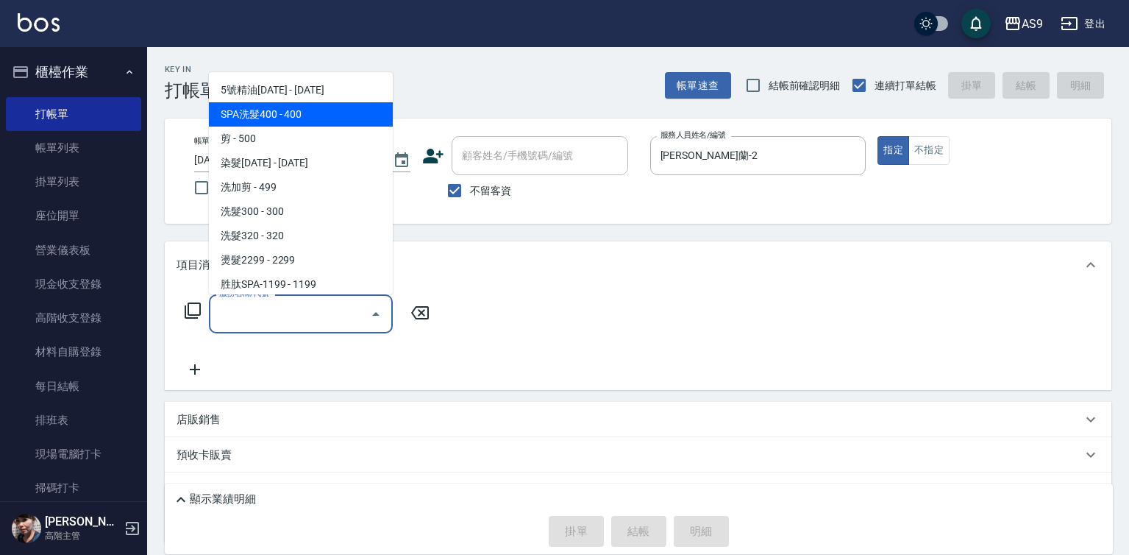
click at [314, 115] on span "SPA洗髮400 - 400" at bounding box center [301, 114] width 184 height 24
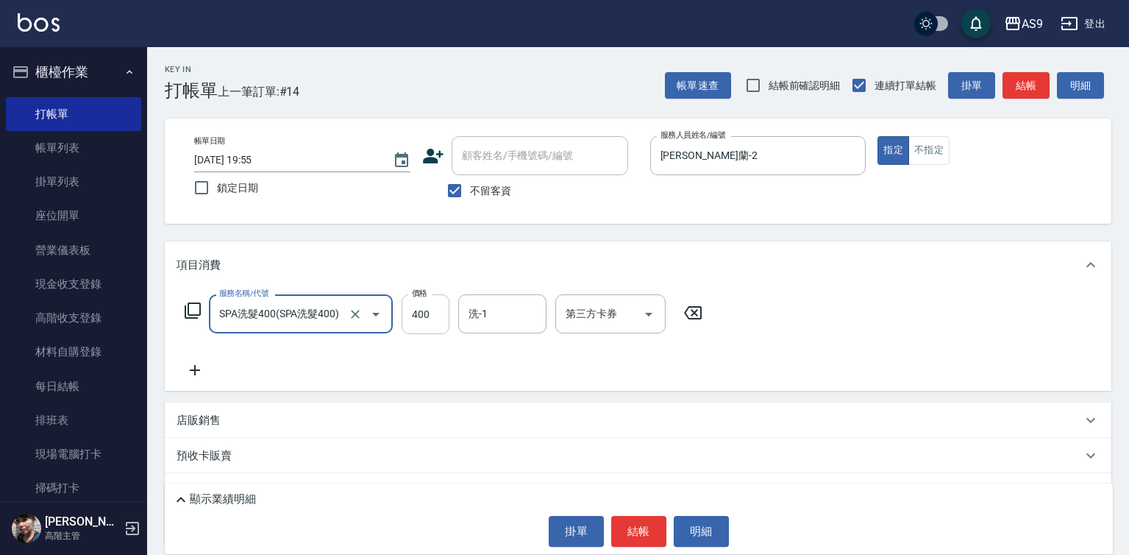
click at [433, 313] on input "400" at bounding box center [426, 314] width 48 height 40
type input "SPA洗髮400"
click at [431, 313] on input "400" at bounding box center [426, 314] width 48 height 40
type input "363"
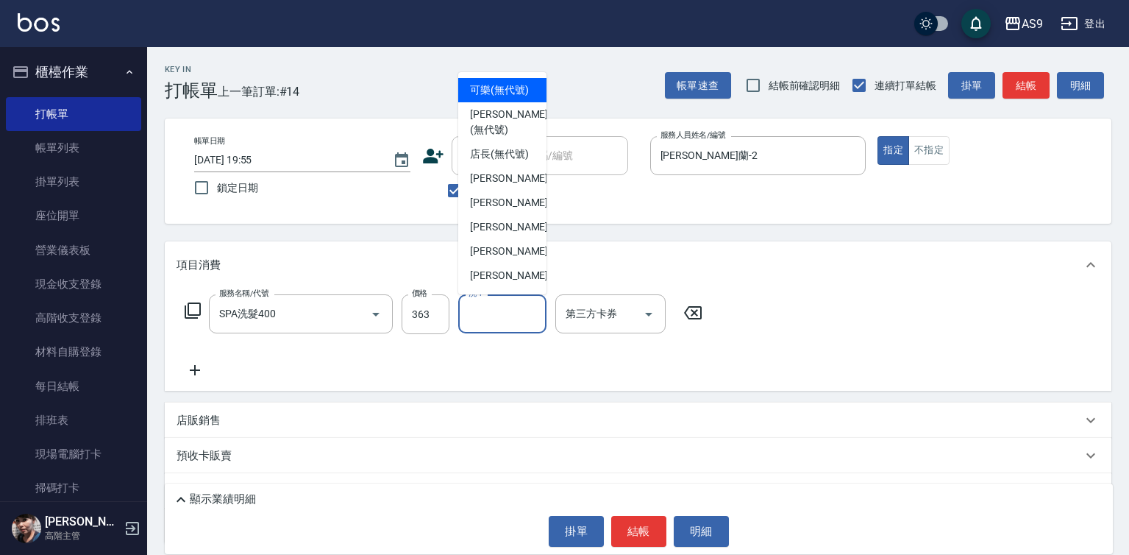
click at [478, 316] on input "洗-1" at bounding box center [502, 314] width 75 height 26
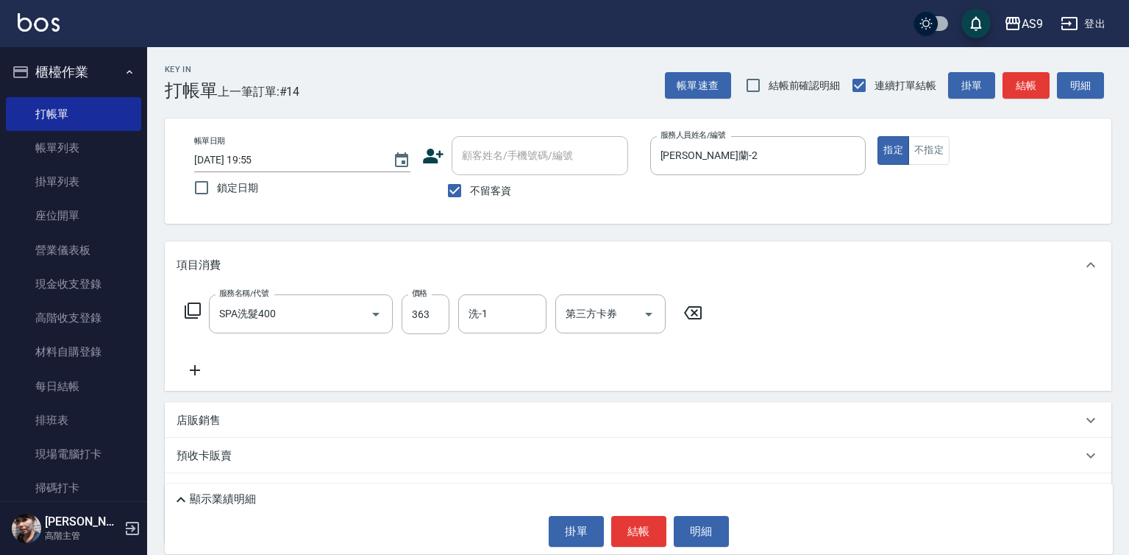
click at [478, 368] on div "服務名稱/代號 SPA洗髮400 服務名稱/代號 價格 363 價格 洗-1 洗-1 第三方卡券 第三方卡券" at bounding box center [444, 336] width 535 height 85
click at [644, 523] on button "結帳" at bounding box center [638, 531] width 55 height 31
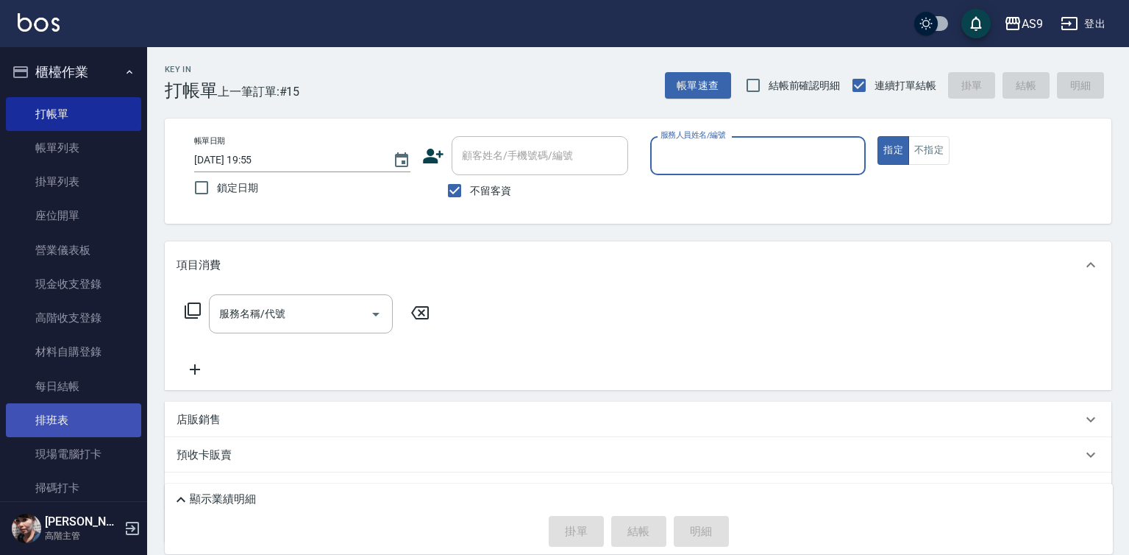
scroll to position [441, 0]
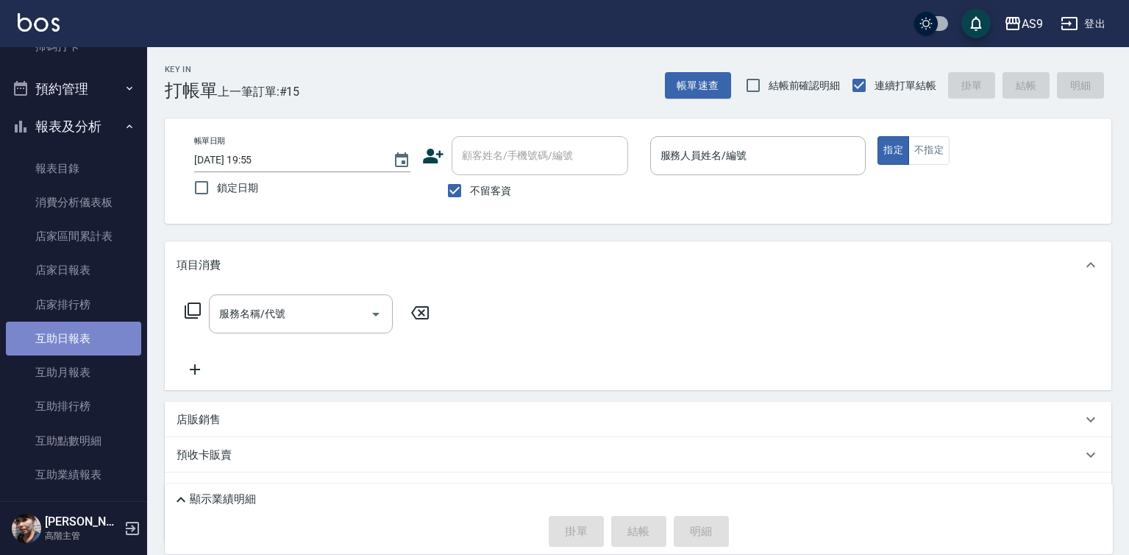
click at [102, 329] on link "互助日報表" at bounding box center [73, 339] width 135 height 34
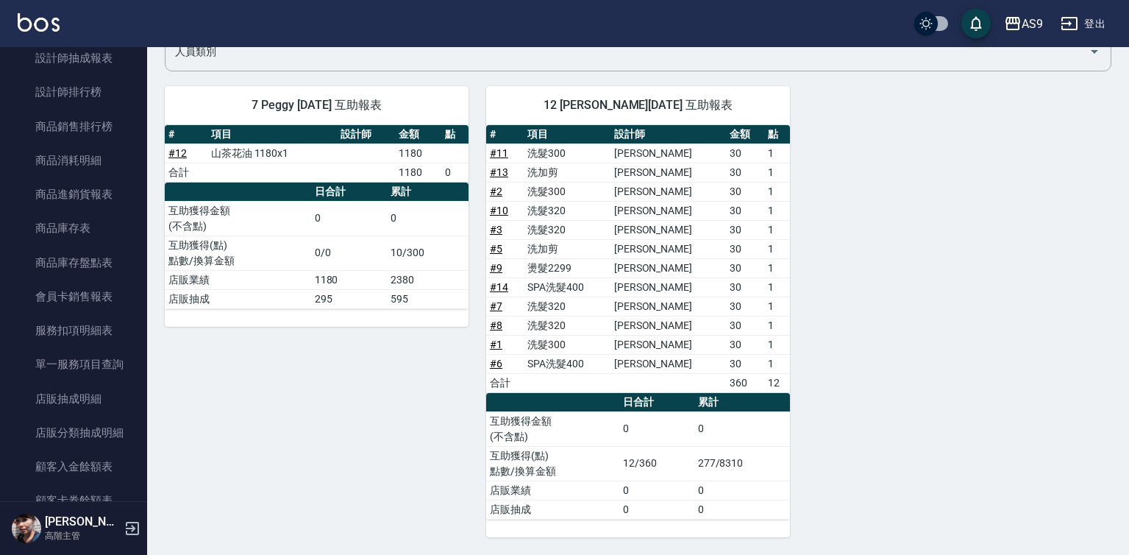
scroll to position [957, 0]
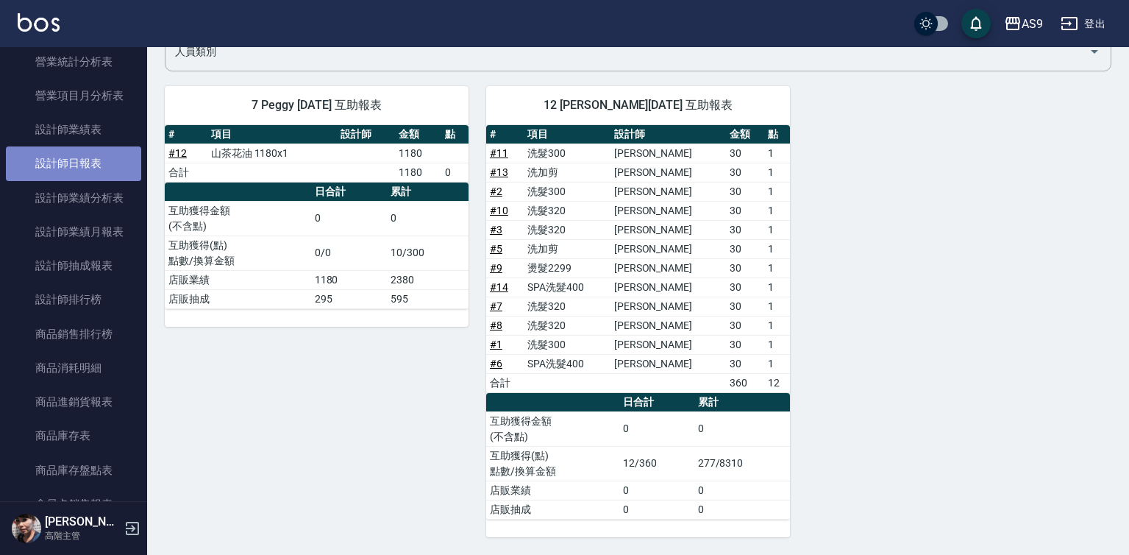
click at [99, 164] on link "設計師日報表" at bounding box center [73, 163] width 135 height 34
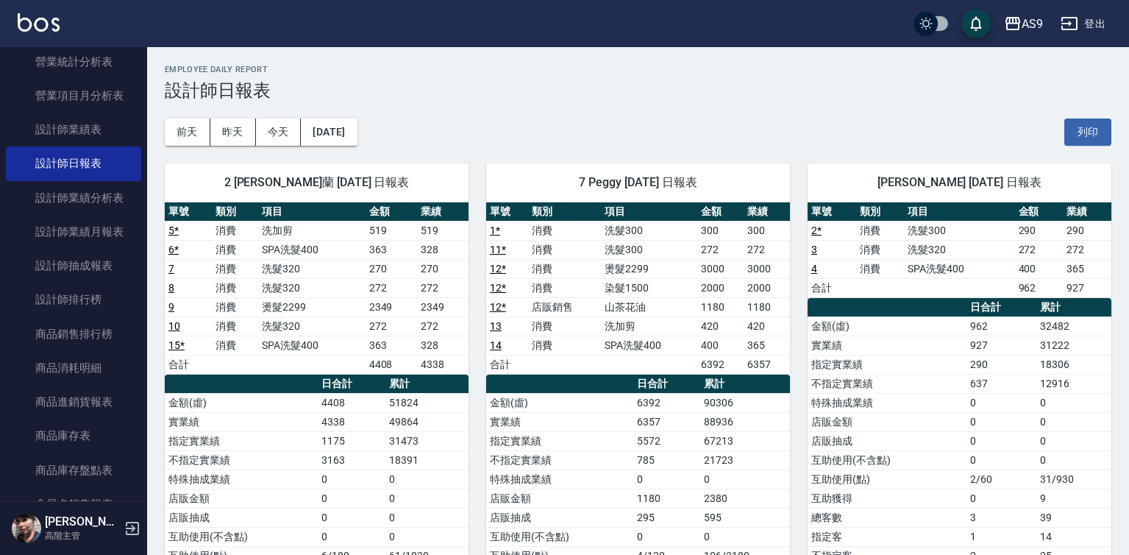
click at [174, 231] on link "5 *" at bounding box center [173, 230] width 10 height 12
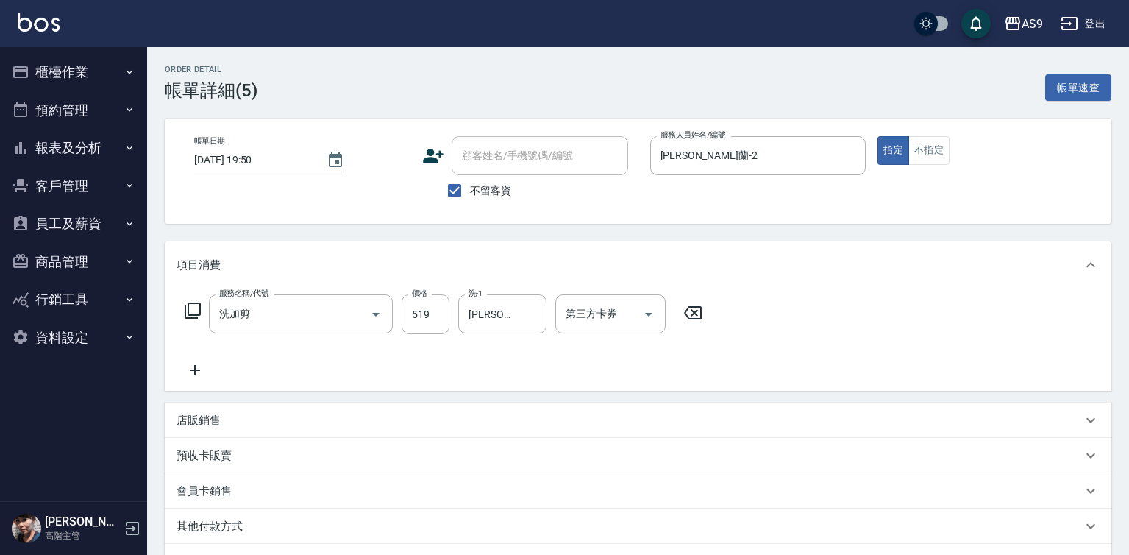
scroll to position [183, 0]
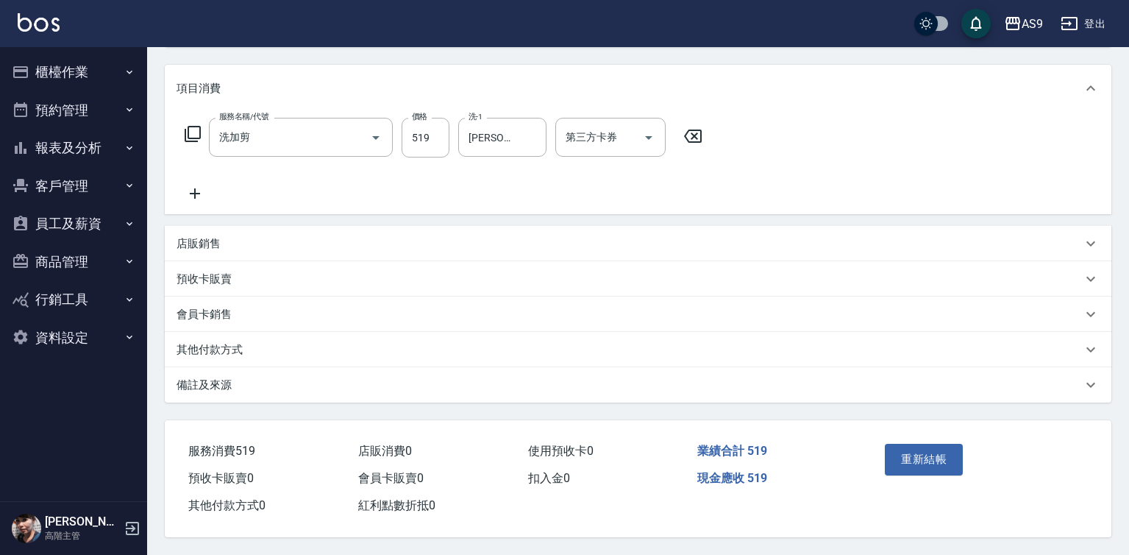
click at [228, 247] on div "店販銷售" at bounding box center [638, 243] width 947 height 35
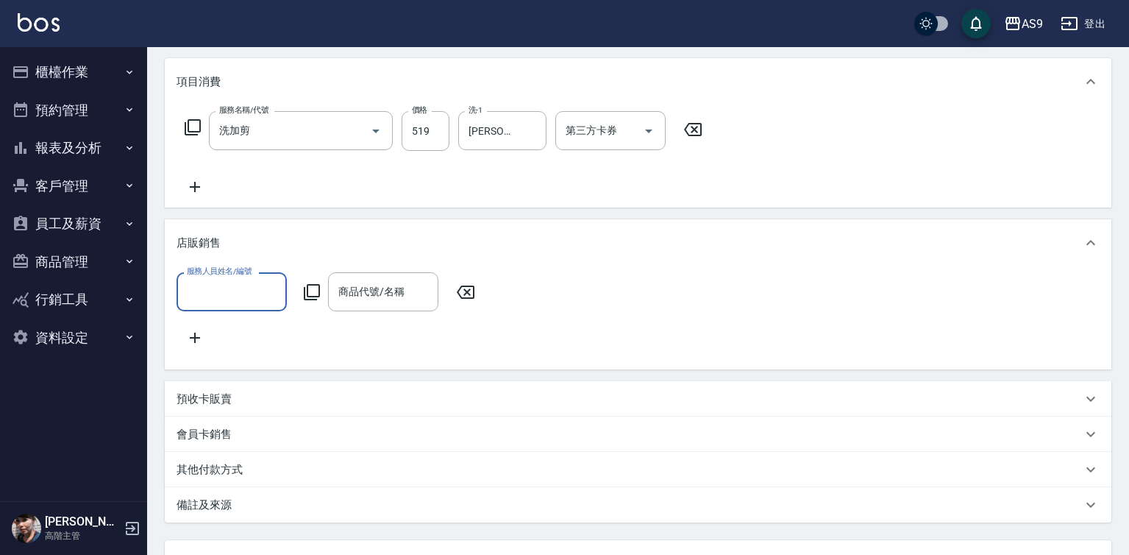
scroll to position [0, 0]
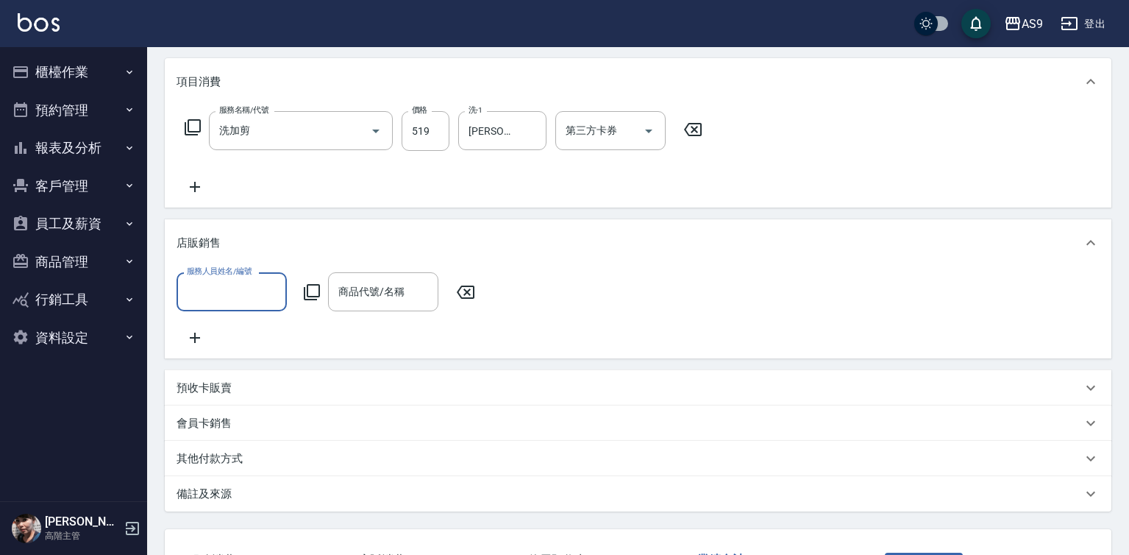
click at [227, 291] on input "服務人員姓名/編號" at bounding box center [231, 292] width 97 height 26
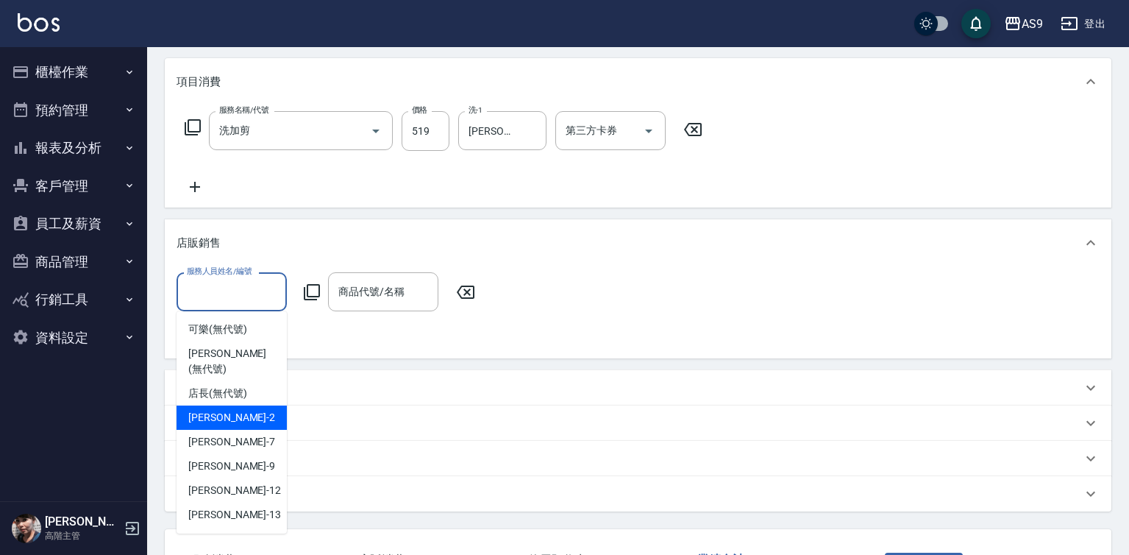
click at [249, 405] on div "[PERSON_NAME]蘭 -2" at bounding box center [232, 417] width 110 height 24
type input "[PERSON_NAME]蘭-2"
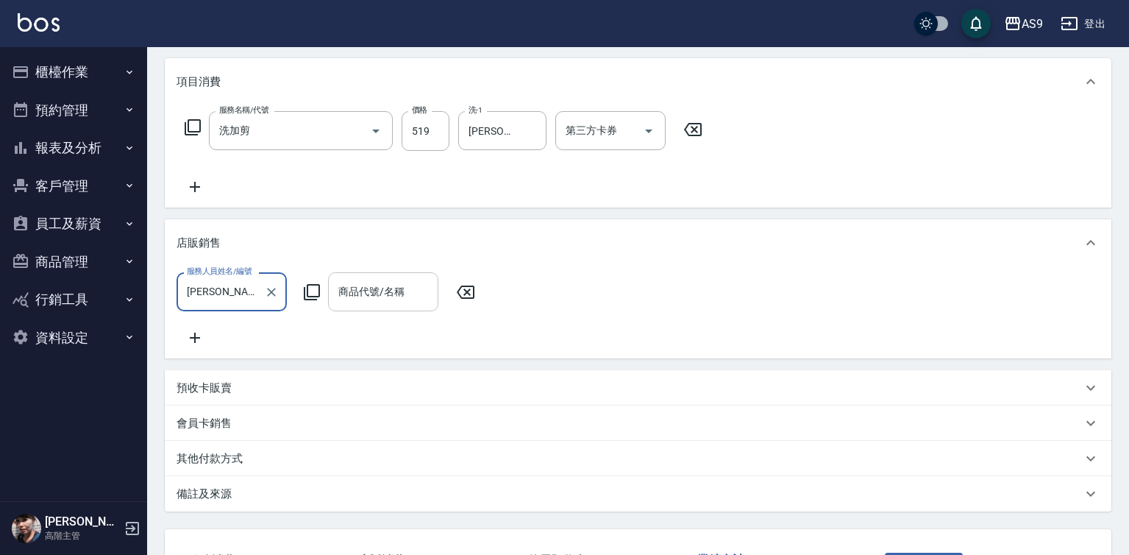
click at [373, 291] on div "商品代號/名稱 商品代號/名稱" at bounding box center [383, 291] width 110 height 39
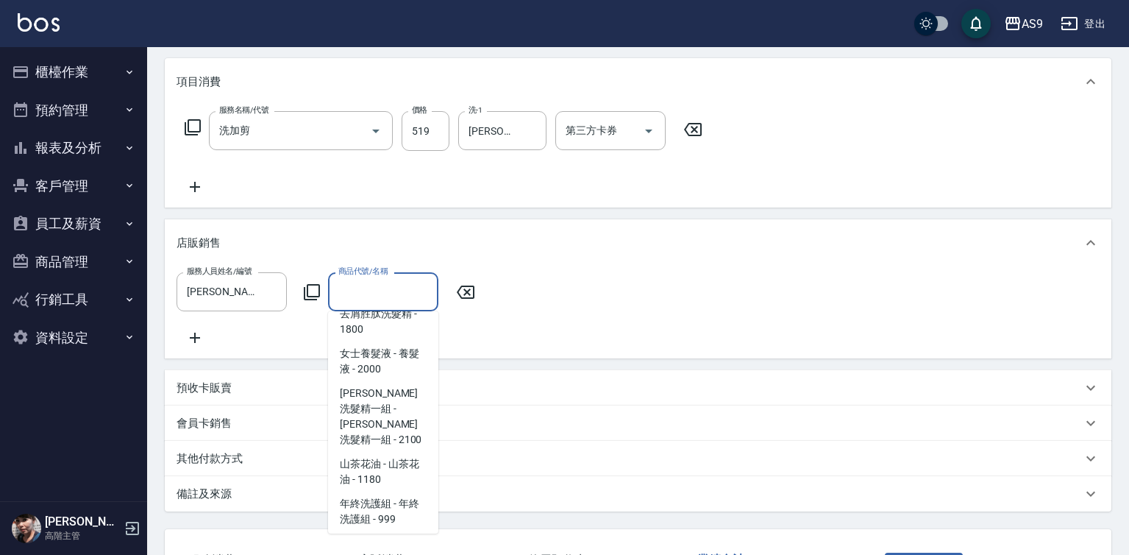
scroll to position [1251, 0]
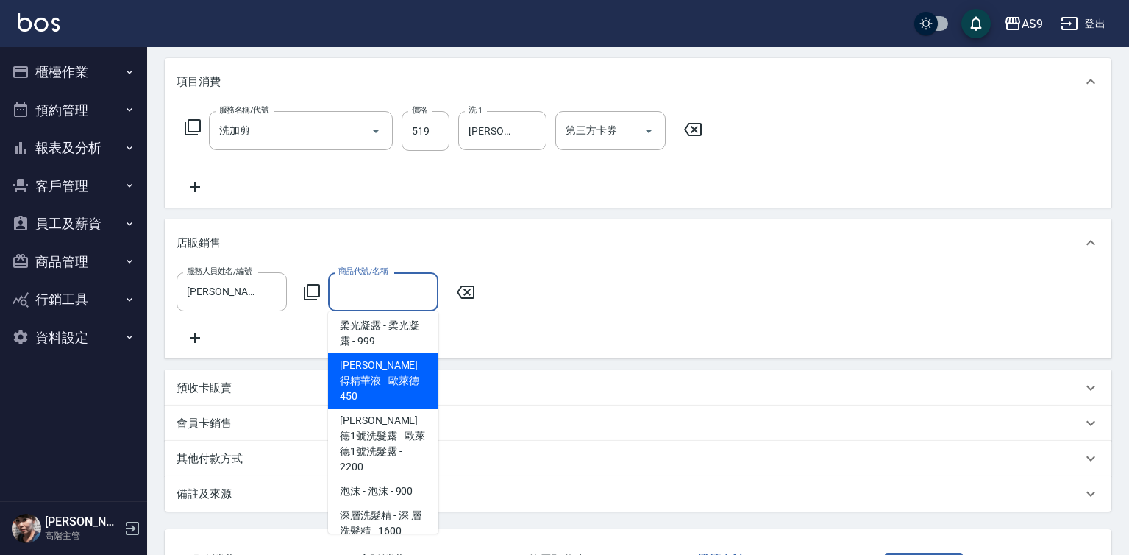
click at [386, 385] on span "[PERSON_NAME]得精華液 - 歐萊德 - 450" at bounding box center [383, 380] width 110 height 55
type input "歐萊德"
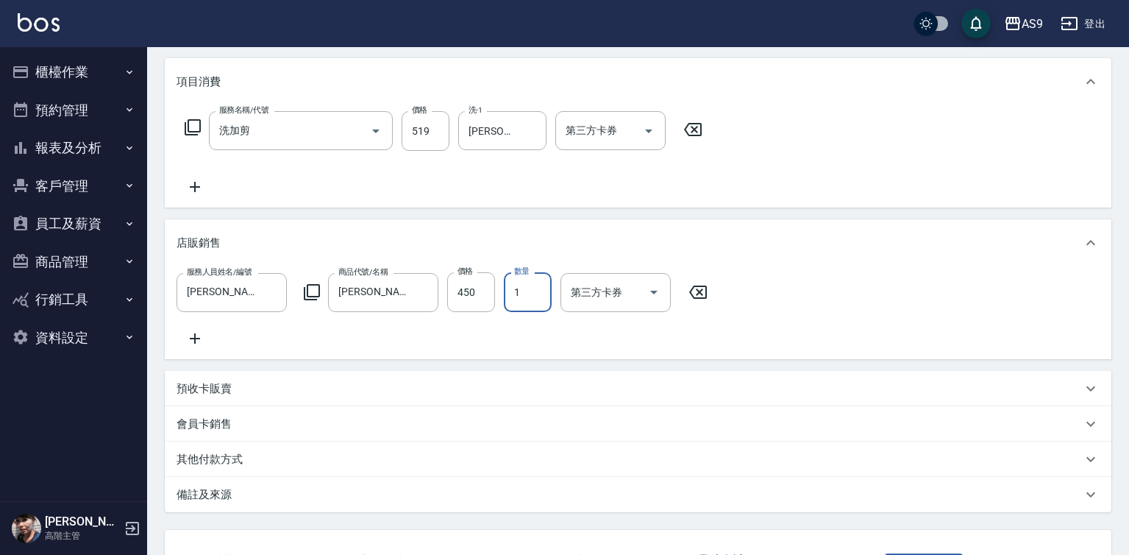
click at [522, 311] on input "1" at bounding box center [528, 292] width 48 height 40
click at [522, 308] on input "1" at bounding box center [528, 292] width 48 height 40
click at [496, 312] on div "服務人員姓名/編號 Wendy怡蘭-2 服務人員姓名/編號 商品代號/名稱 歐萊德 商品代號/名稱 價格 450 價格 數量 1 數量 第三方卡券 第三方卡券" at bounding box center [447, 292] width 540 height 40
click at [532, 294] on input "1" at bounding box center [528, 292] width 48 height 40
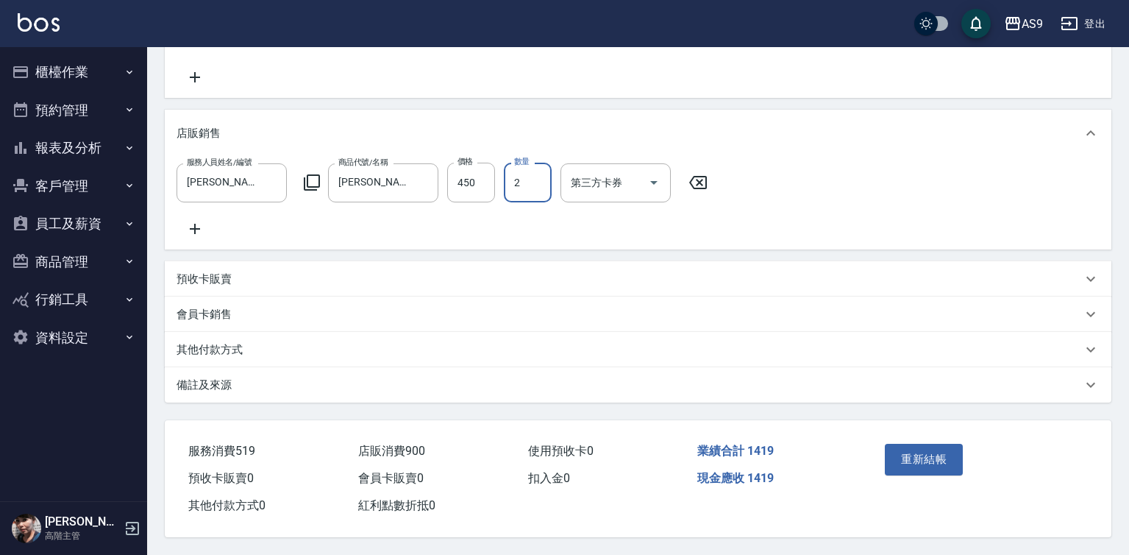
scroll to position [311, 0]
type input "2"
click at [949, 454] on button "重新結帳" at bounding box center [924, 459] width 78 height 31
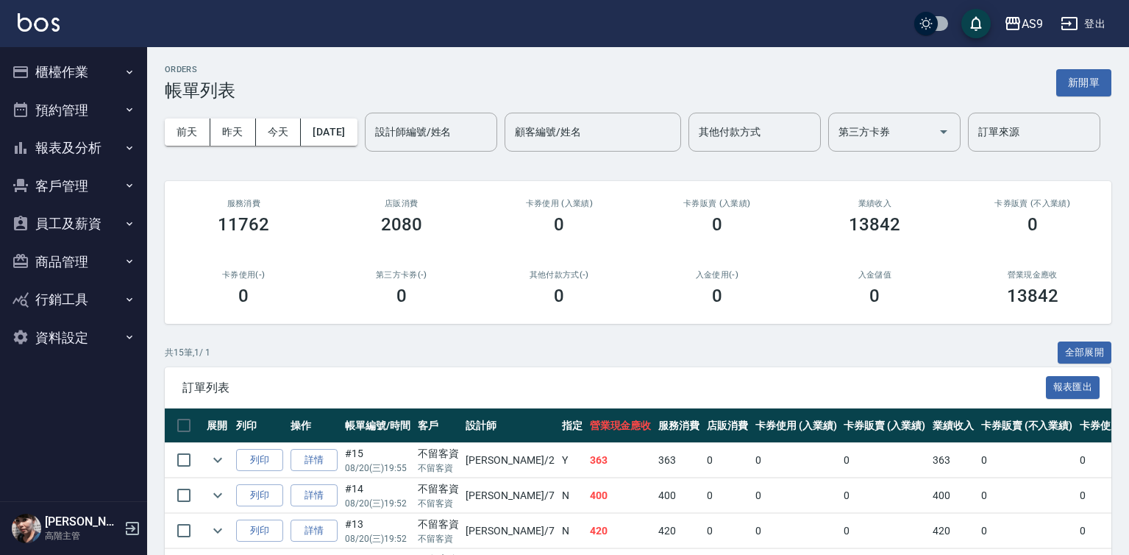
click at [89, 145] on button "報表及分析" at bounding box center [73, 148] width 135 height 38
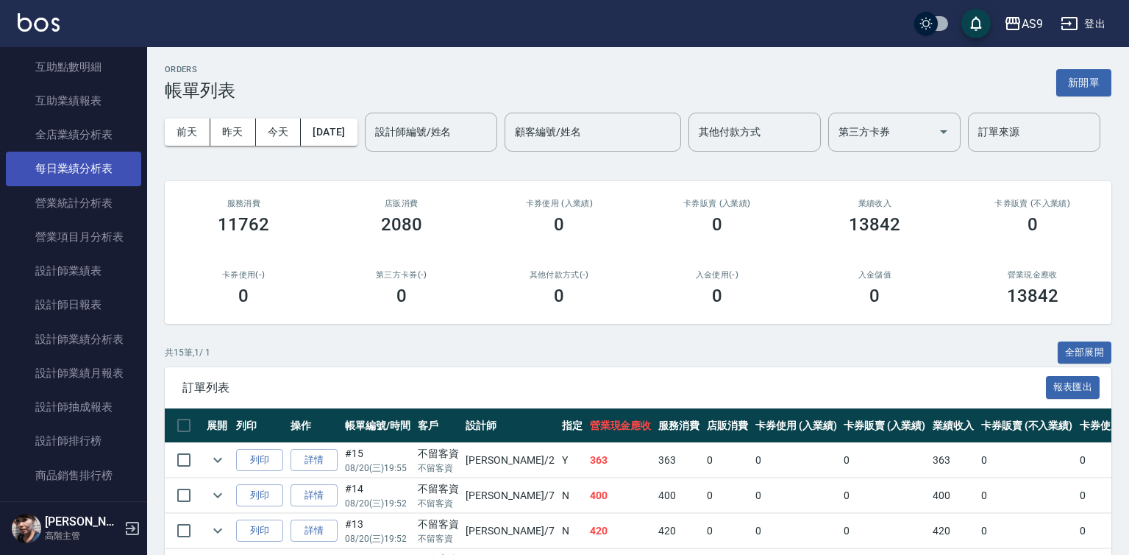
scroll to position [368, 0]
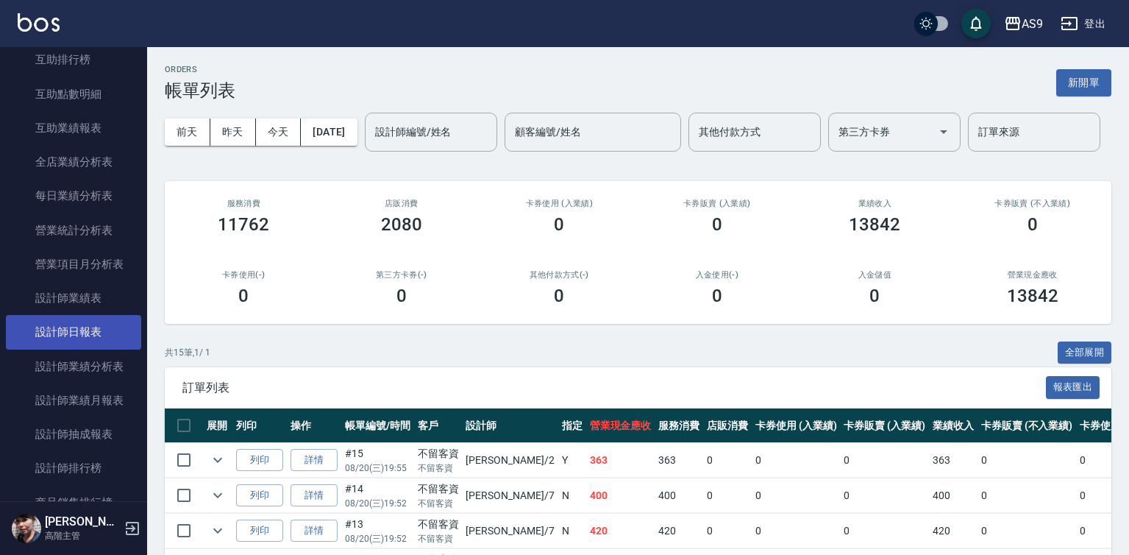
click at [118, 334] on link "設計師日報表" at bounding box center [73, 332] width 135 height 34
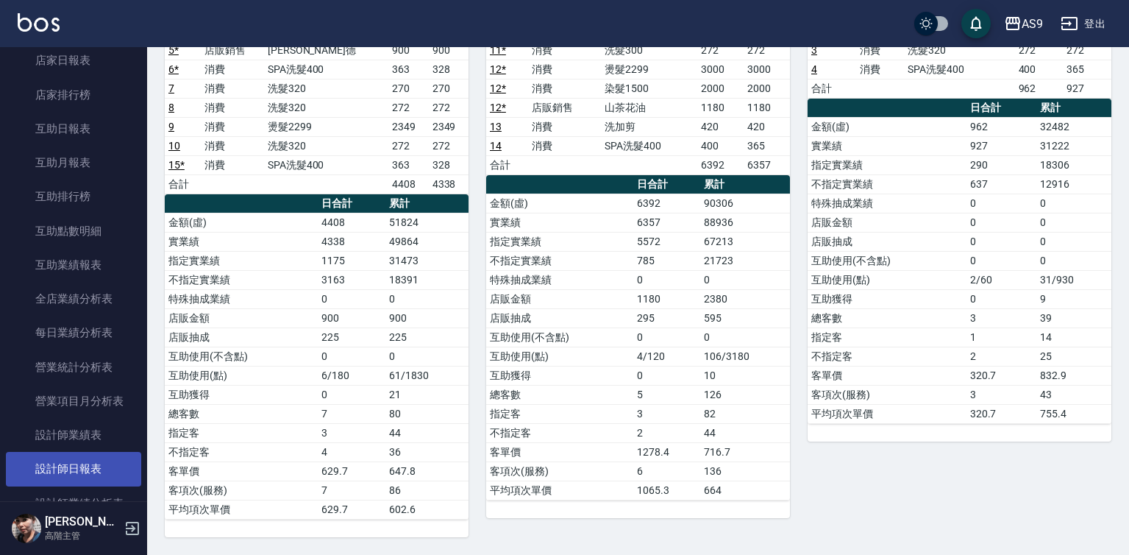
scroll to position [225, 0]
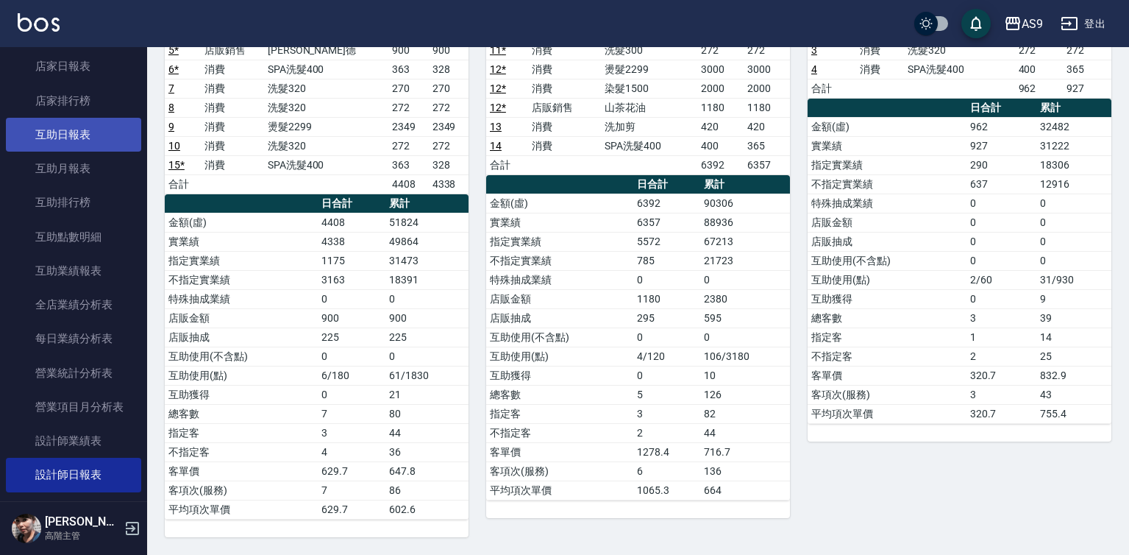
click at [91, 132] on link "互助日報表" at bounding box center [73, 135] width 135 height 34
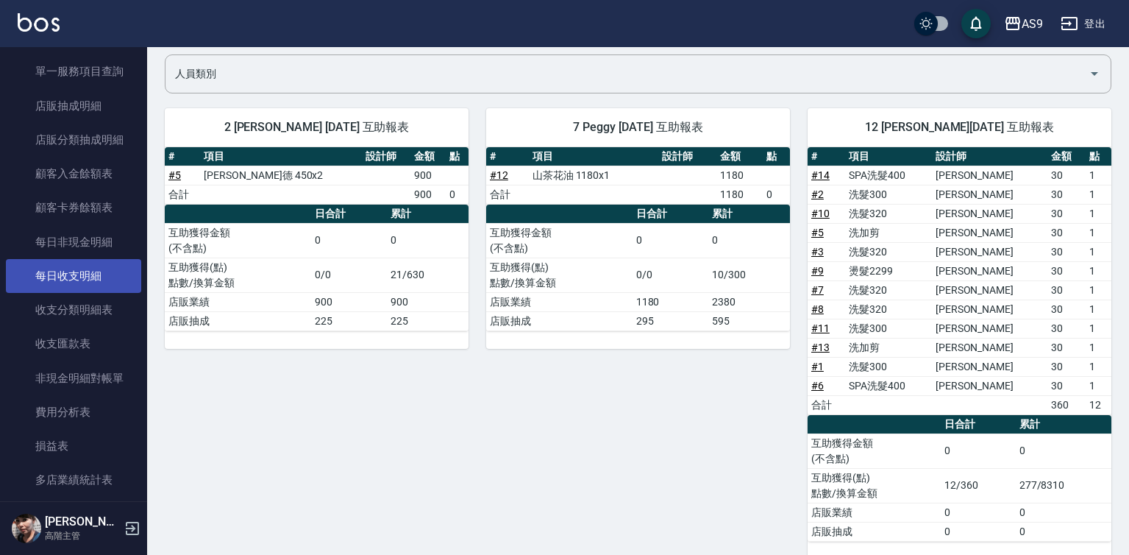
scroll to position [1108, 0]
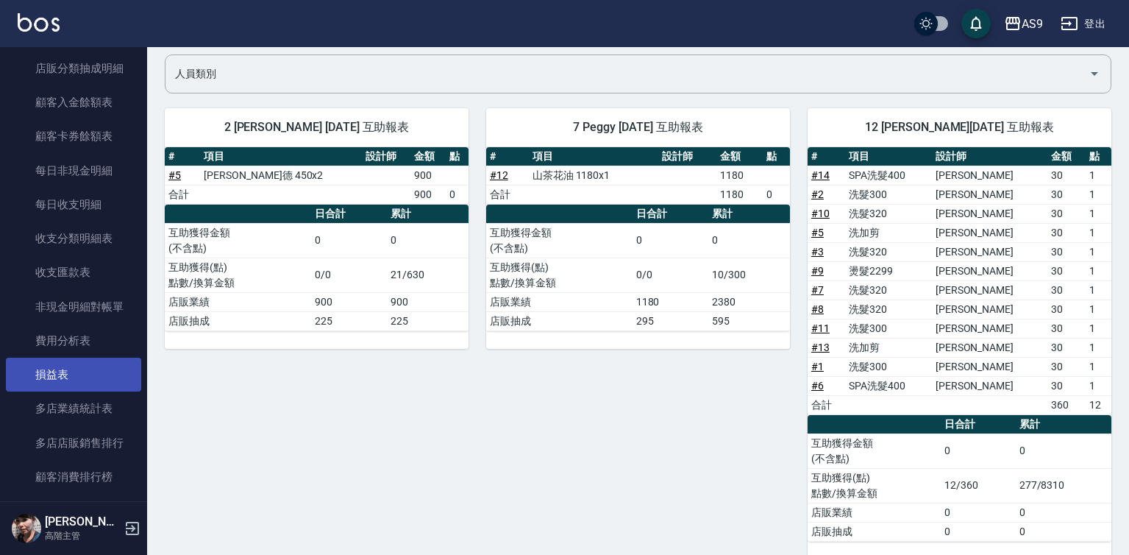
click at [53, 377] on link "損益表" at bounding box center [73, 375] width 135 height 34
